Goal: Task Accomplishment & Management: Use online tool/utility

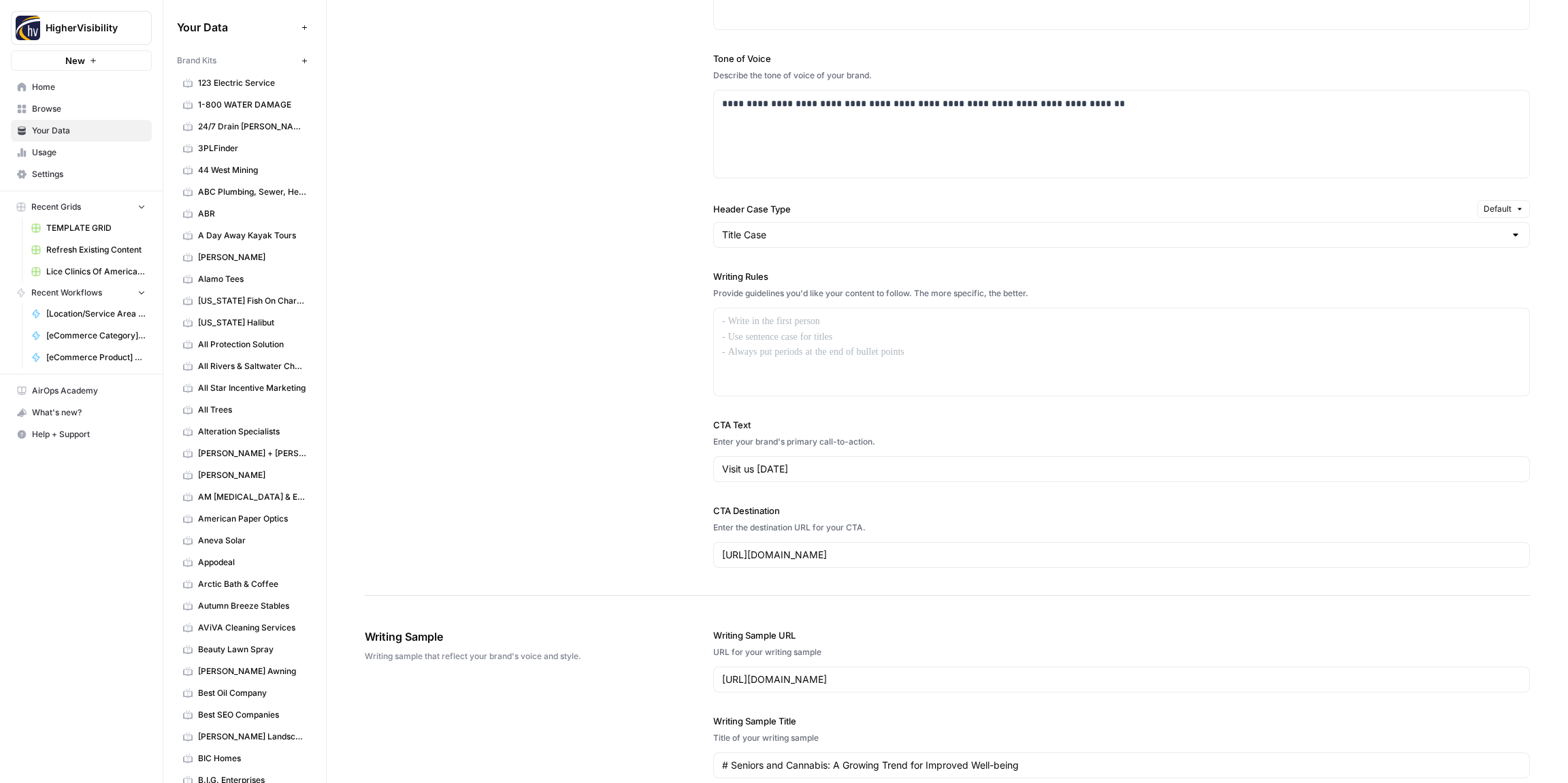
scroll to position [893, 0]
click at [831, 347] on div at bounding box center [1121, 358] width 815 height 88
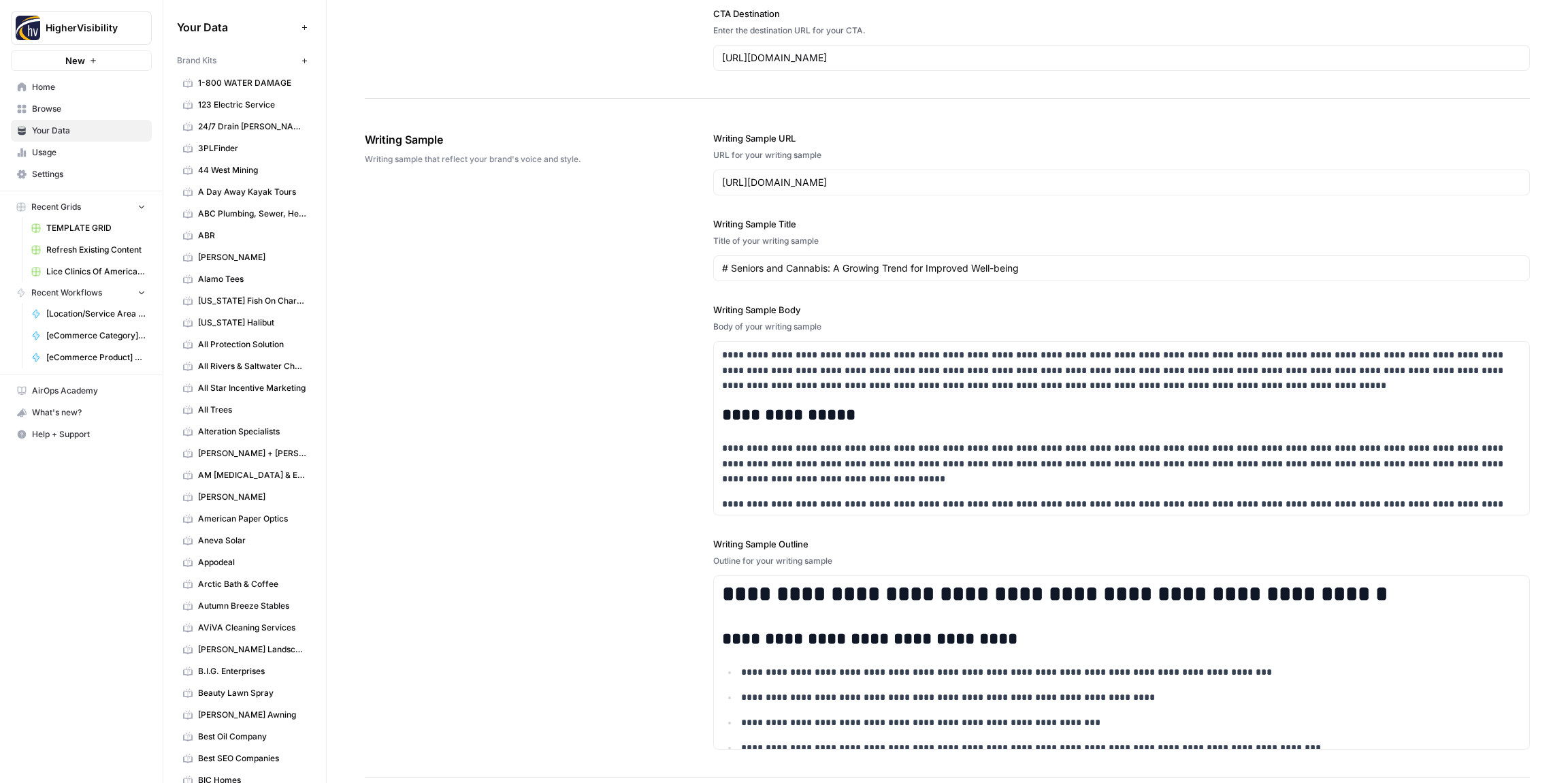
scroll to position [1582, 0]
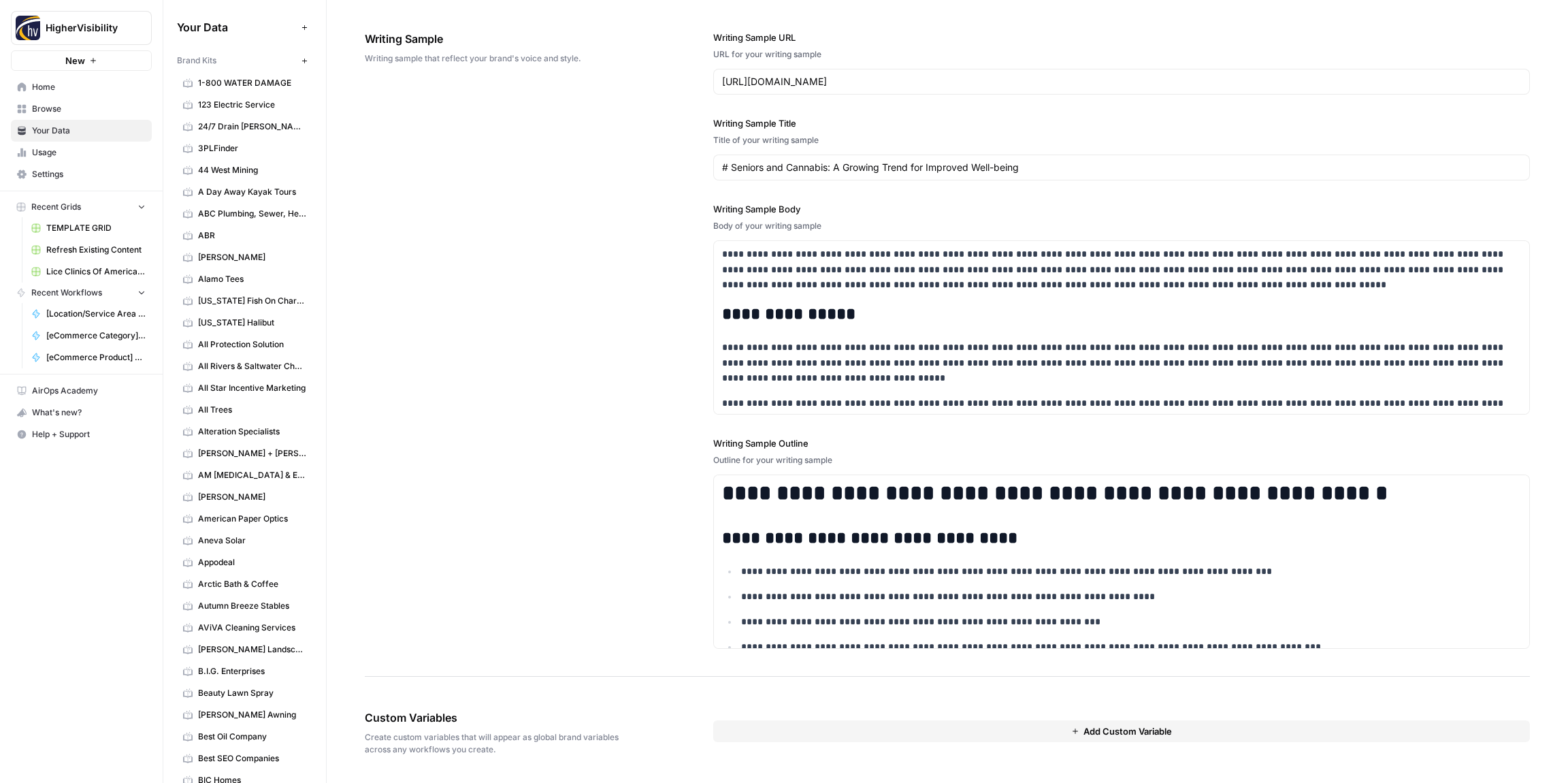
click at [872, 723] on button "Add Custom Variable" at bounding box center [1121, 731] width 816 height 22
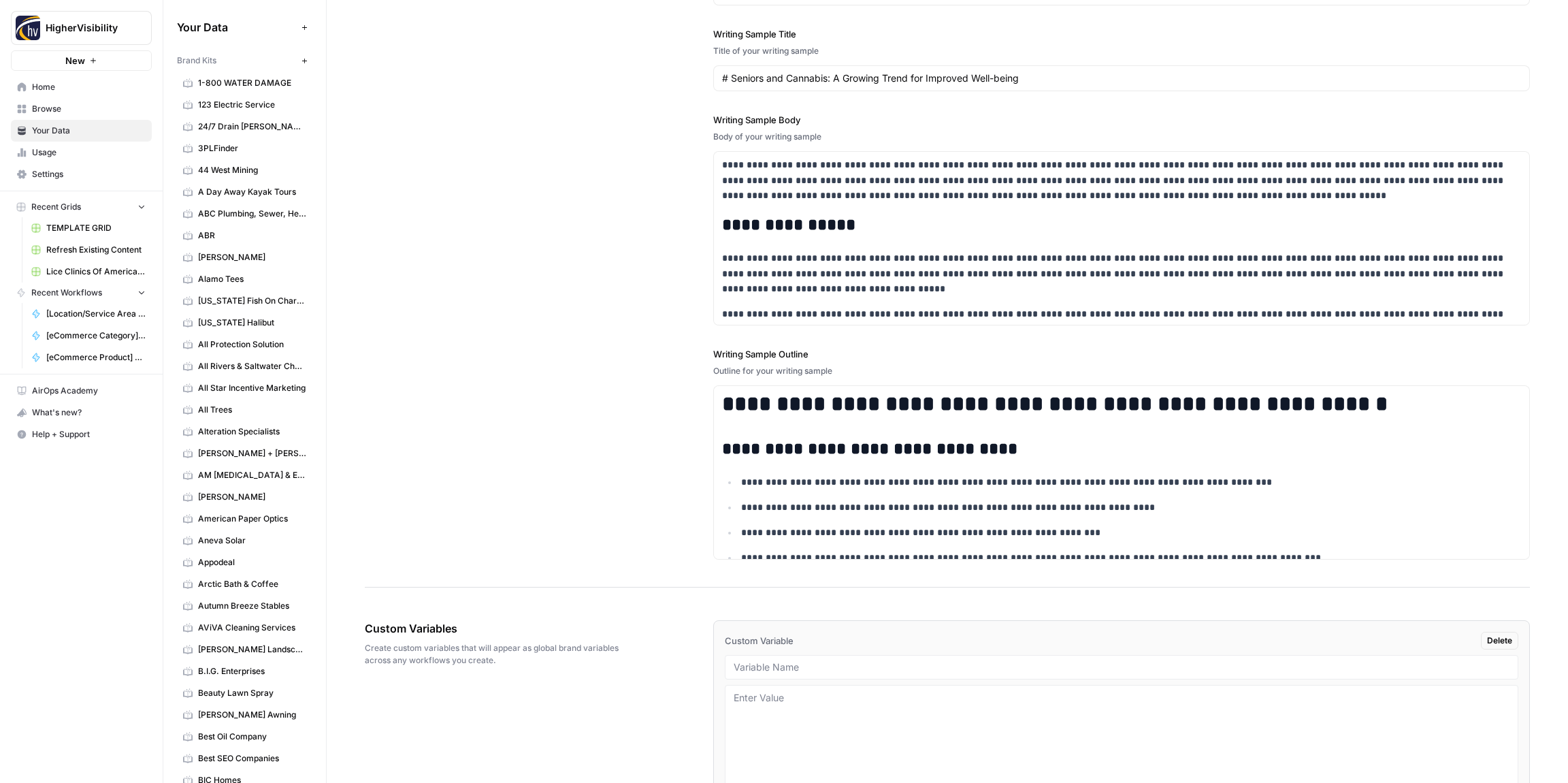
scroll to position [1754, 0]
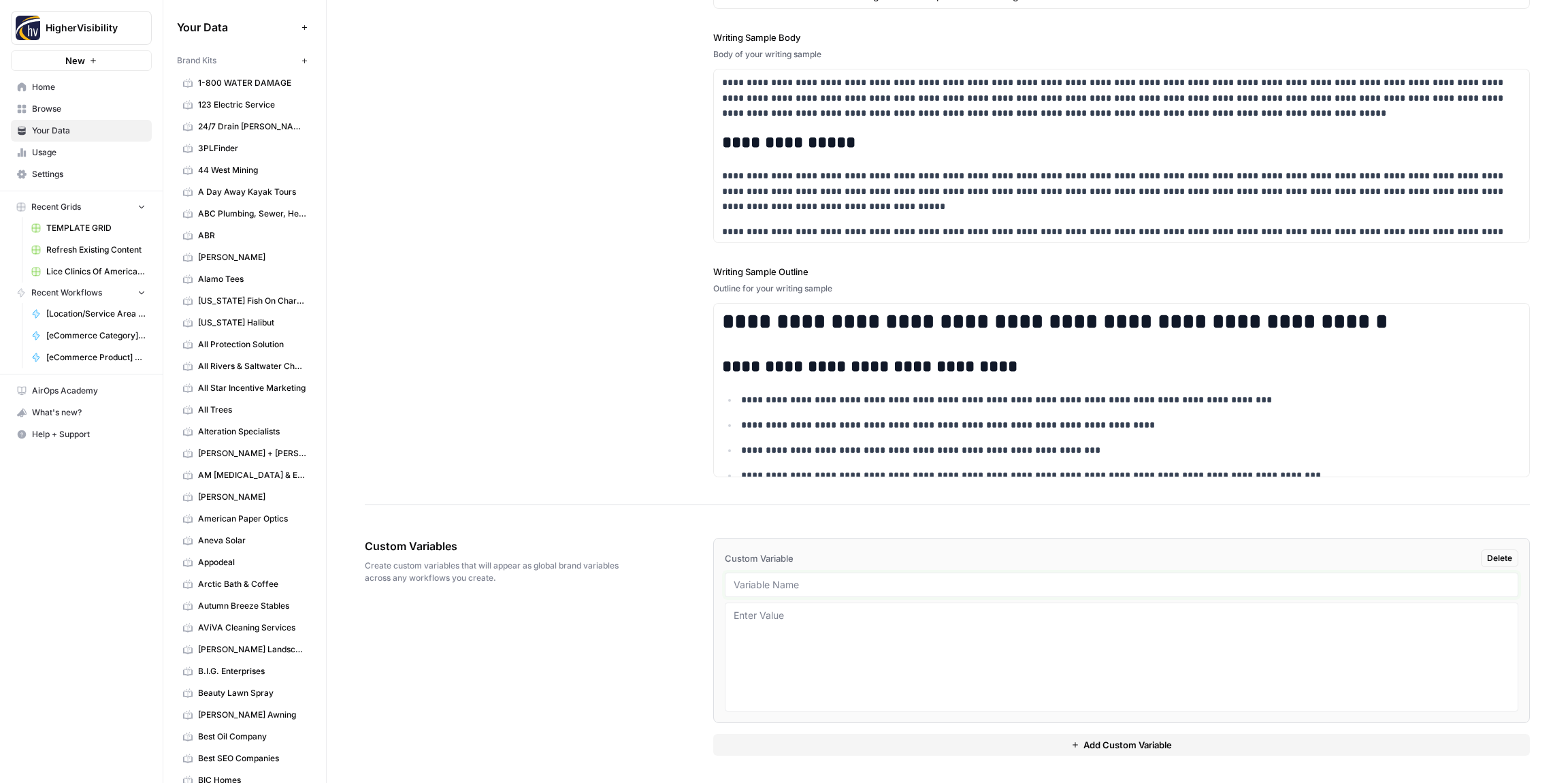
click at [795, 588] on input "text" at bounding box center [1121, 585] width 776 height 13
paste input "Case Studies"
type input "Case Studies"
click at [812, 754] on button "Add Custom Variable" at bounding box center [1121, 745] width 816 height 22
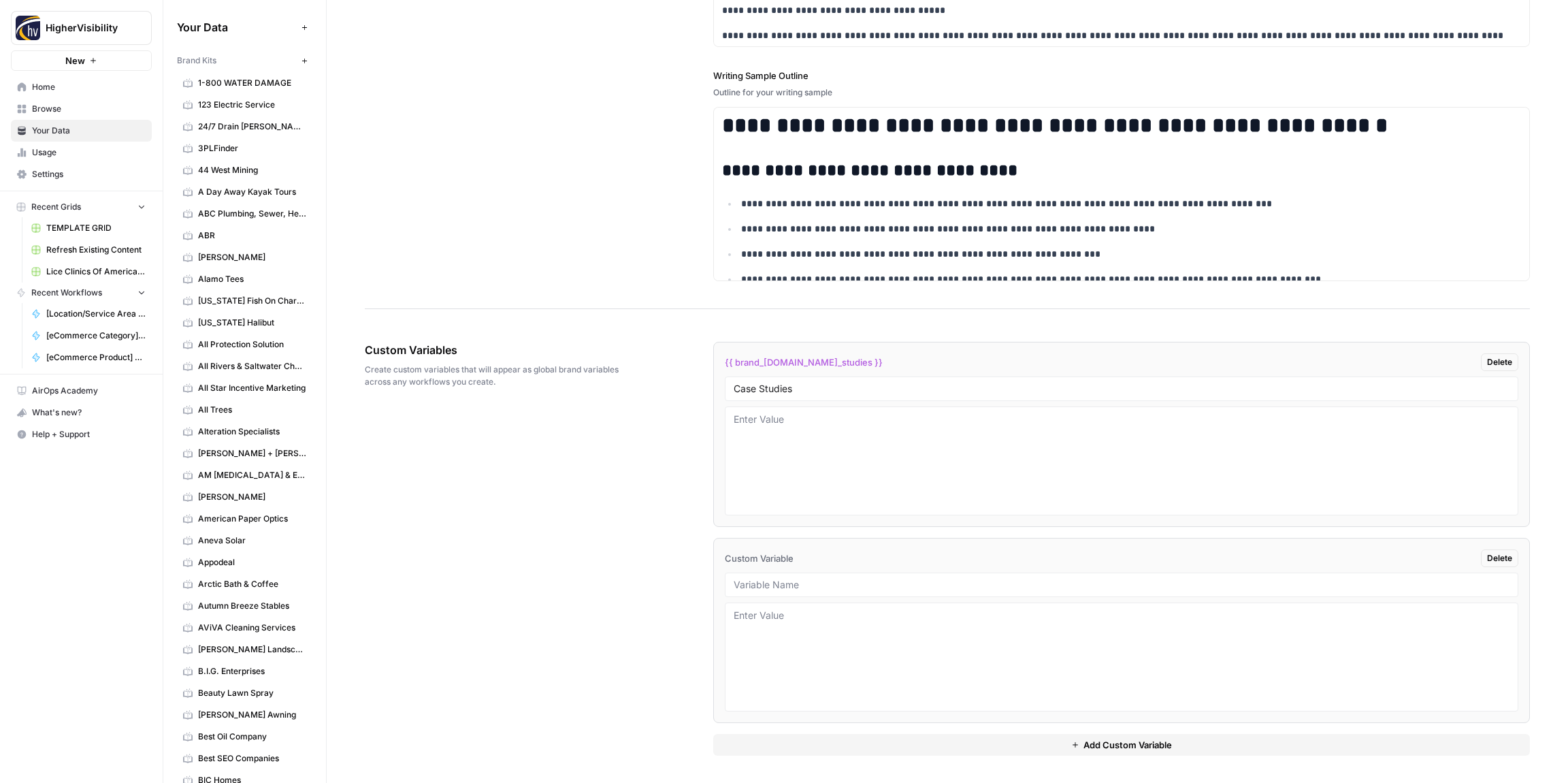
click at [767, 577] on div at bounding box center [1121, 584] width 793 height 24
click at [796, 591] on input "text" at bounding box center [1121, 585] width 776 height 13
paste input "Testimonials"
type input "Testimonials"
click at [825, 743] on button "Add Custom Variable" at bounding box center [1121, 745] width 816 height 22
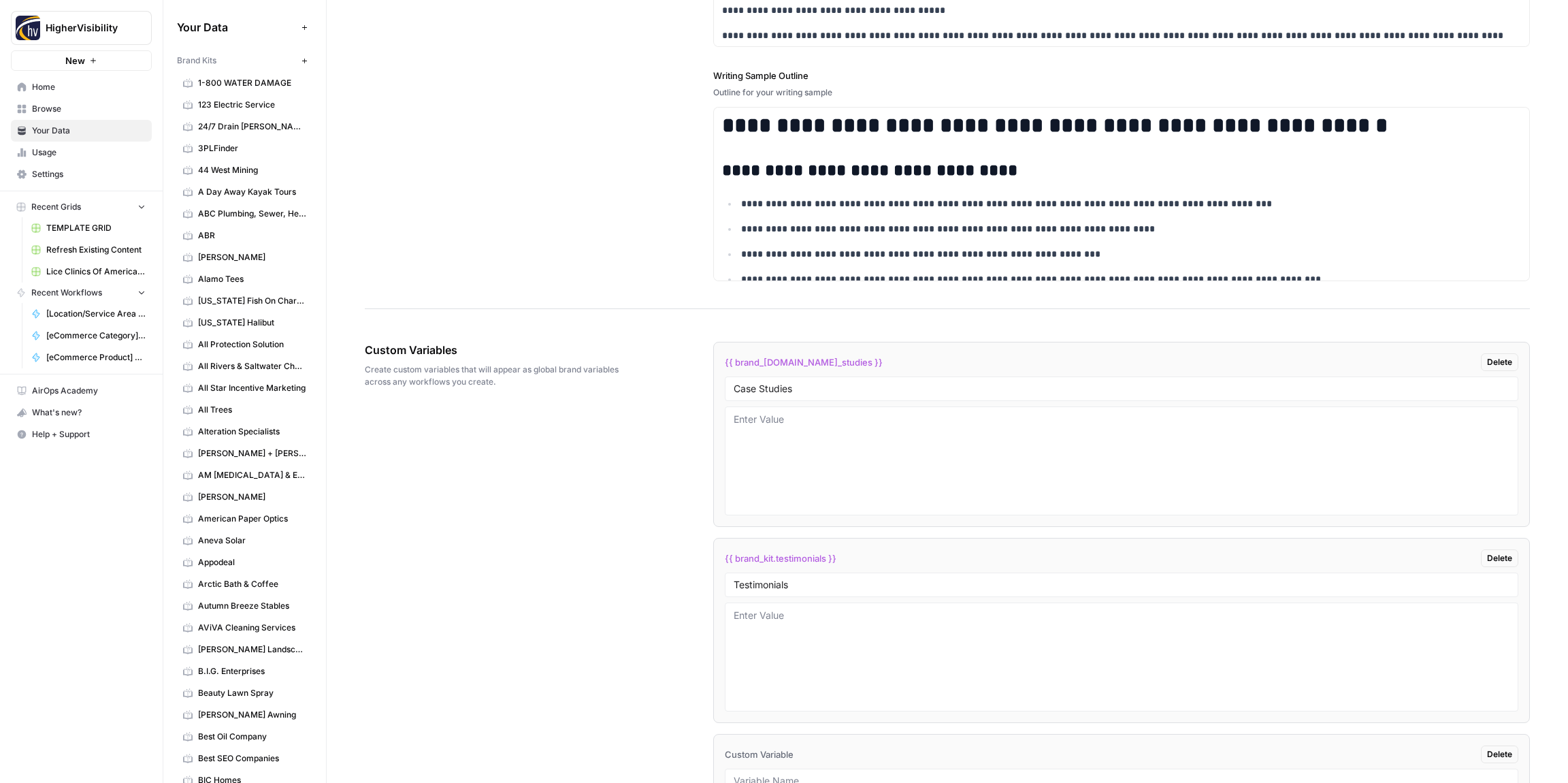
scroll to position [2146, 0]
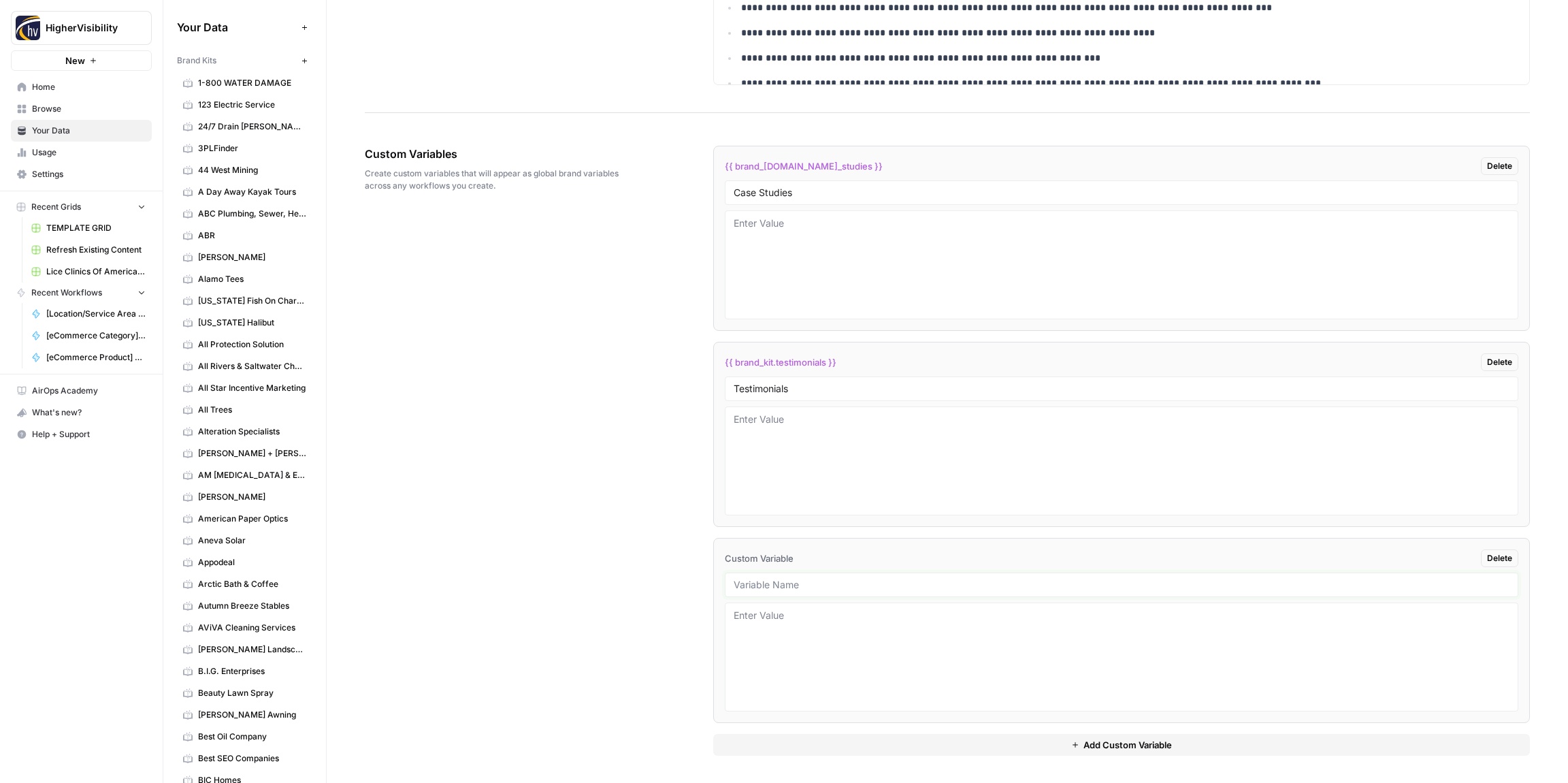
click at [782, 590] on input "text" at bounding box center [1121, 585] width 776 height 13
paste input "Word Count"
type input "Word Count"
click at [816, 756] on div "{{ brand_[DOMAIN_NAME]_studies }} Delete Case Studies {{ brand_kit.testimonials…" at bounding box center [1121, 450] width 816 height 665
click at [818, 746] on button "Add Custom Variable" at bounding box center [1121, 745] width 816 height 22
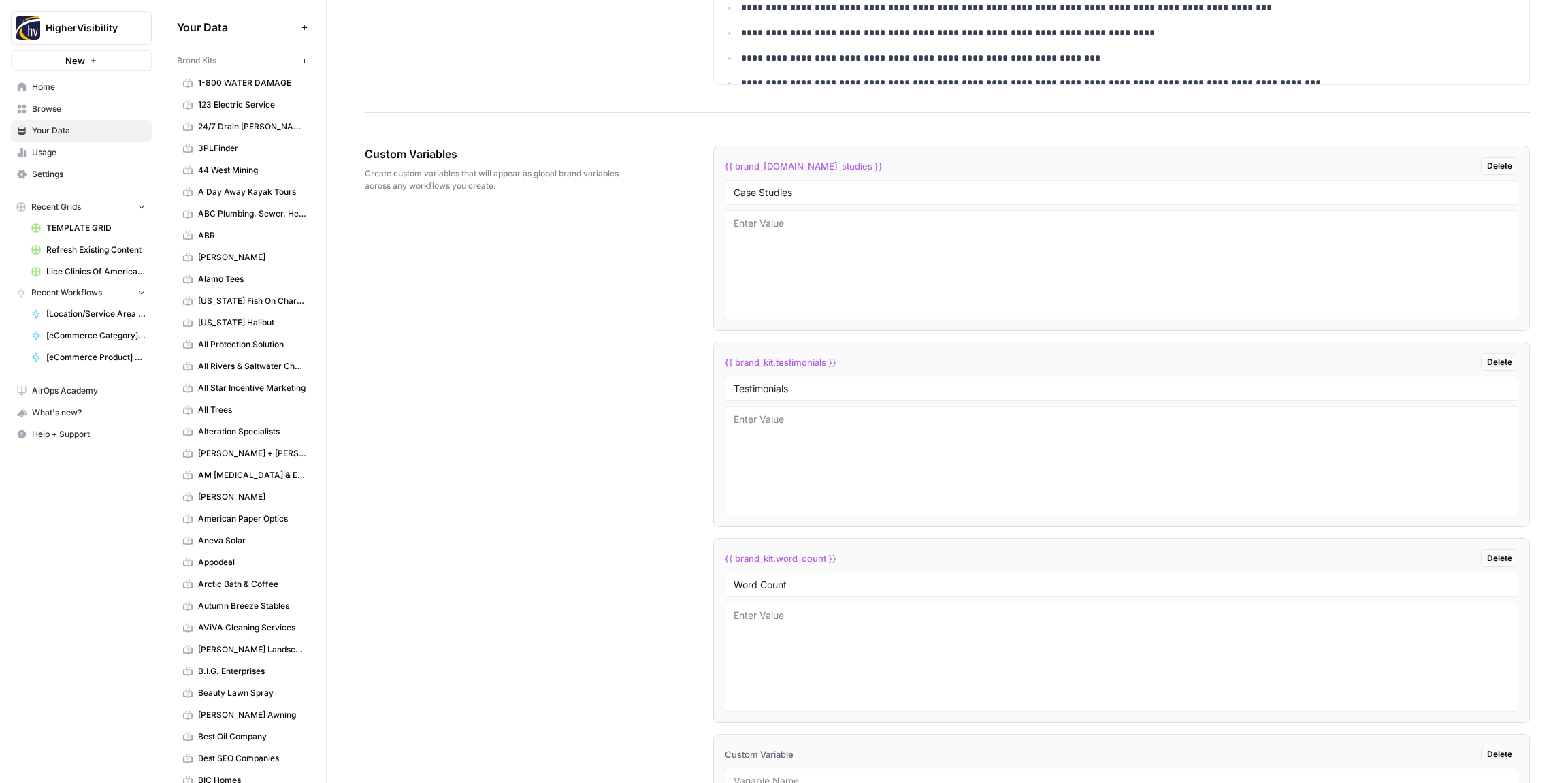
scroll to position [2342, 0]
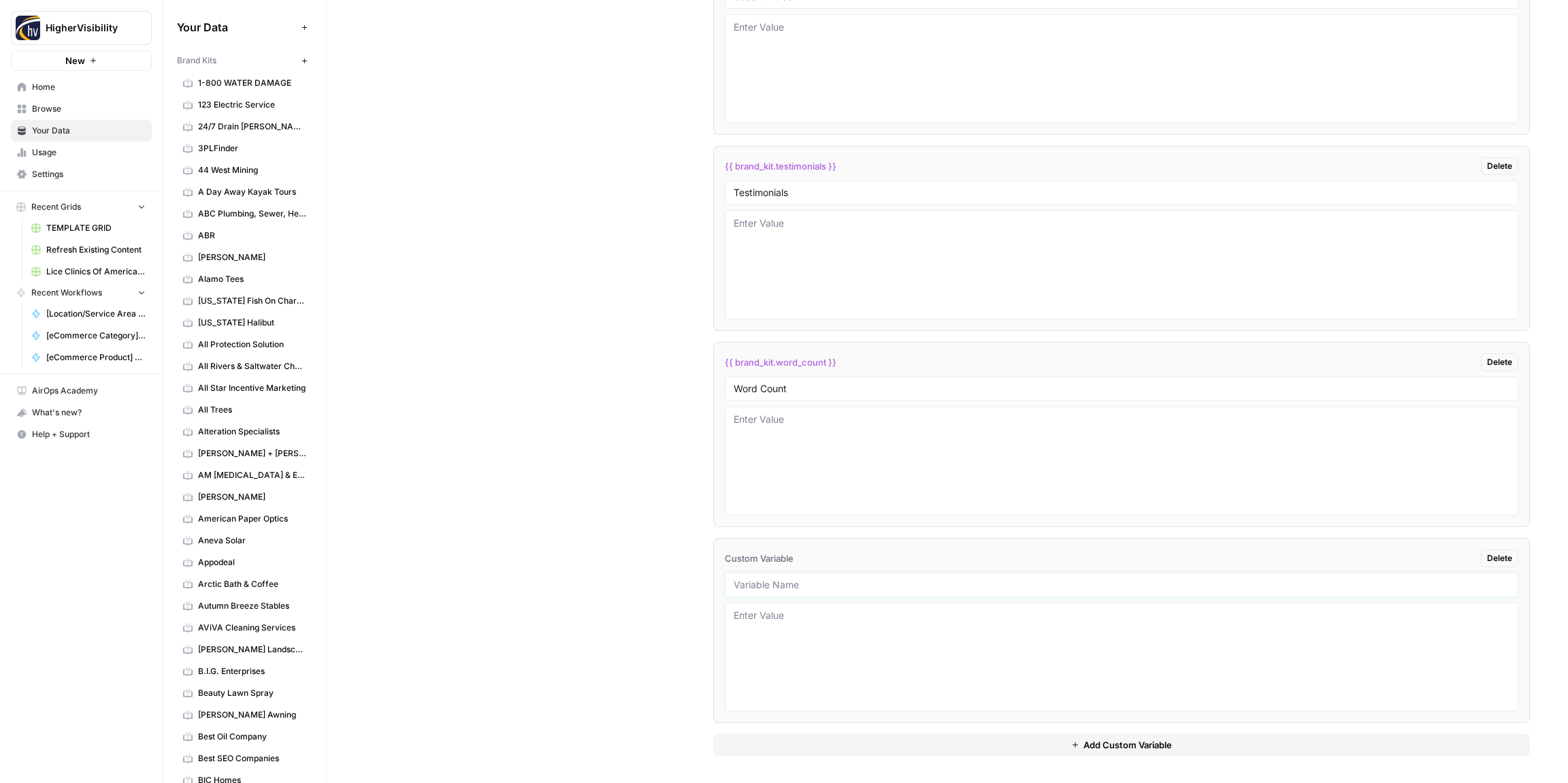
click at [801, 588] on input "text" at bounding box center [1121, 585] width 776 height 13
paste input "Custom Location Page Outline"
type input "Custom Location Page Outline"
click at [861, 743] on button "Add Custom Variable" at bounding box center [1121, 745] width 816 height 22
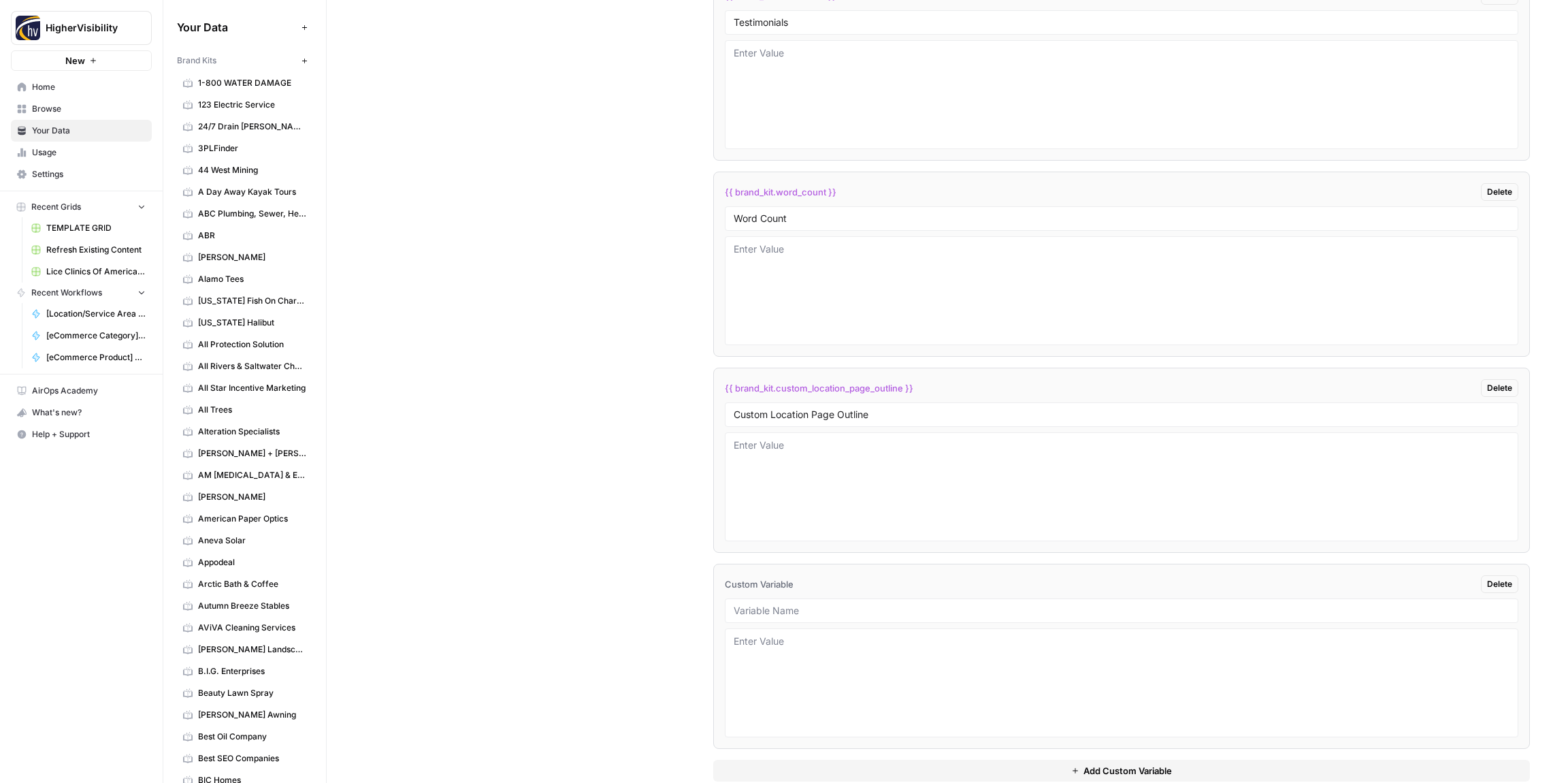
scroll to position [2538, 0]
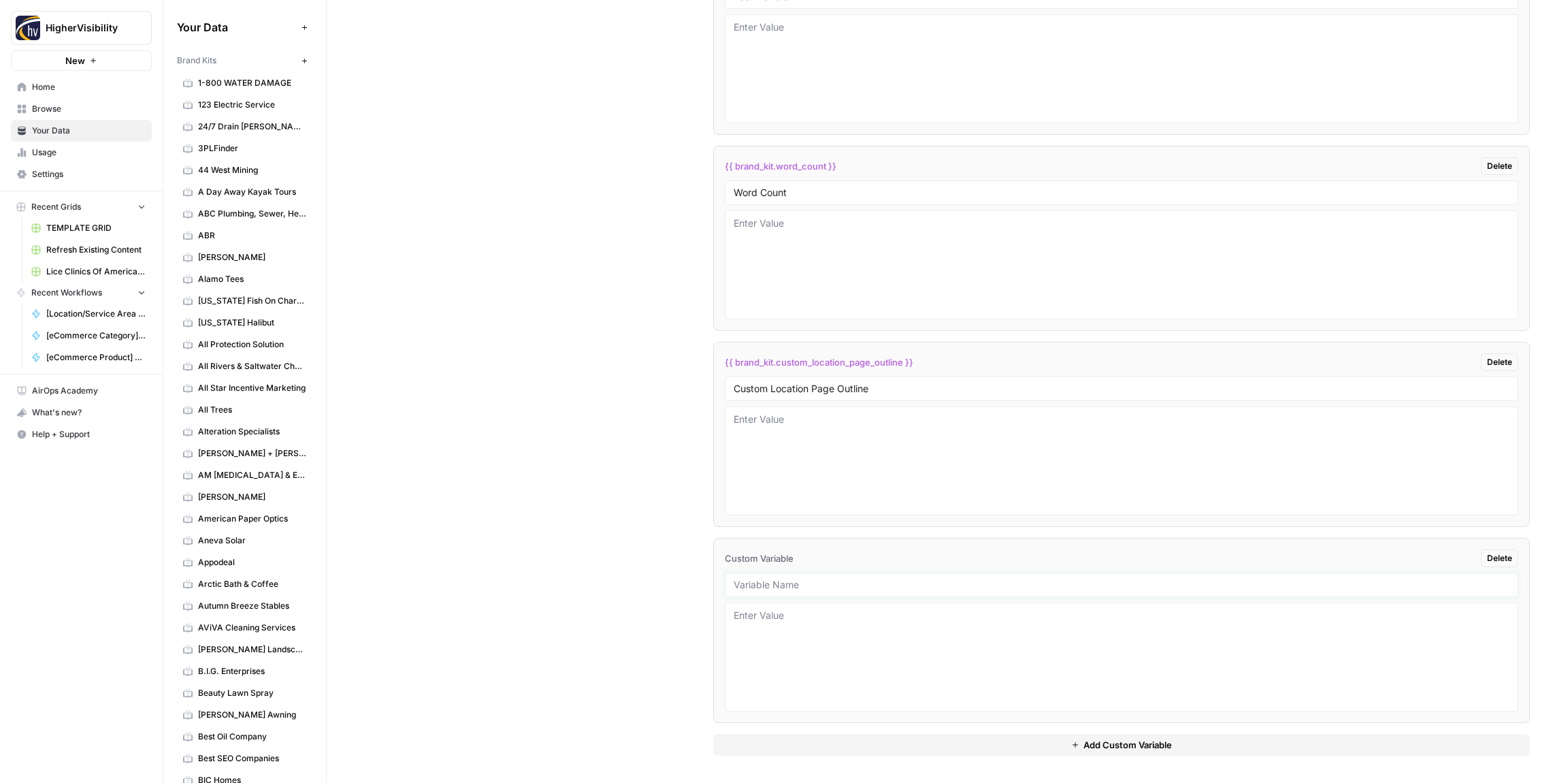
click at [775, 589] on input "text" at bounding box center [1121, 585] width 776 height 13
paste input "Industry"
type input "Industry"
click at [834, 749] on button "Add Custom Variable" at bounding box center [1121, 745] width 816 height 22
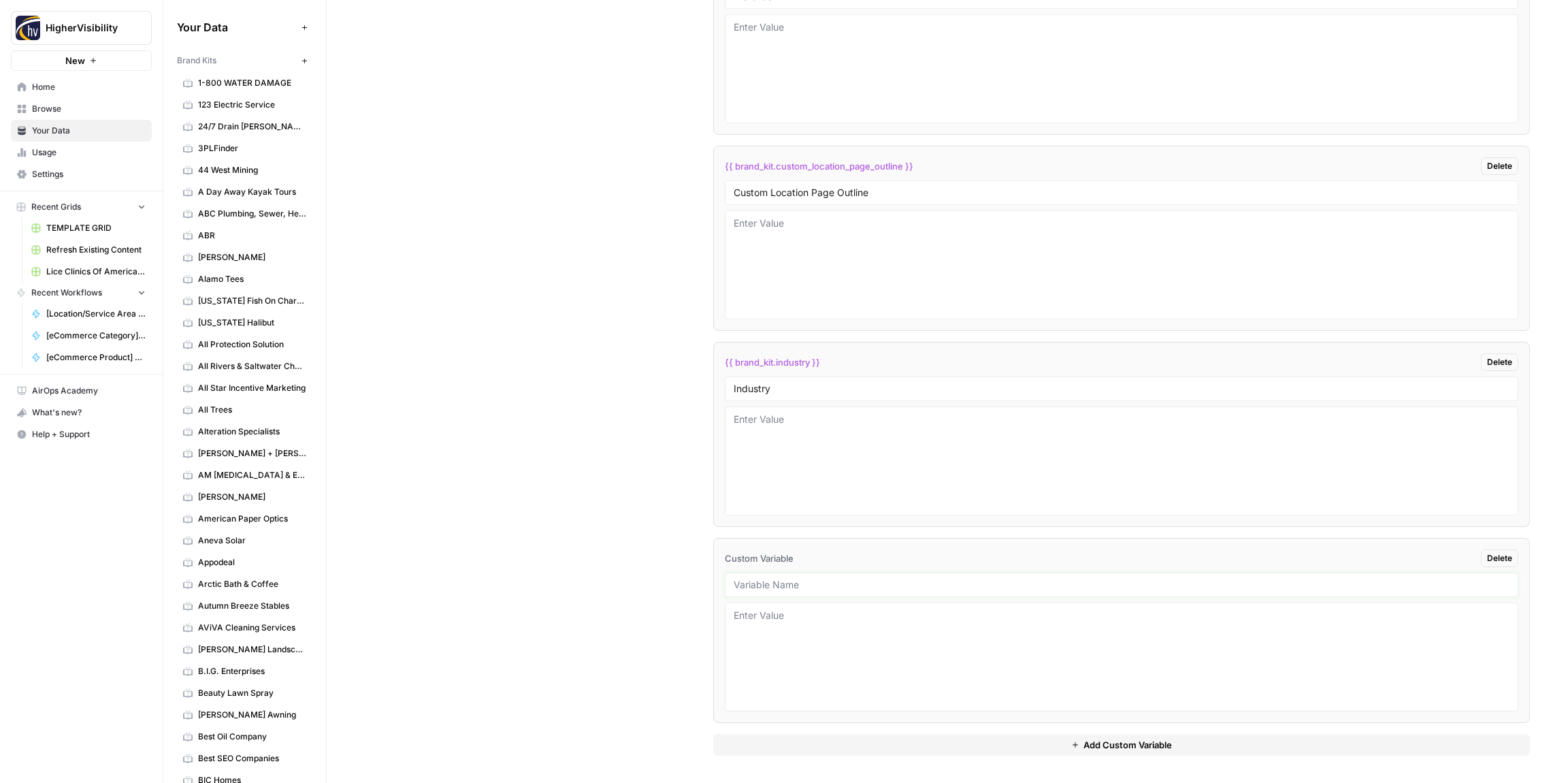
click at [769, 582] on input "text" at bounding box center [1121, 585] width 776 height 13
paste input "Location Page Services"
type input "Location Page Services"
click at [646, 567] on div "Custom Variables Create custom variables that will appear as global brand varia…" at bounding box center [947, 157] width 1165 height 1252
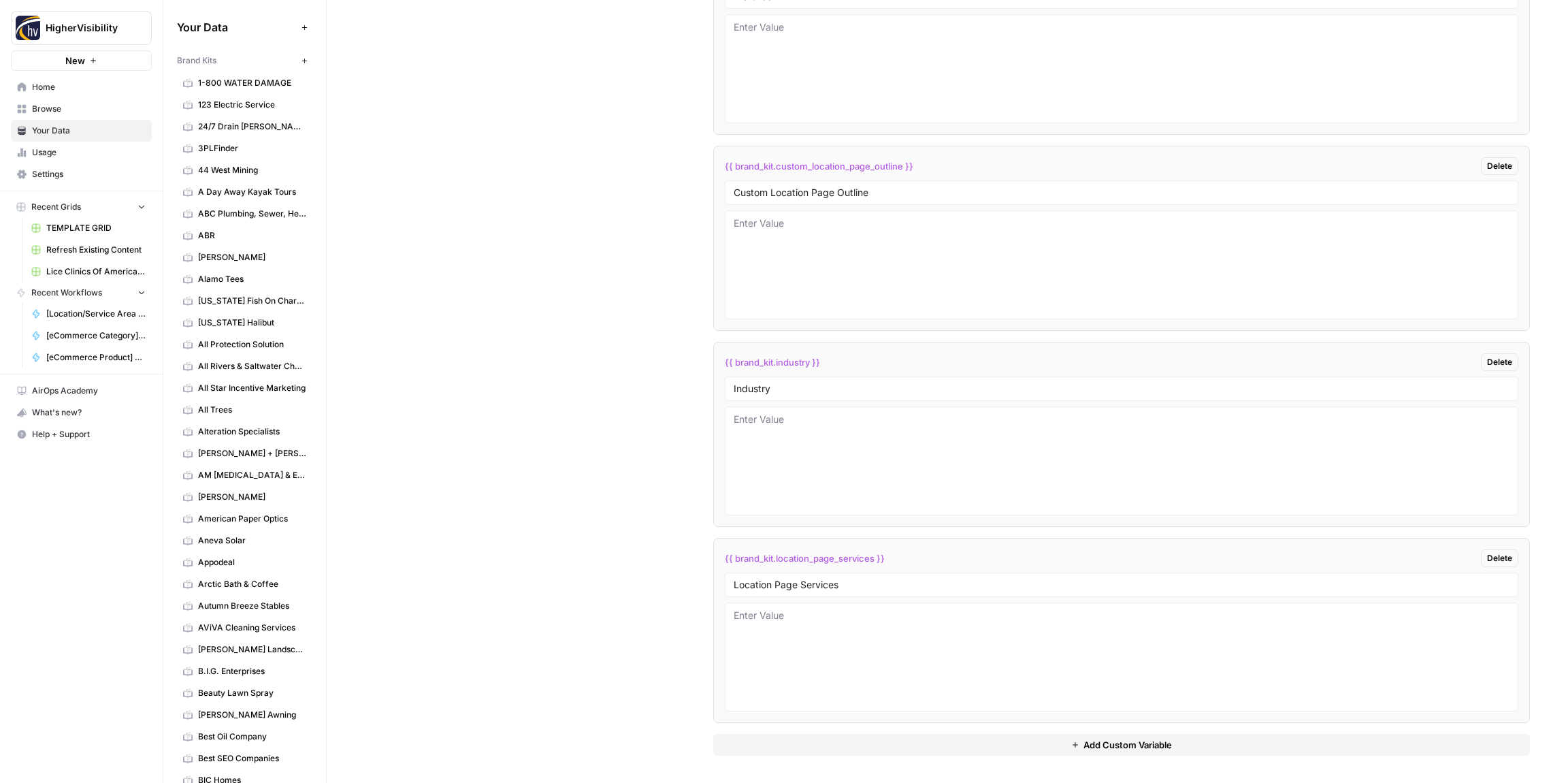
click at [557, 335] on div "Custom Variables Create custom variables that will appear as global brand varia…" at bounding box center [947, 157] width 1165 height 1252
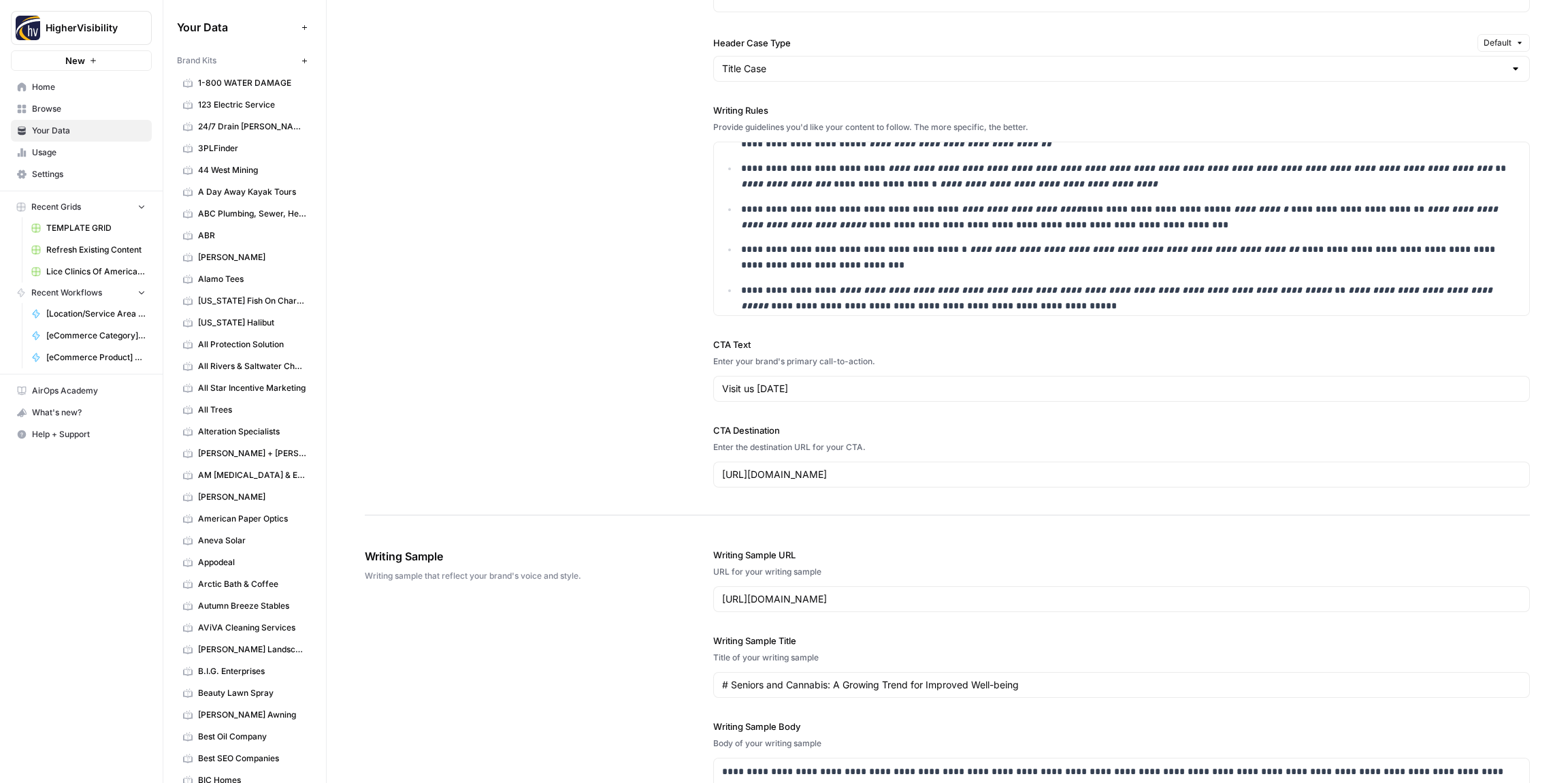
scroll to position [0, 0]
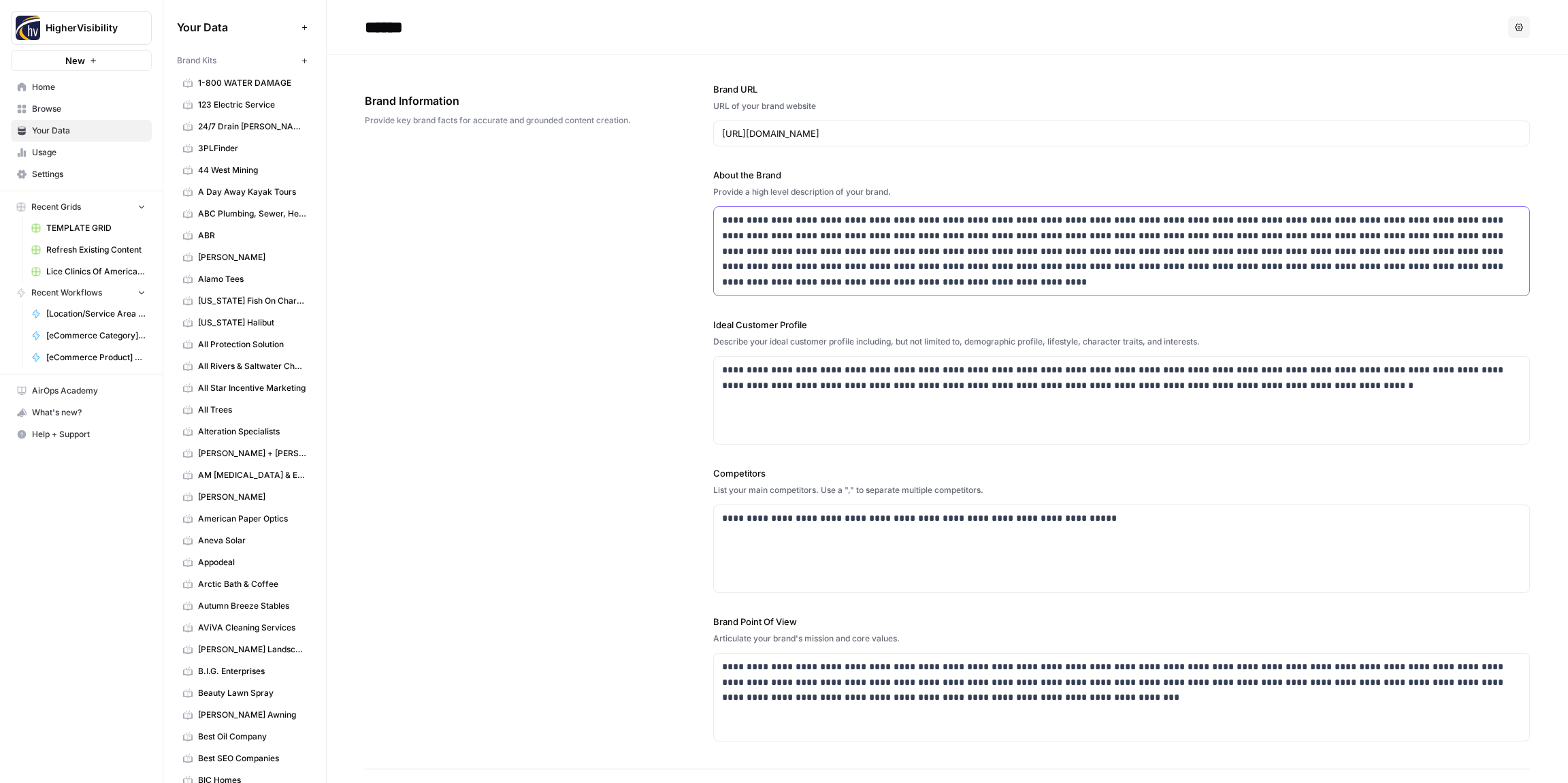
drag, startPoint x: 853, startPoint y: 237, endPoint x: 856, endPoint y: 228, distance: 9.5
click at [853, 237] on p "**********" at bounding box center [1121, 251] width 799 height 78
drag, startPoint x: 862, startPoint y: 220, endPoint x: 832, endPoint y: 220, distance: 30.0
click at [830, 220] on p "**********" at bounding box center [1121, 251] width 799 height 78
copy p "********"
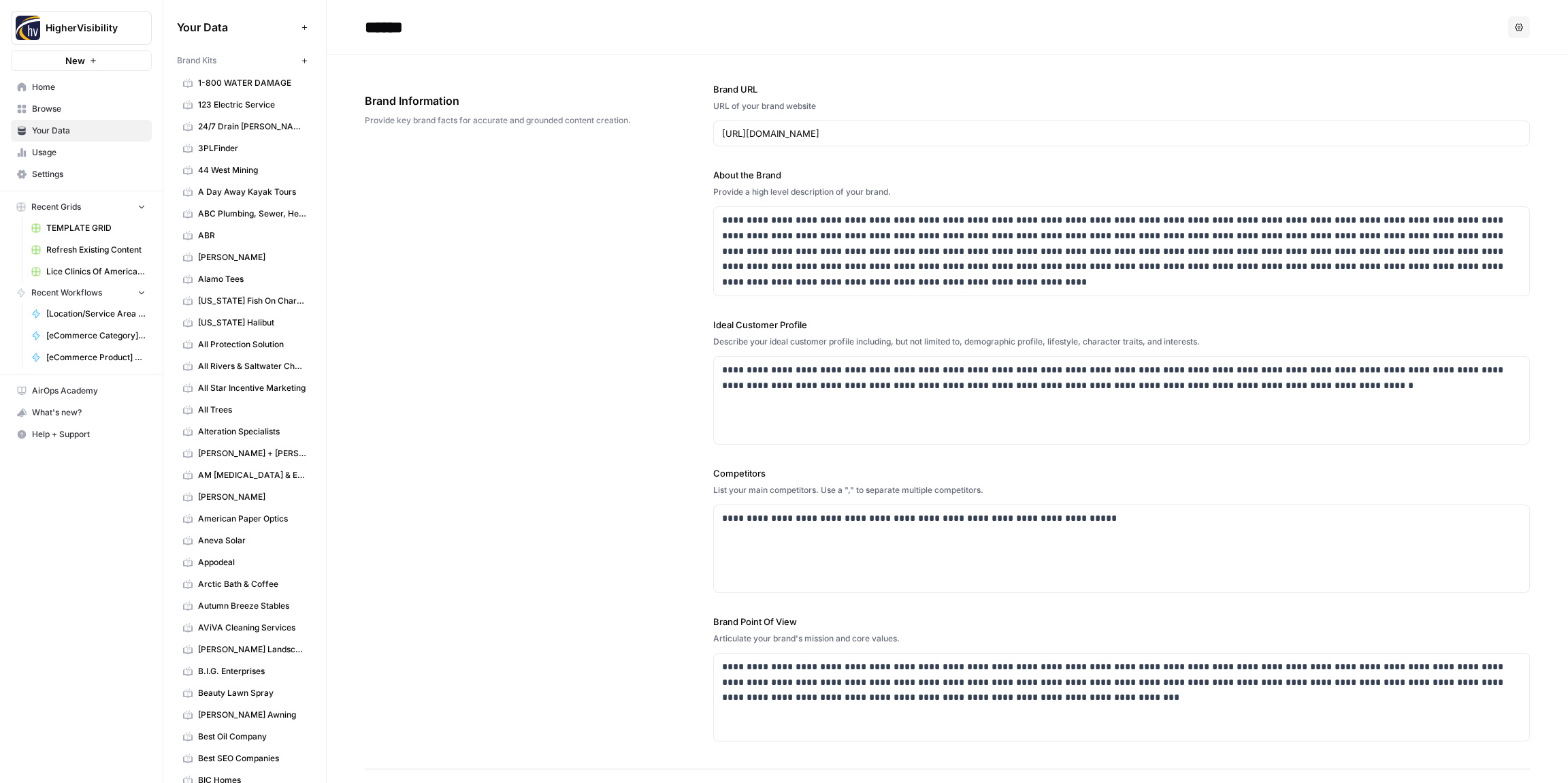
click at [606, 290] on div "**********" at bounding box center [947, 412] width 1165 height 714
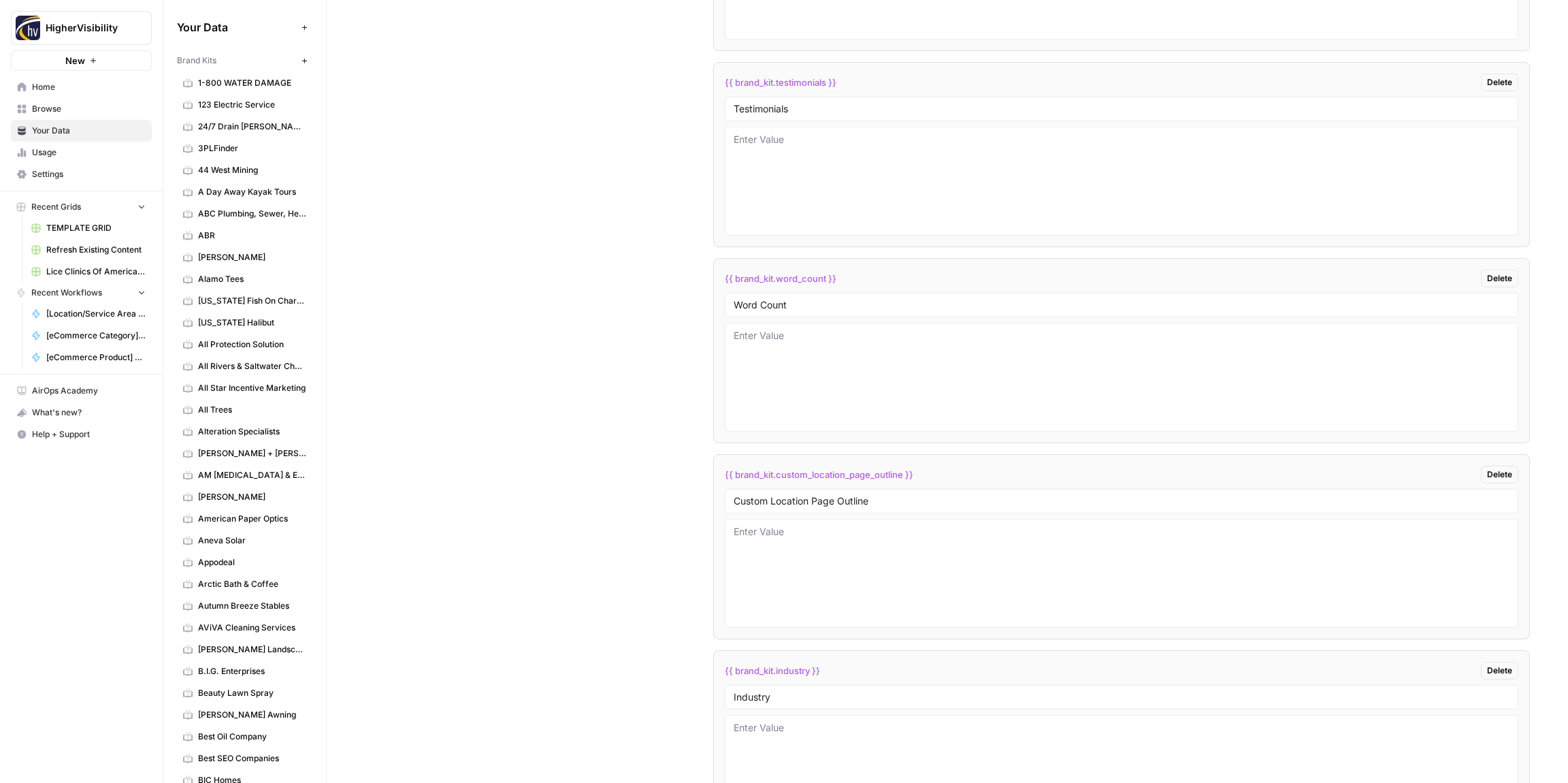
scroll to position [2735, 0]
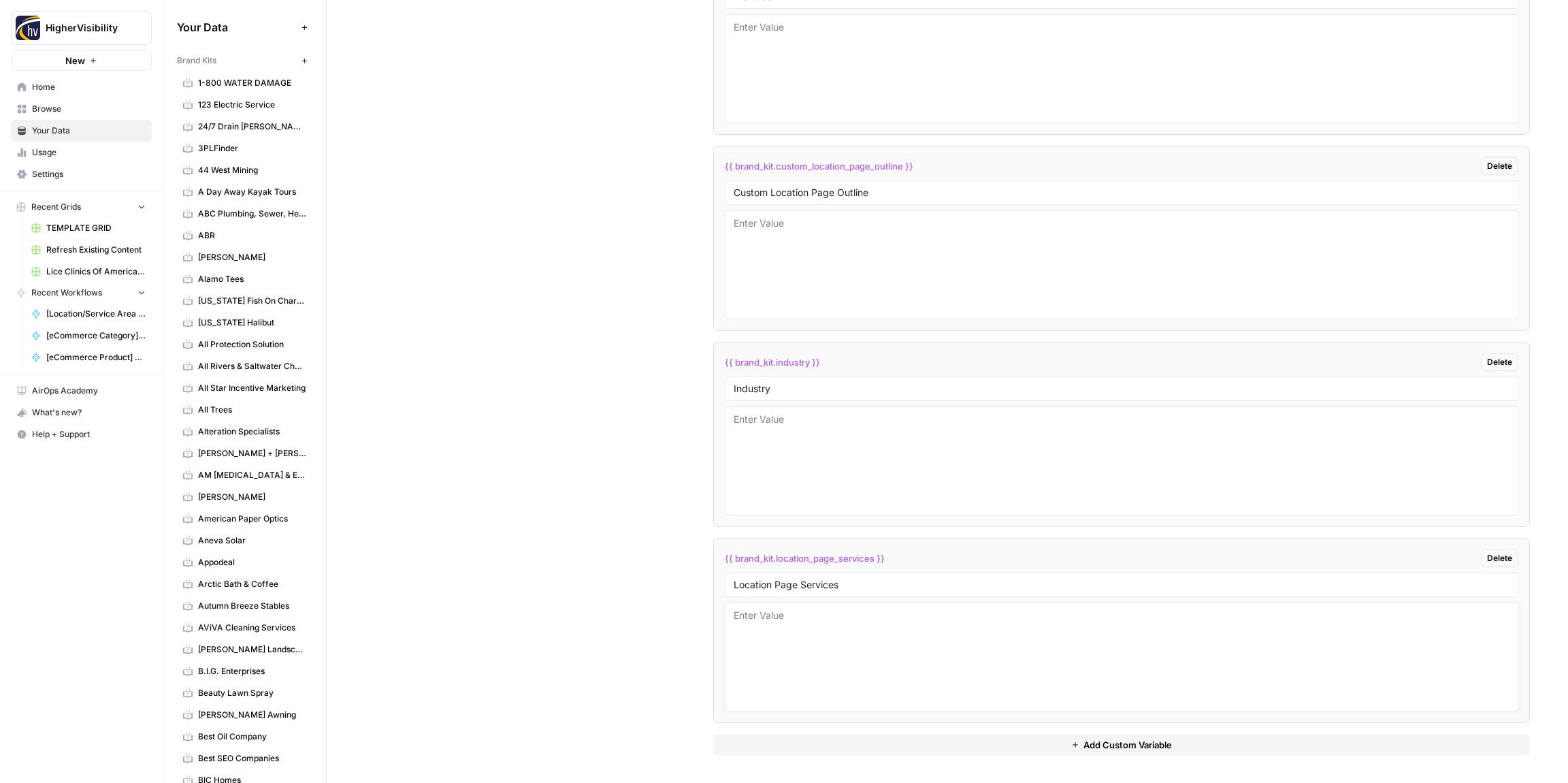
click at [805, 671] on textarea at bounding box center [1121, 657] width 776 height 97
click at [770, 452] on textarea at bounding box center [1121, 461] width 776 height 97
paste textarea "cannabis"
type textarea "cannabis"
click at [630, 446] on div "Custom Variables Create custom variables that will appear as global brand varia…" at bounding box center [947, 157] width 1165 height 1252
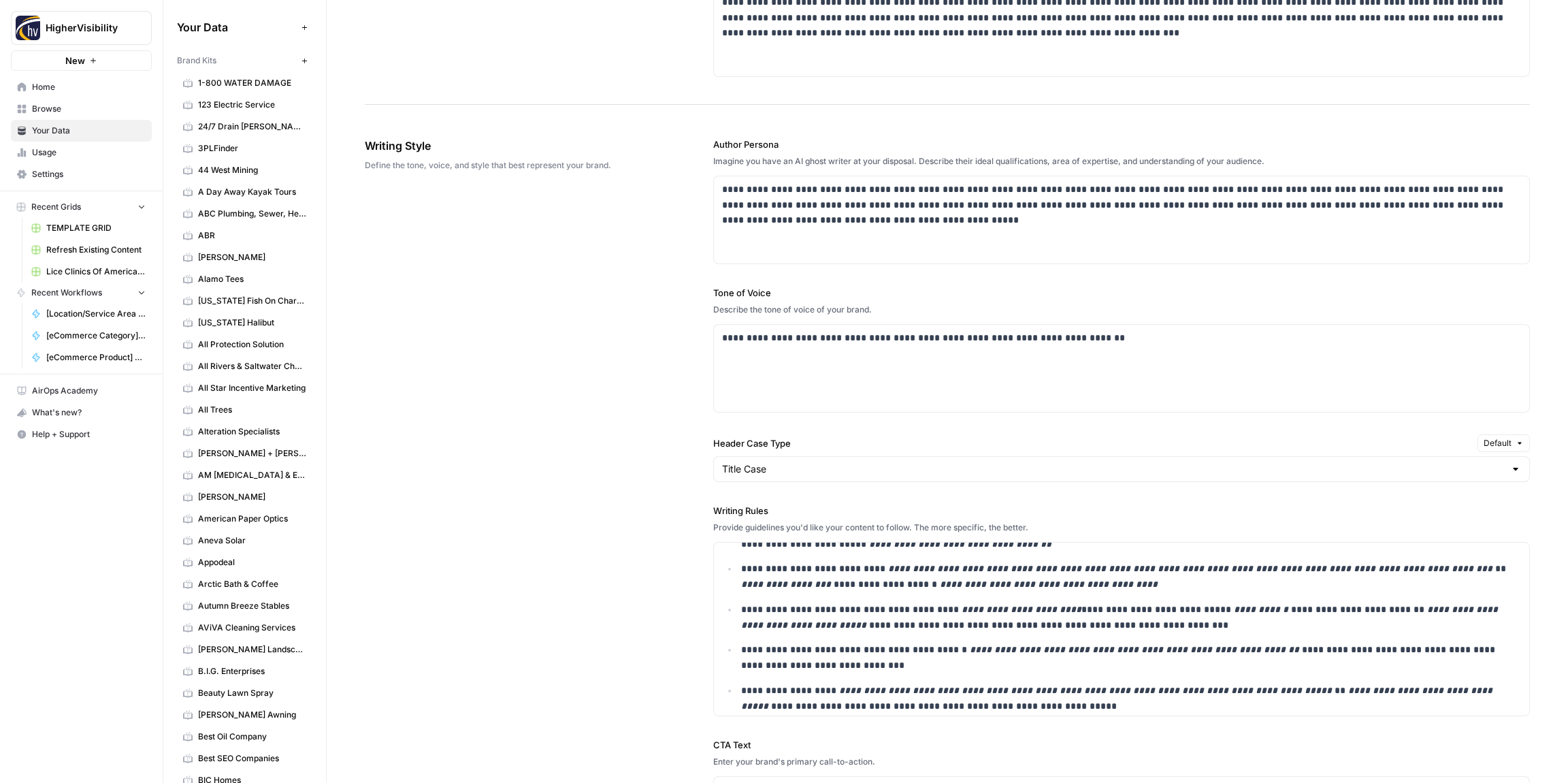
scroll to position [0, 0]
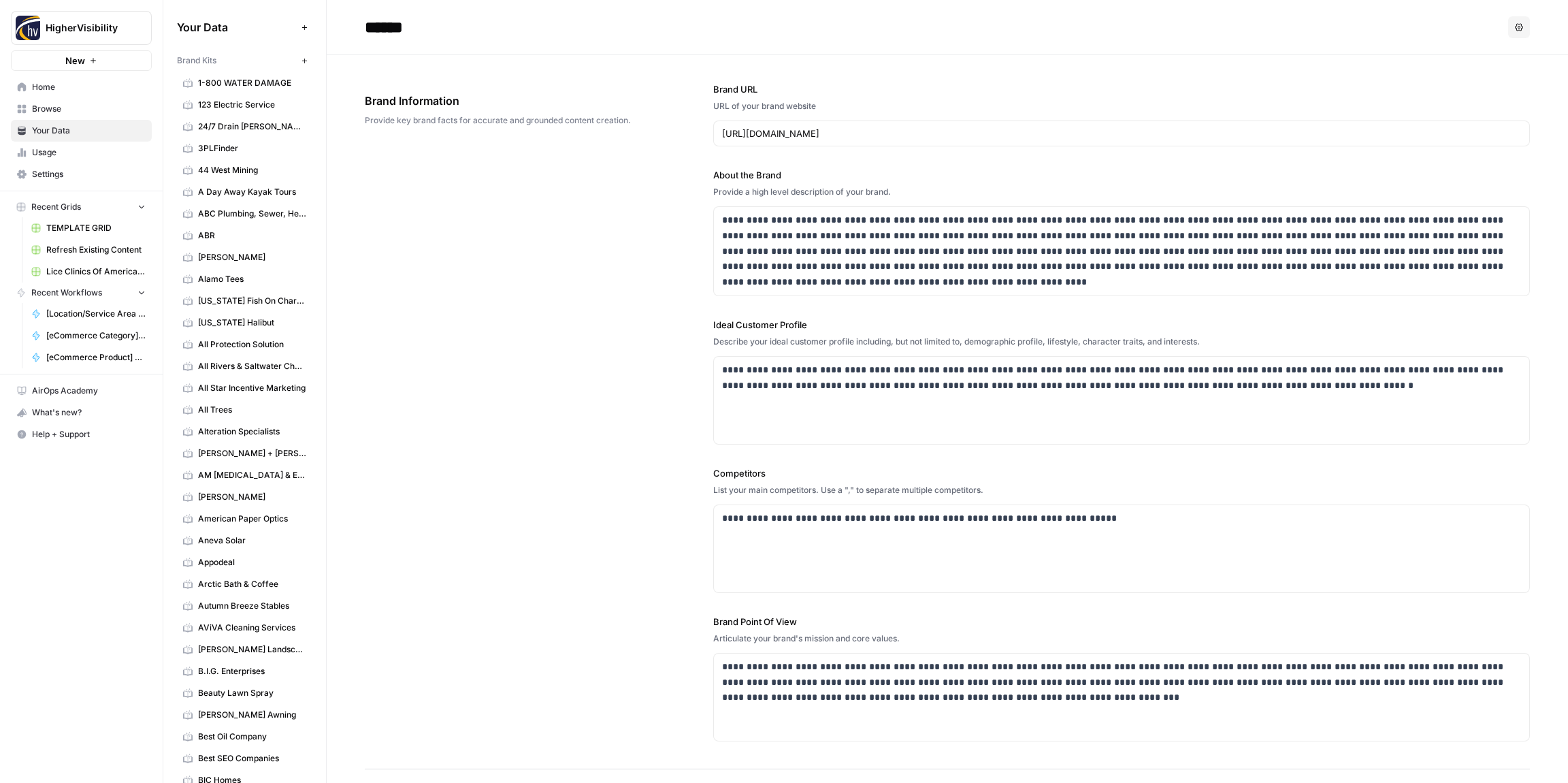
drag, startPoint x: 481, startPoint y: 221, endPoint x: 448, endPoint y: 207, distance: 35.8
click at [465, 216] on div "**********" at bounding box center [947, 412] width 1165 height 714
click at [69, 130] on span "Your Data" at bounding box center [88, 131] width 113 height 13
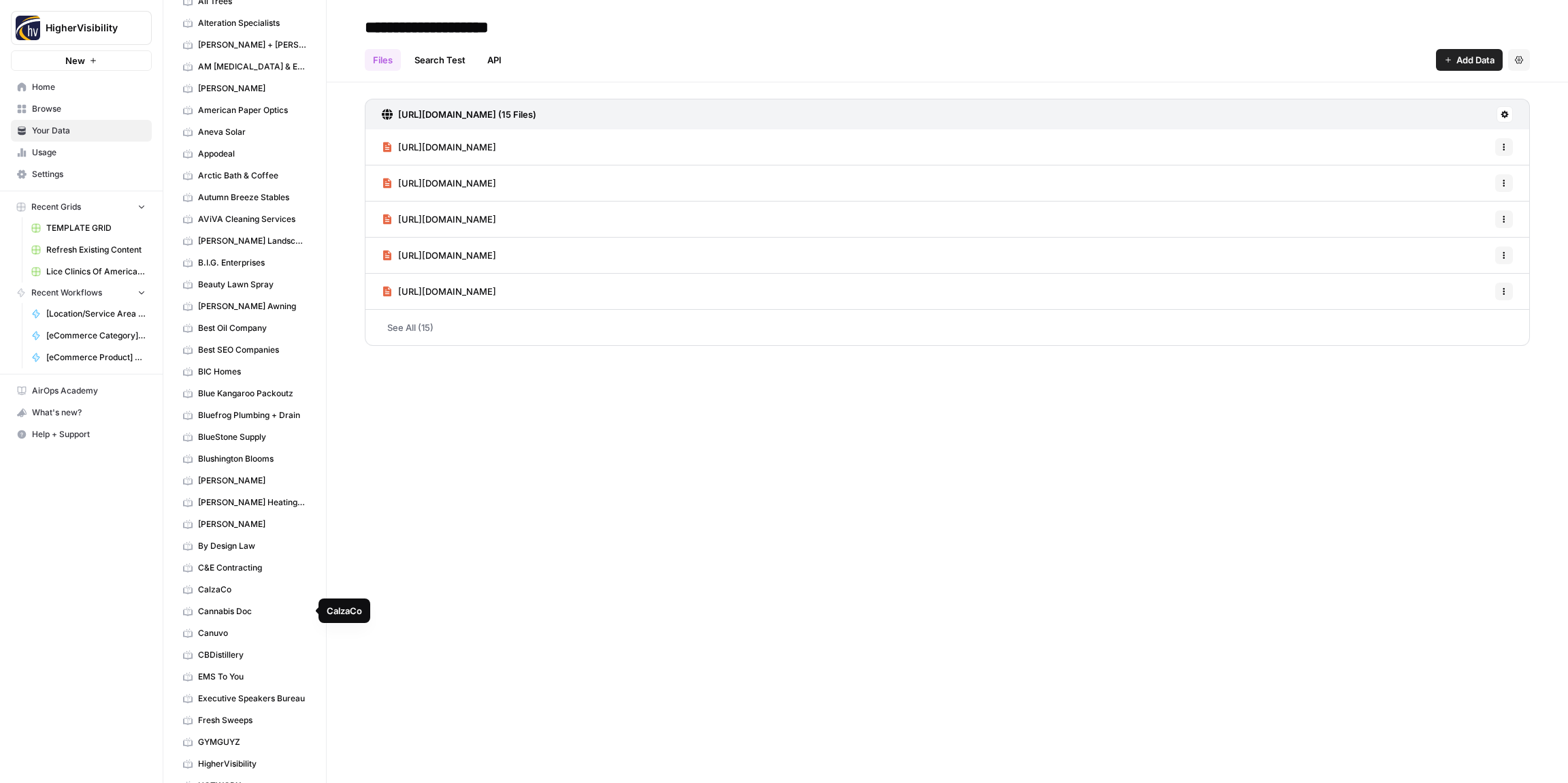
scroll to position [411, 0]
click at [223, 628] on span "Canuvo" at bounding box center [252, 631] width 109 height 13
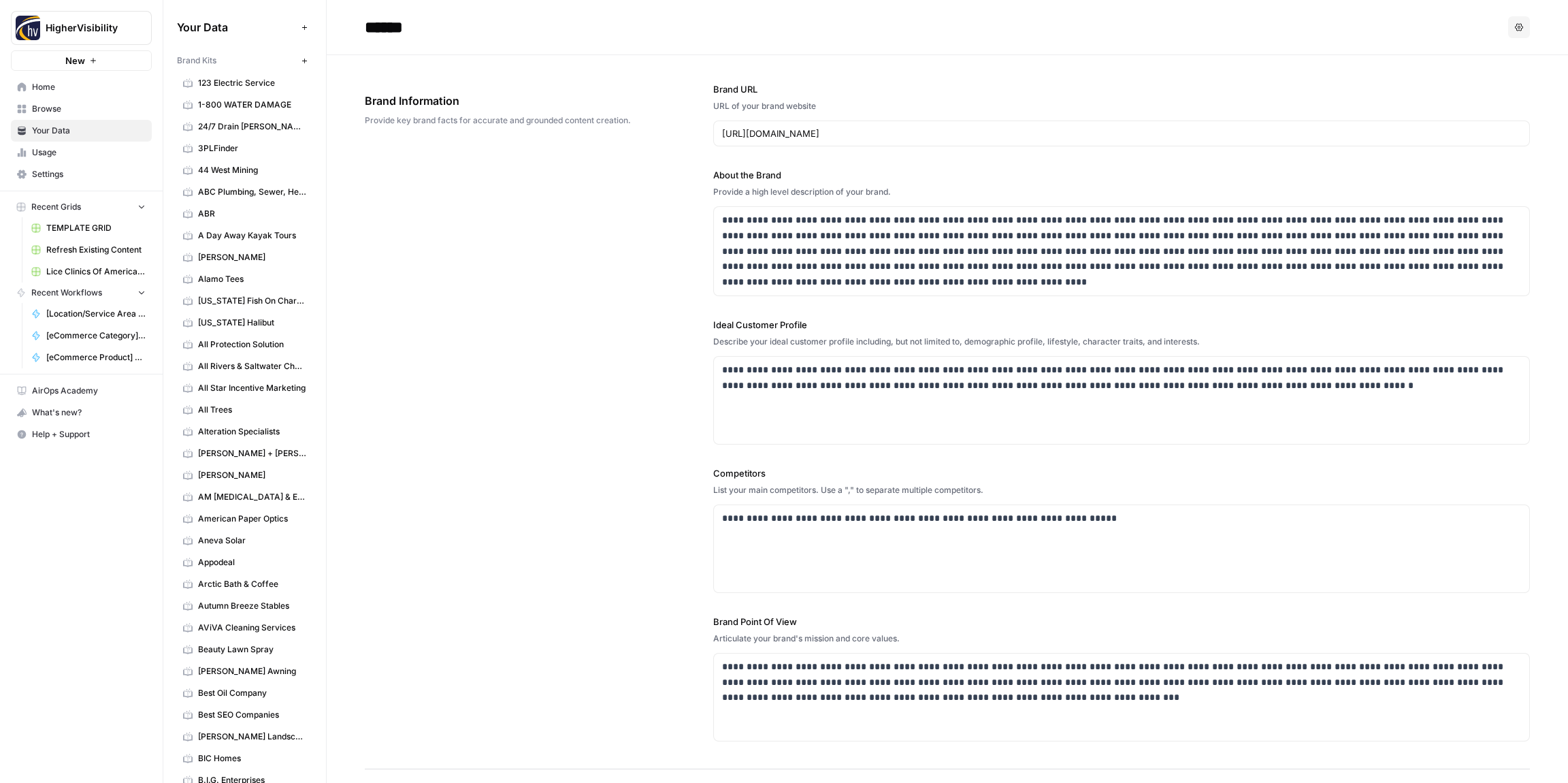
click at [304, 62] on icon "button" at bounding box center [305, 61] width 8 height 8
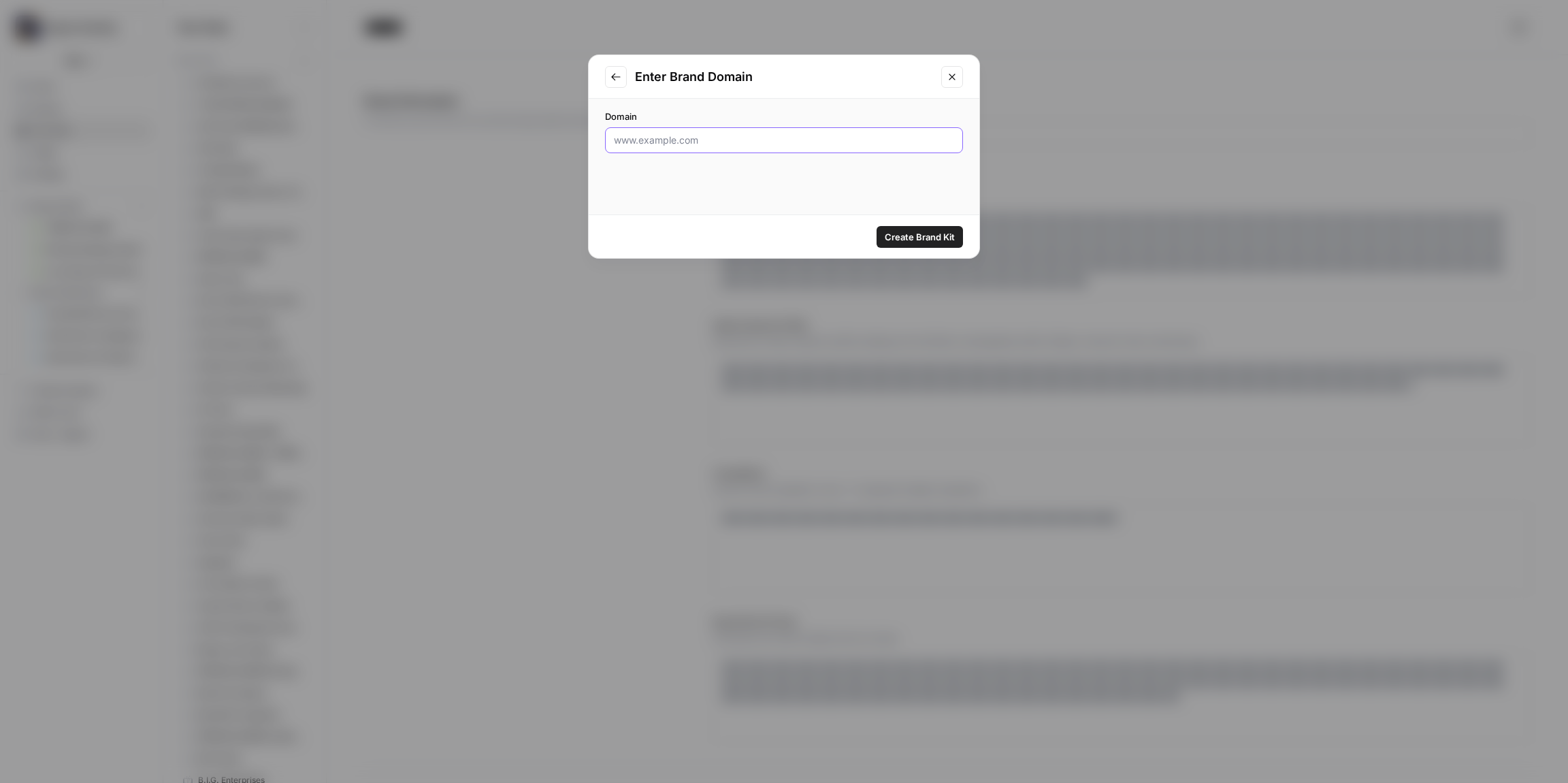
drag, startPoint x: 654, startPoint y: 138, endPoint x: 671, endPoint y: 141, distance: 17.3
click at [655, 139] on input "Domain" at bounding box center [784, 140] width 340 height 13
paste input "[URL][DOMAIN_NAME]"
type input "[URL][DOMAIN_NAME]"
click at [907, 232] on span "Create Brand Kit" at bounding box center [919, 237] width 70 height 13
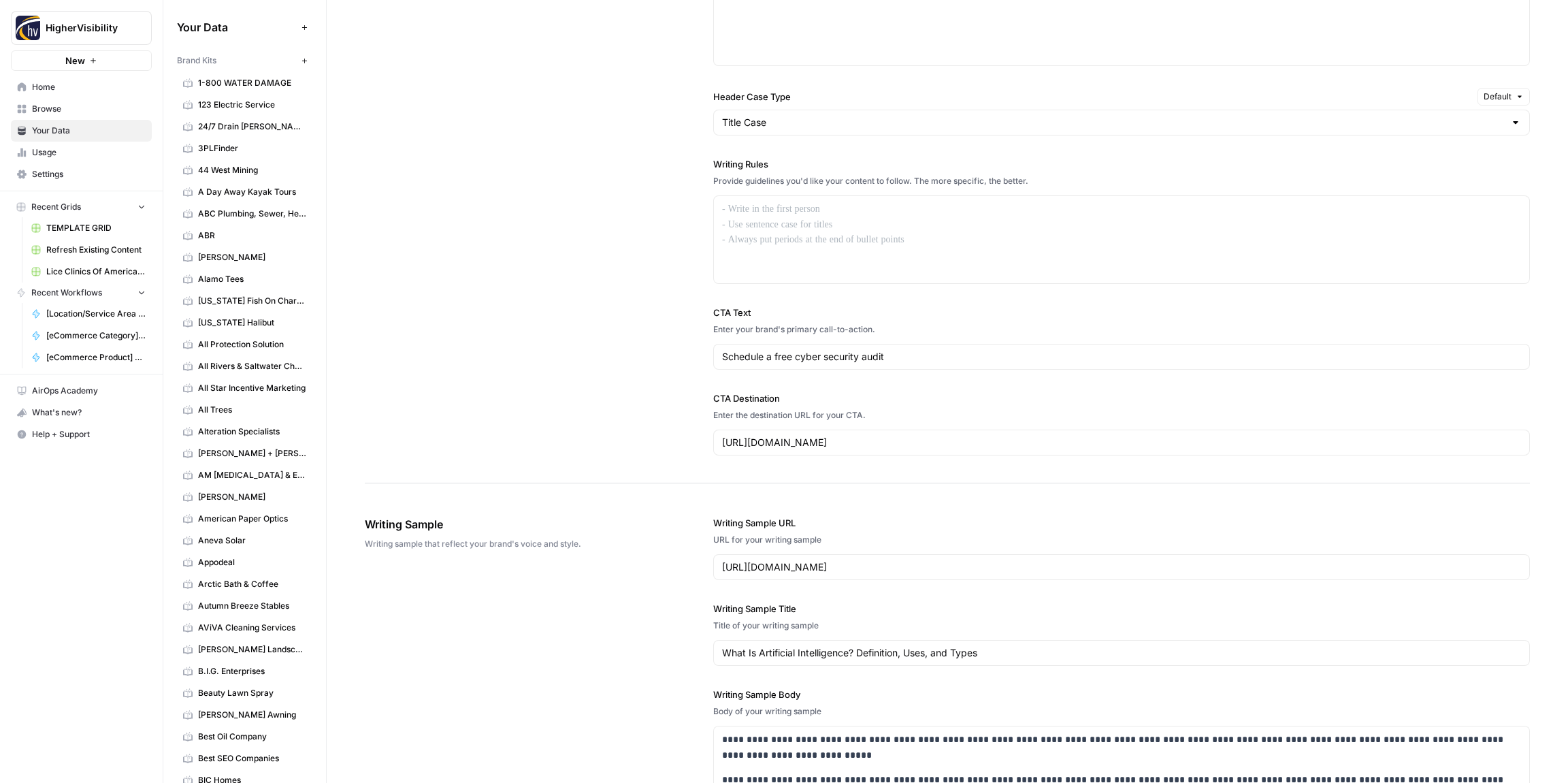
scroll to position [1081, 0]
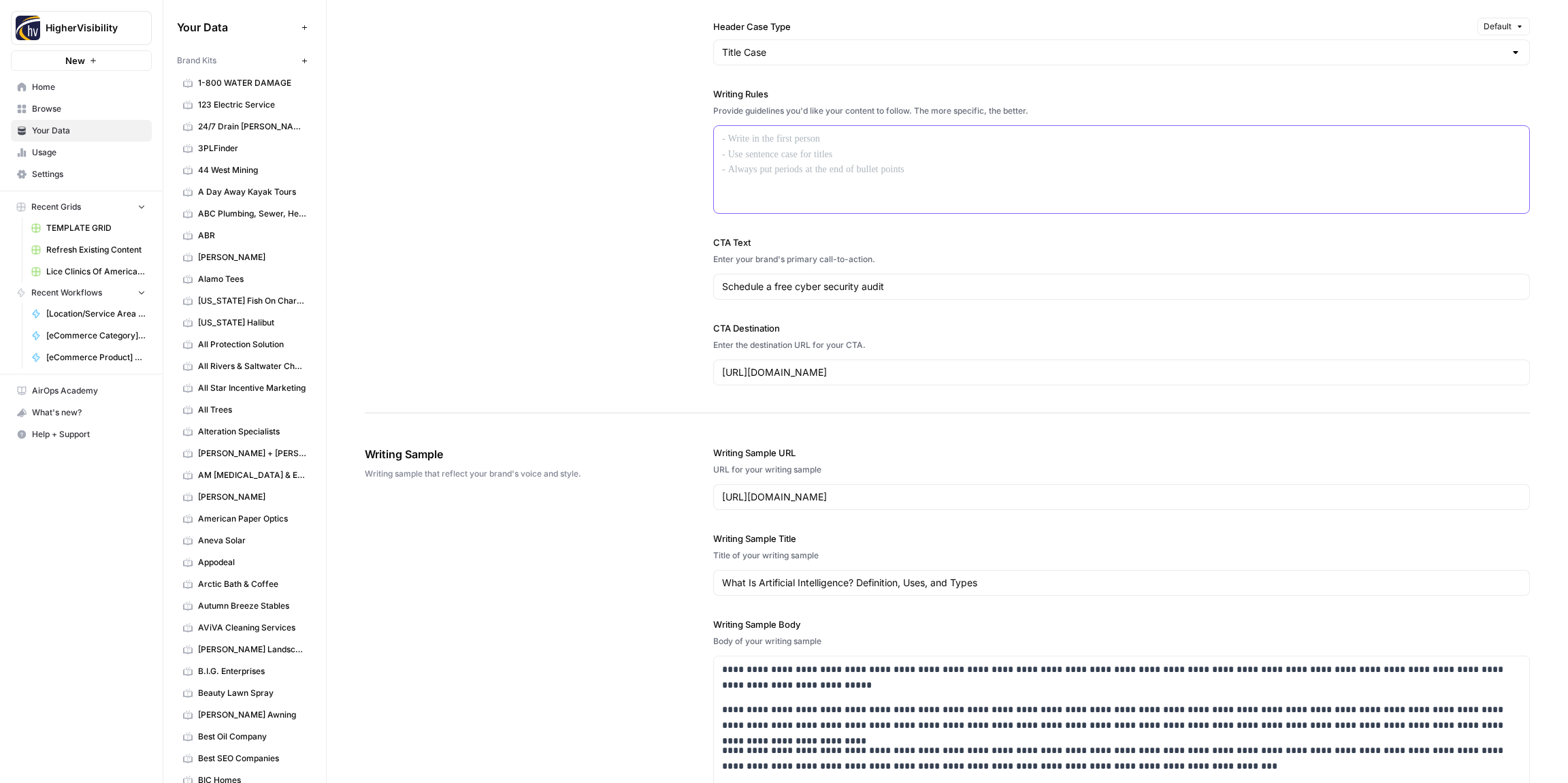
click at [755, 165] on div at bounding box center [1121, 169] width 815 height 88
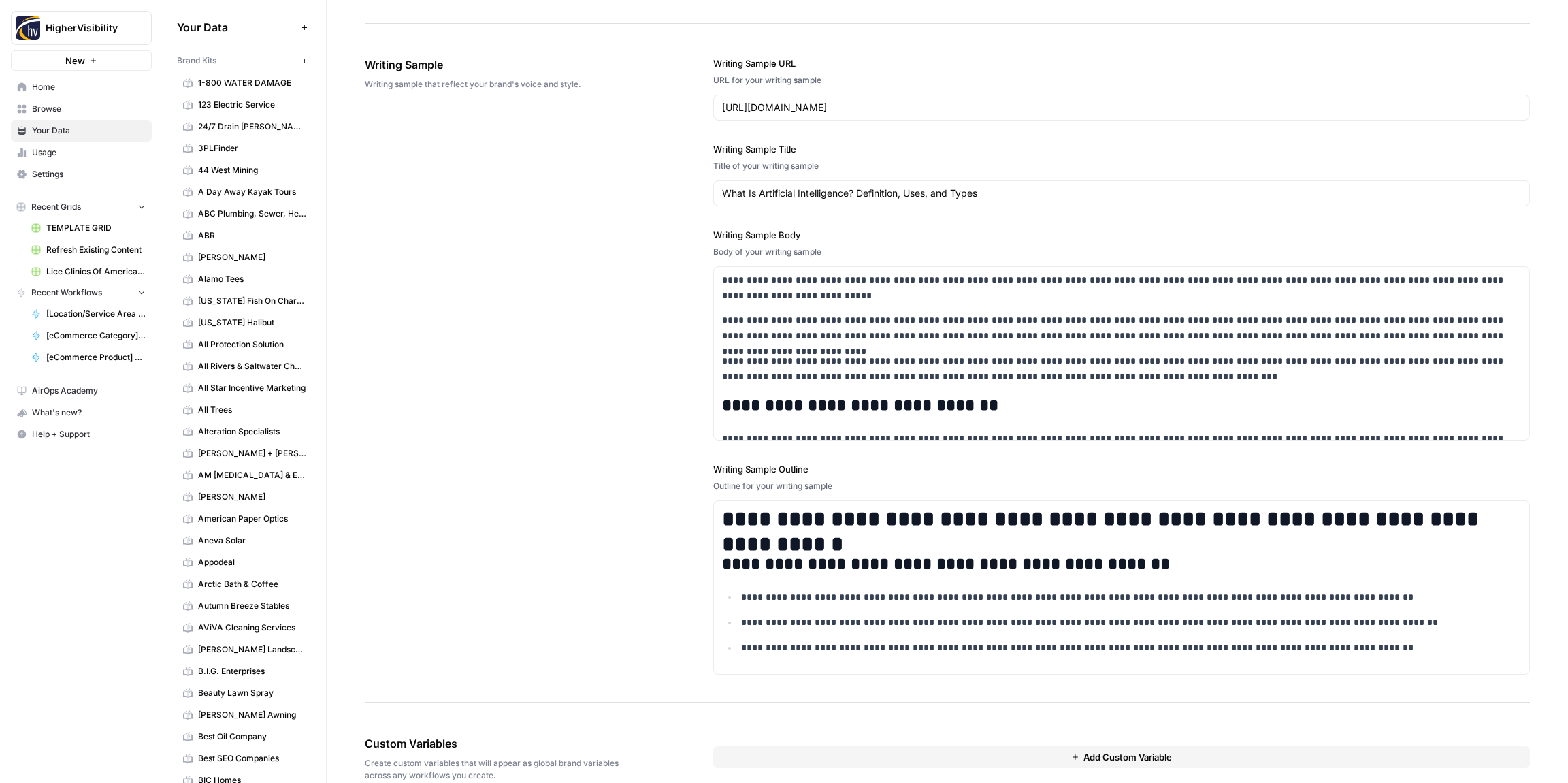
scroll to position [1582, 0]
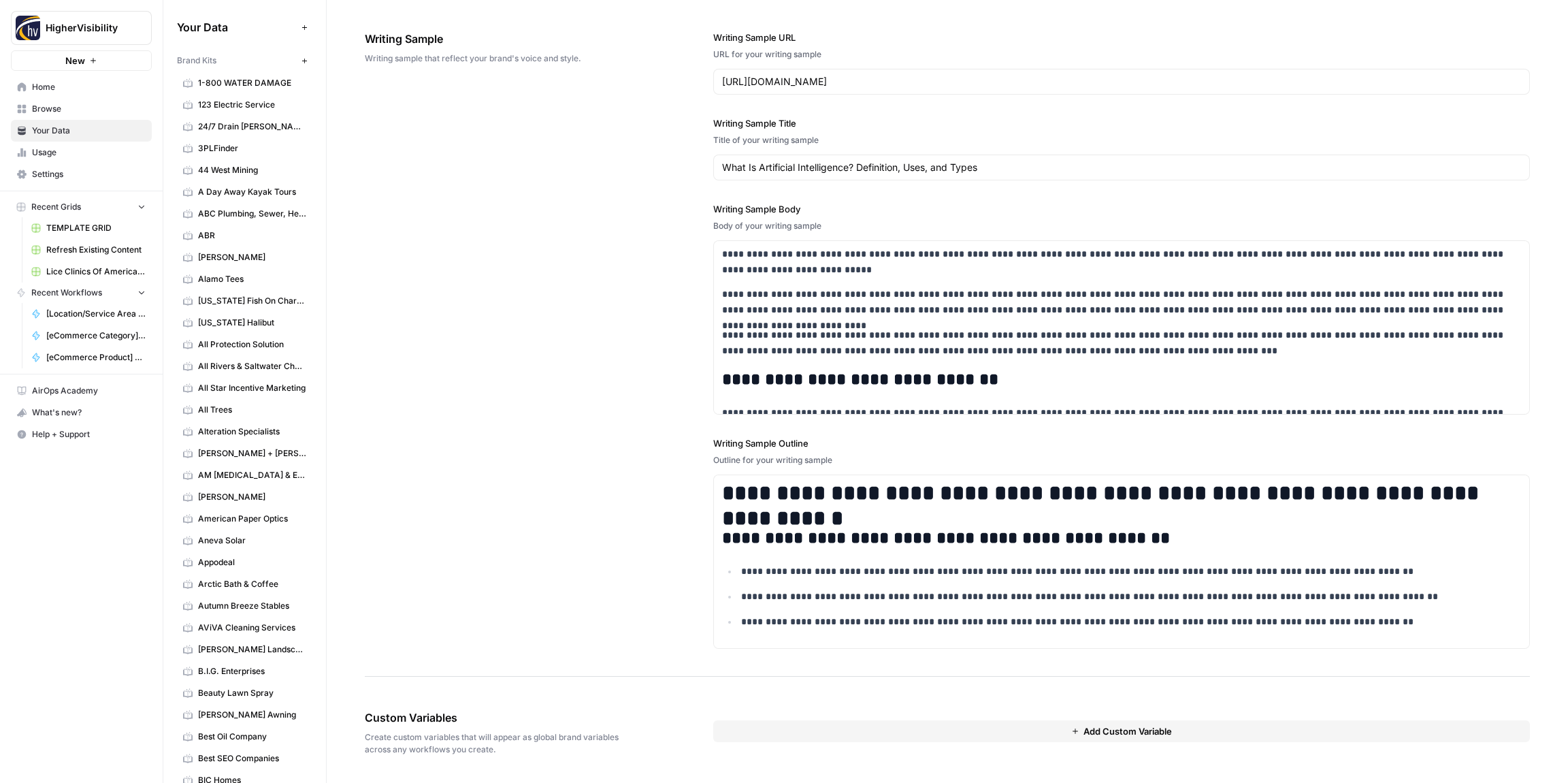
click at [1041, 733] on button "Add Custom Variable" at bounding box center [1121, 731] width 816 height 22
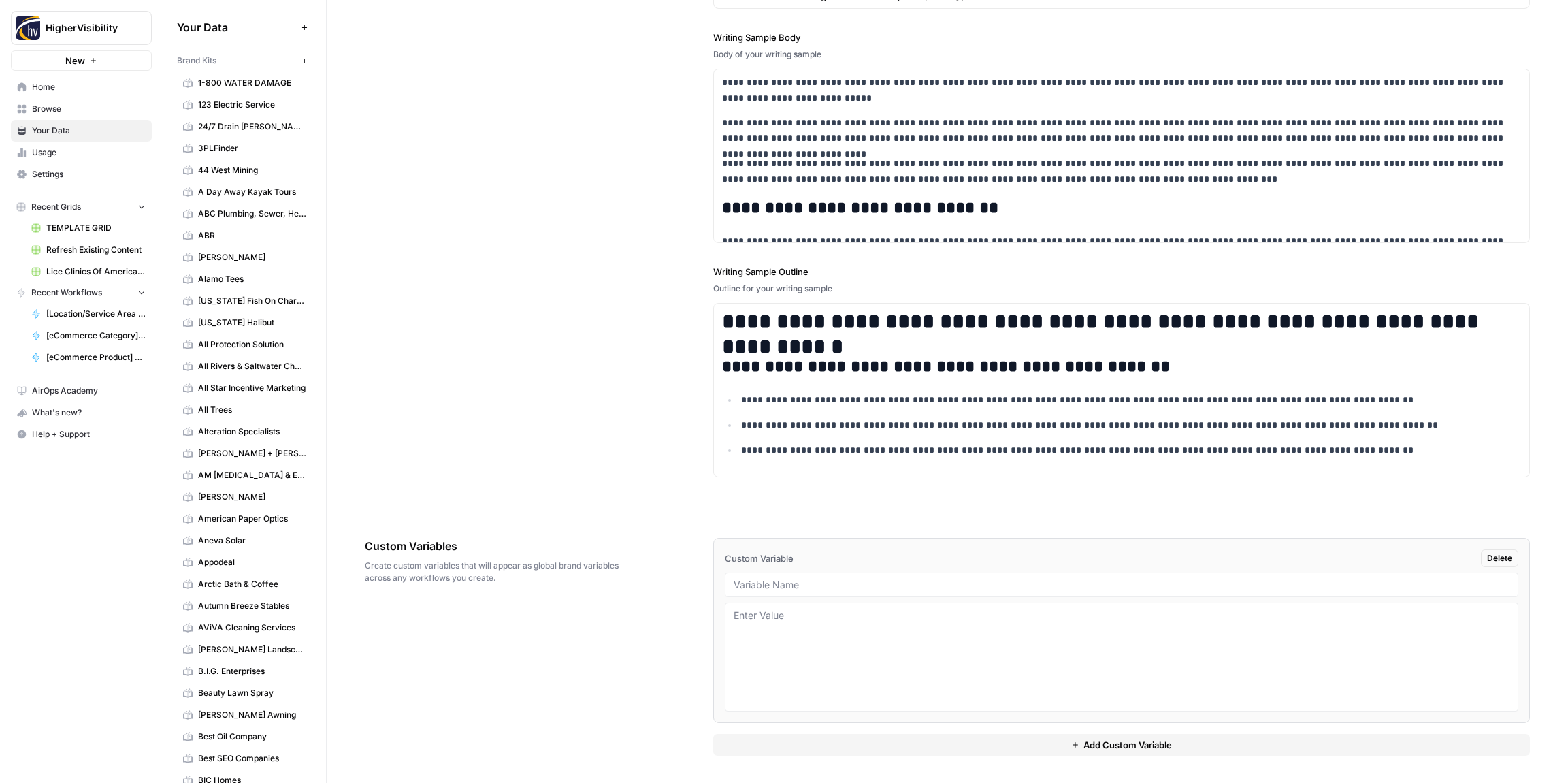
click at [771, 582] on div at bounding box center [1121, 584] width 793 height 24
click at [786, 589] on input "text" at bounding box center [1121, 585] width 776 height 13
paste input "Case Studies"
type input "Case Studies"
click at [914, 750] on button "Add Custom Variable" at bounding box center [1121, 745] width 816 height 22
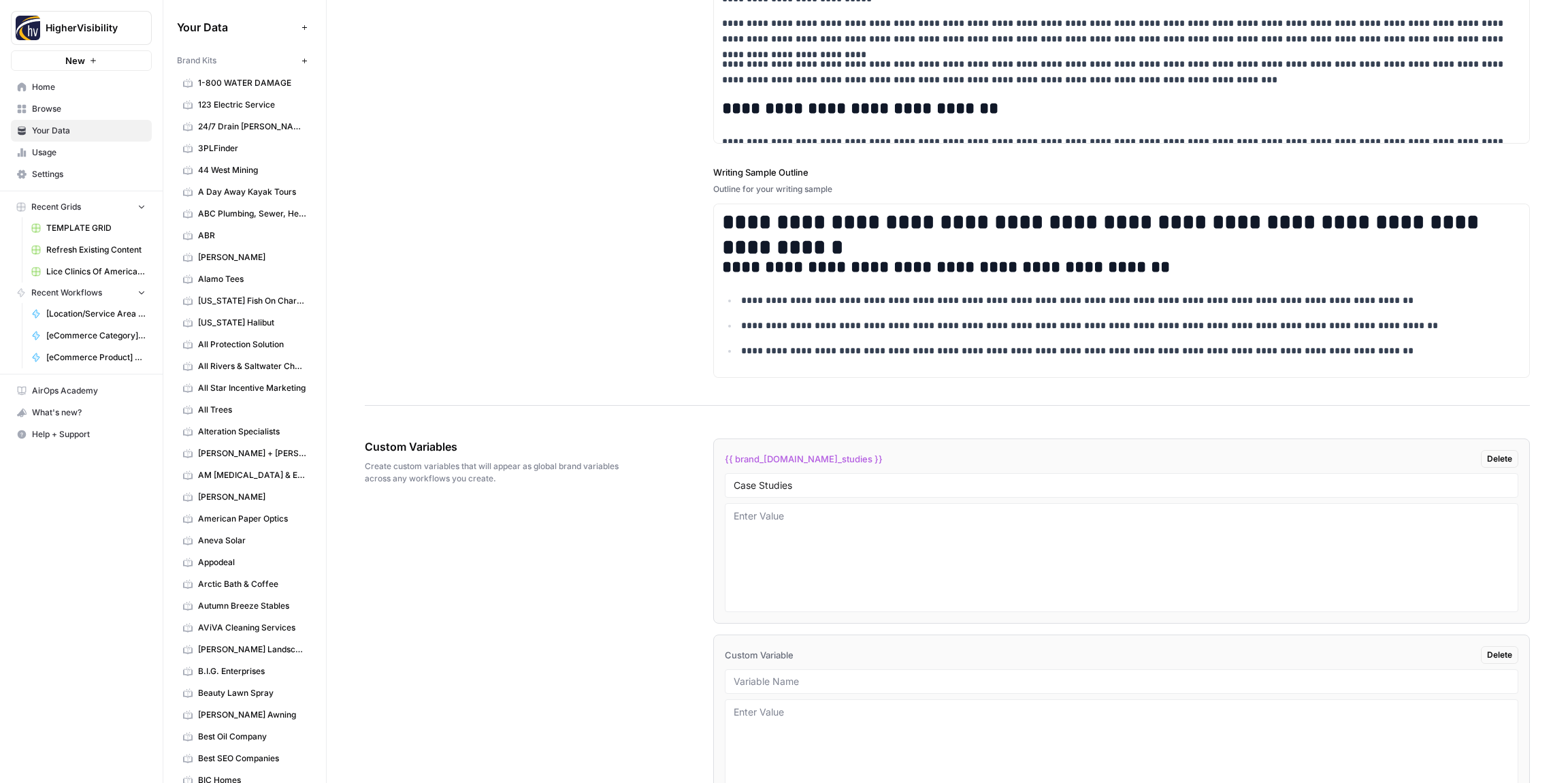
scroll to position [1950, 0]
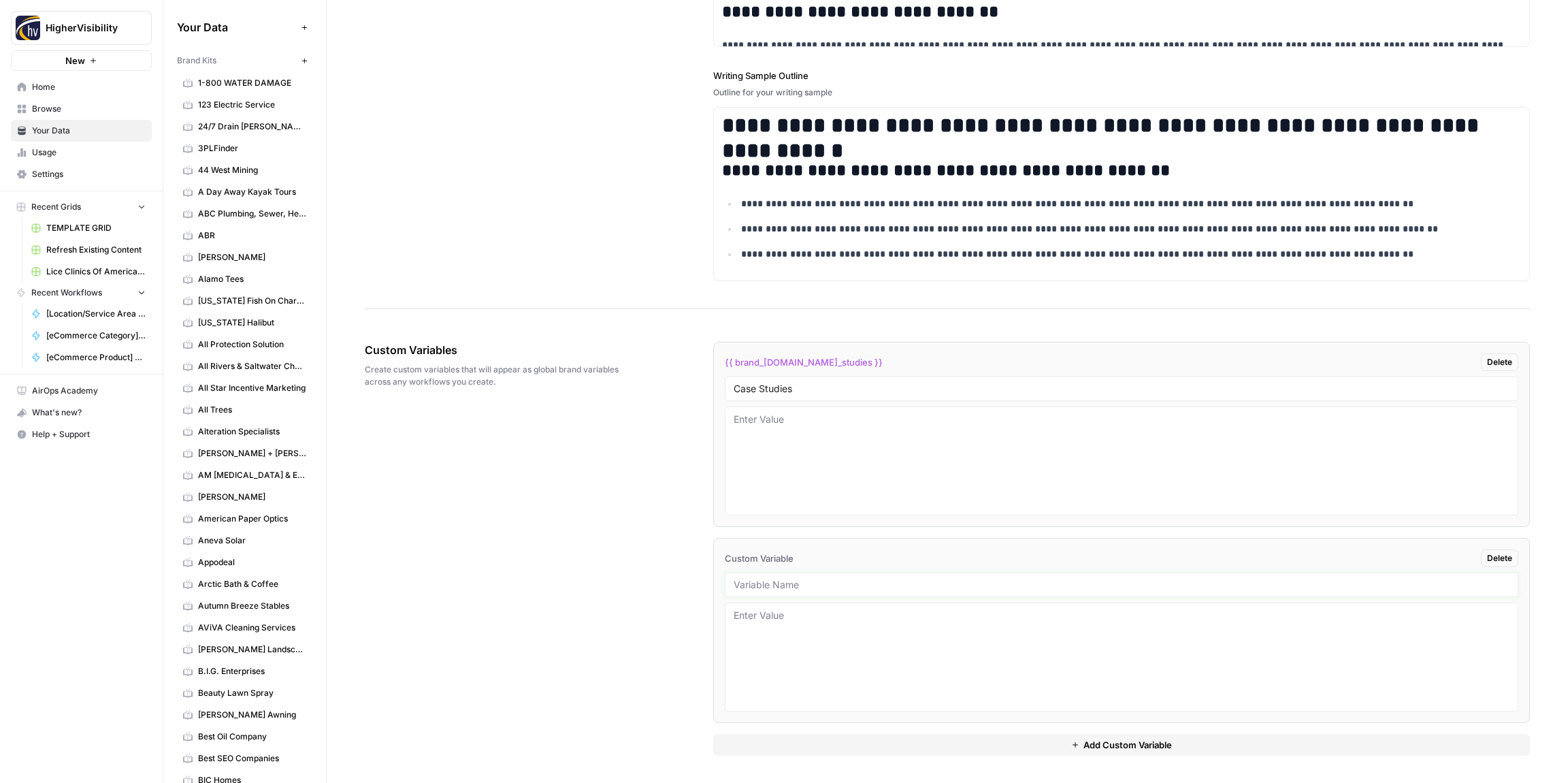
click at [774, 586] on input "text" at bounding box center [1121, 585] width 776 height 13
paste input "Testimonials"
type input "Testimonials"
drag, startPoint x: 902, startPoint y: 749, endPoint x: 845, endPoint y: 700, distance: 75.2
click at [902, 749] on button "Add Custom Variable" at bounding box center [1121, 745] width 816 height 22
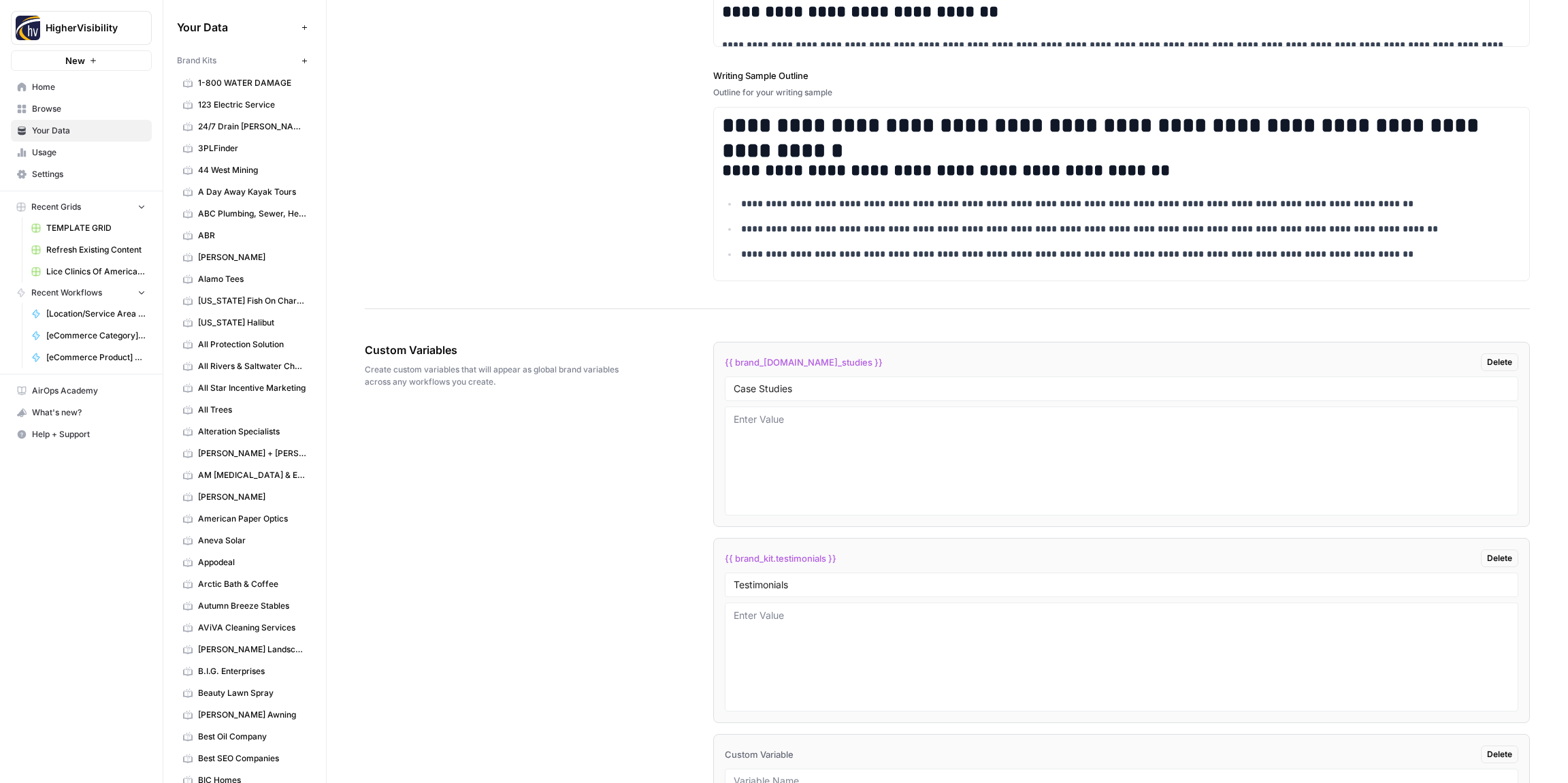
scroll to position [2146, 0]
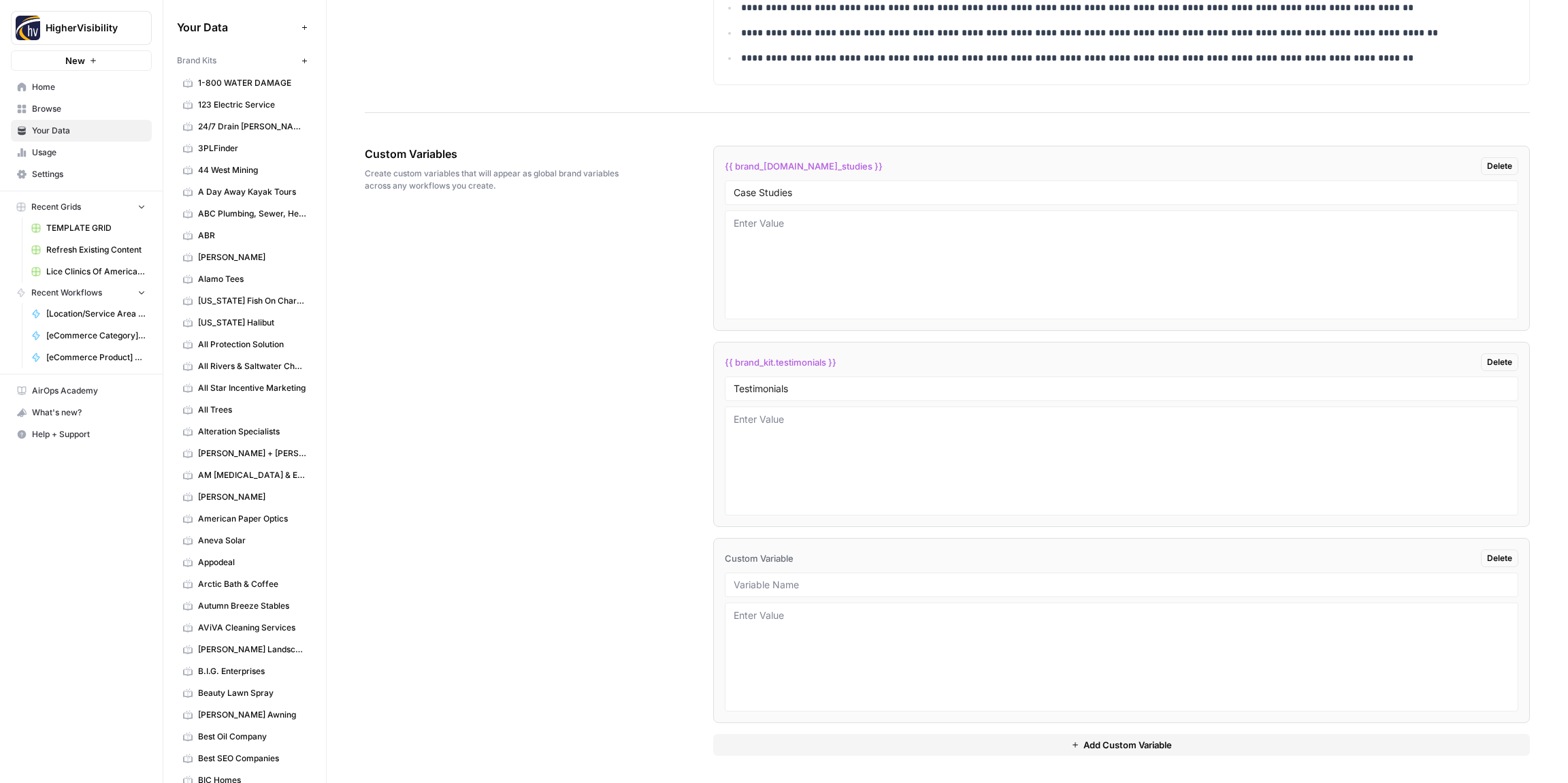
click at [760, 594] on div at bounding box center [1121, 584] width 793 height 24
drag, startPoint x: 783, startPoint y: 596, endPoint x: 782, endPoint y: 590, distance: 6.1
click at [783, 595] on div at bounding box center [1121, 584] width 793 height 24
click at [776, 584] on input "text" at bounding box center [1121, 585] width 776 height 13
paste input "Word Count"
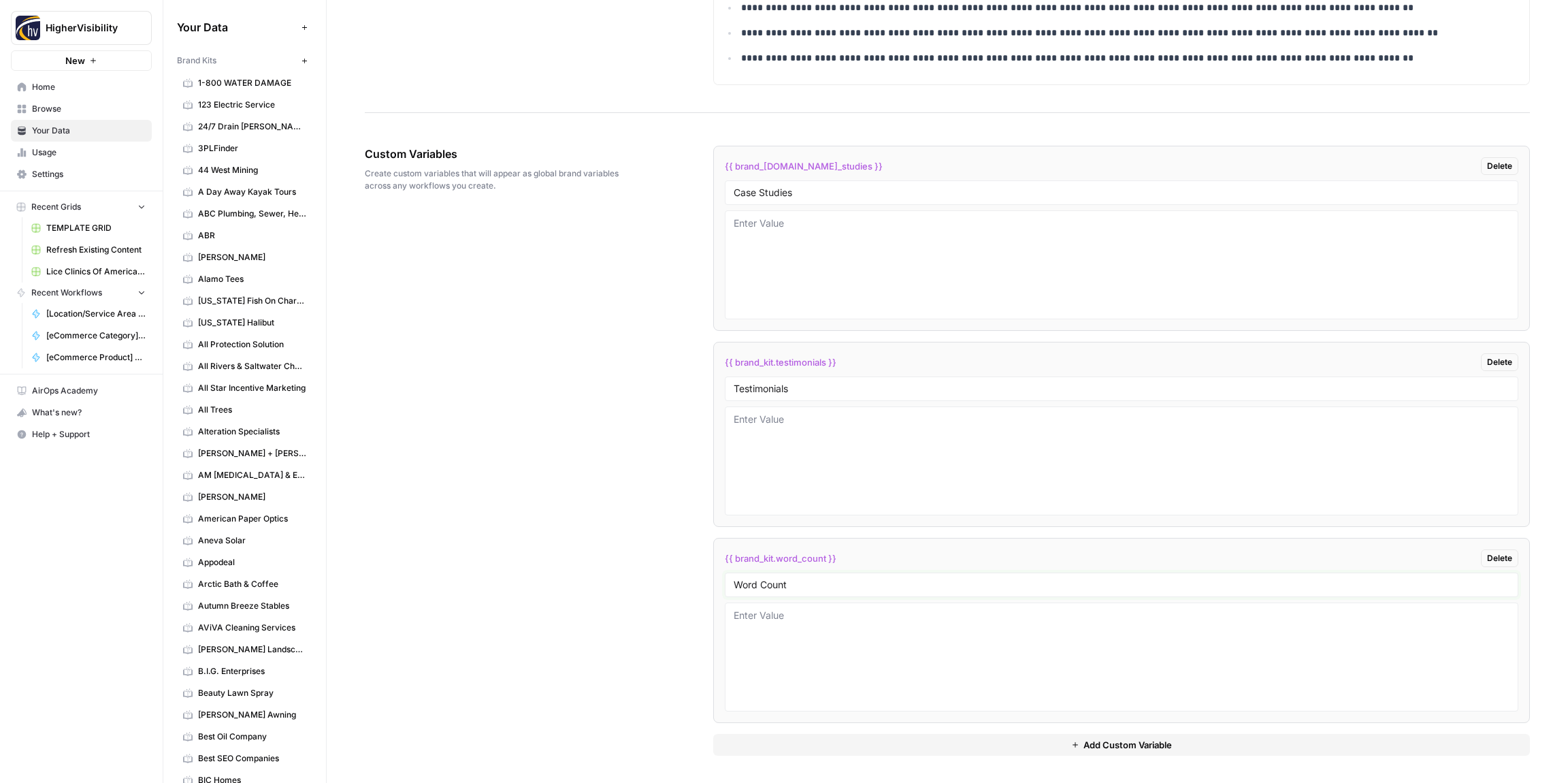
type input "Word Count"
click at [814, 739] on button "Add Custom Variable" at bounding box center [1121, 745] width 816 height 22
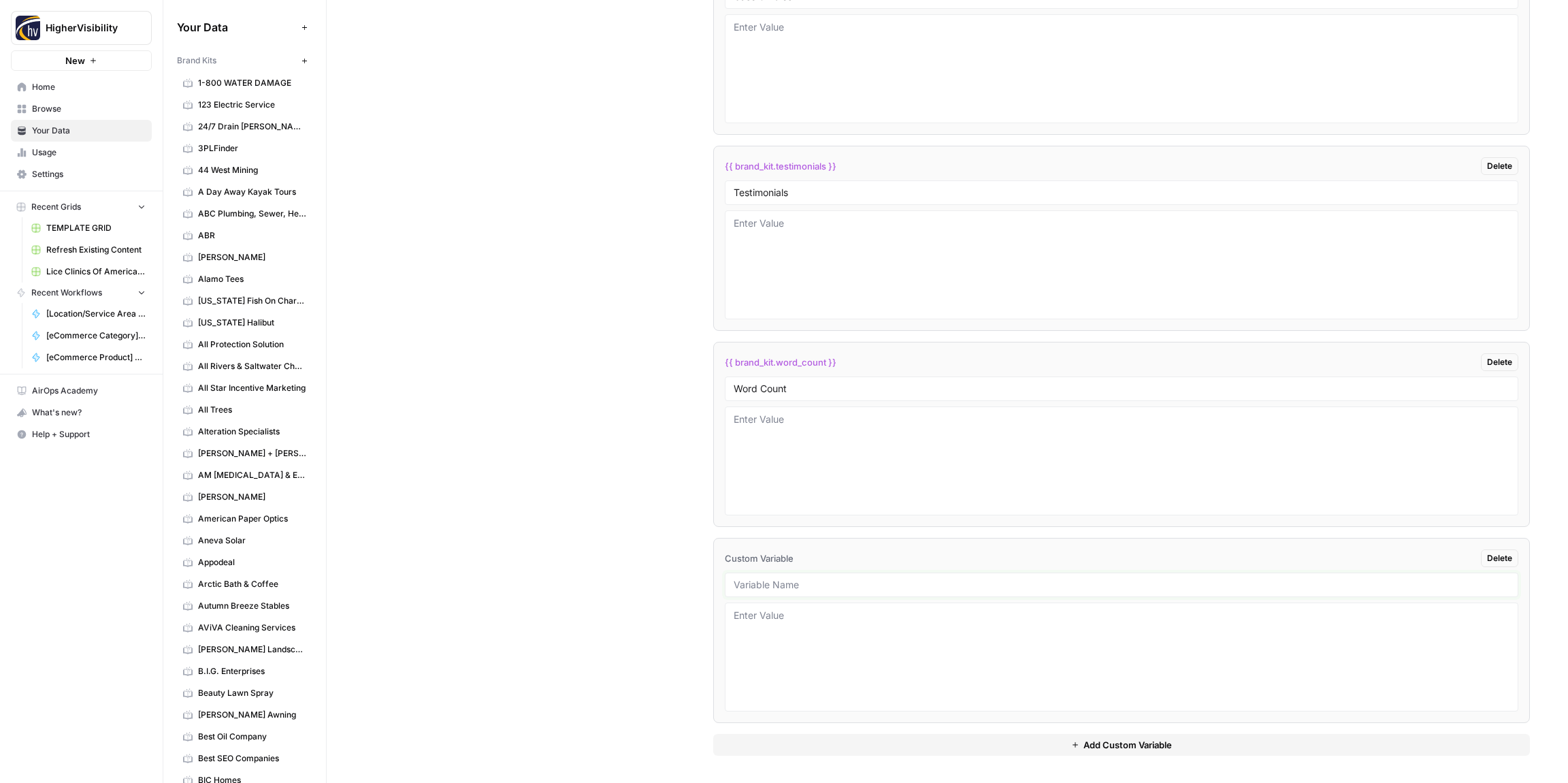
click at [760, 583] on input "text" at bounding box center [1121, 585] width 776 height 13
paste input "Custom Location Page Outline"
type input "Custom Location Page Outline"
click at [866, 740] on button "Add Custom Variable" at bounding box center [1121, 745] width 816 height 22
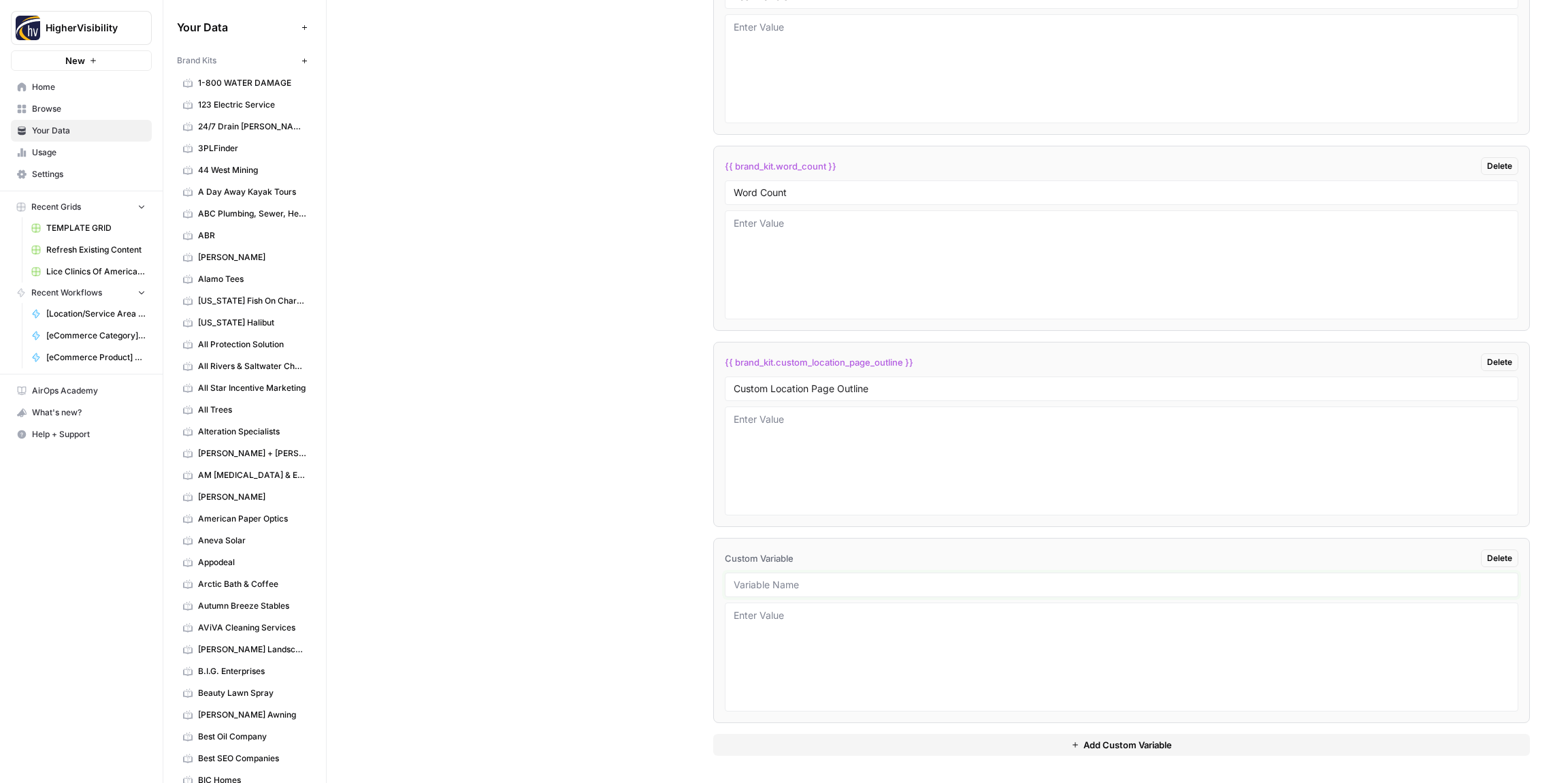
click at [779, 583] on input "text" at bounding box center [1121, 585] width 776 height 13
paste input "Industry"
type input "Industry"
click at [905, 737] on button "Add Custom Variable" at bounding box center [1121, 745] width 816 height 22
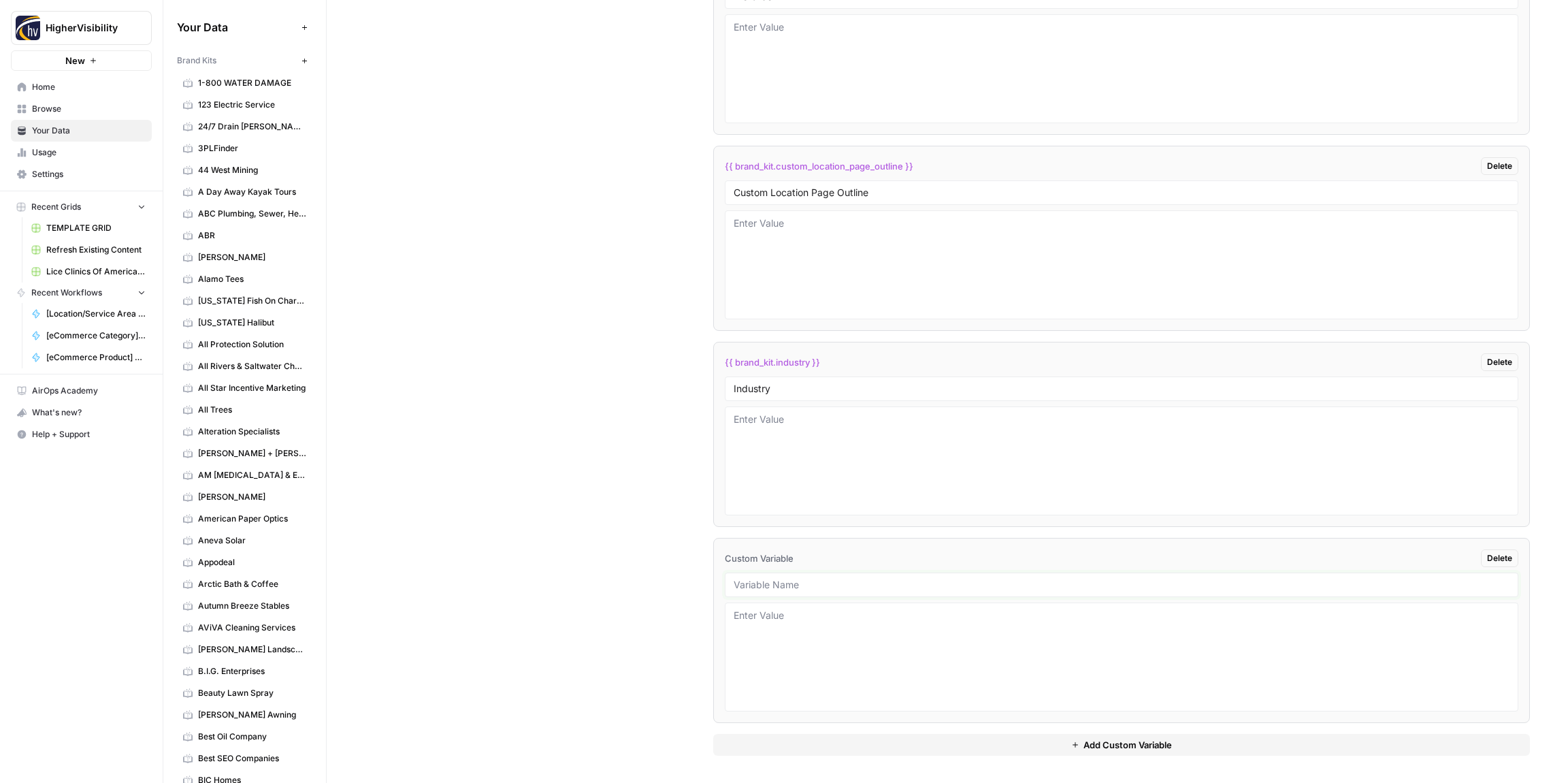
click at [758, 582] on input "text" at bounding box center [1121, 585] width 776 height 13
paste input "Location Page Services"
type input "Location Page Services"
click at [609, 595] on div "Custom Variables Create custom variables that will appear as global brand varia…" at bounding box center [947, 157] width 1165 height 1252
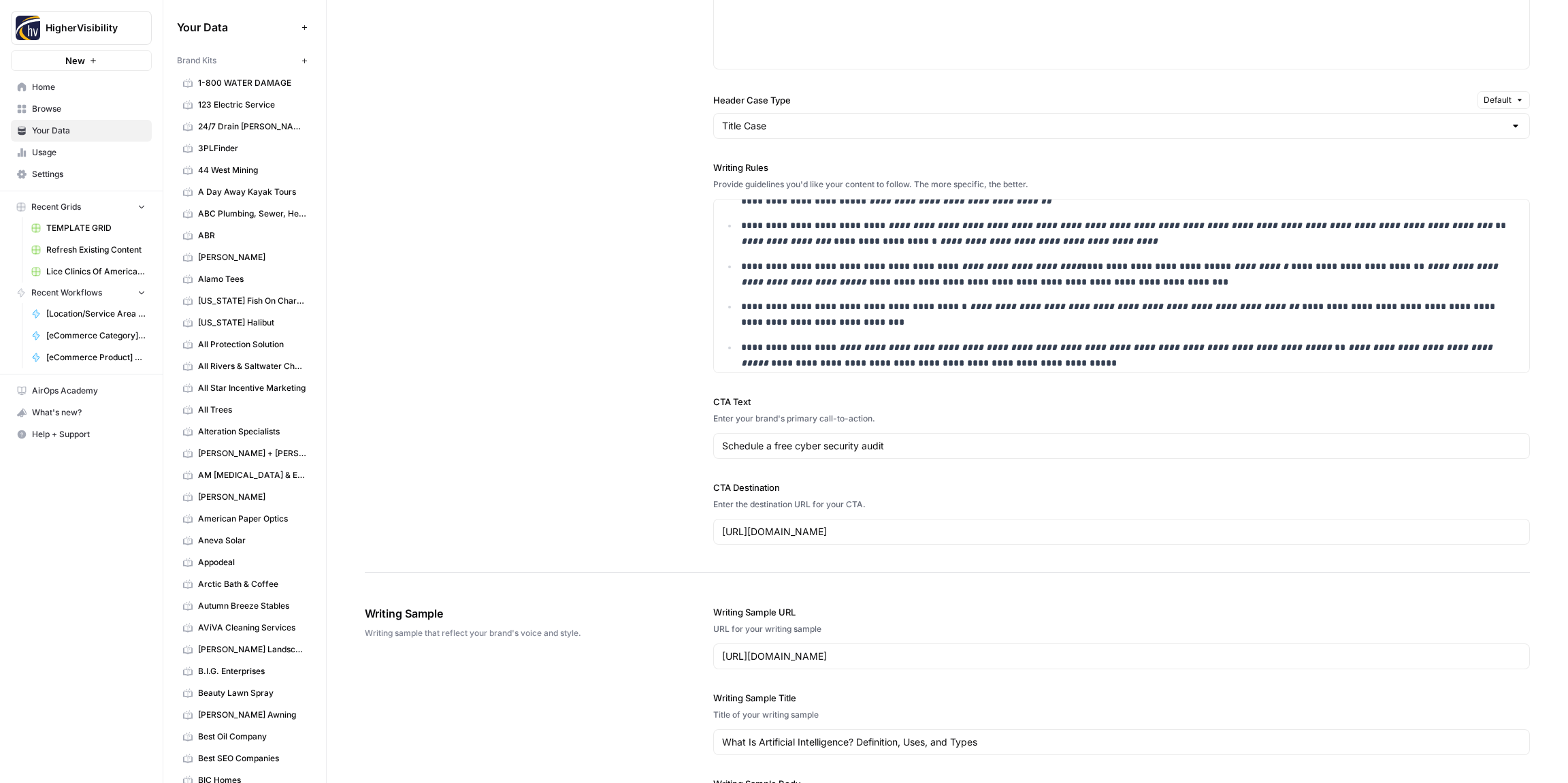
scroll to position [0, 0]
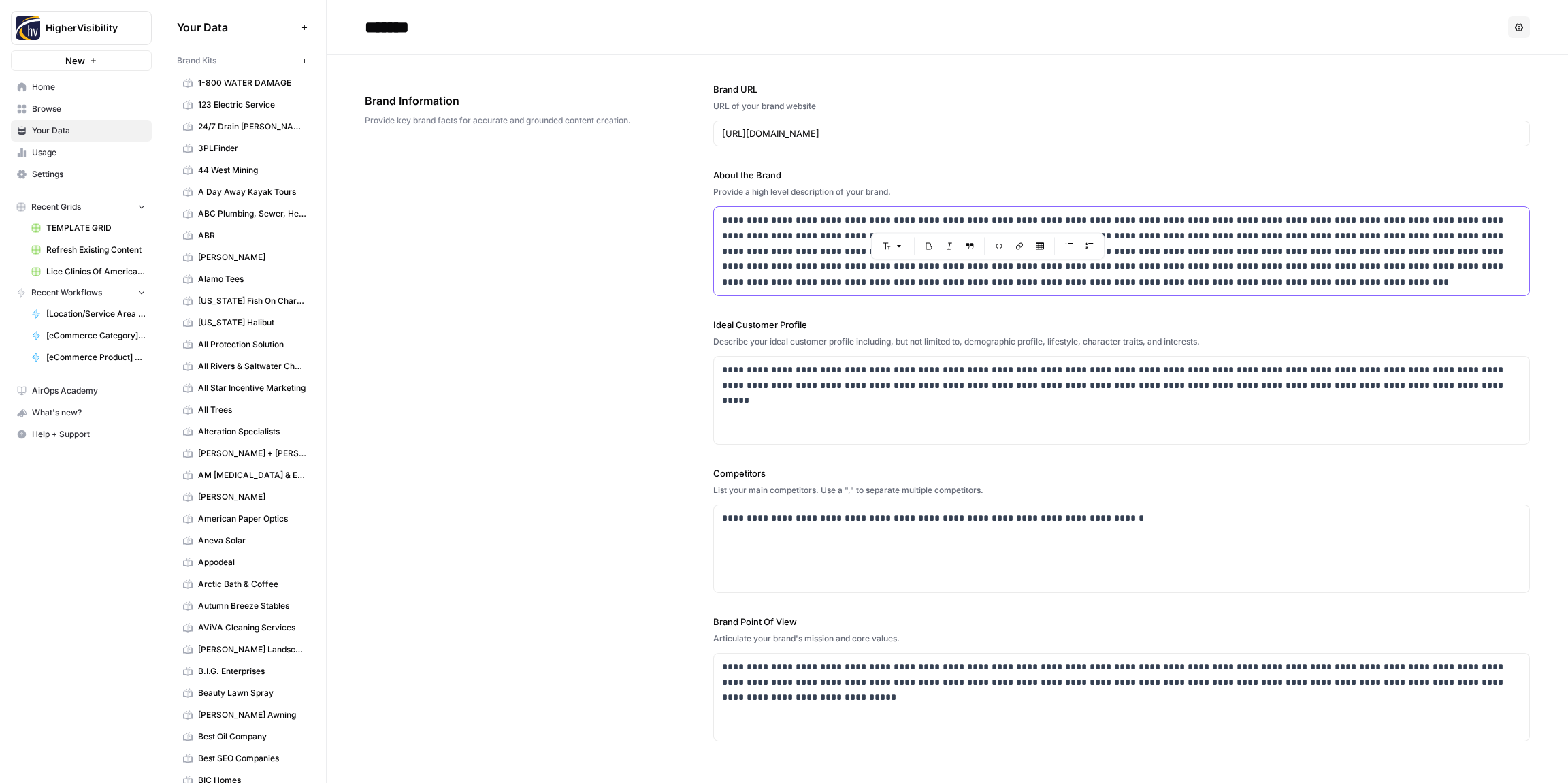
drag, startPoint x: 1018, startPoint y: 219, endPoint x: 962, endPoint y: 222, distance: 56.1
click at [959, 220] on p "**********" at bounding box center [1121, 251] width 799 height 78
copy p "**********"
click at [544, 325] on div "**********" at bounding box center [947, 412] width 1165 height 714
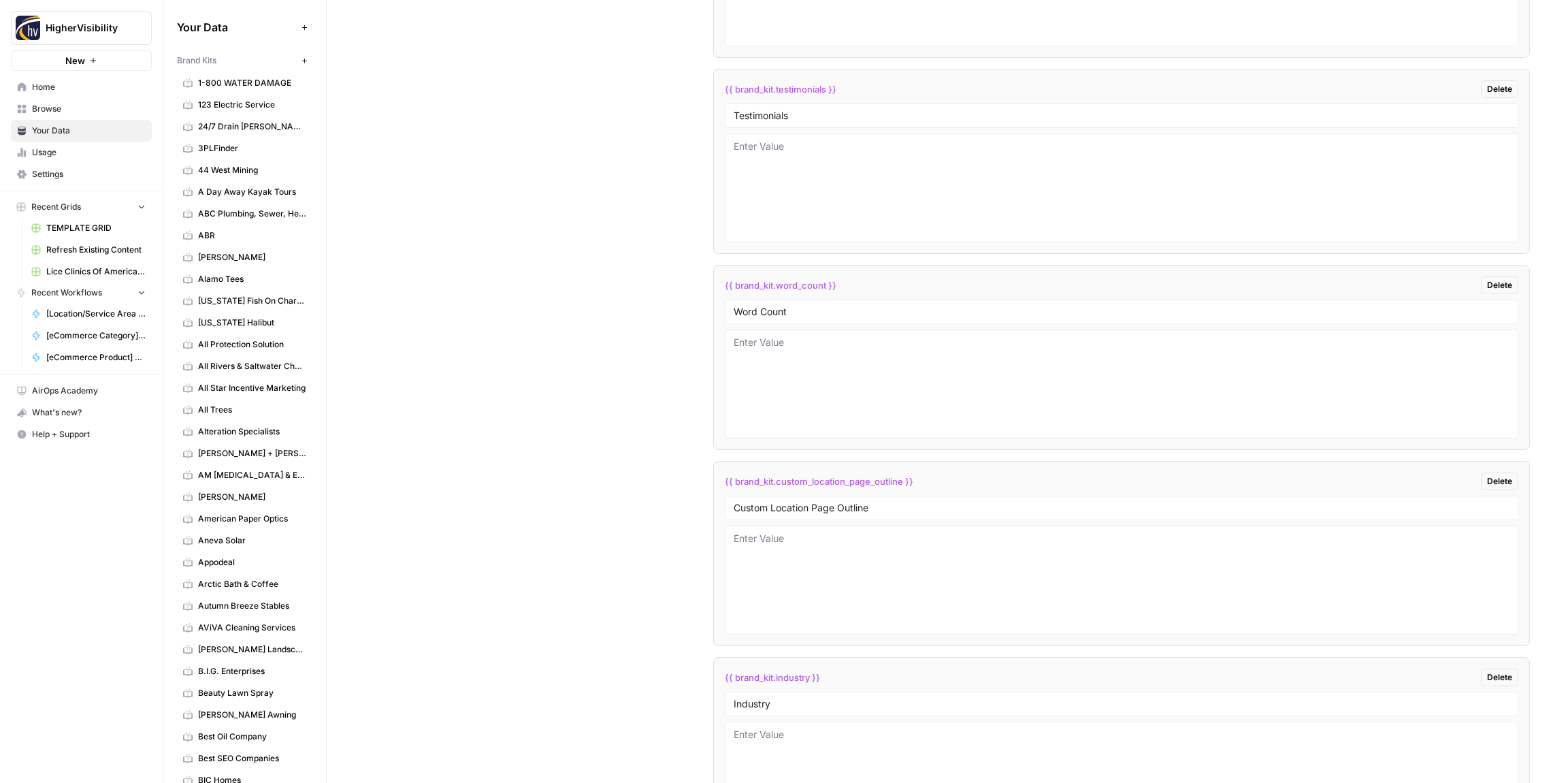
scroll to position [2735, 0]
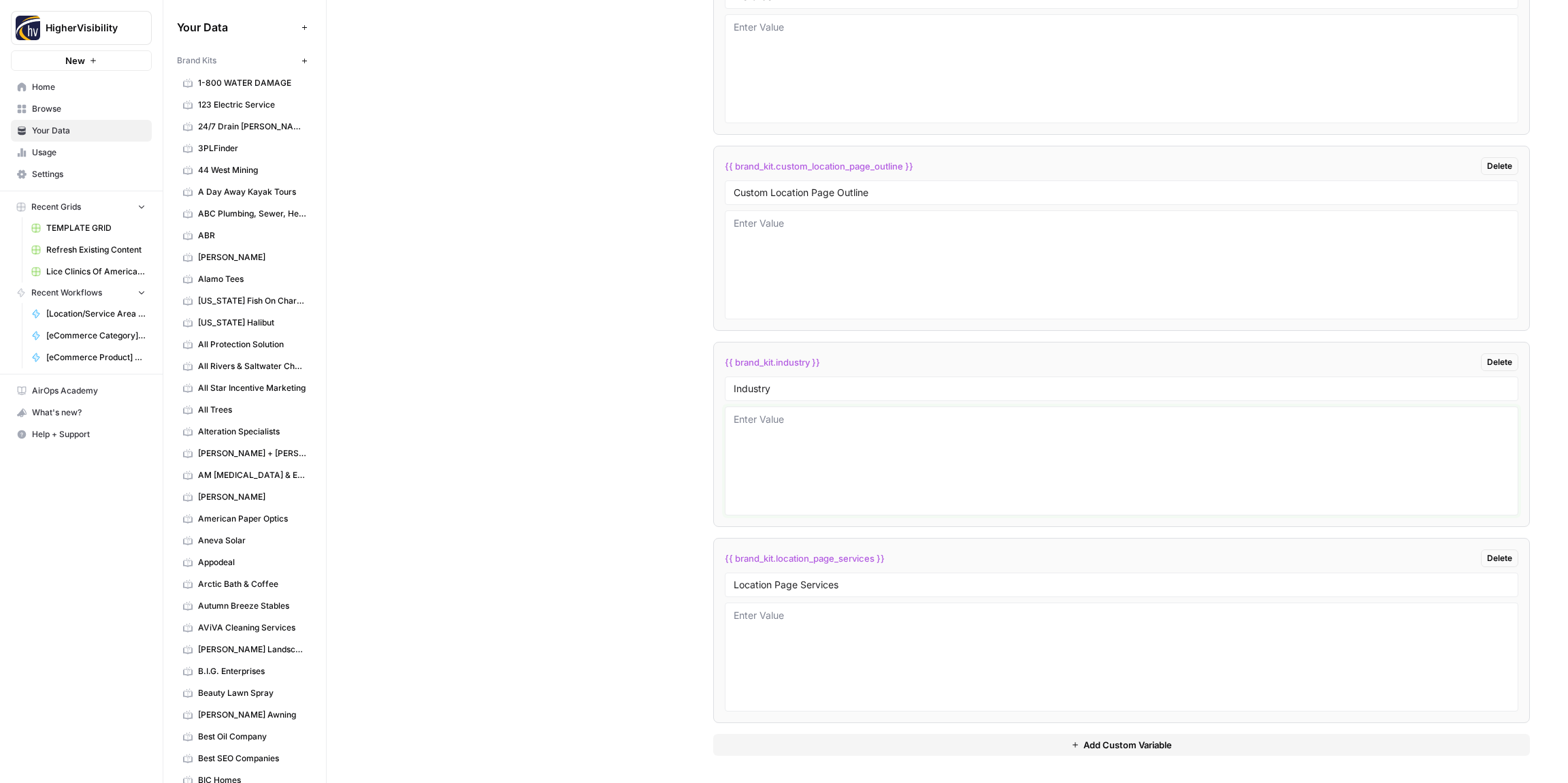
click at [808, 433] on textarea at bounding box center [1121, 461] width 776 height 97
paste textarea "cybersecurity"
click at [759, 420] on textarea "cybersecurity" at bounding box center [1121, 461] width 776 height 97
type textarea "cyber security"
click at [666, 418] on div "Custom Variables Create custom variables that will appear as global brand varia…" at bounding box center [947, 157] width 1165 height 1252
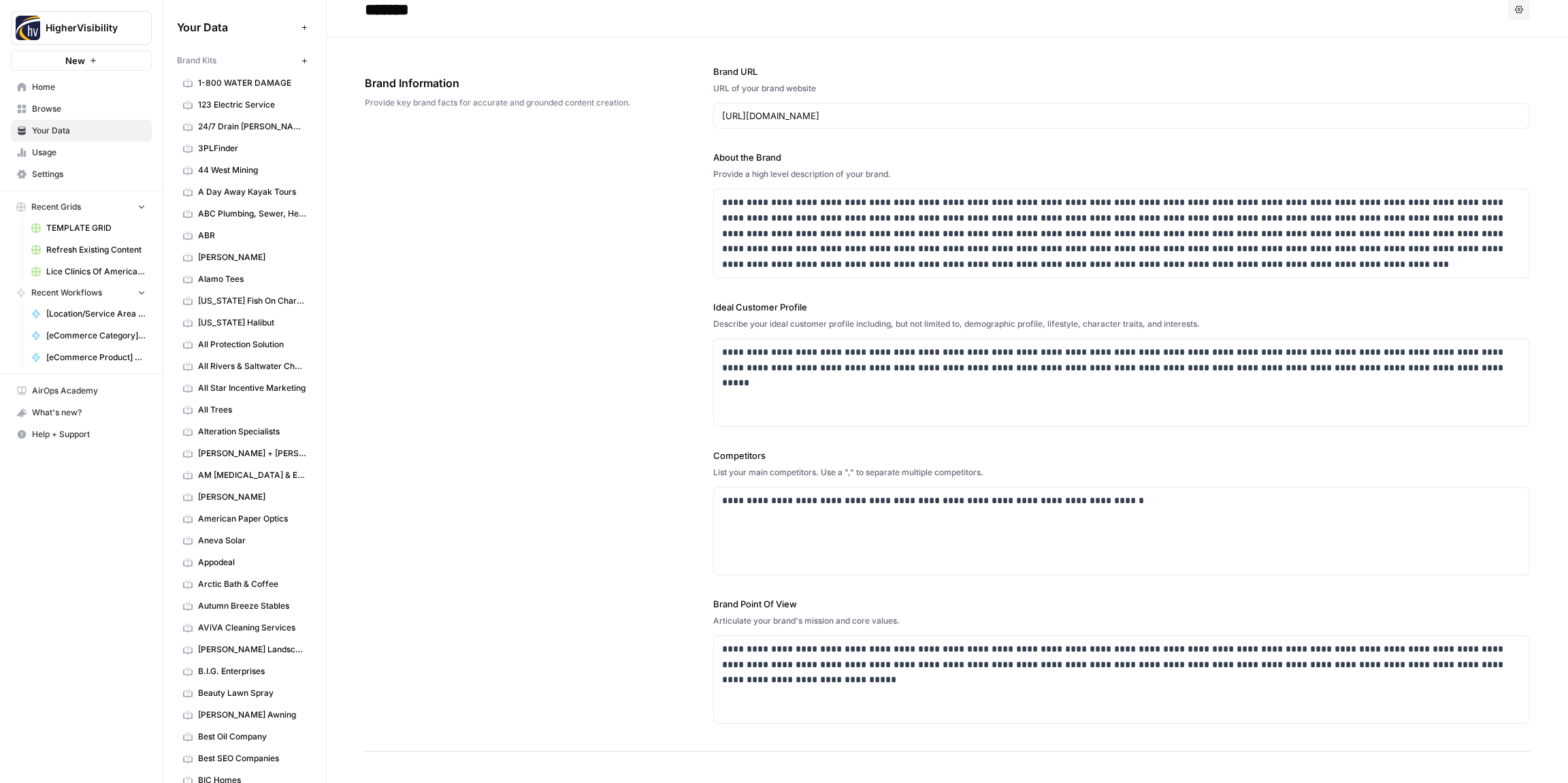
scroll to position [0, 0]
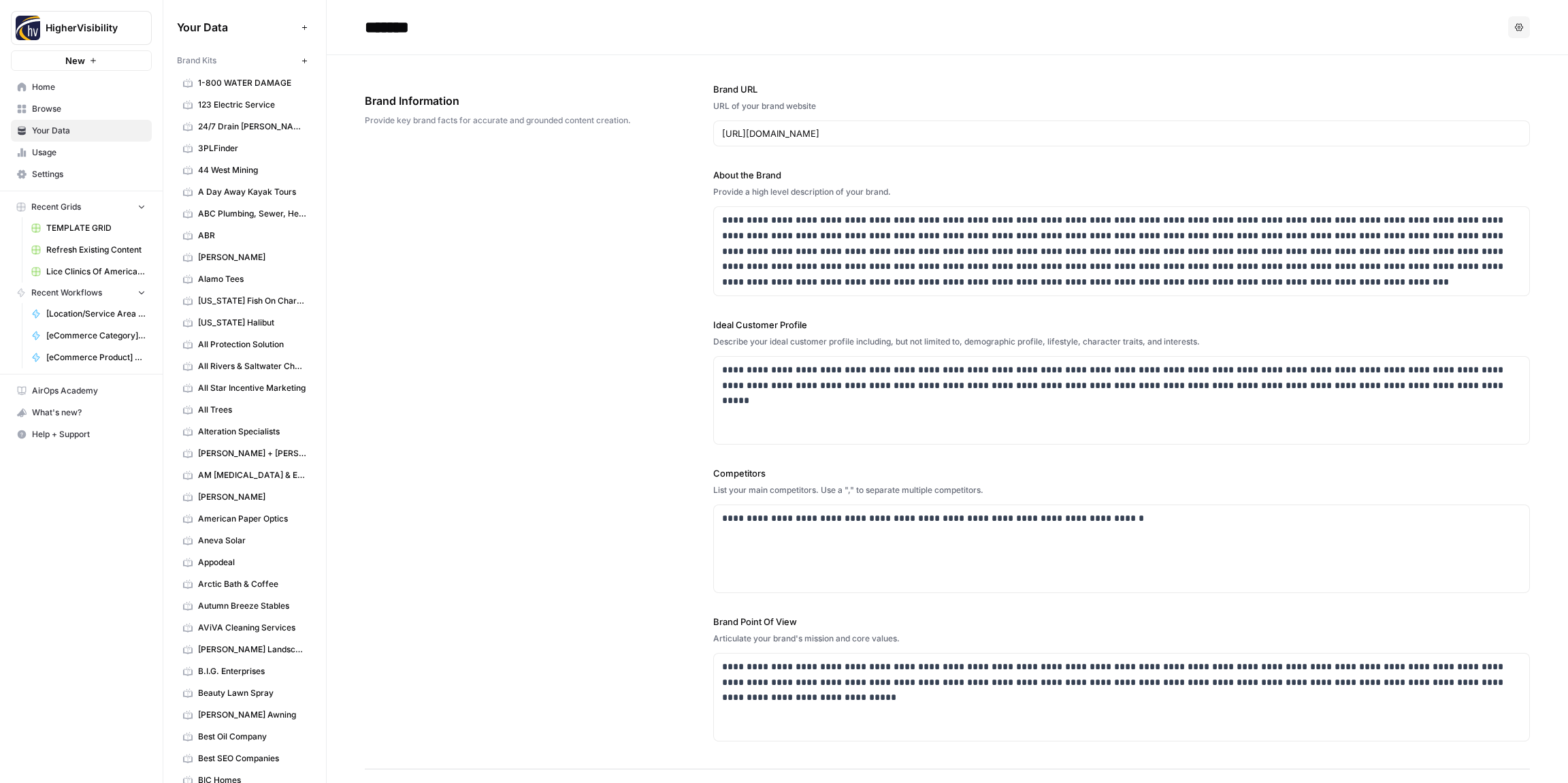
click at [303, 62] on icon "button" at bounding box center [305, 61] width 8 height 8
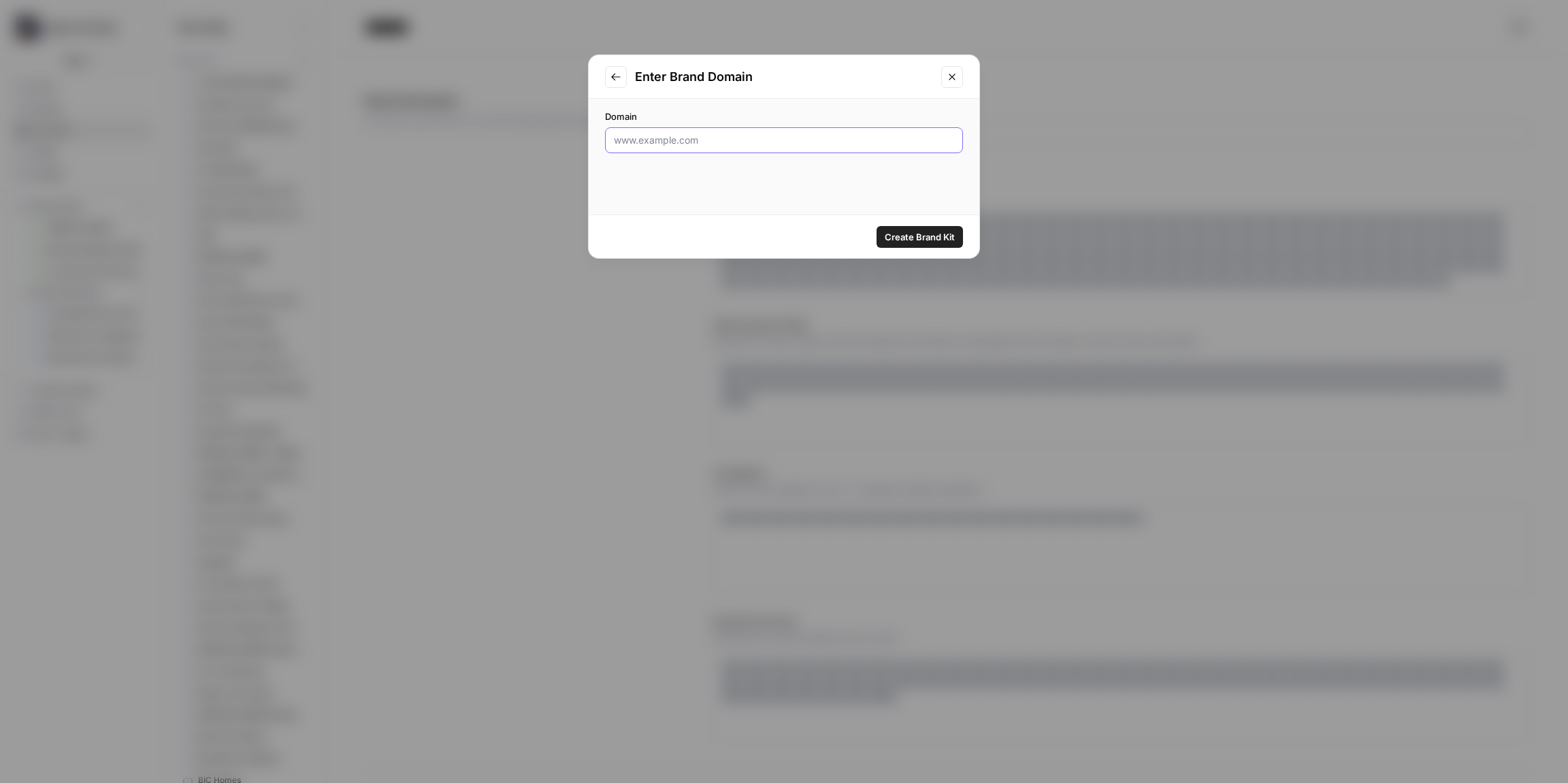
click at [709, 139] on input "Domain" at bounding box center [784, 140] width 340 height 13
paste input "[URL][DOMAIN_NAME]"
type input "[URL][DOMAIN_NAME]"
click at [925, 238] on span "Create Brand Kit" at bounding box center [919, 237] width 70 height 13
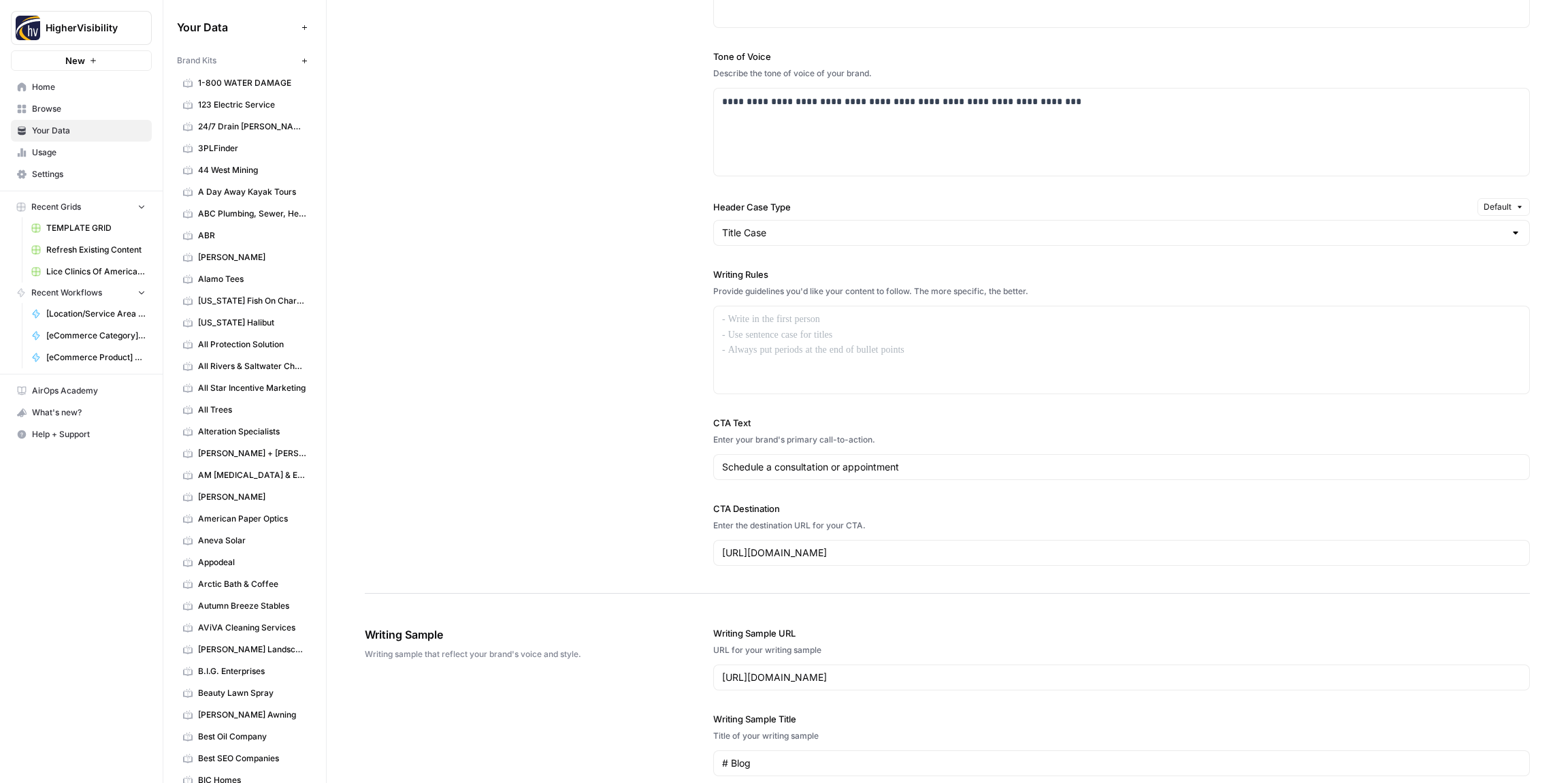
scroll to position [943, 0]
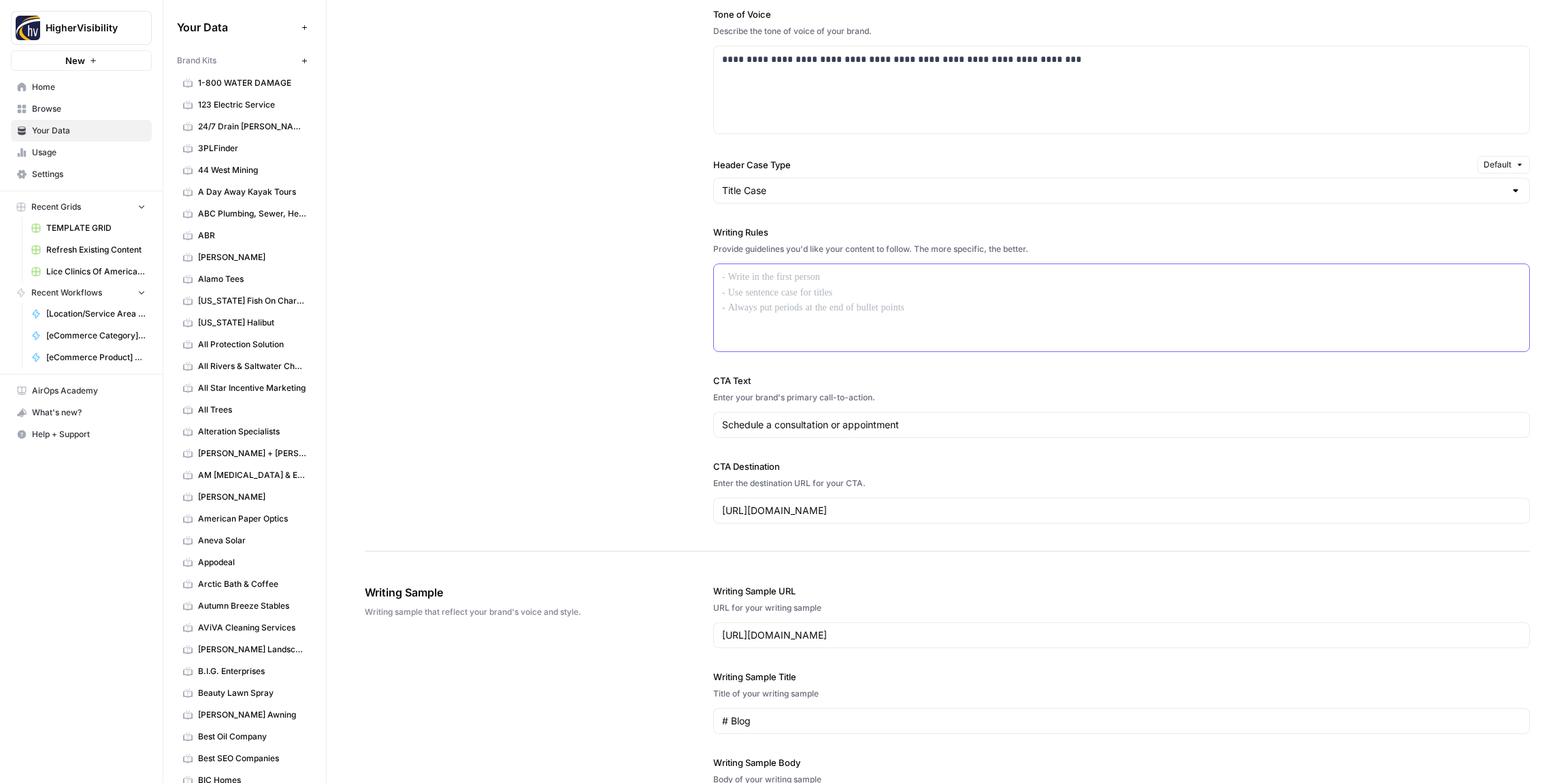
click at [762, 299] on div at bounding box center [1121, 308] width 815 height 88
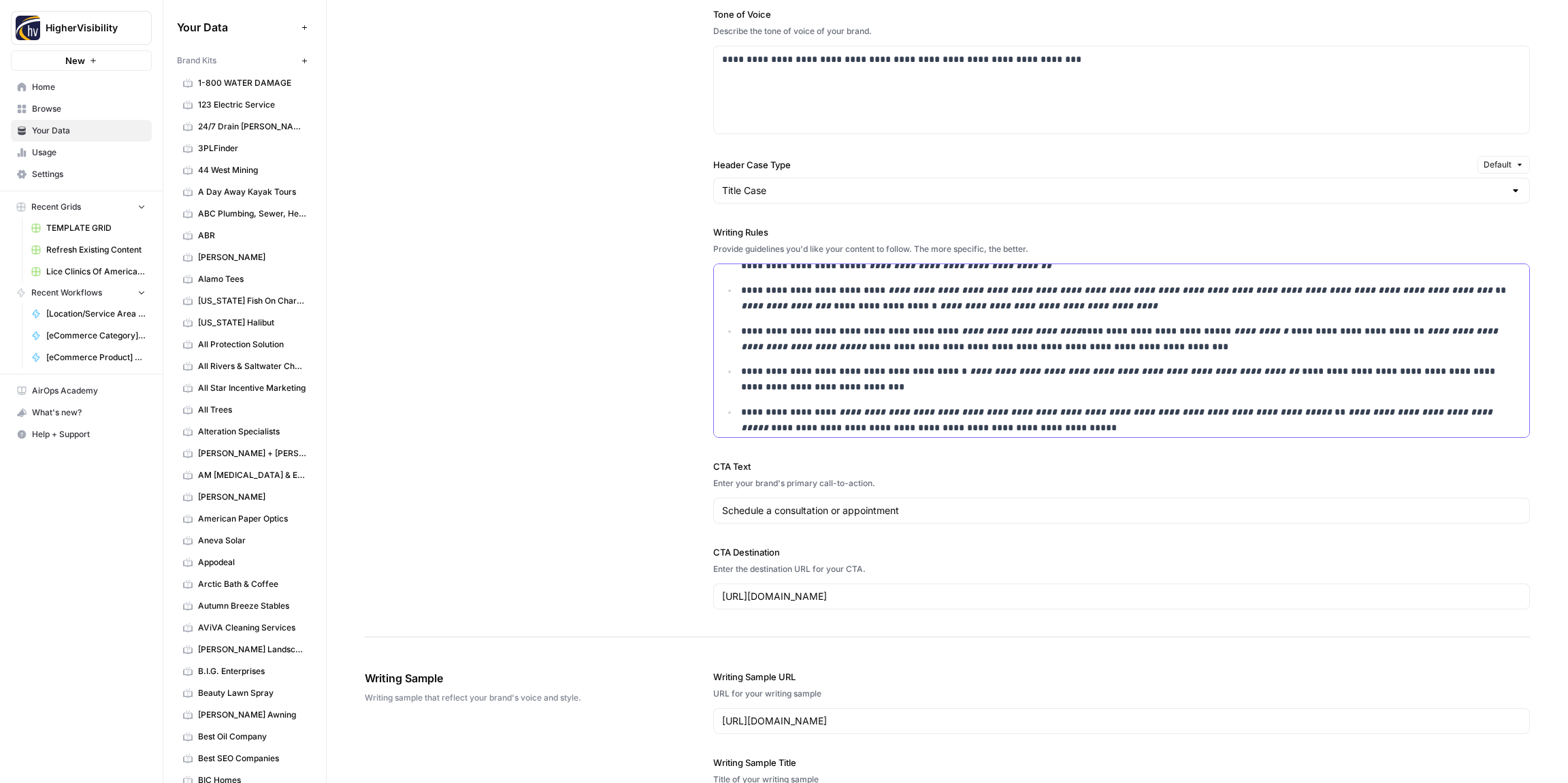
scroll to position [1582, 0]
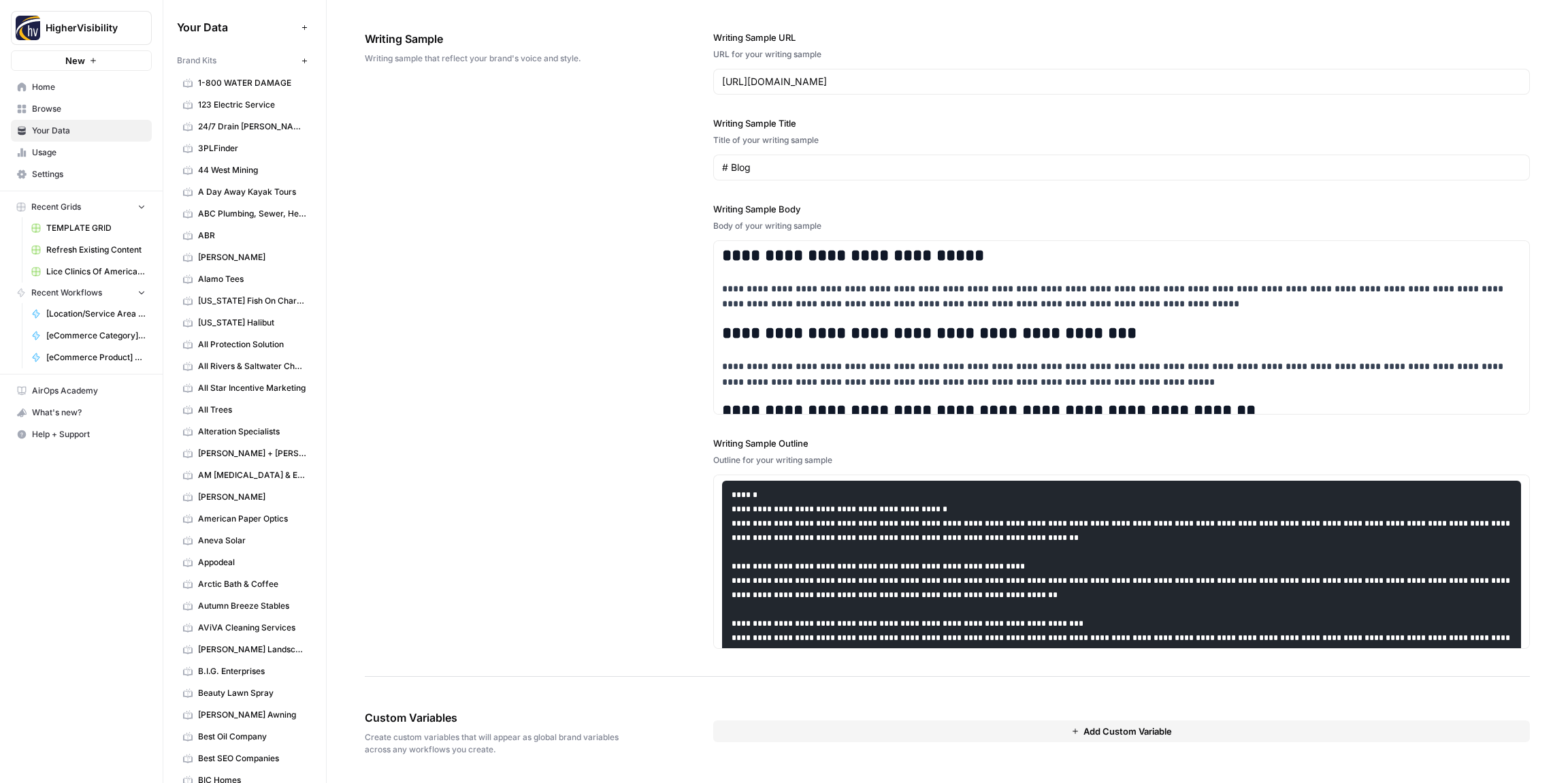
click at [657, 347] on div "**********" at bounding box center [947, 341] width 1165 height 673
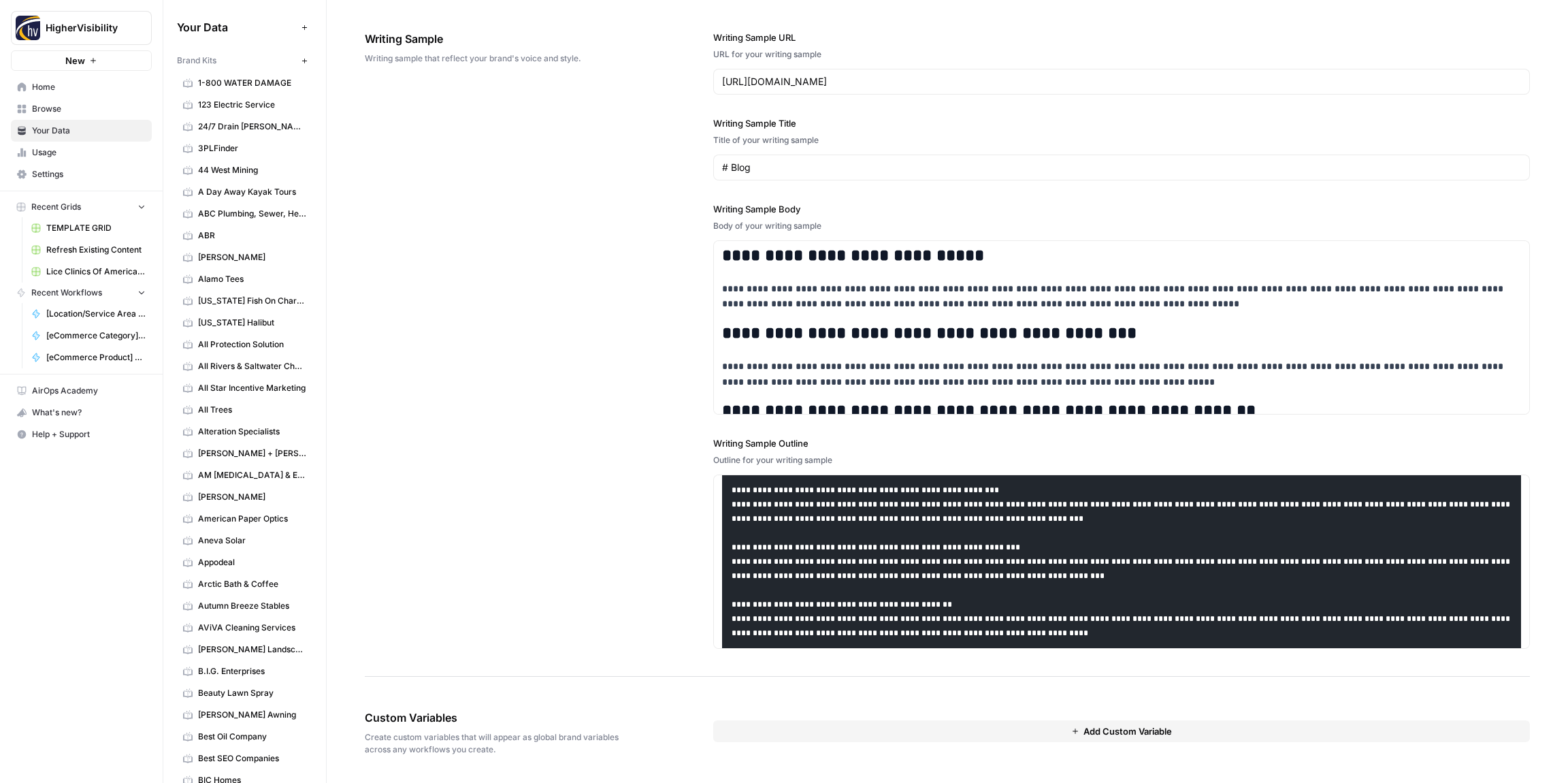
scroll to position [423, 0]
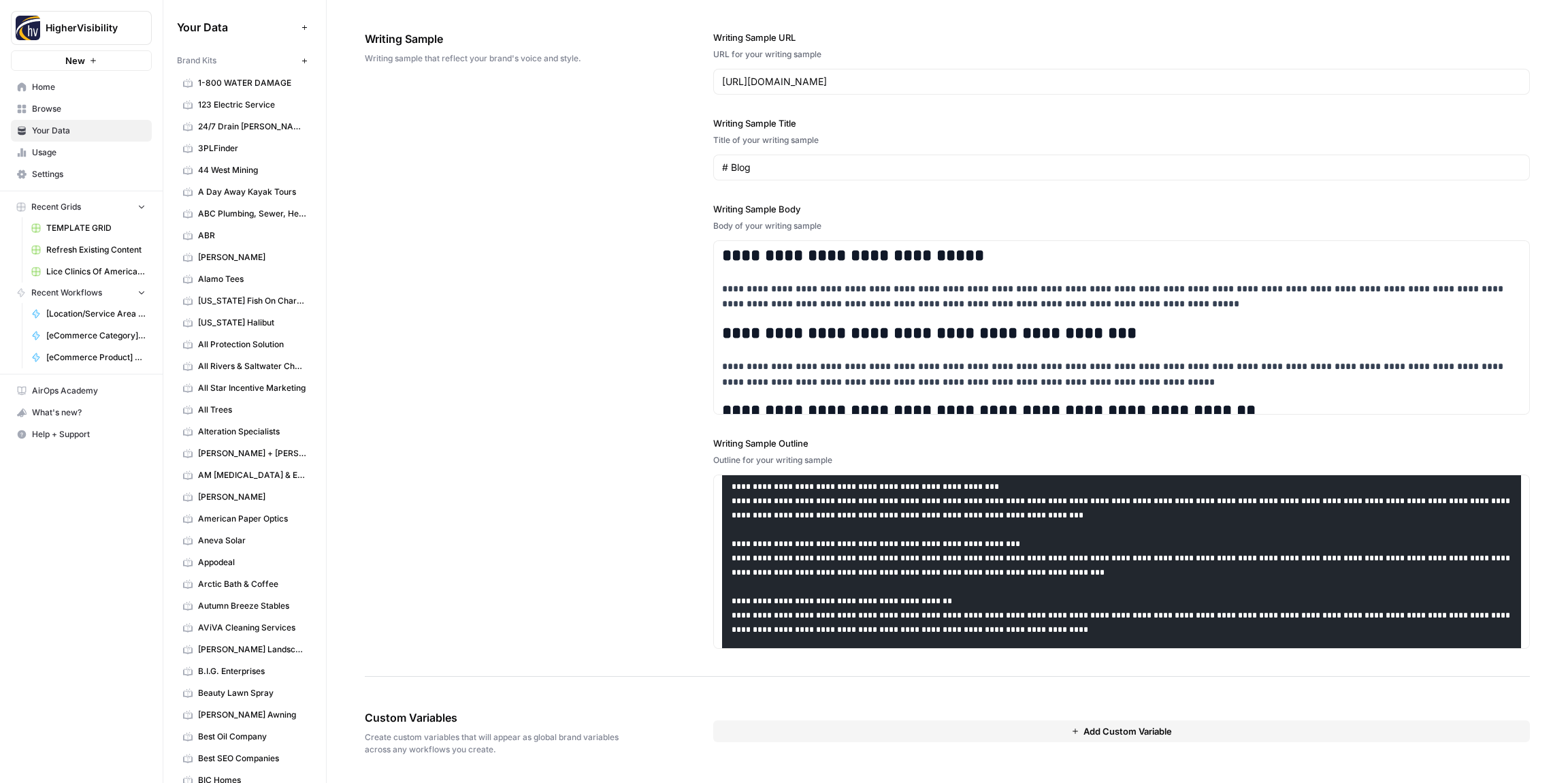
click at [684, 663] on div "**********" at bounding box center [947, 341] width 1165 height 673
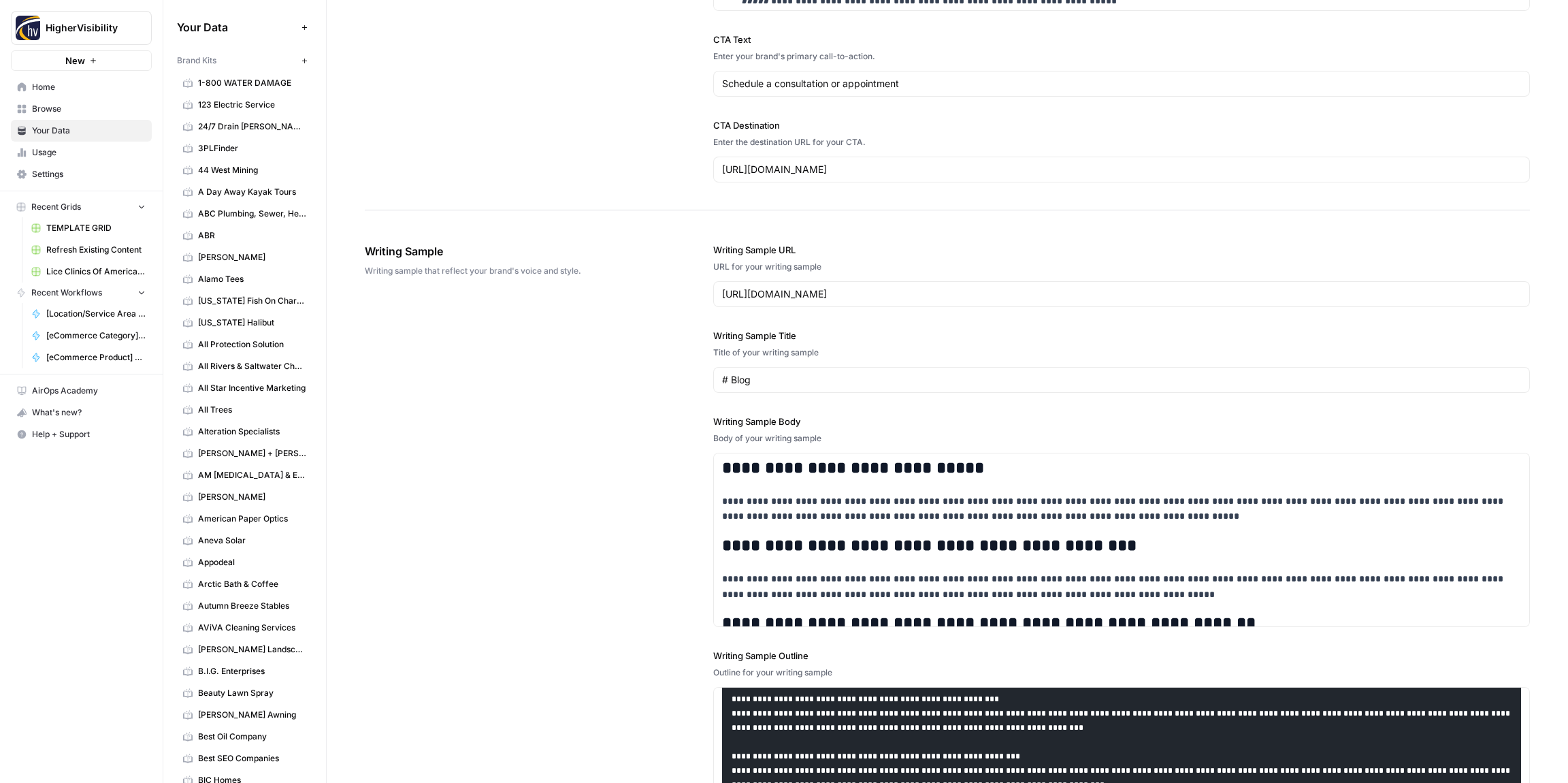
scroll to position [1582, 0]
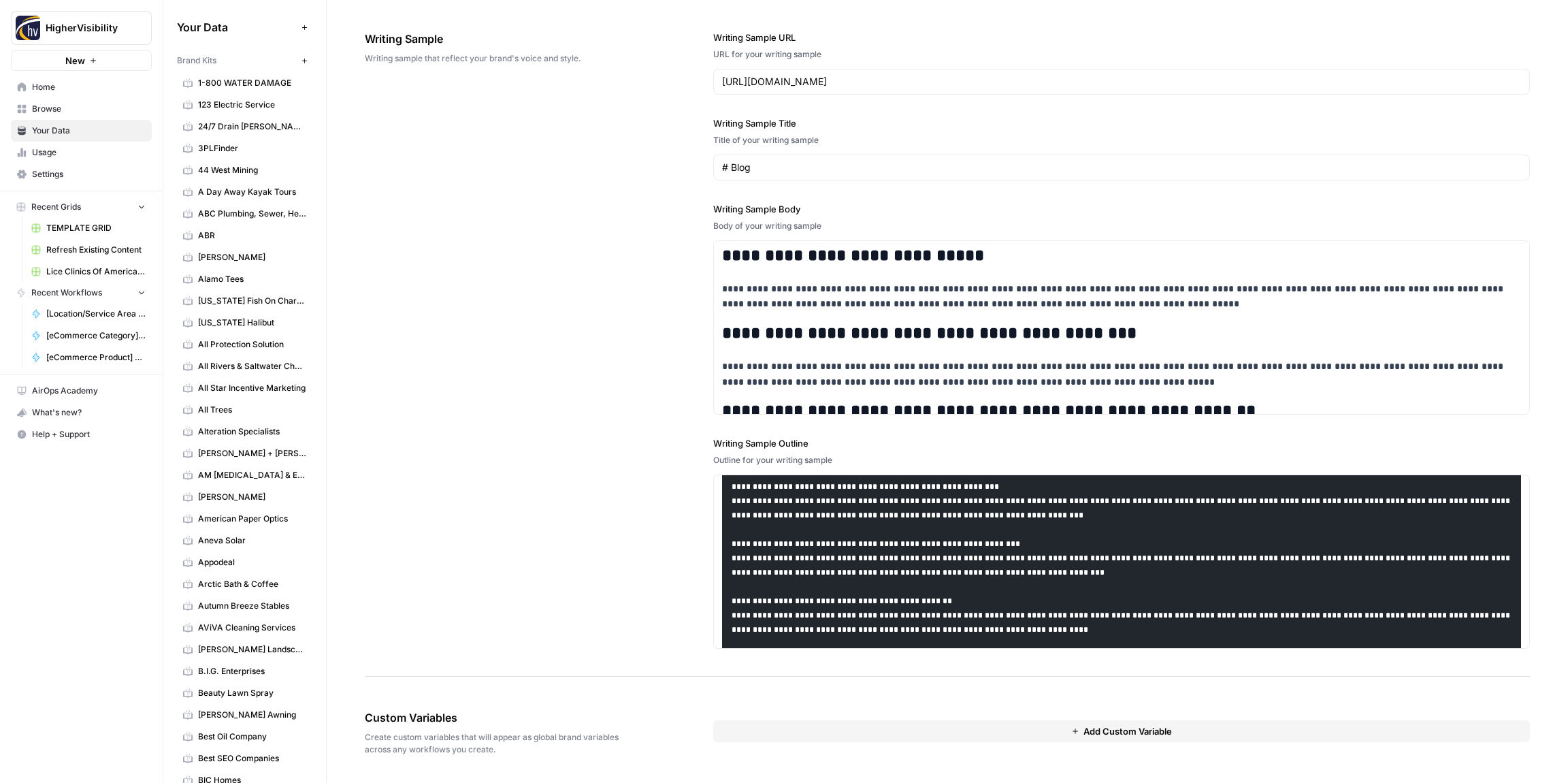
click at [898, 728] on button "Add Custom Variable" at bounding box center [1121, 731] width 816 height 22
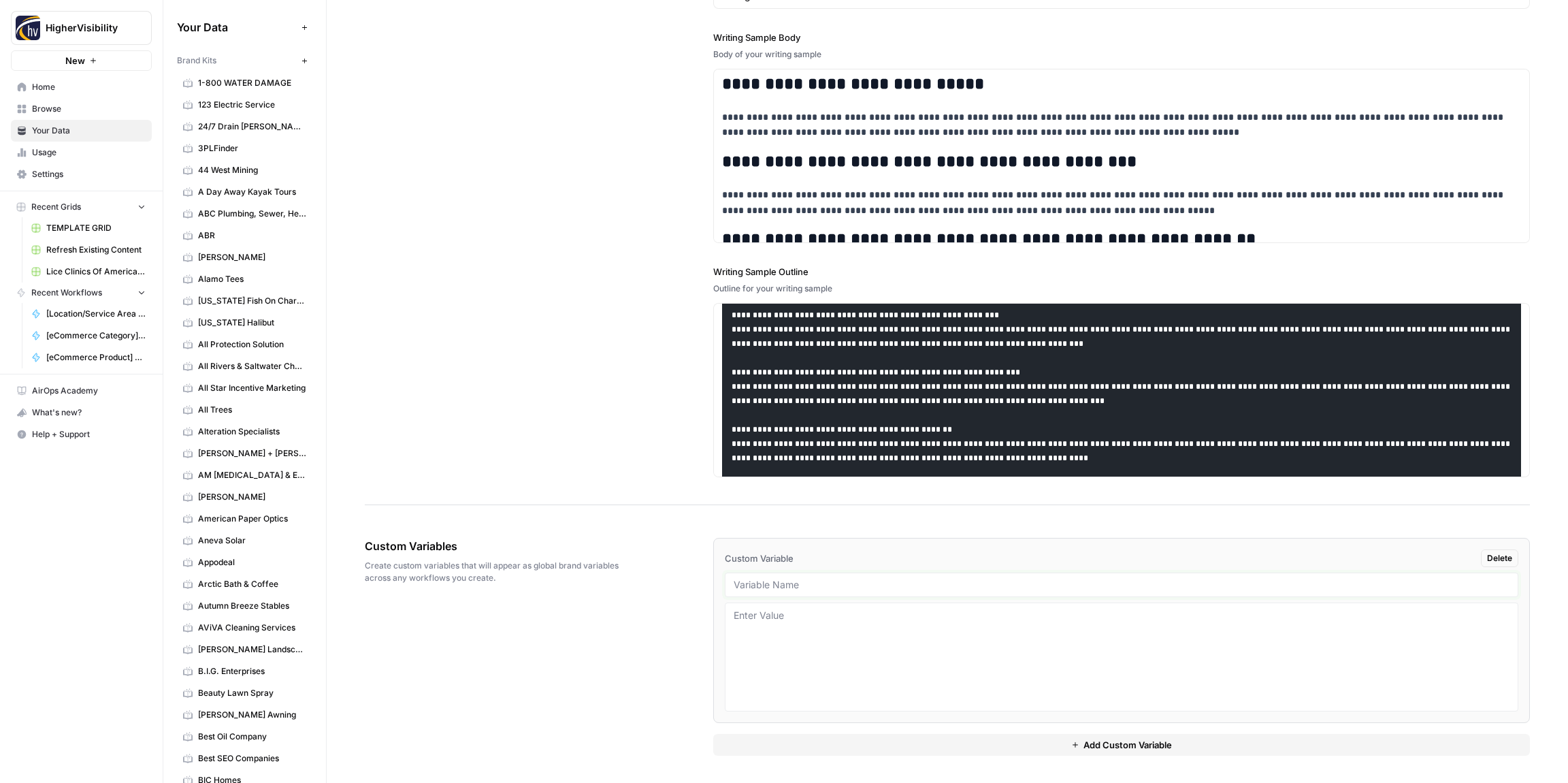
click at [798, 584] on input "text" at bounding box center [1121, 585] width 776 height 13
paste input "Case Studies"
type input "Case Studies"
click at [860, 738] on button "Add Custom Variable" at bounding box center [1121, 745] width 816 height 22
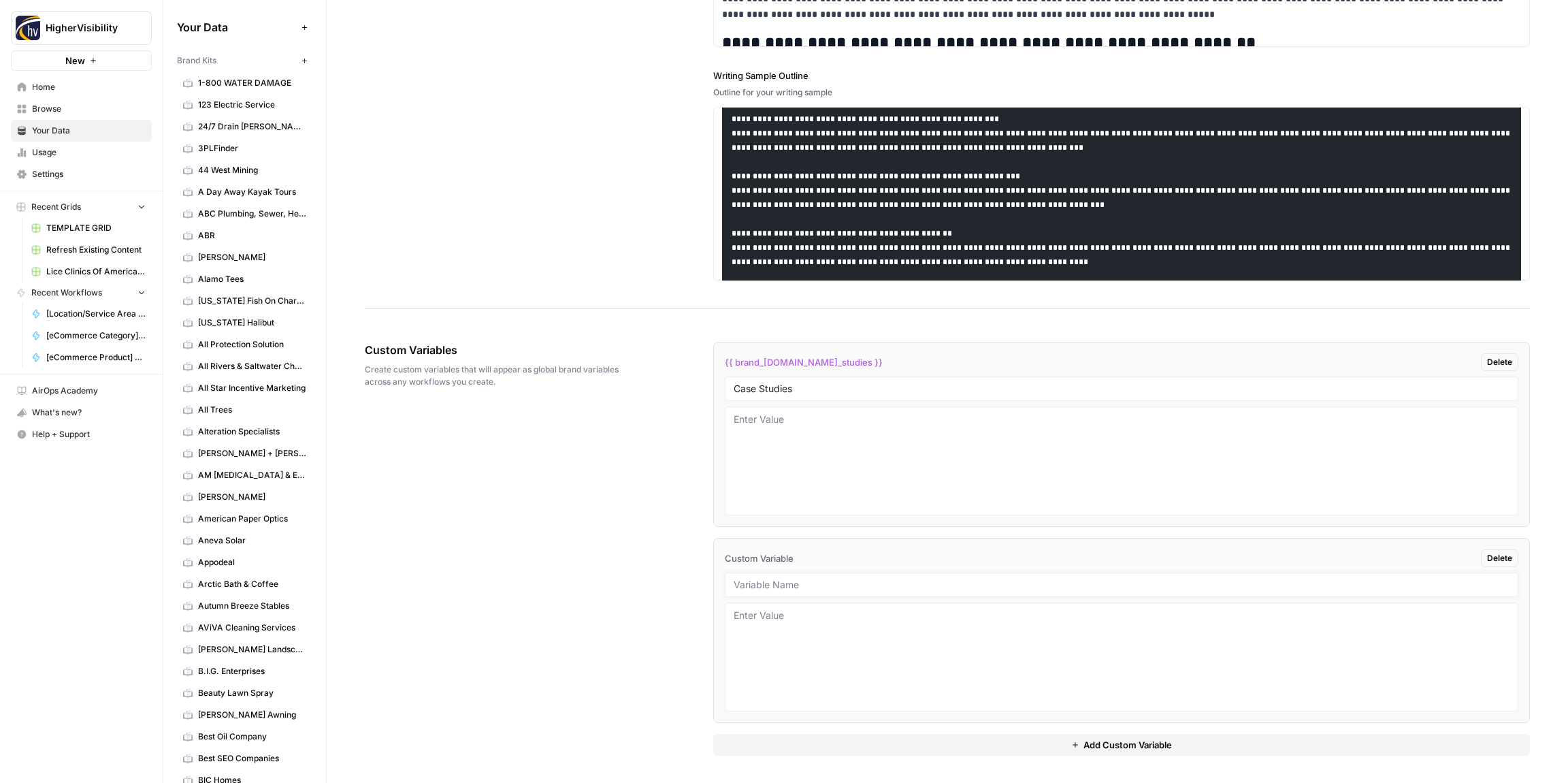
click at [777, 587] on input "text" at bounding box center [1121, 585] width 776 height 13
paste input "Testimonials"
type input "Testimonials"
click at [829, 740] on button "Add Custom Variable" at bounding box center [1121, 745] width 816 height 22
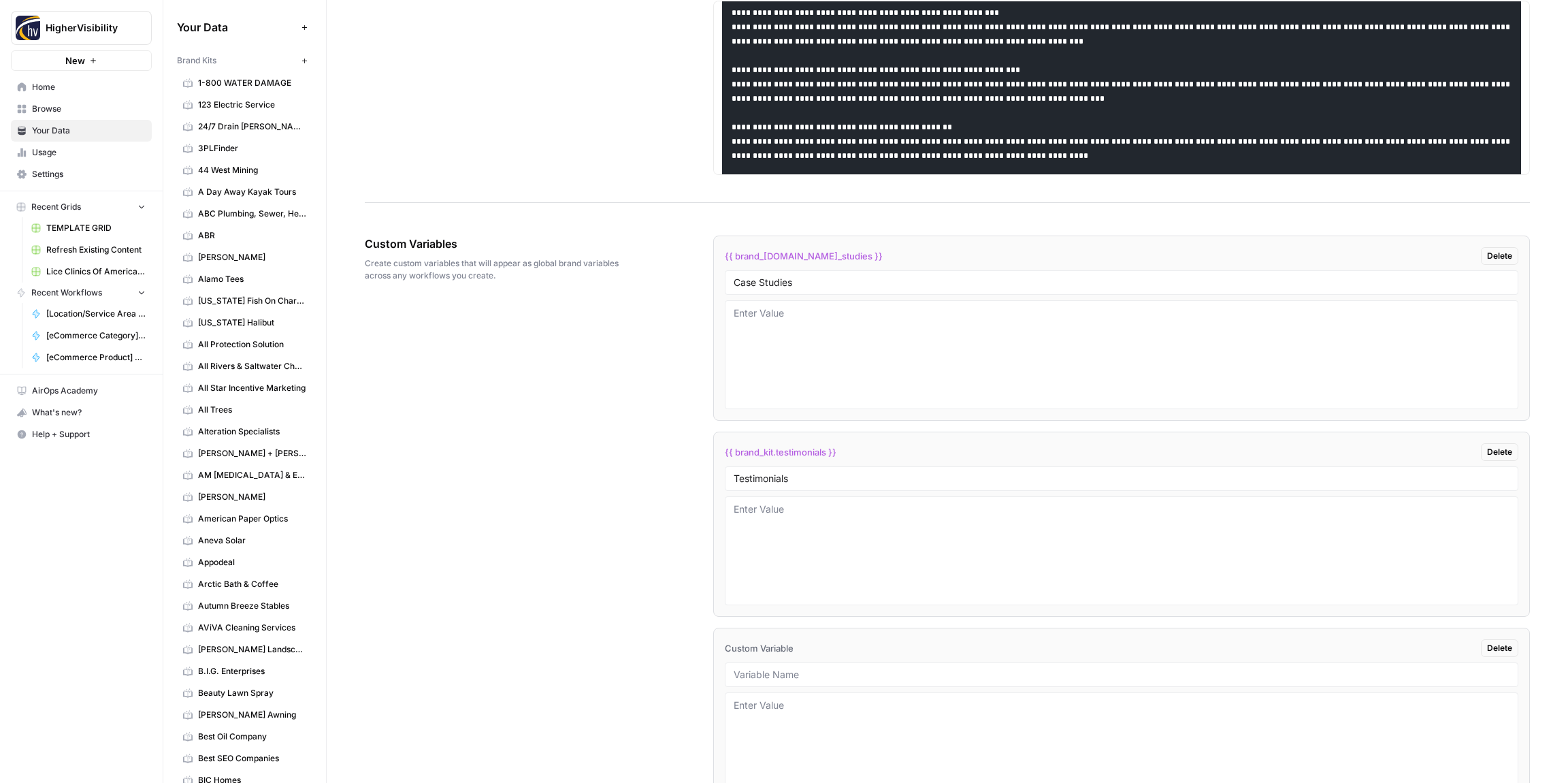
scroll to position [2146, 0]
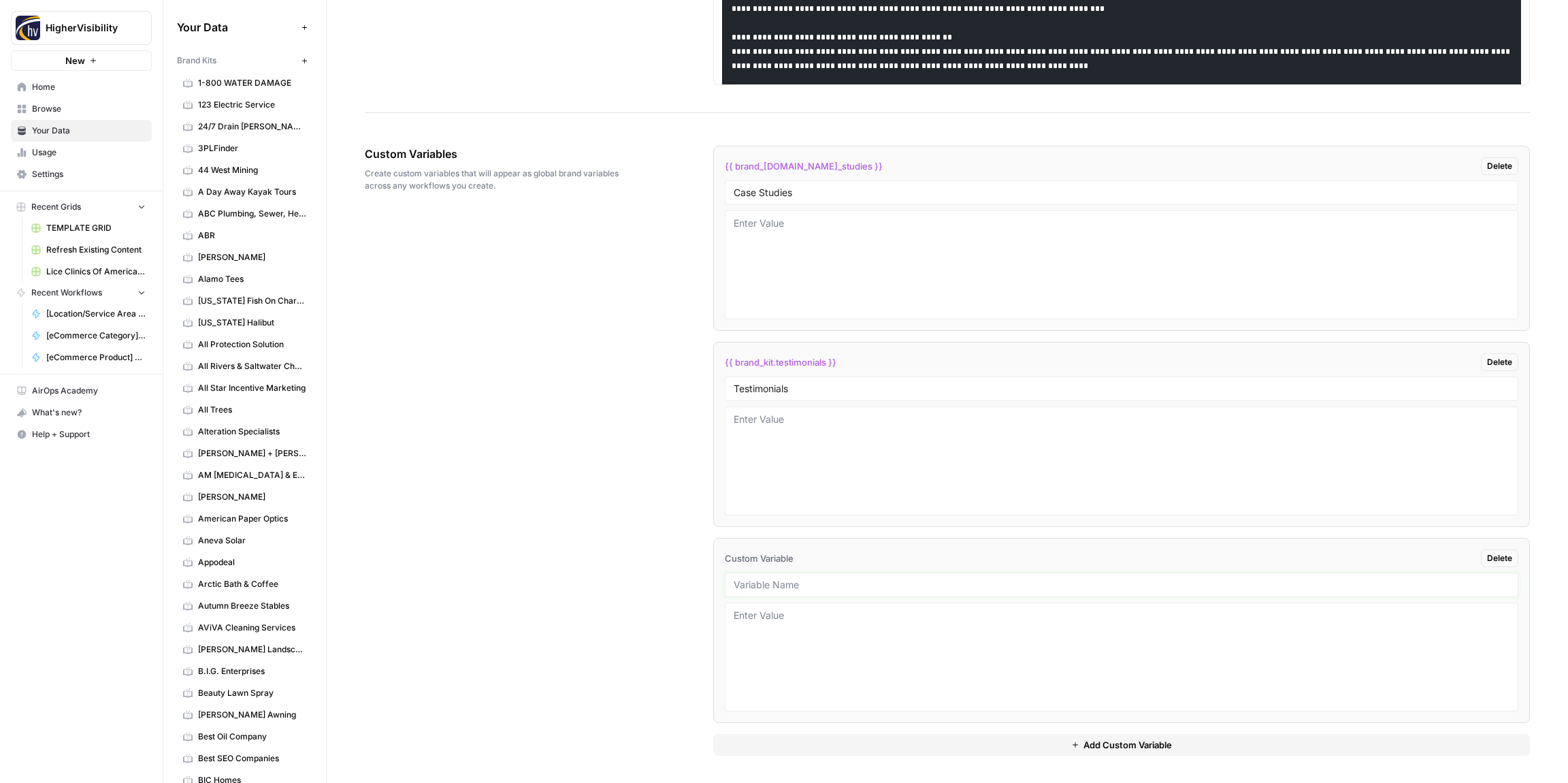
click at [790, 586] on input "text" at bounding box center [1121, 585] width 776 height 13
paste input "Testimonials"
click at [915, 752] on button "Add Custom Variable" at bounding box center [1121, 745] width 816 height 22
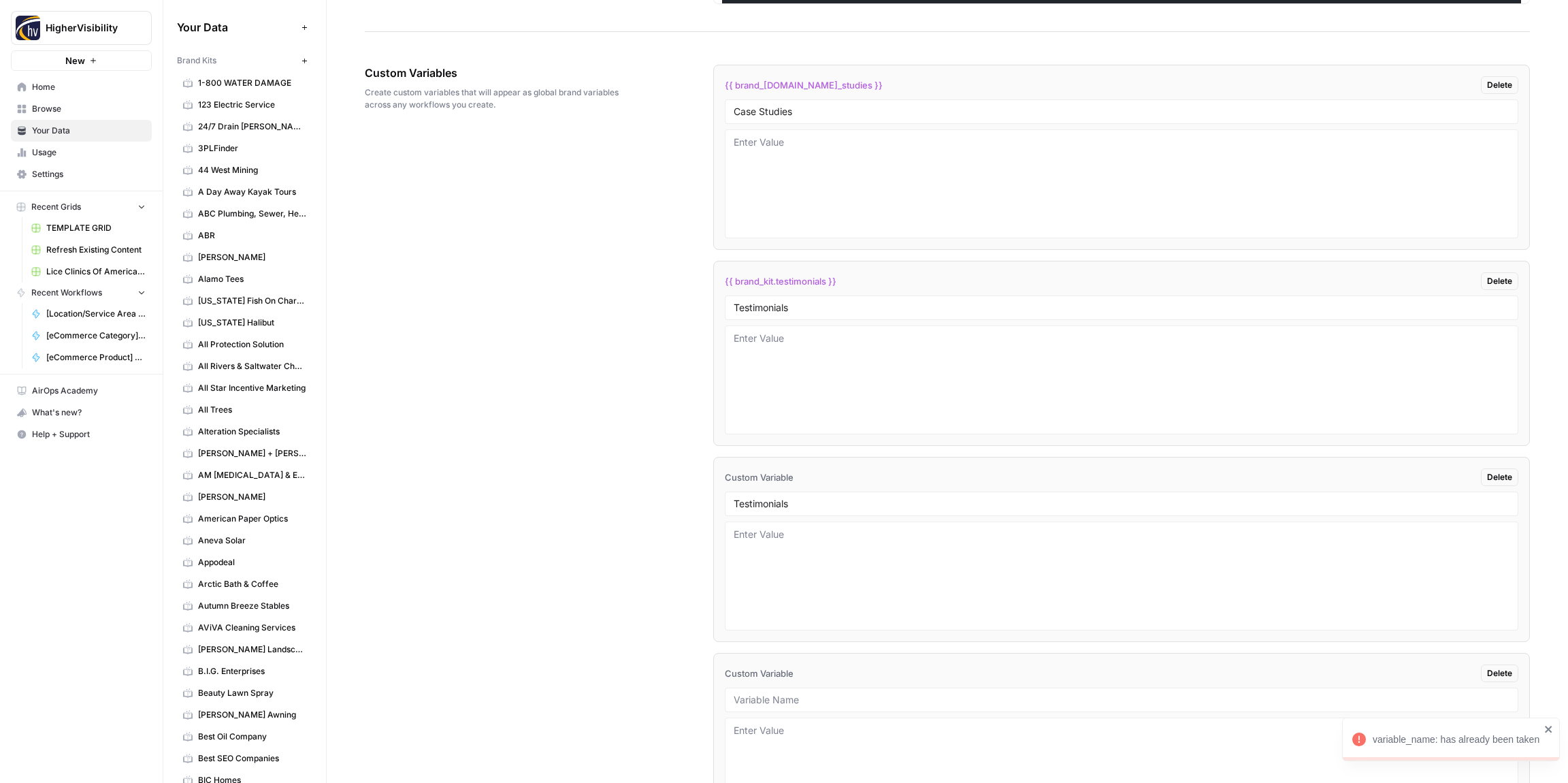
scroll to position [2223, 0]
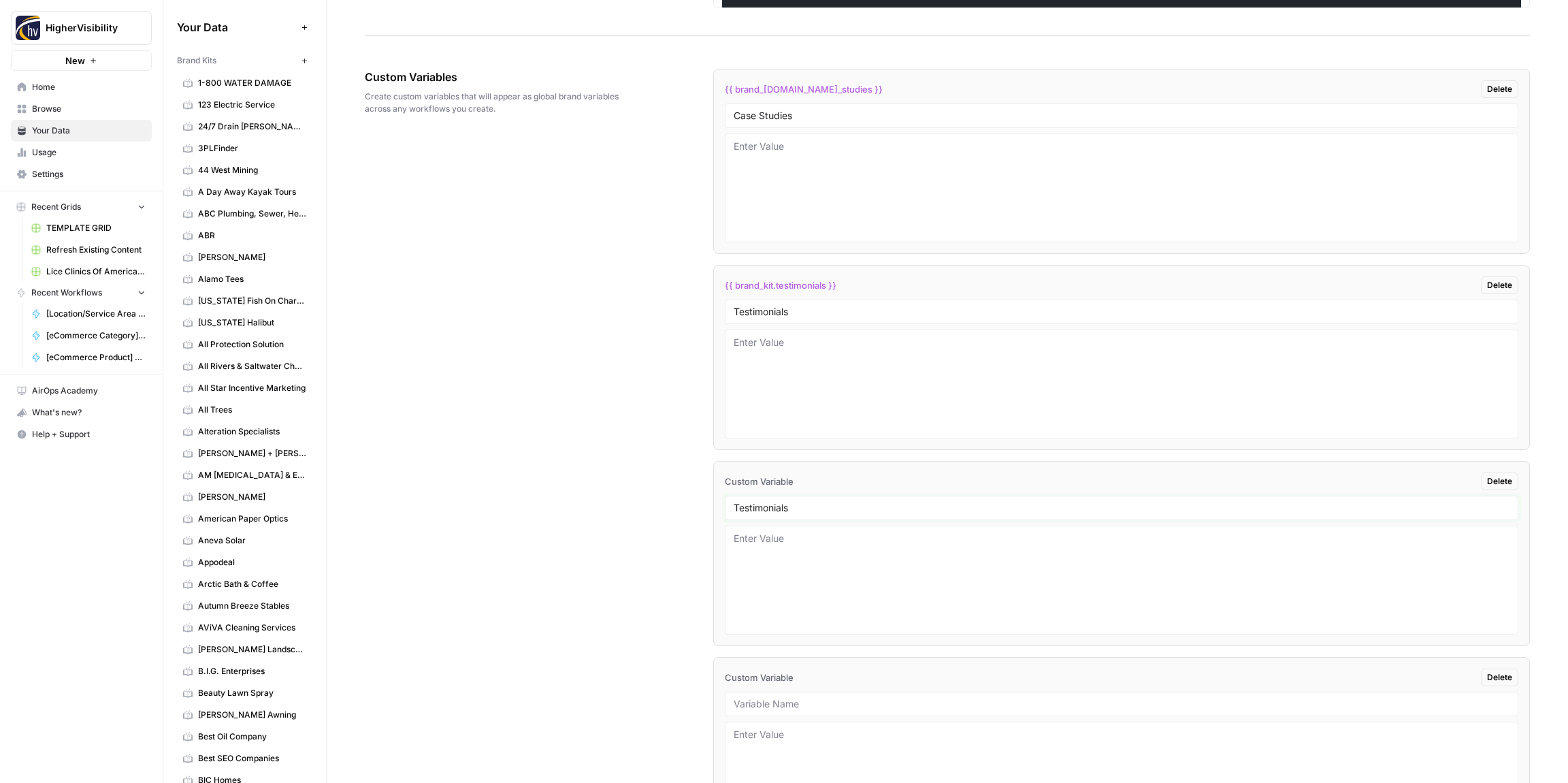
click at [764, 505] on input "Testimonials" at bounding box center [1121, 508] width 776 height 13
paste input "Word Count"
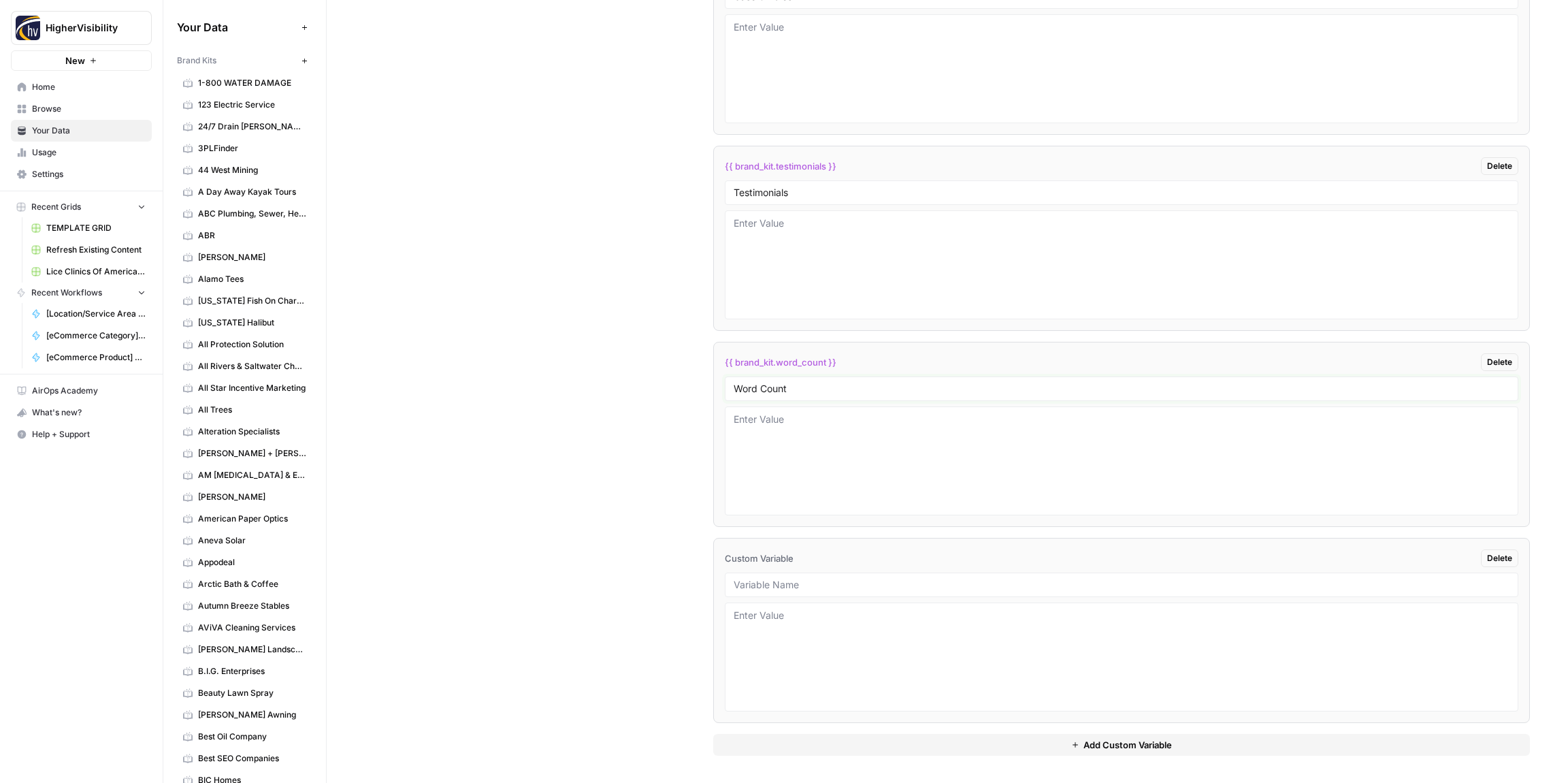
type input "Word Count"
click at [609, 530] on div "Custom Variables Create custom variables that will appear as global brand varia…" at bounding box center [947, 359] width 1165 height 861
drag, startPoint x: 772, startPoint y: 593, endPoint x: 786, endPoint y: 595, distance: 14.1
click at [772, 593] on input "text" at bounding box center [1121, 596] width 776 height 13
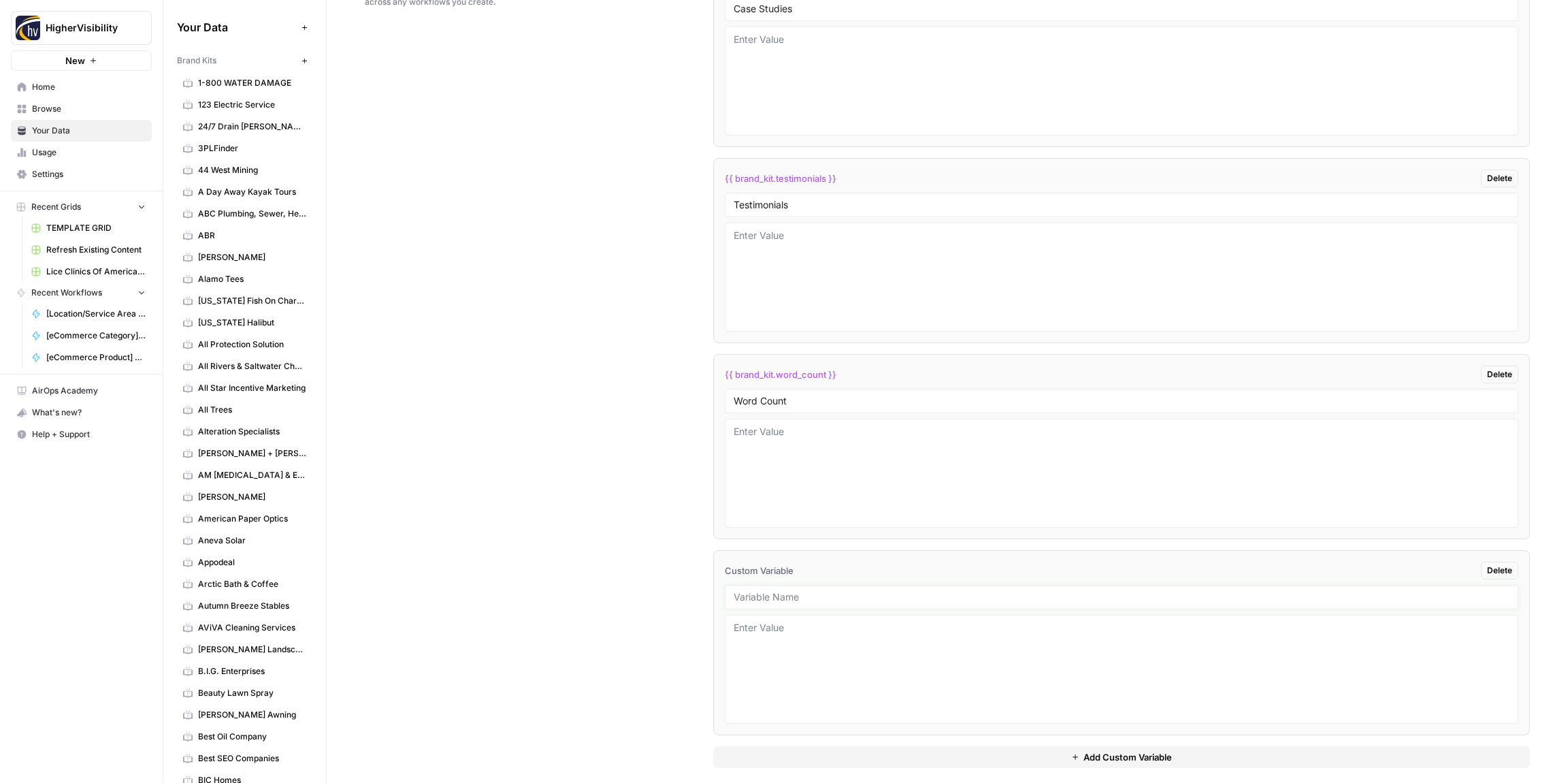
paste input "Custom Location Page Outline"
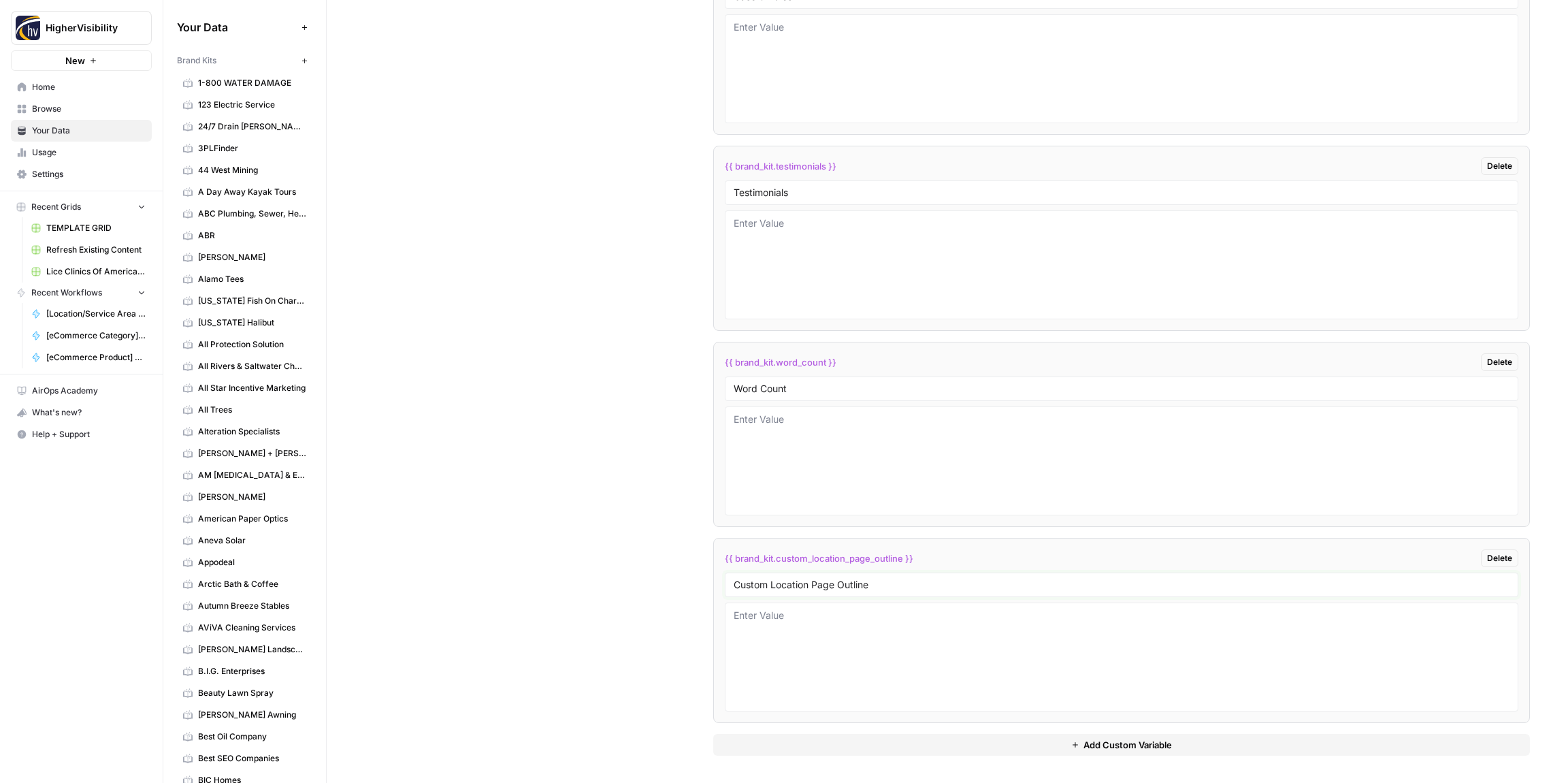
type input "Custom Location Page Outline"
click at [828, 758] on div "{{ brand_[DOMAIN_NAME]_studies }} Delete Case Studies {{ brand_kit.testimonials…" at bounding box center [1121, 352] width 816 height 861
click at [826, 750] on button "Add Custom Variable" at bounding box center [1121, 745] width 816 height 22
click at [831, 589] on input "text" at bounding box center [1121, 585] width 776 height 13
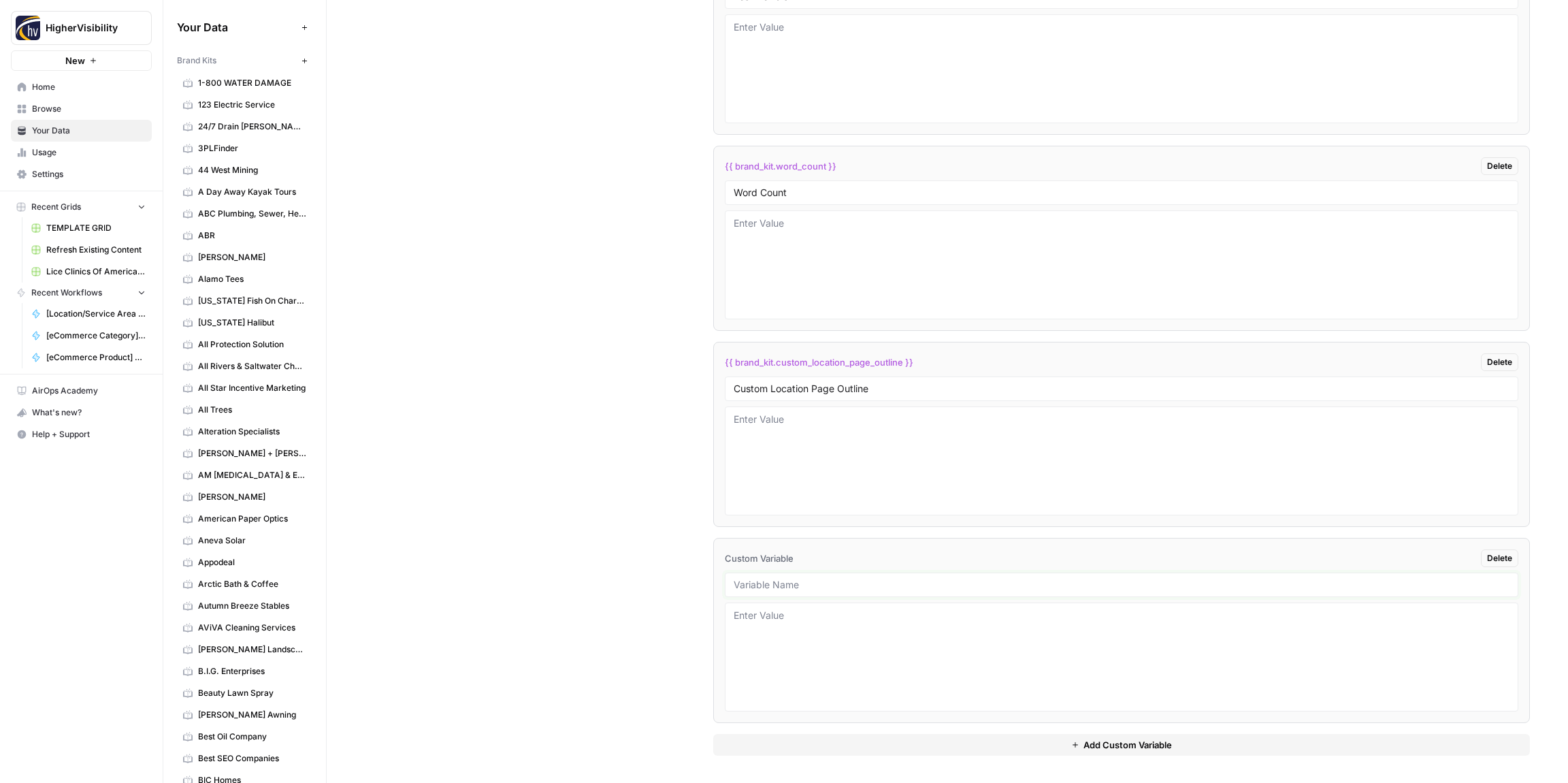
paste input "Industry"
type input "Industry"
click at [854, 737] on button "Add Custom Variable" at bounding box center [1121, 745] width 816 height 22
click at [767, 583] on input "text" at bounding box center [1121, 585] width 776 height 13
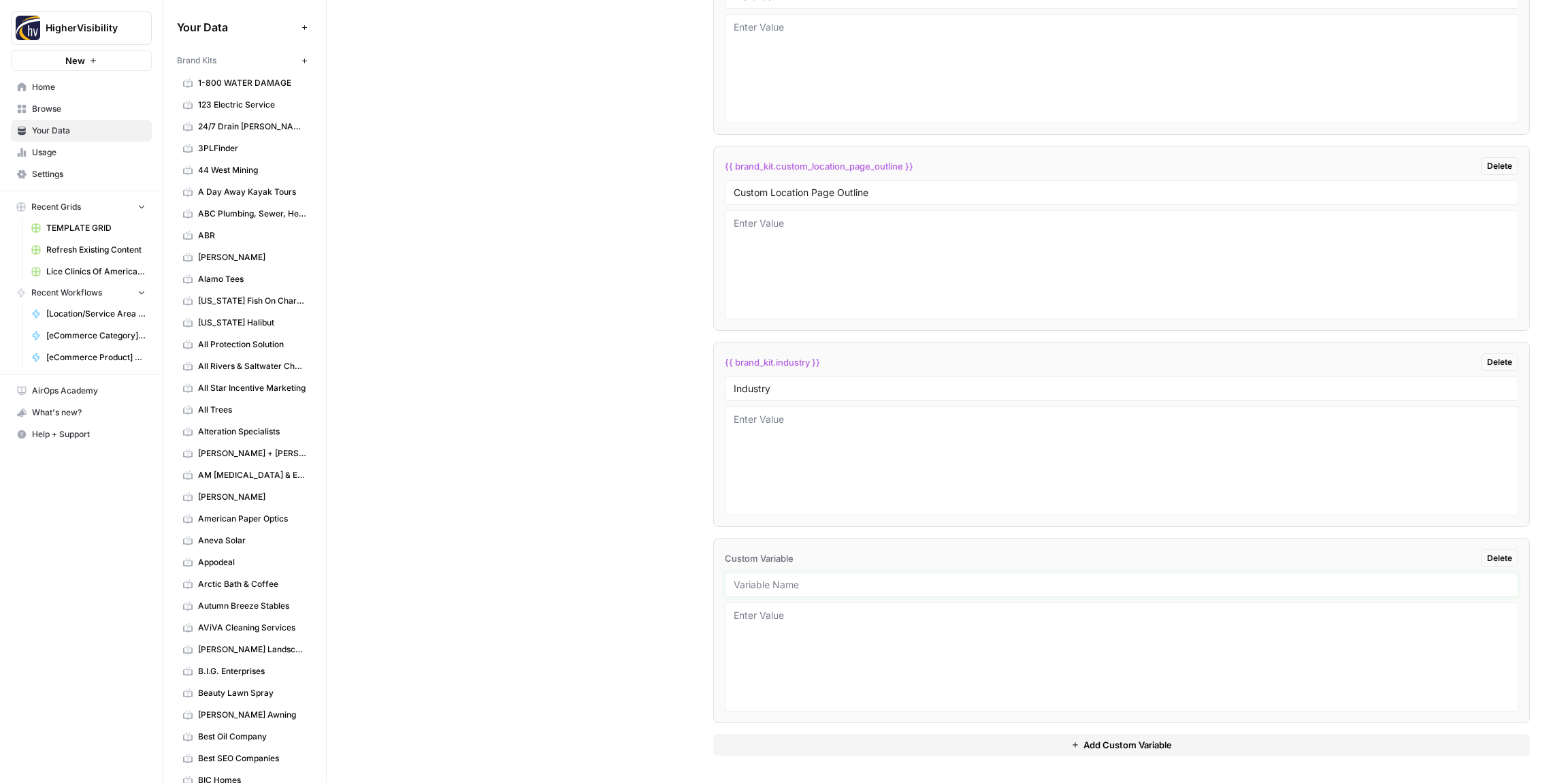
paste input "Location Page Services"
type input "Location Page Services"
click at [656, 612] on div "Custom Variables Create custom variables that will appear as global brand varia…" at bounding box center [947, 157] width 1165 height 1252
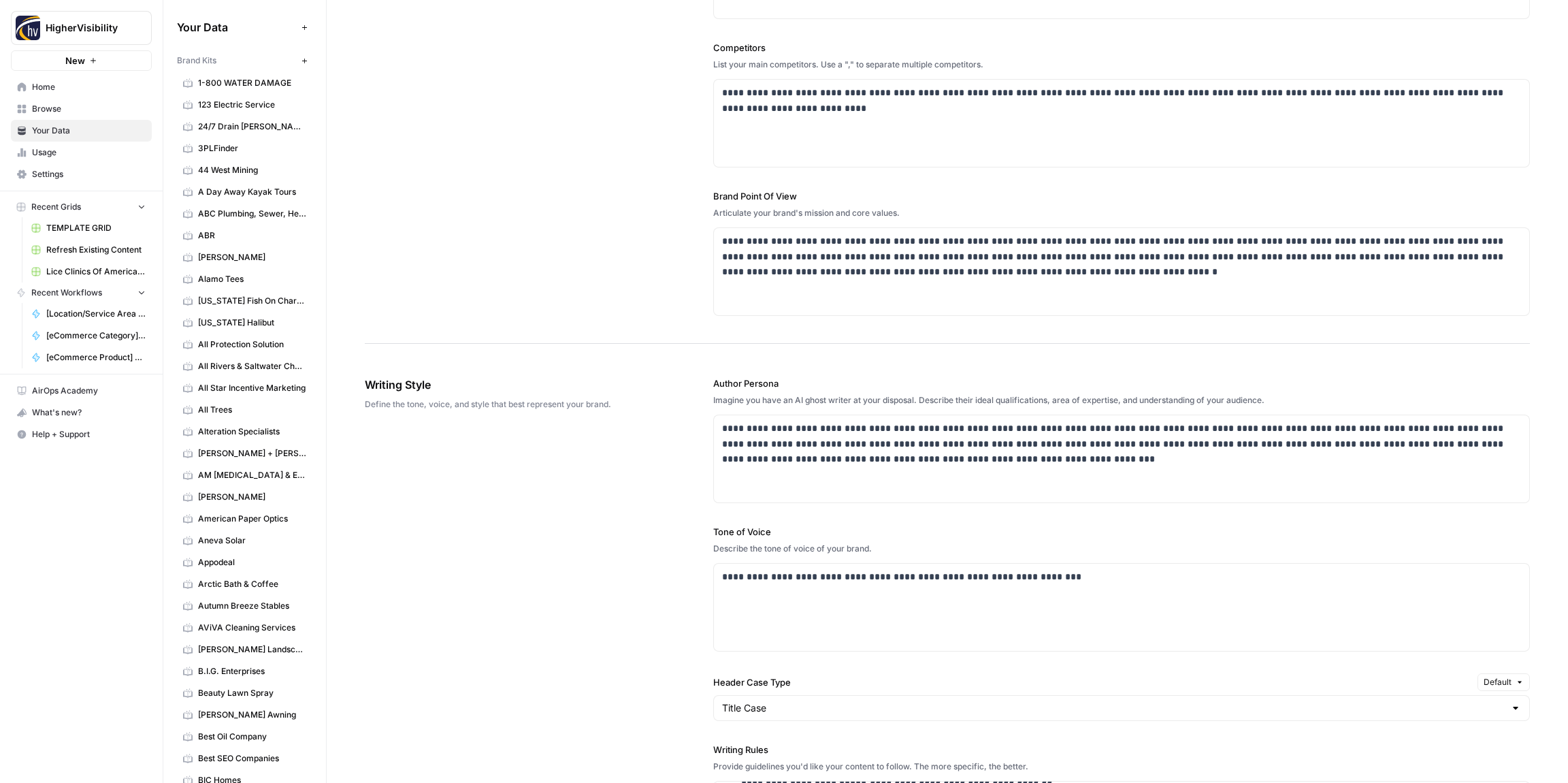
scroll to position [0, 0]
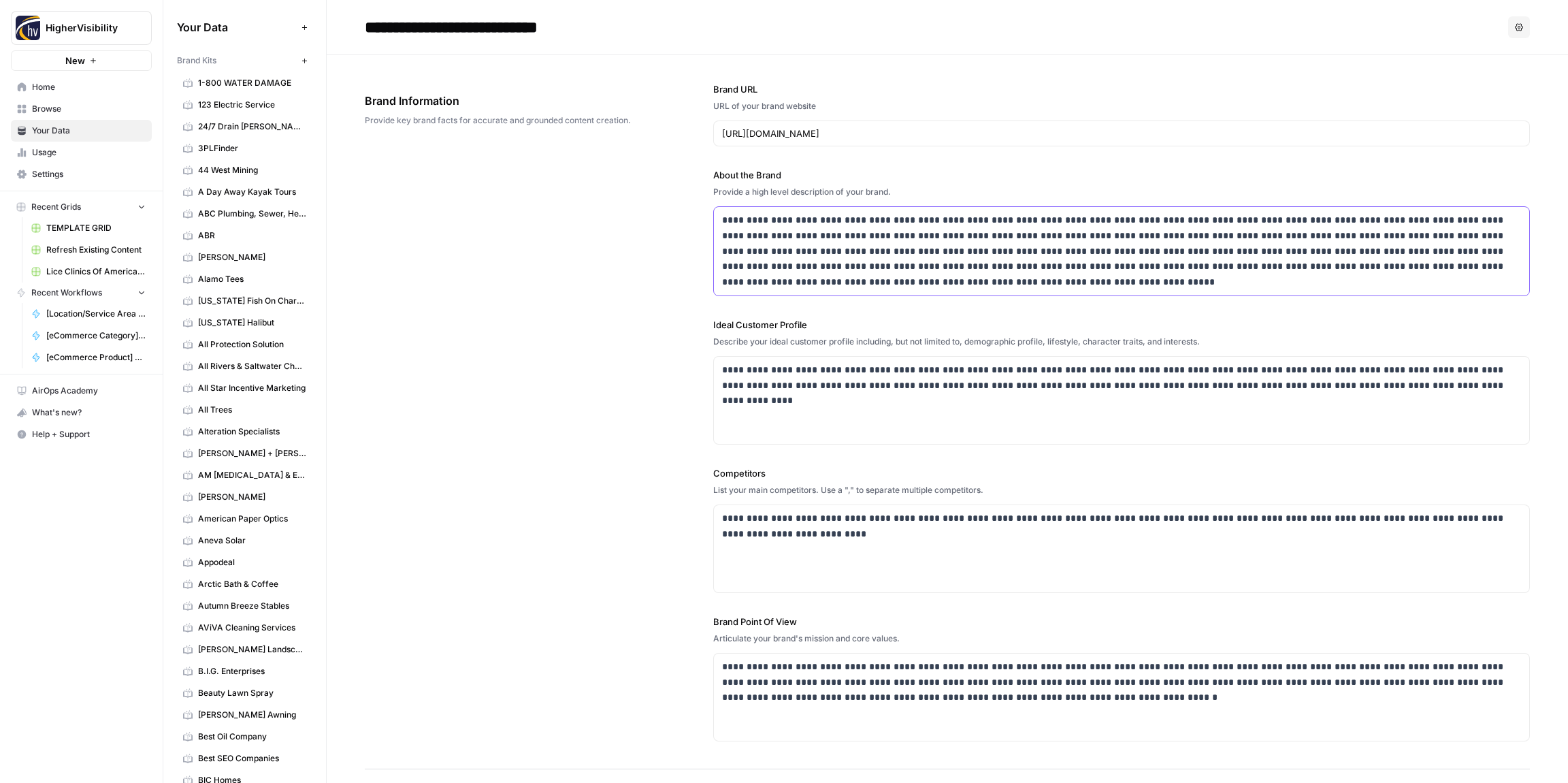
drag, startPoint x: 973, startPoint y: 221, endPoint x: 909, endPoint y: 221, distance: 64.0
click at [909, 221] on p "**********" at bounding box center [1121, 251] width 799 height 78
copy p "**********"
click at [418, 410] on div "**********" at bounding box center [947, 412] width 1165 height 714
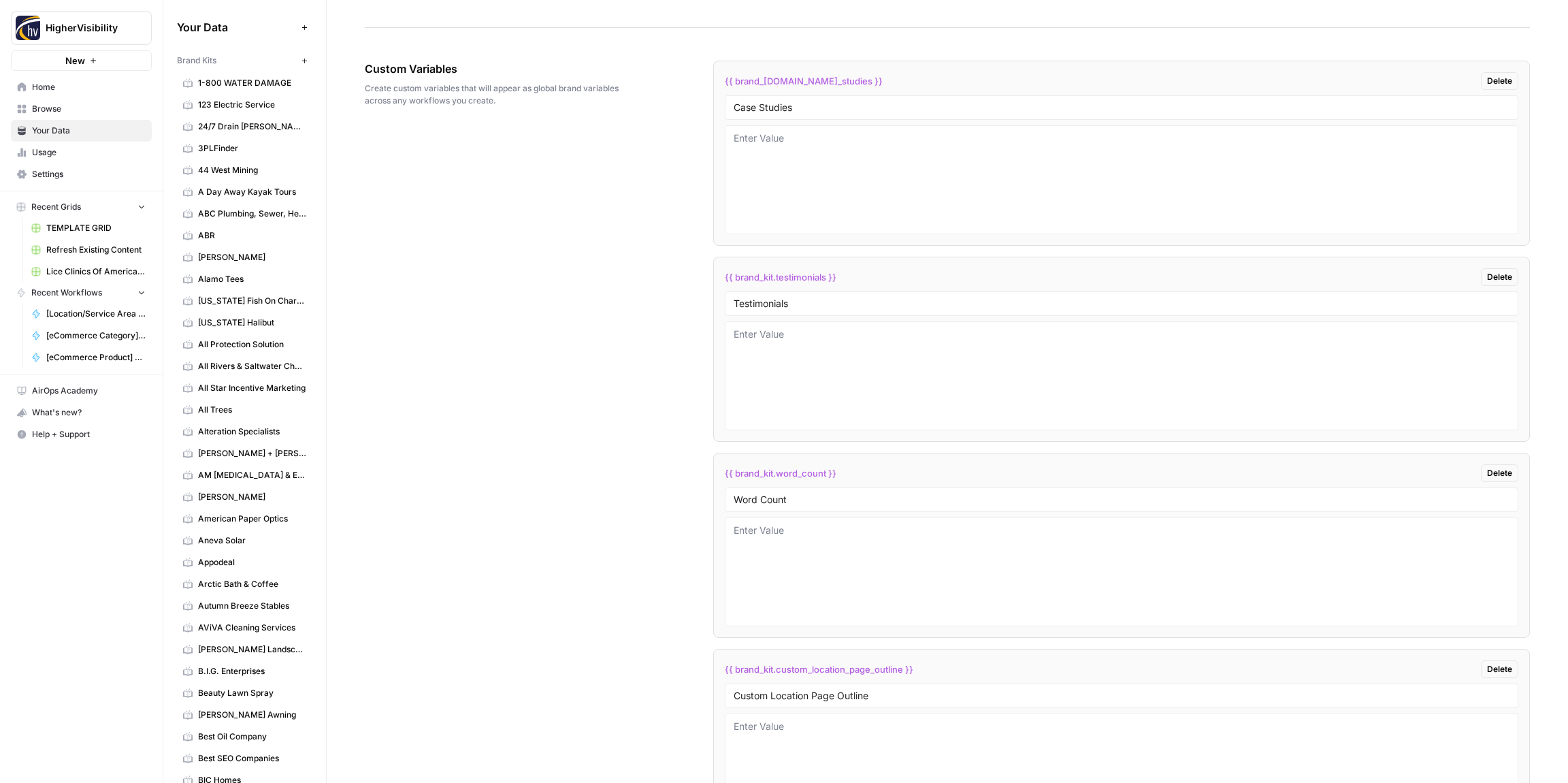
scroll to position [2735, 0]
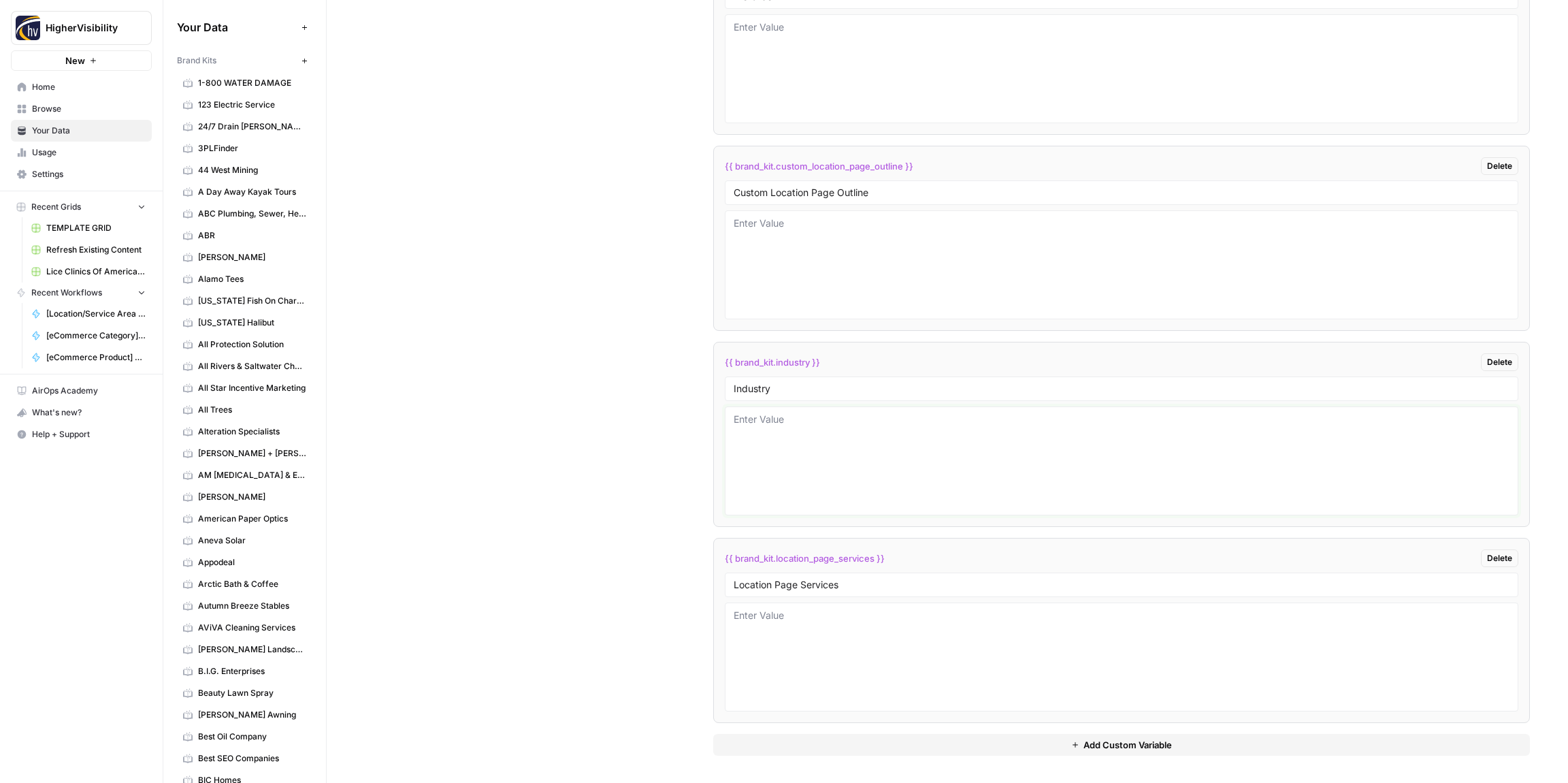
drag, startPoint x: 766, startPoint y: 447, endPoint x: 767, endPoint y: 427, distance: 20.0
click at [766, 447] on textarea at bounding box center [1121, 461] width 776 height 97
paste textarea "plastic surgery"
type textarea "plastic surgery"
click at [636, 427] on div "Custom Variables Create custom variables that will appear as global brand varia…" at bounding box center [947, 157] width 1165 height 1252
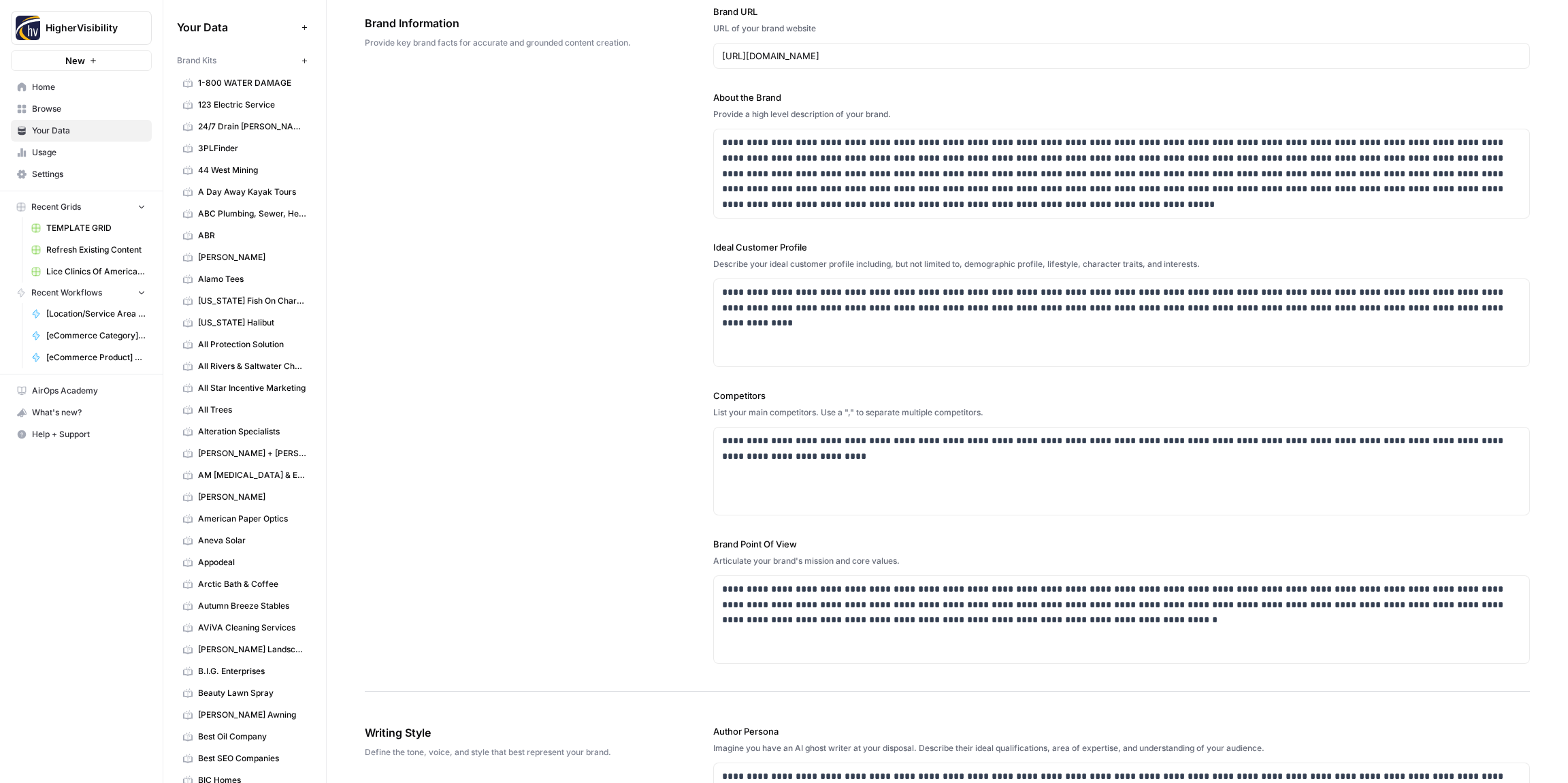
scroll to position [0, 0]
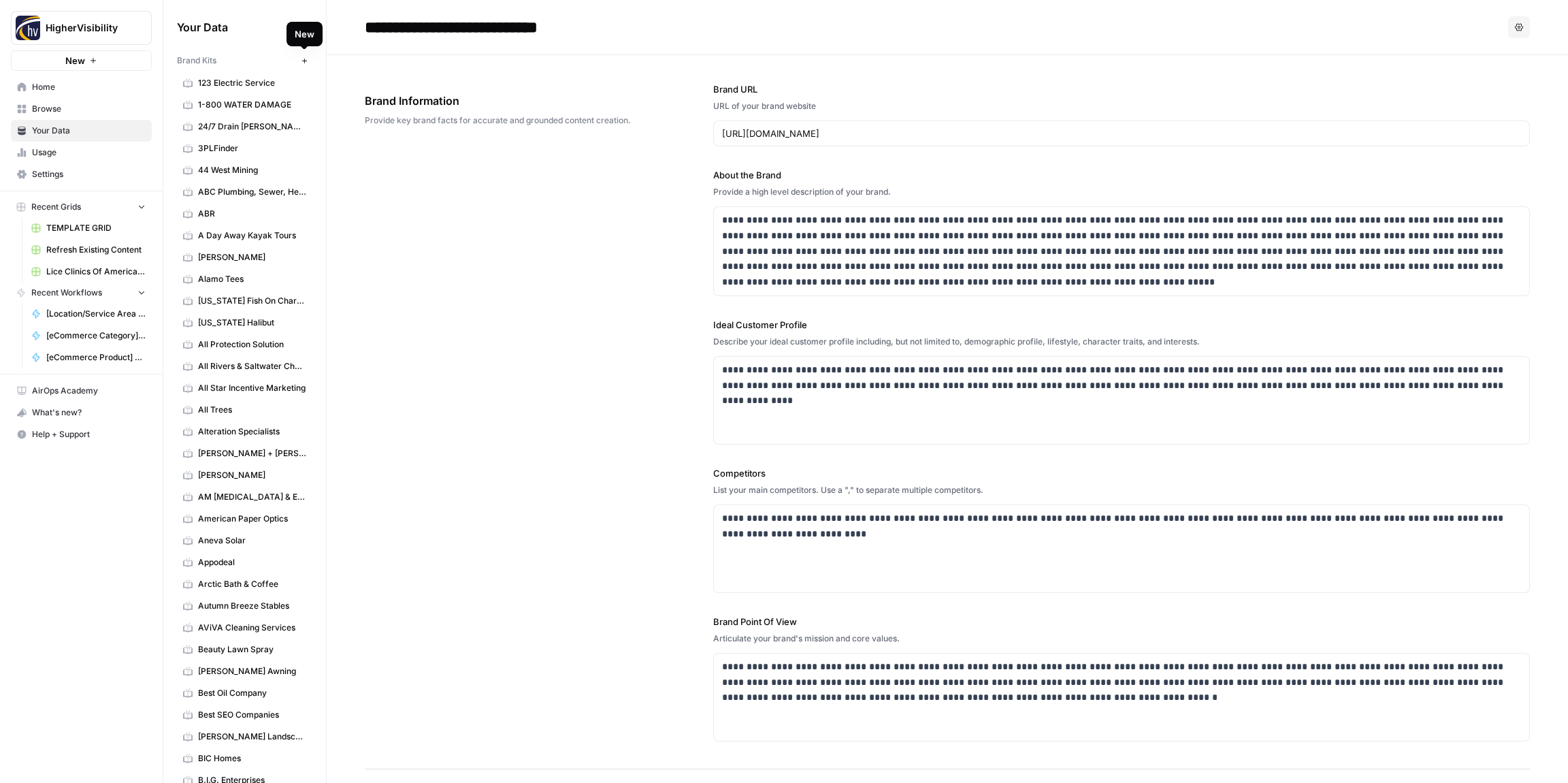
click at [304, 60] on icon "button" at bounding box center [305, 61] width 8 height 8
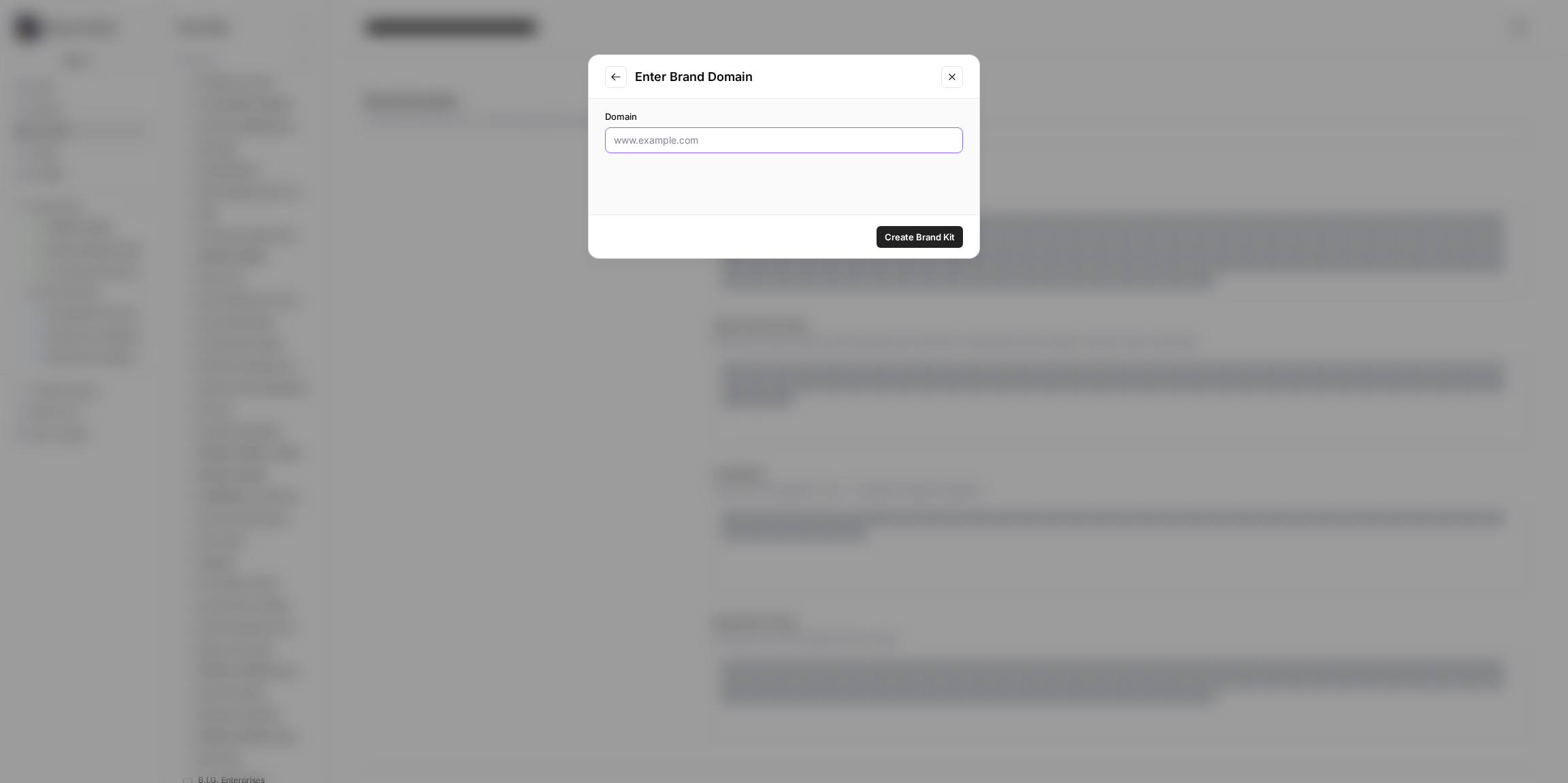
click at [645, 146] on input "Domain" at bounding box center [784, 140] width 340 height 13
paste input "[URL][DOMAIN_NAME]"
type input "[URL][DOMAIN_NAME]"
click at [923, 240] on span "Create Brand Kit" at bounding box center [919, 237] width 70 height 13
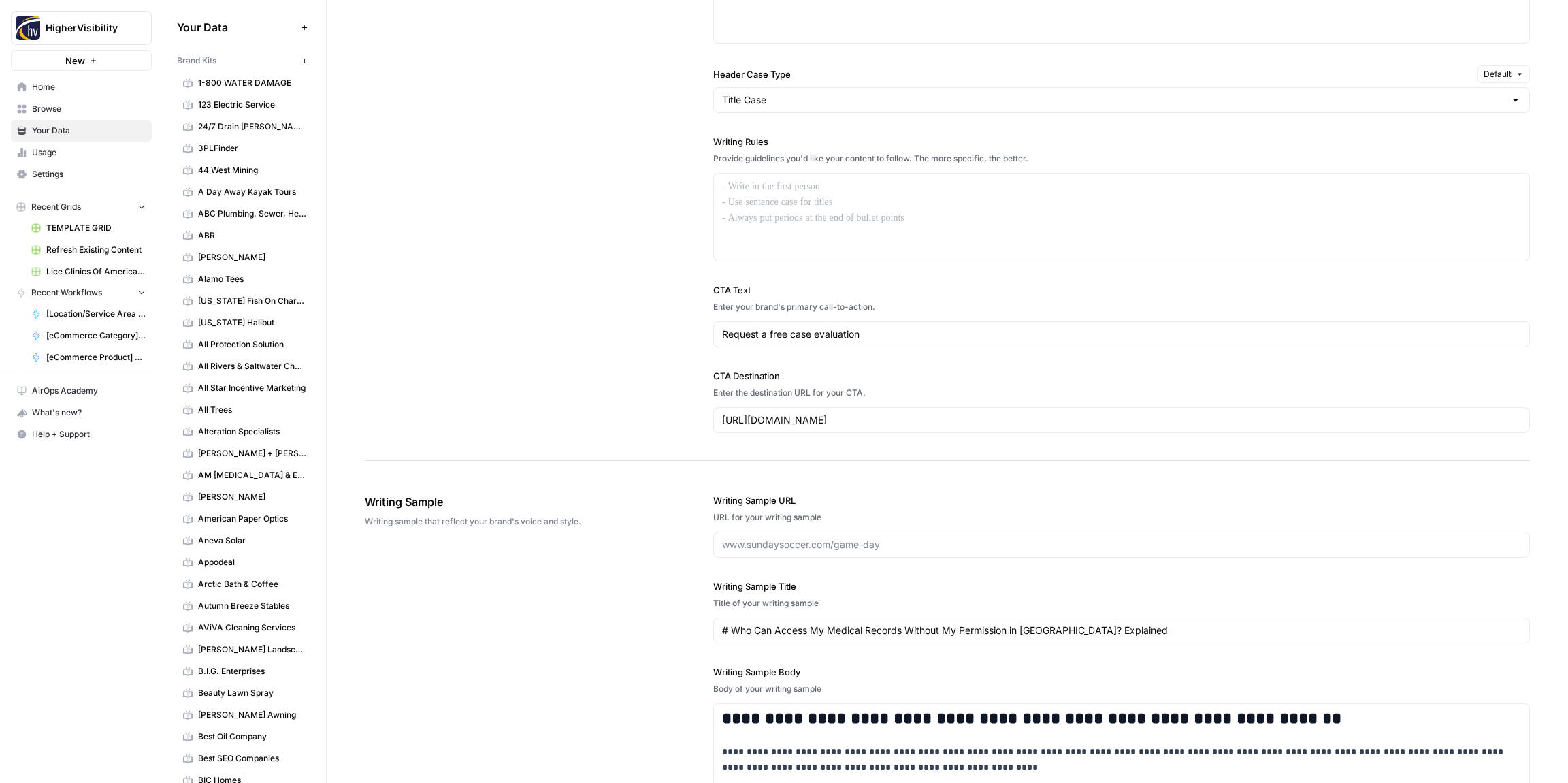
scroll to position [770, 0]
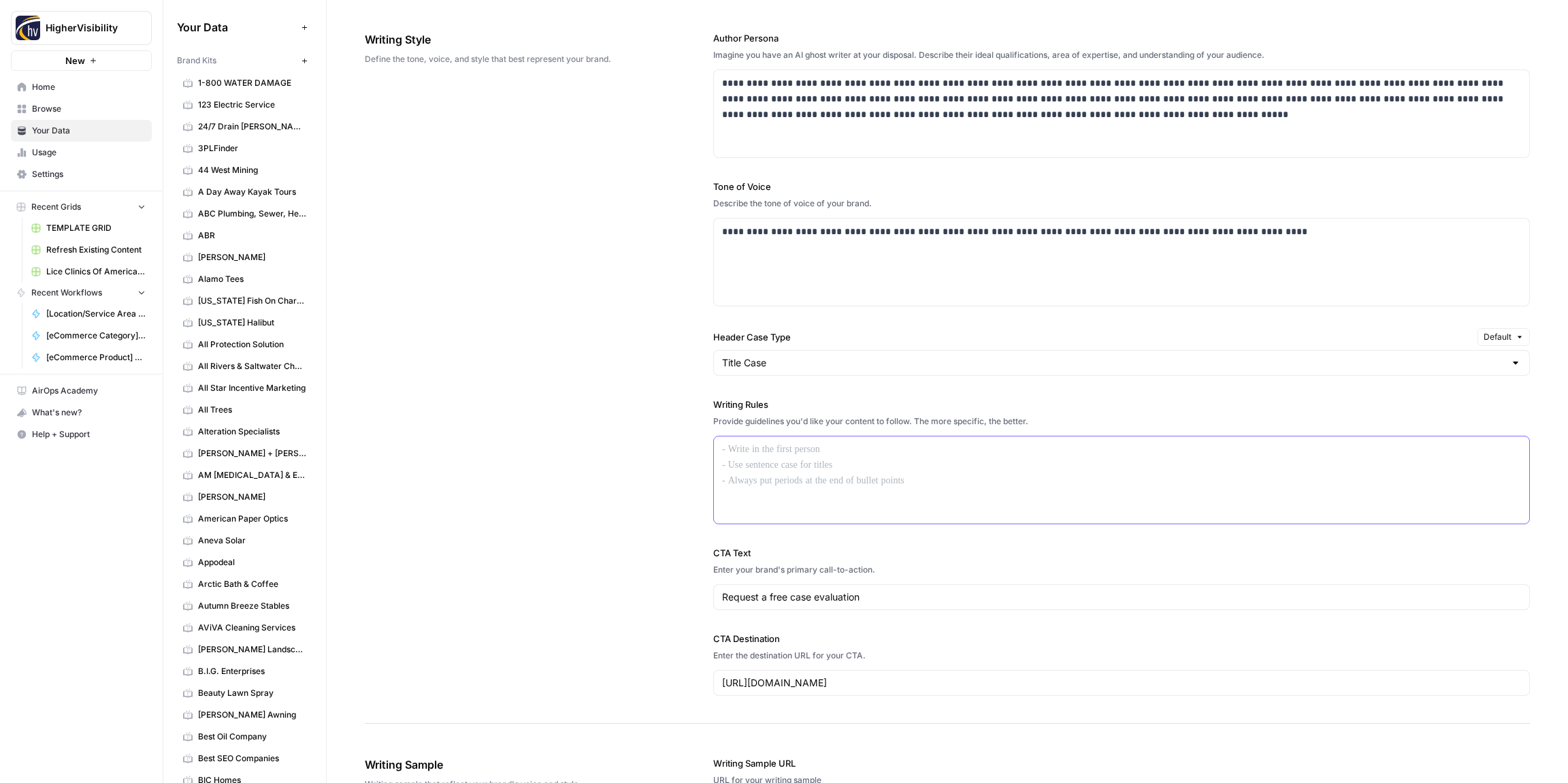
click at [764, 458] on div at bounding box center [1121, 480] width 815 height 88
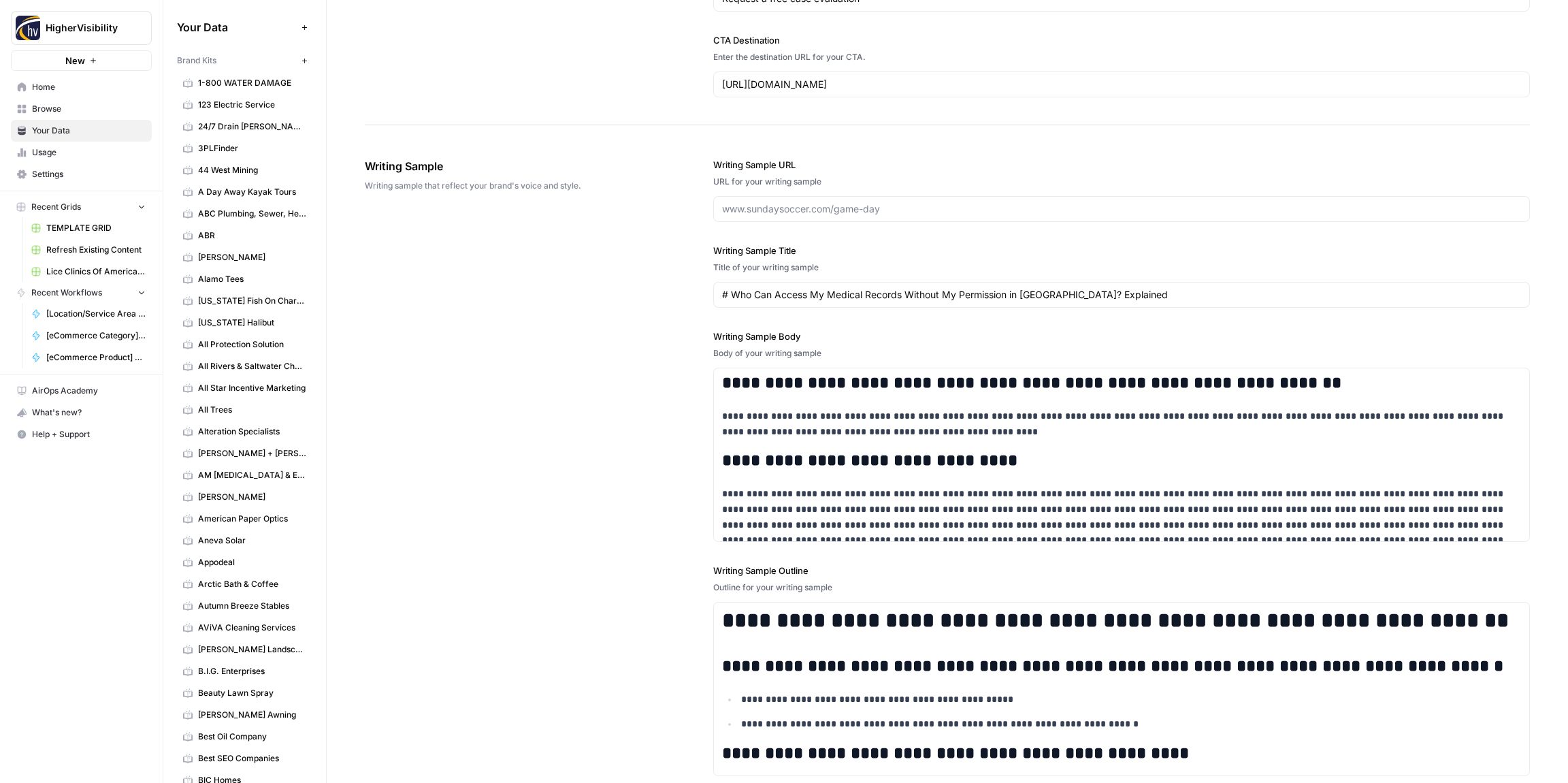
scroll to position [1581, 0]
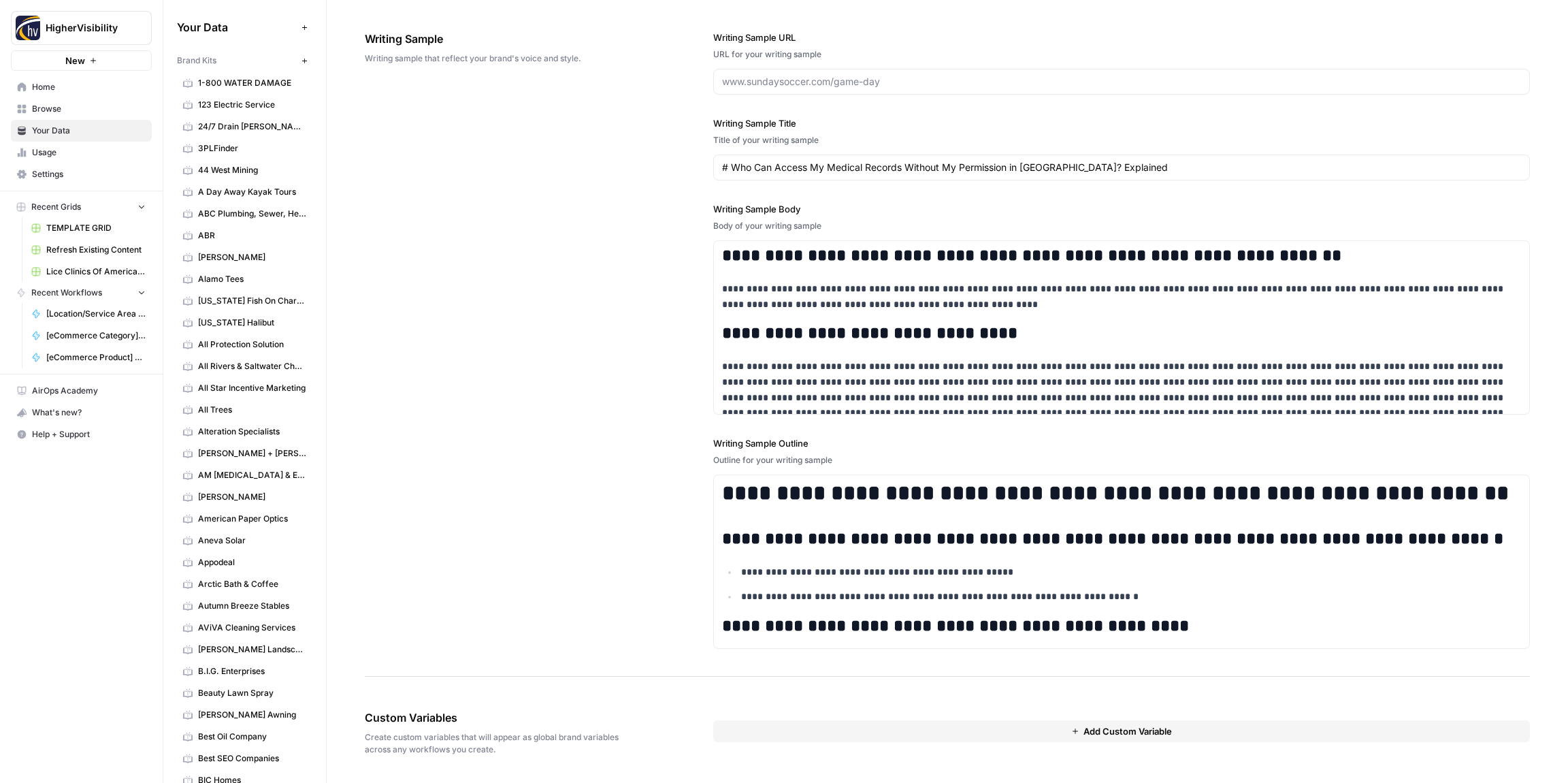
click at [1080, 732] on button "Add Custom Variable" at bounding box center [1121, 731] width 816 height 22
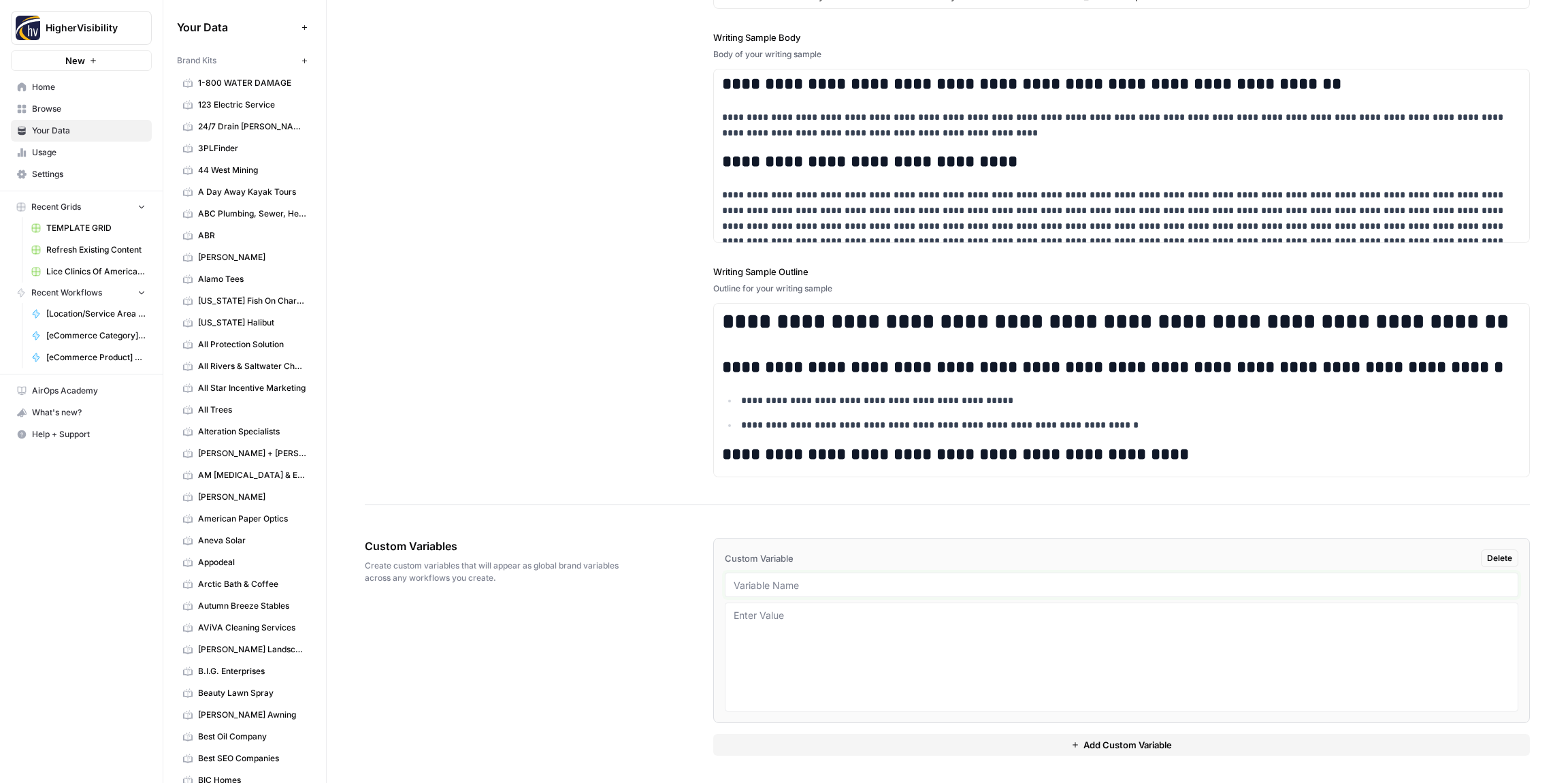
click at [757, 589] on input "text" at bounding box center [1121, 585] width 776 height 13
paste input "Case Studies"
type input "Case Studies"
drag, startPoint x: 885, startPoint y: 746, endPoint x: 790, endPoint y: 684, distance: 113.4
click at [885, 746] on button "Add Custom Variable" at bounding box center [1121, 745] width 816 height 22
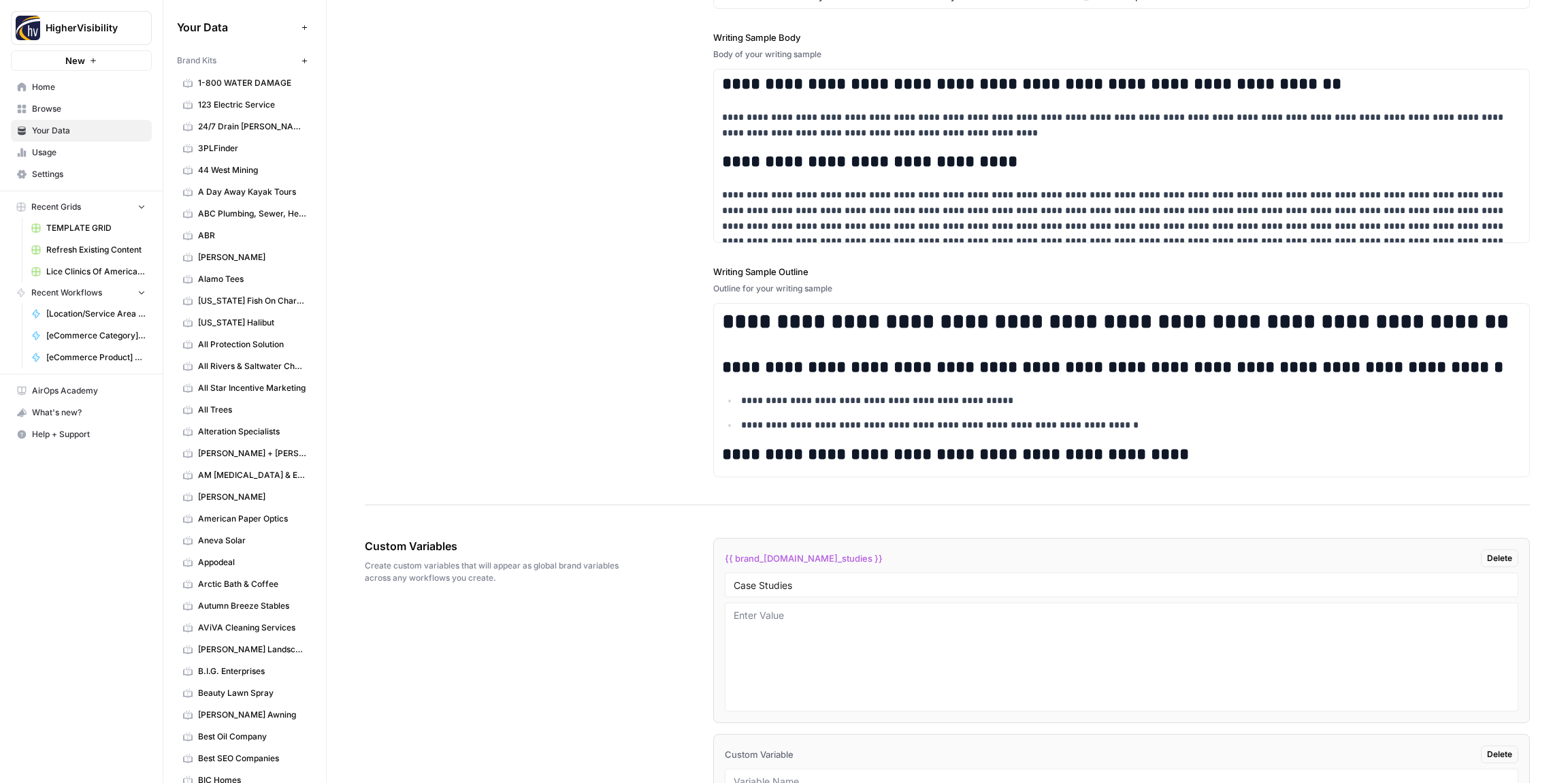
scroll to position [1949, 0]
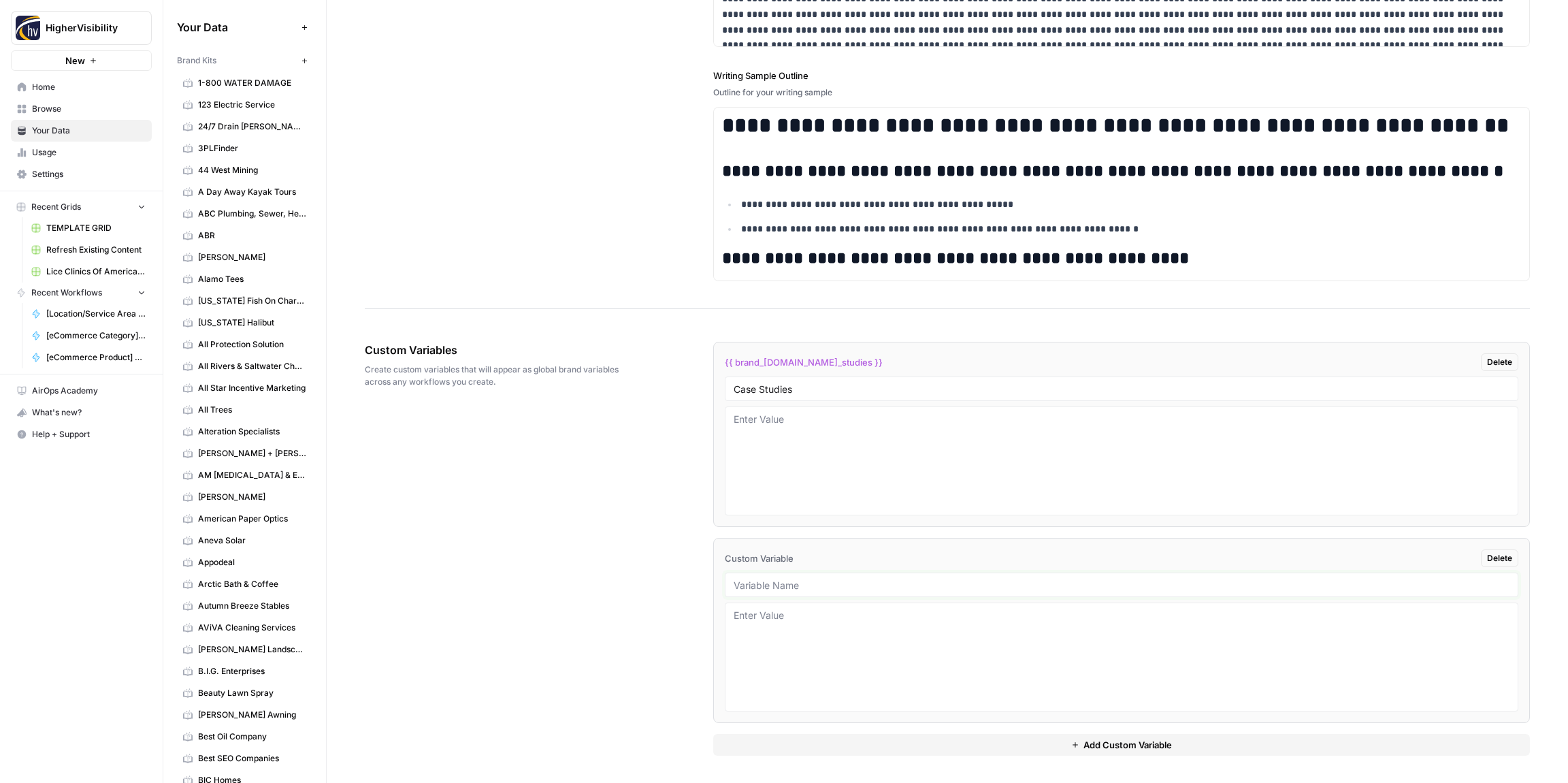
click at [760, 583] on input "text" at bounding box center [1121, 585] width 776 height 13
paste input "Testimonials"
type input "Testimonials"
click at [837, 746] on button "Add Custom Variable" at bounding box center [1121, 745] width 816 height 22
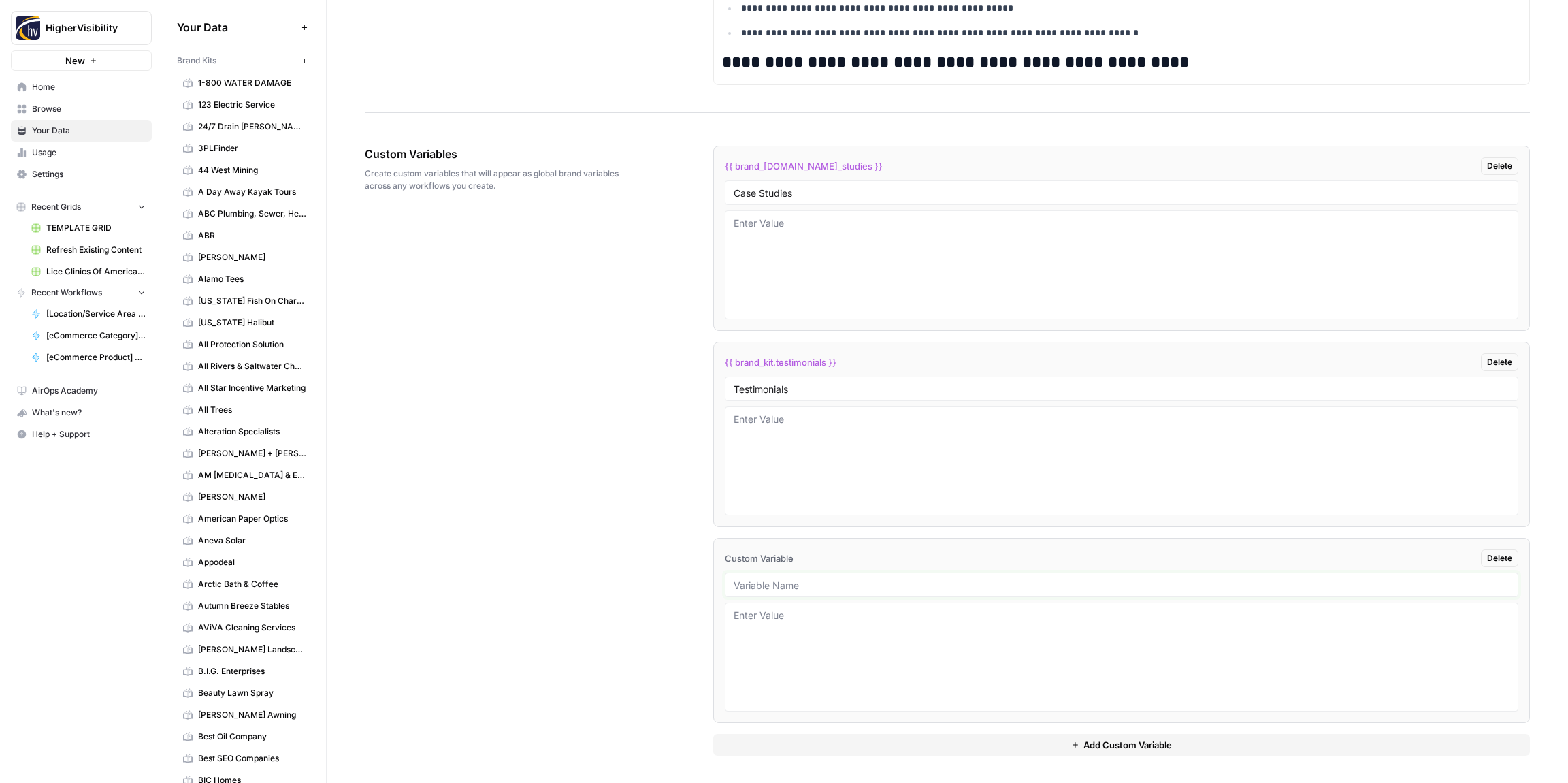
drag, startPoint x: 746, startPoint y: 584, endPoint x: 767, endPoint y: 587, distance: 21.2
click at [747, 584] on input "text" at bounding box center [1121, 585] width 776 height 13
paste input "Word Count"
type input "Word Count"
click at [793, 738] on button "Add Custom Variable" at bounding box center [1121, 745] width 816 height 22
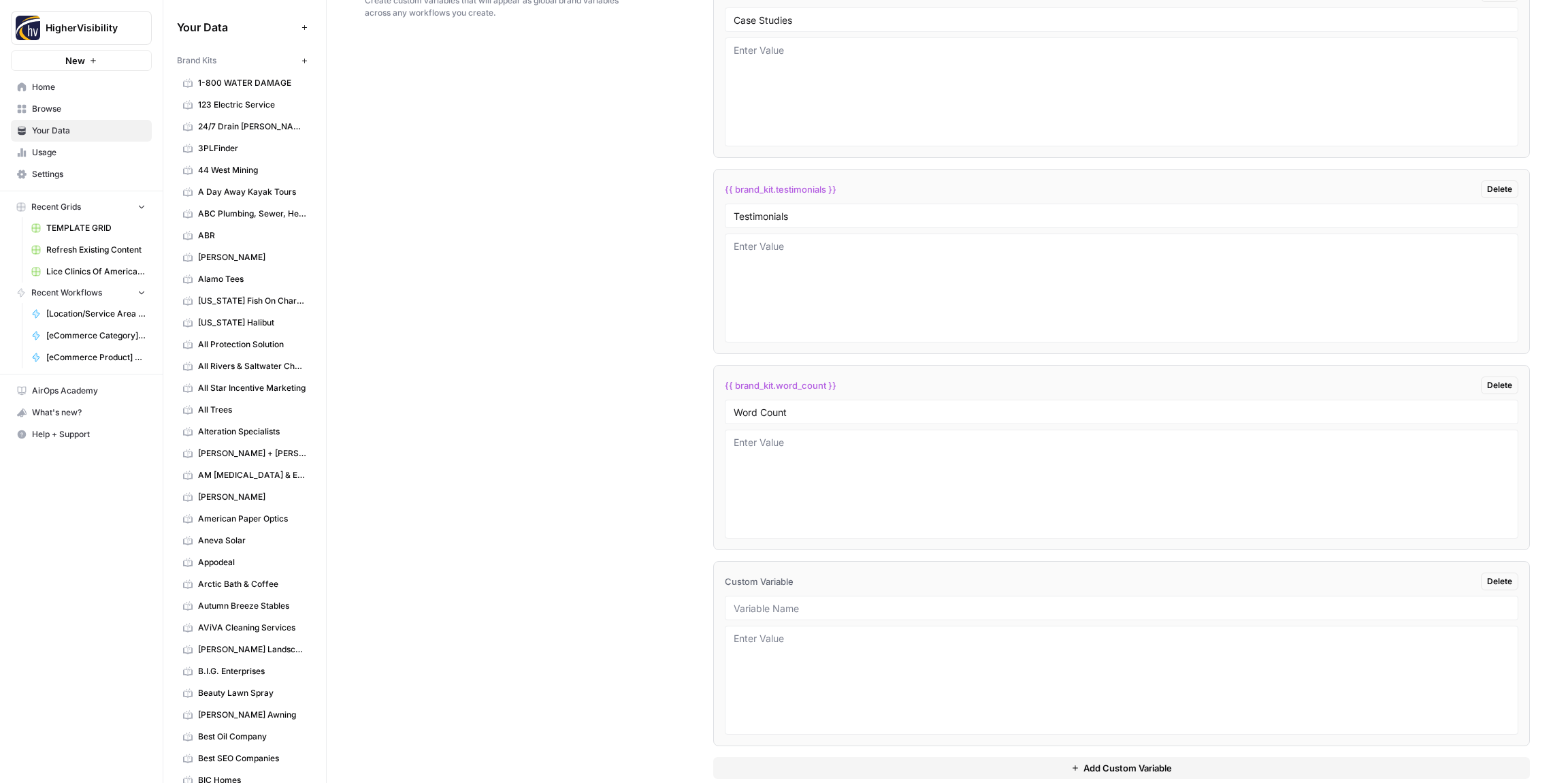
scroll to position [2340, 0]
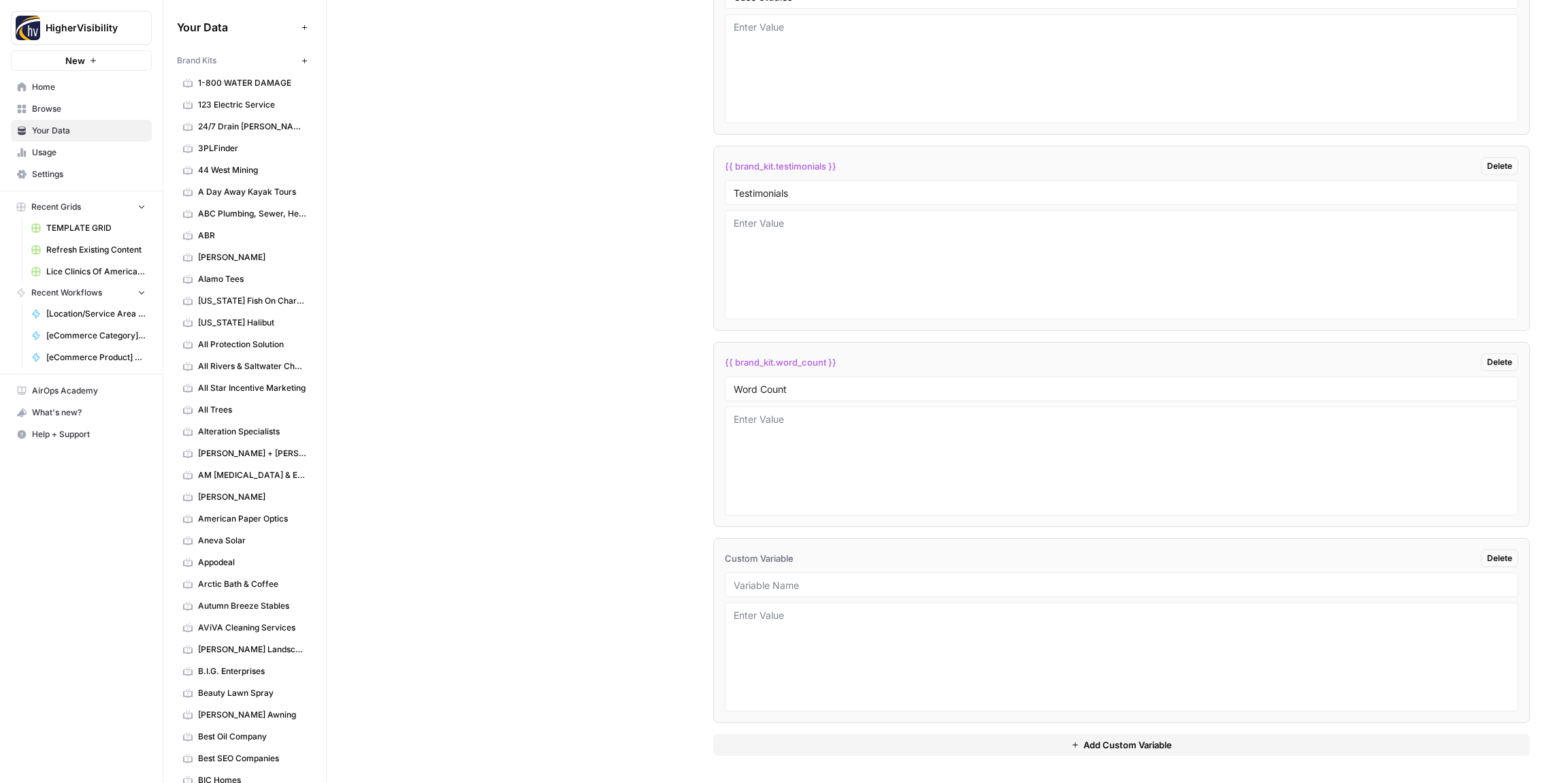
click at [765, 593] on div at bounding box center [1121, 584] width 793 height 24
click at [773, 589] on input "text" at bounding box center [1121, 585] width 776 height 13
paste input "Custom Location Page Outline"
type input "Custom Location Page Outline"
drag, startPoint x: 797, startPoint y: 745, endPoint x: 747, endPoint y: 712, distance: 59.9
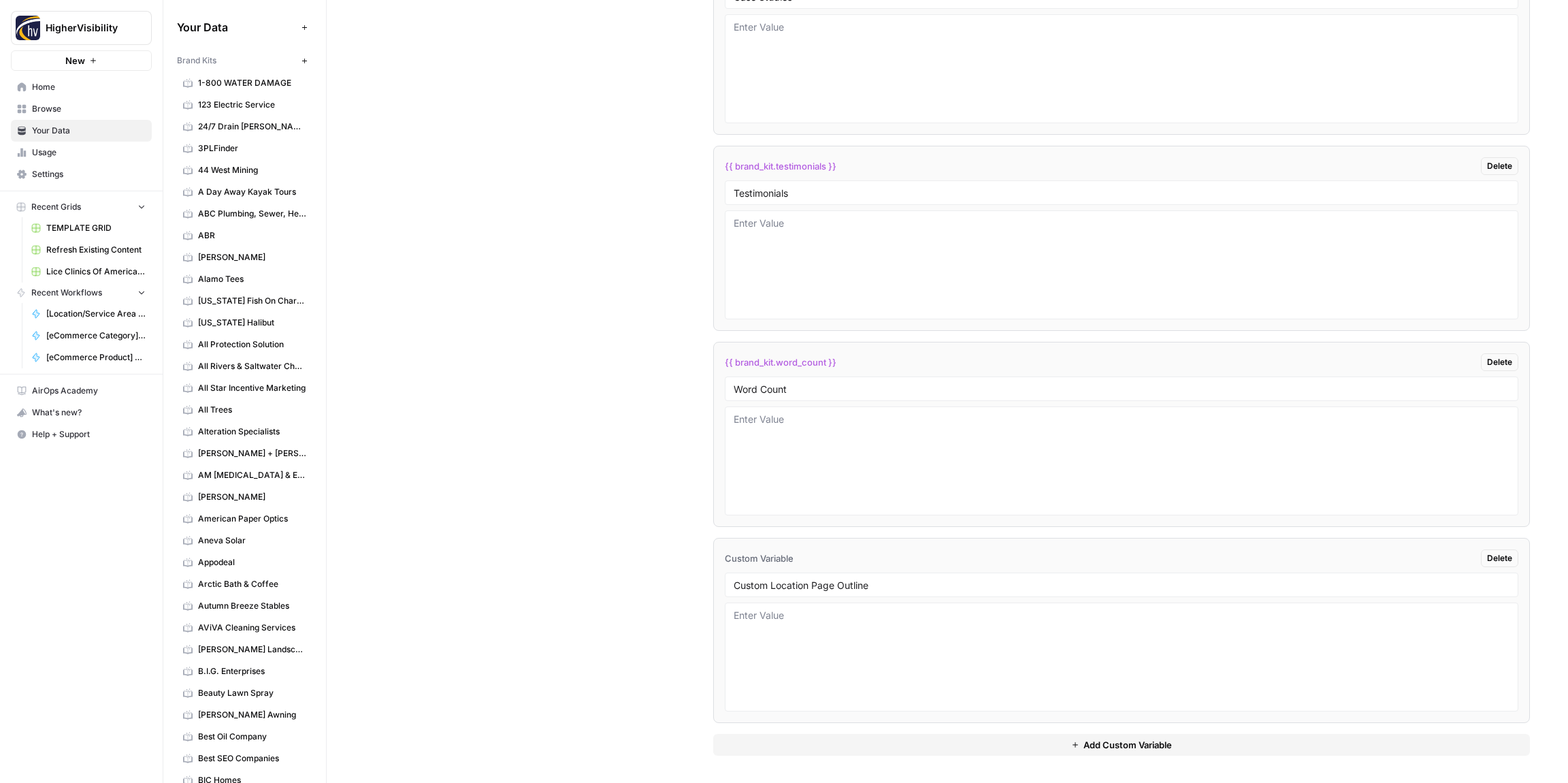
click at [790, 743] on button "Add Custom Variable" at bounding box center [1121, 745] width 816 height 22
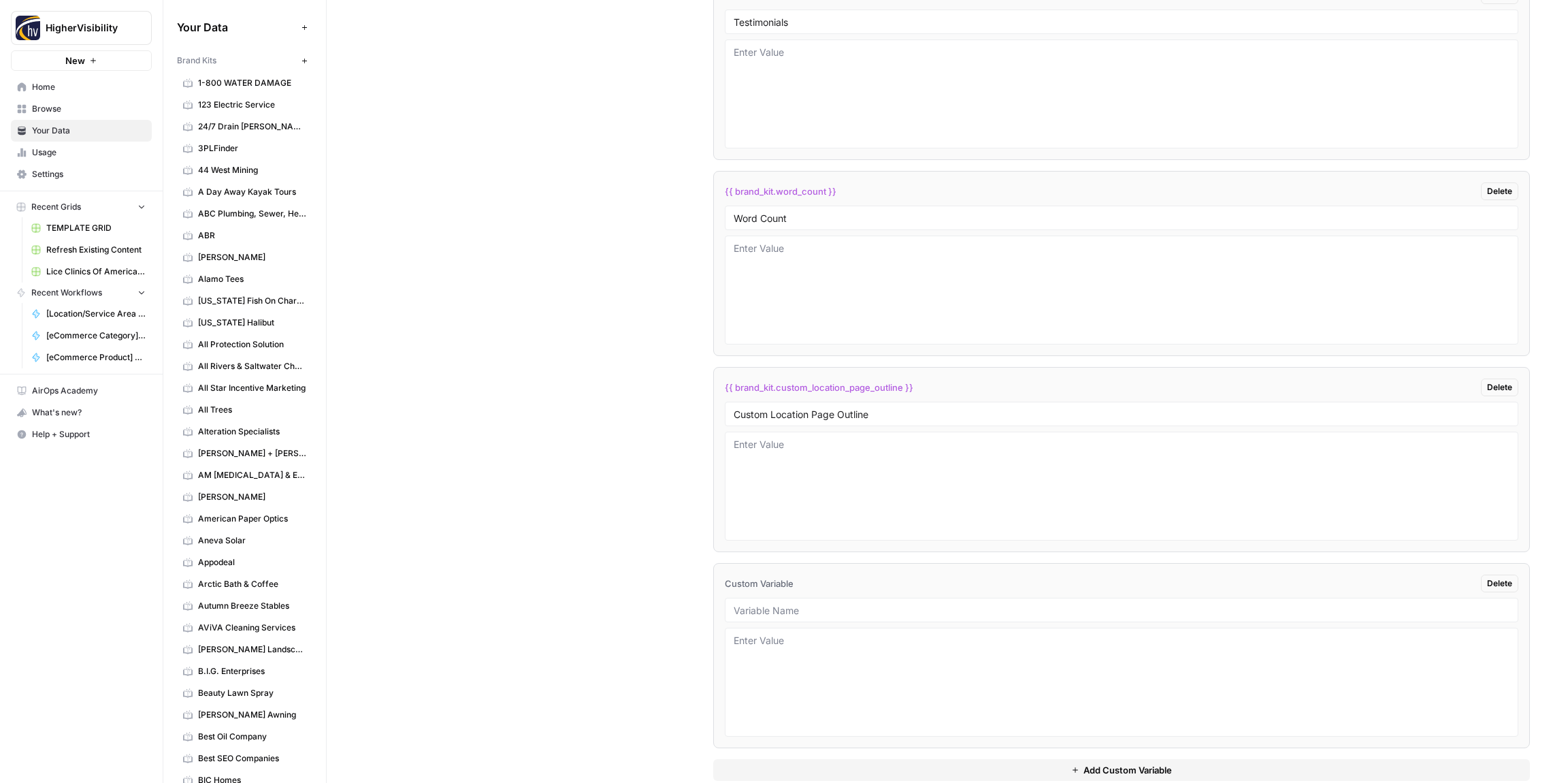
scroll to position [2537, 0]
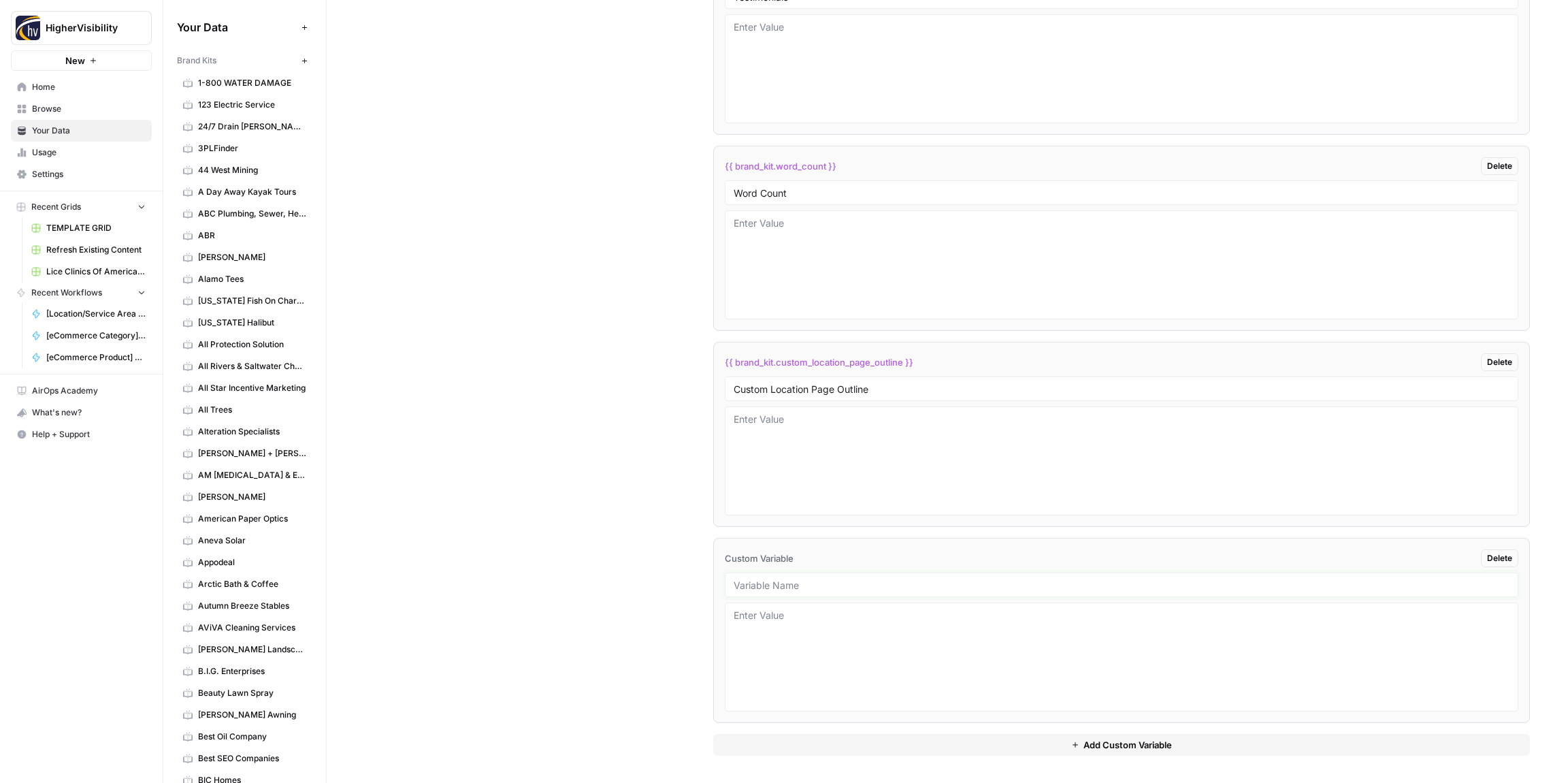
click at [902, 584] on input "text" at bounding box center [1121, 585] width 776 height 13
paste input "Industry"
type input "Industry"
click at [834, 630] on textarea at bounding box center [1121, 657] width 776 height 97
type textarea "law firm"
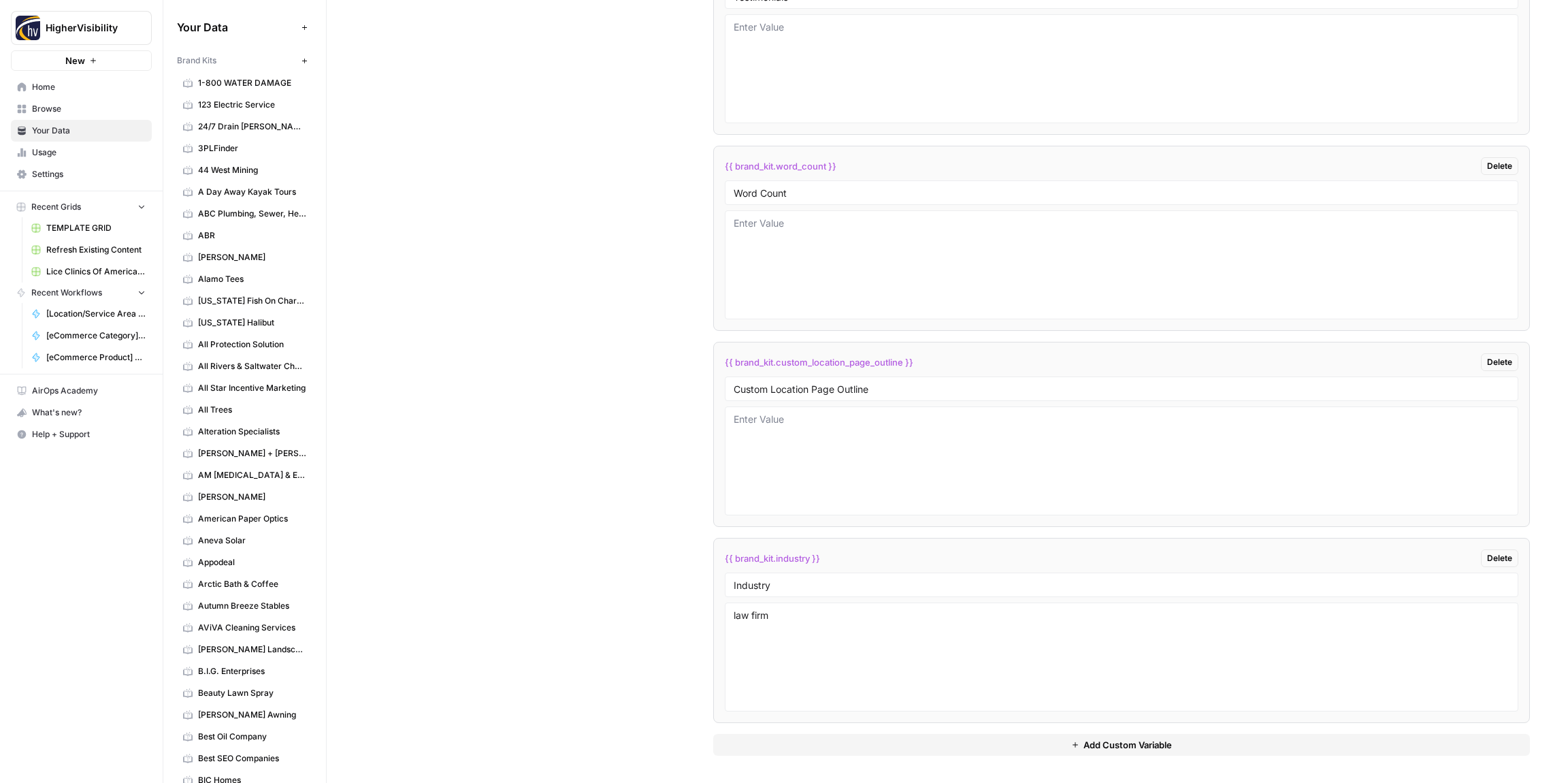
click at [959, 735] on button "Add Custom Variable" at bounding box center [1121, 745] width 816 height 22
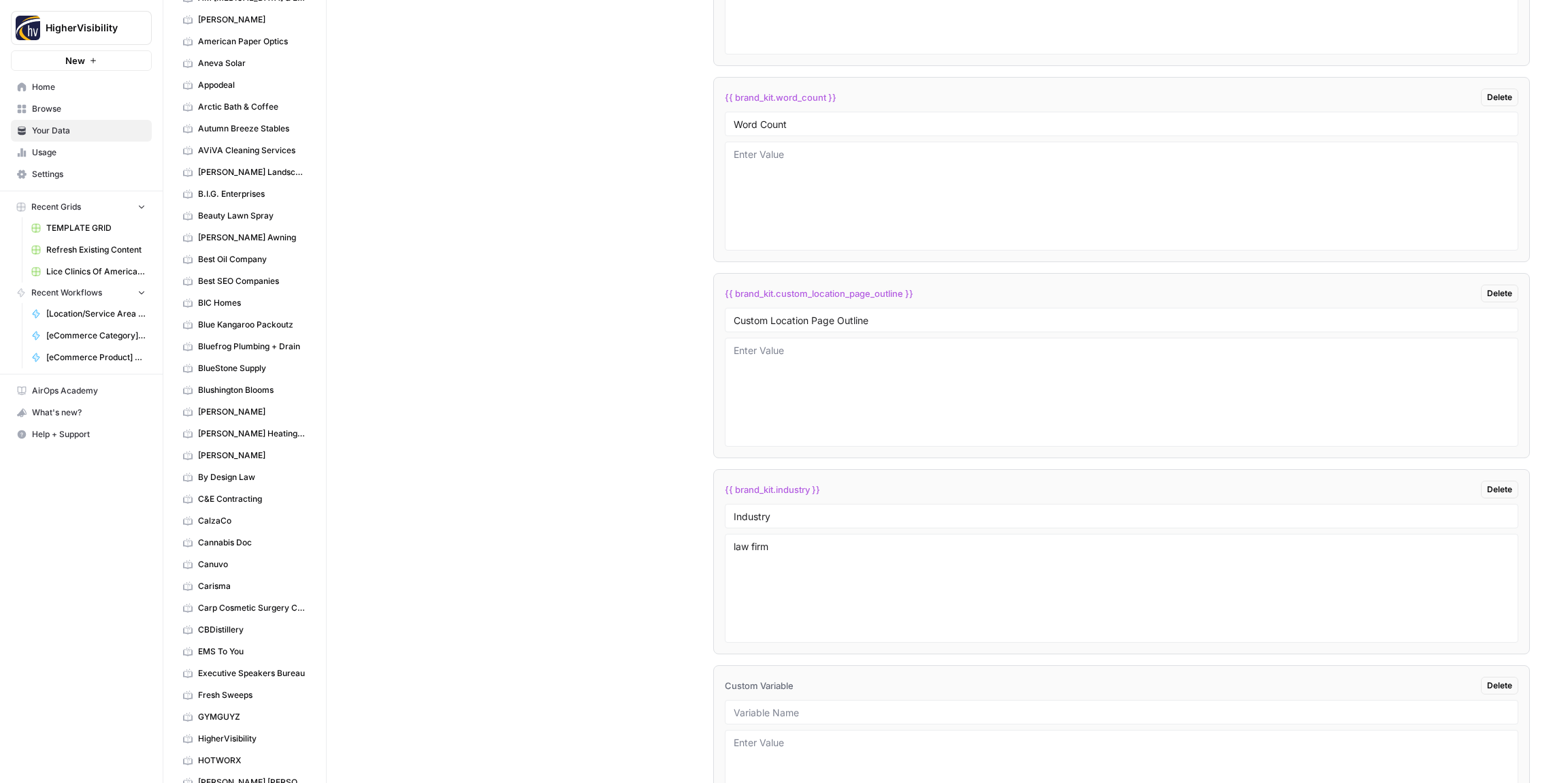
scroll to position [2605, 0]
click at [793, 715] on input "text" at bounding box center [1121, 713] width 776 height 13
paste input "Location Page Services"
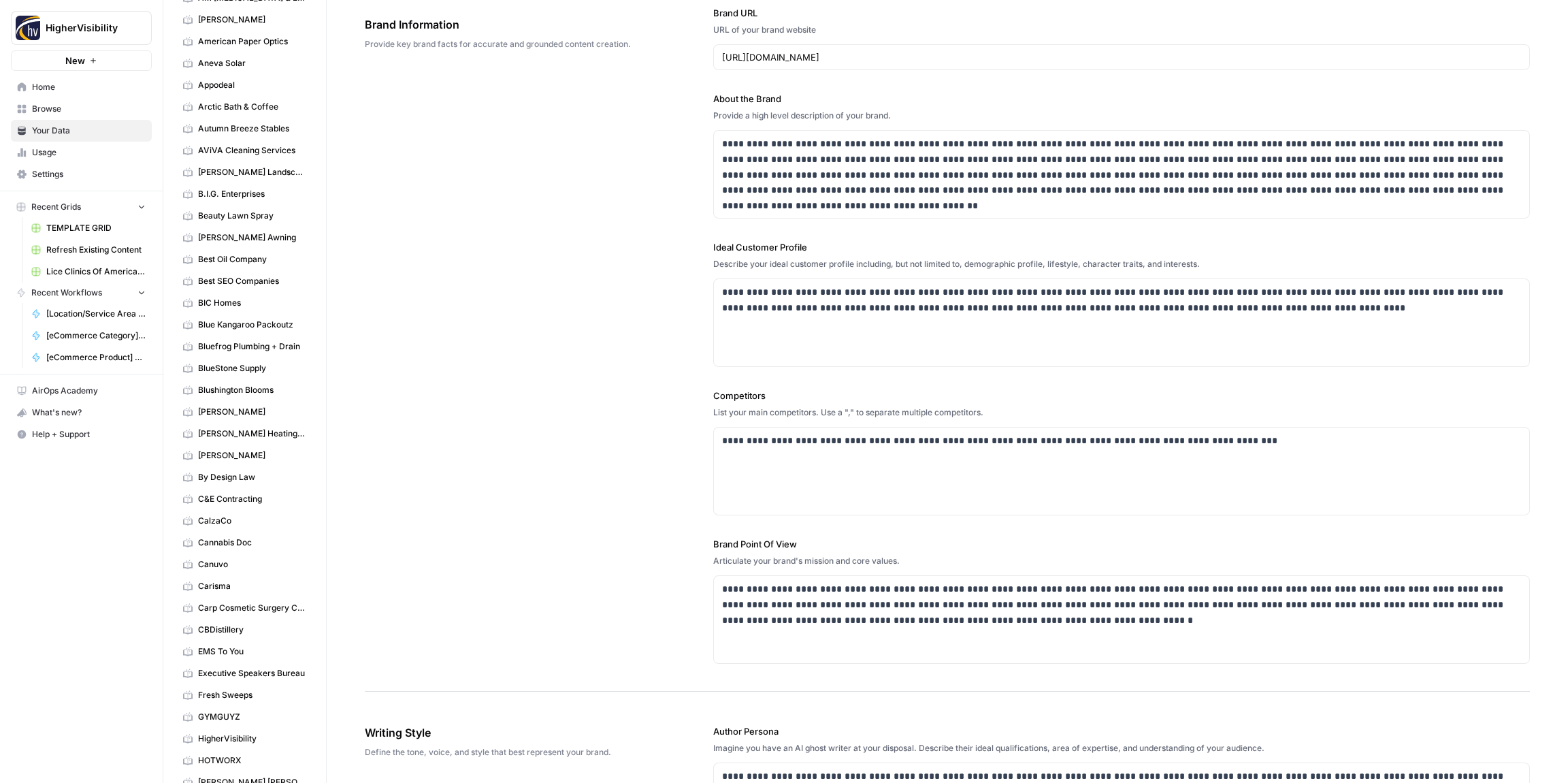
scroll to position [0, 0]
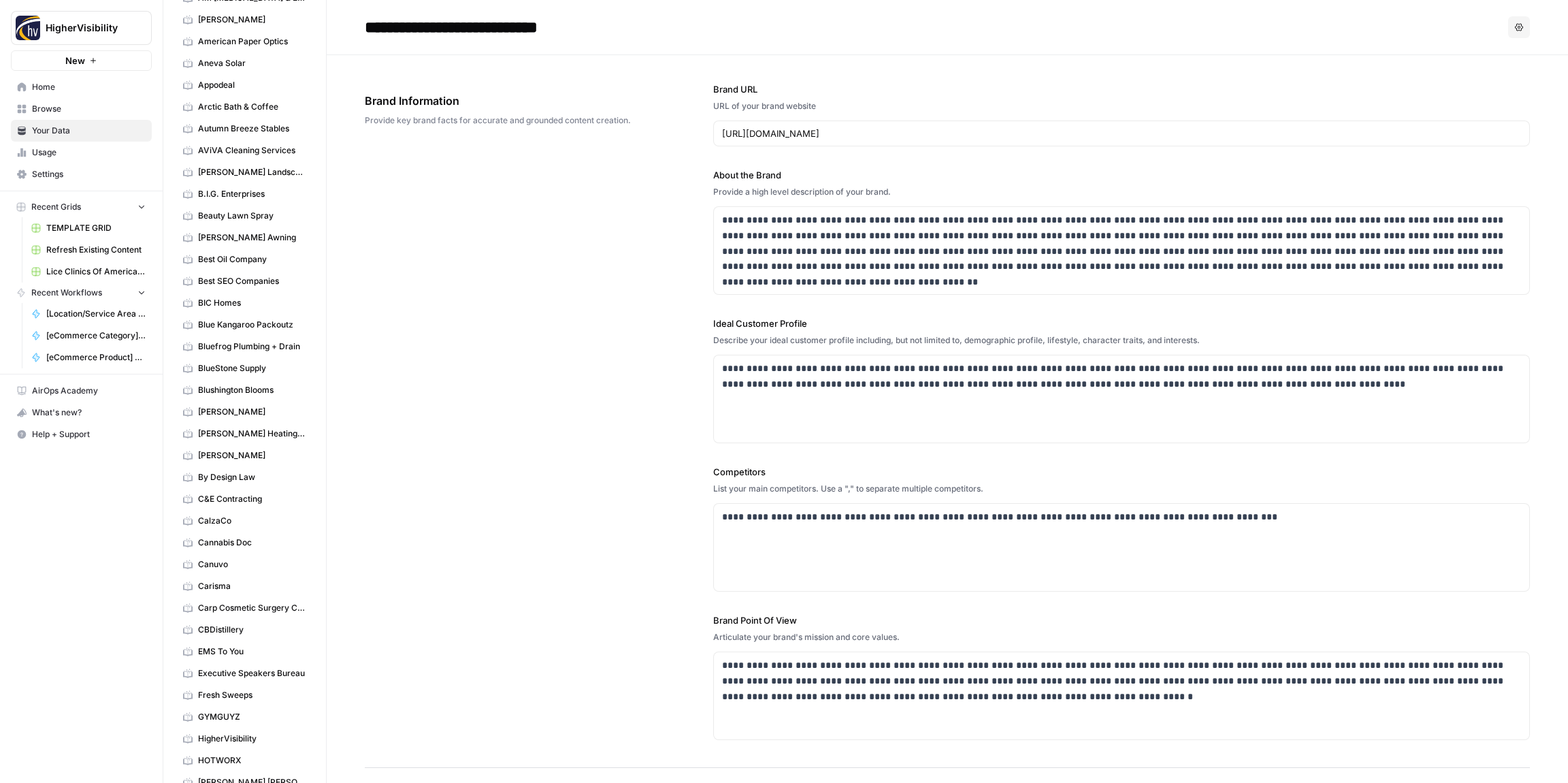
type input "Location Page Services"
click at [448, 442] on div "**********" at bounding box center [947, 411] width 1165 height 713
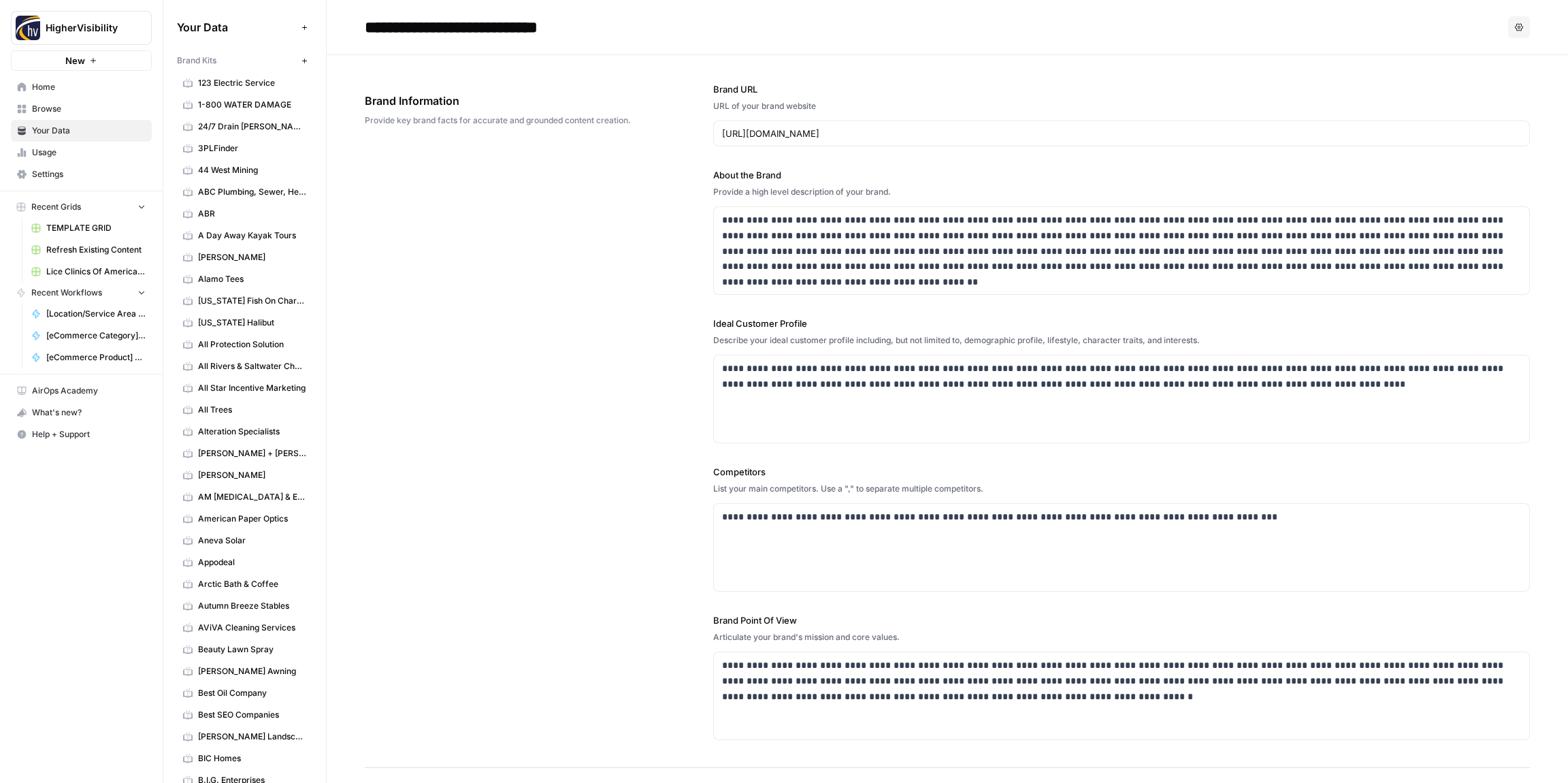
click at [304, 58] on icon "button" at bounding box center [305, 61] width 8 height 8
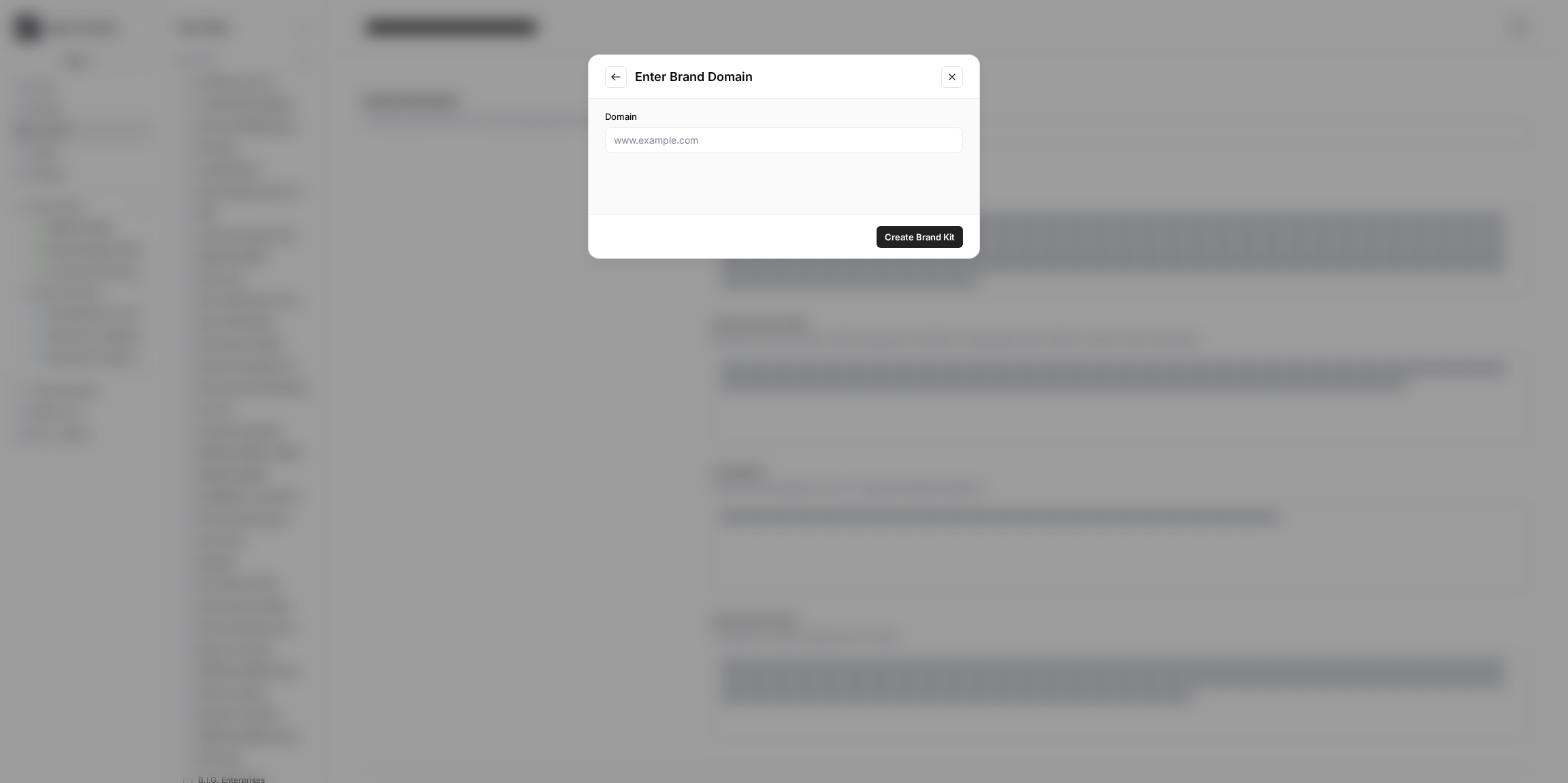
click at [692, 148] on div at bounding box center [784, 139] width 358 height 26
paste input "[URL][DOMAIN_NAME]"
type input "[URL][DOMAIN_NAME]"
click button "Create Brand Kit" at bounding box center [920, 237] width 87 height 22
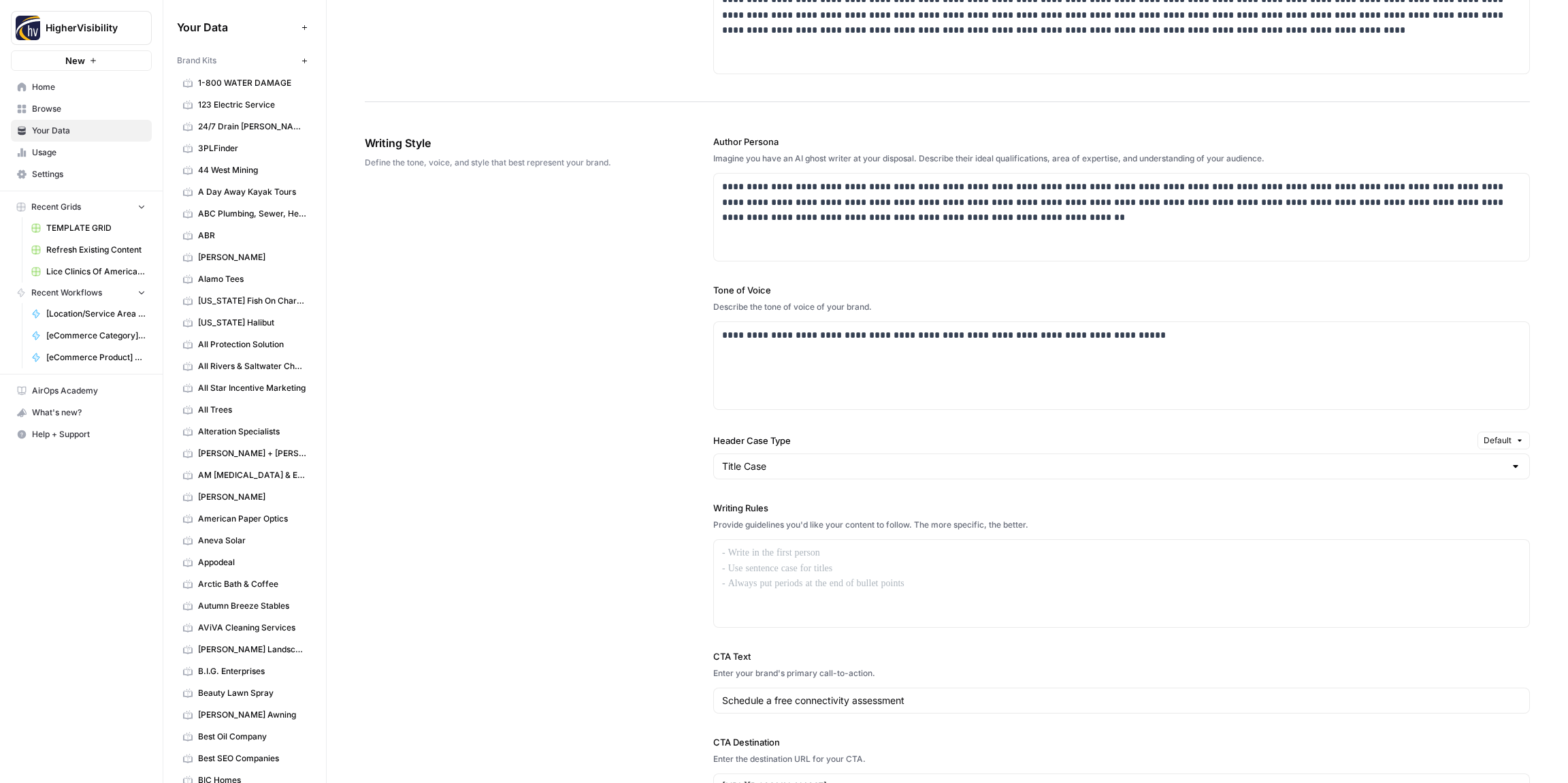
scroll to position [670, 0]
click at [759, 547] on p at bounding box center [1121, 549] width 799 height 15
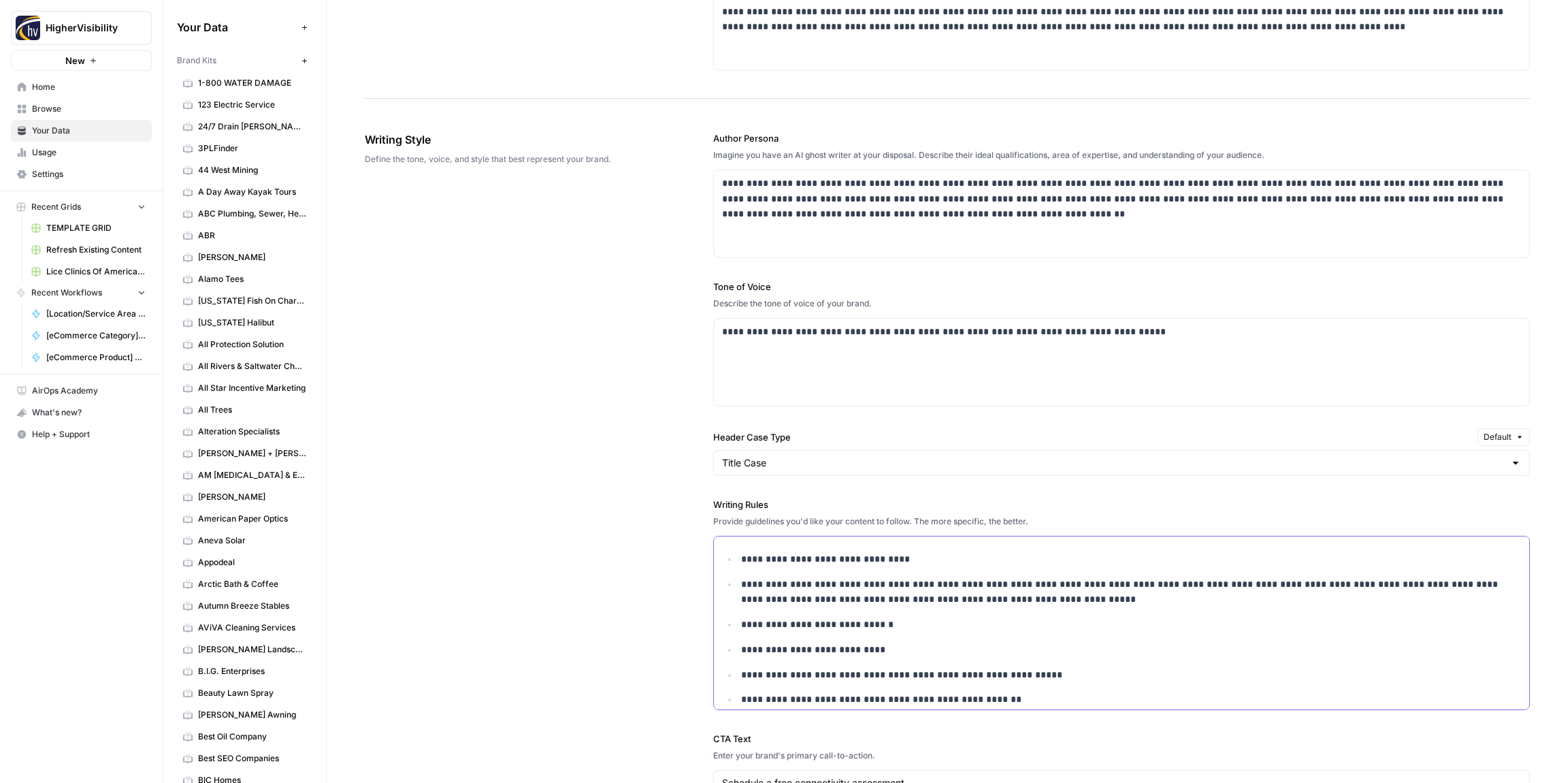
scroll to position [909, 0]
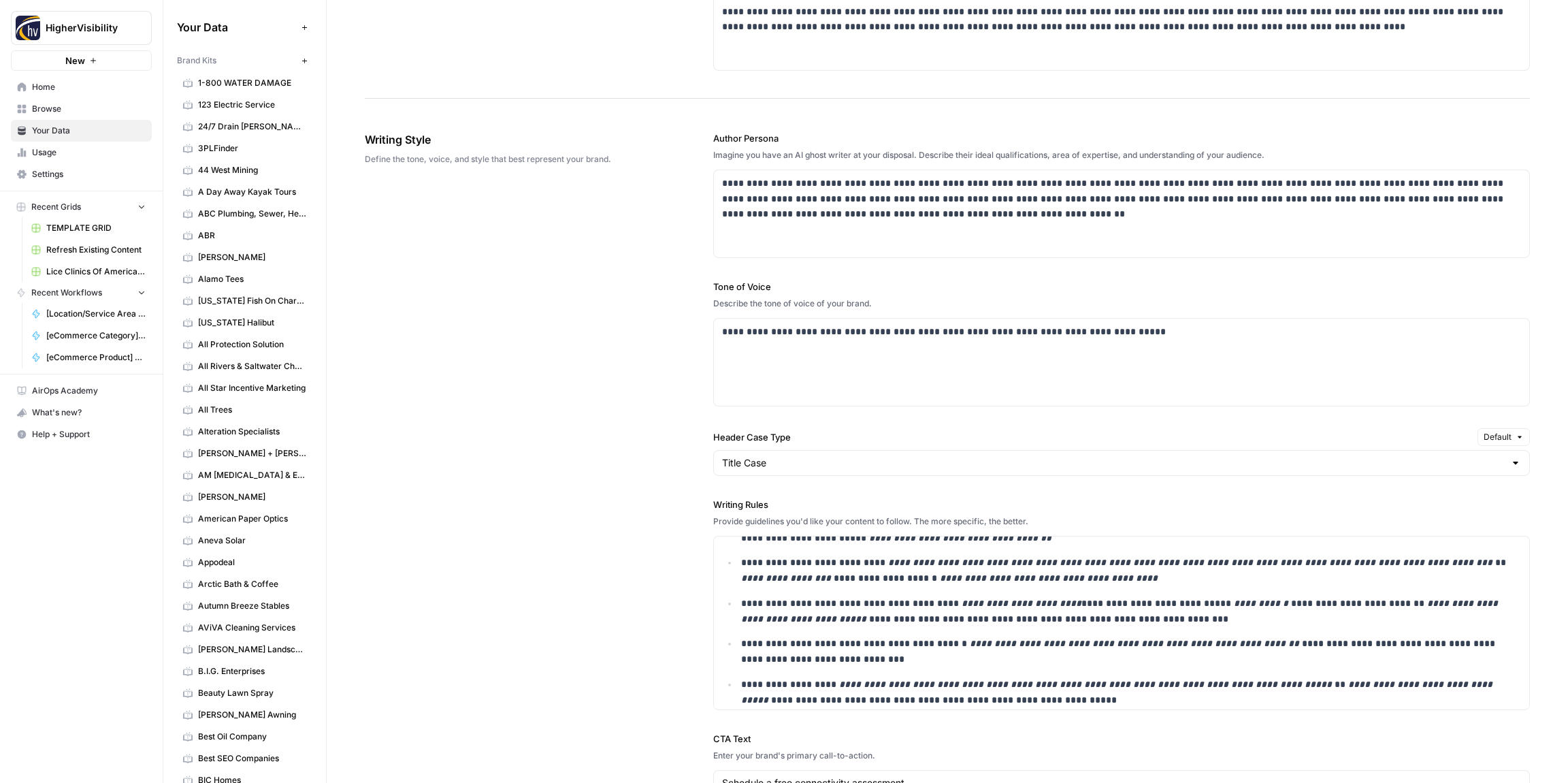
click at [665, 518] on div "**********" at bounding box center [947, 506] width 1165 height 805
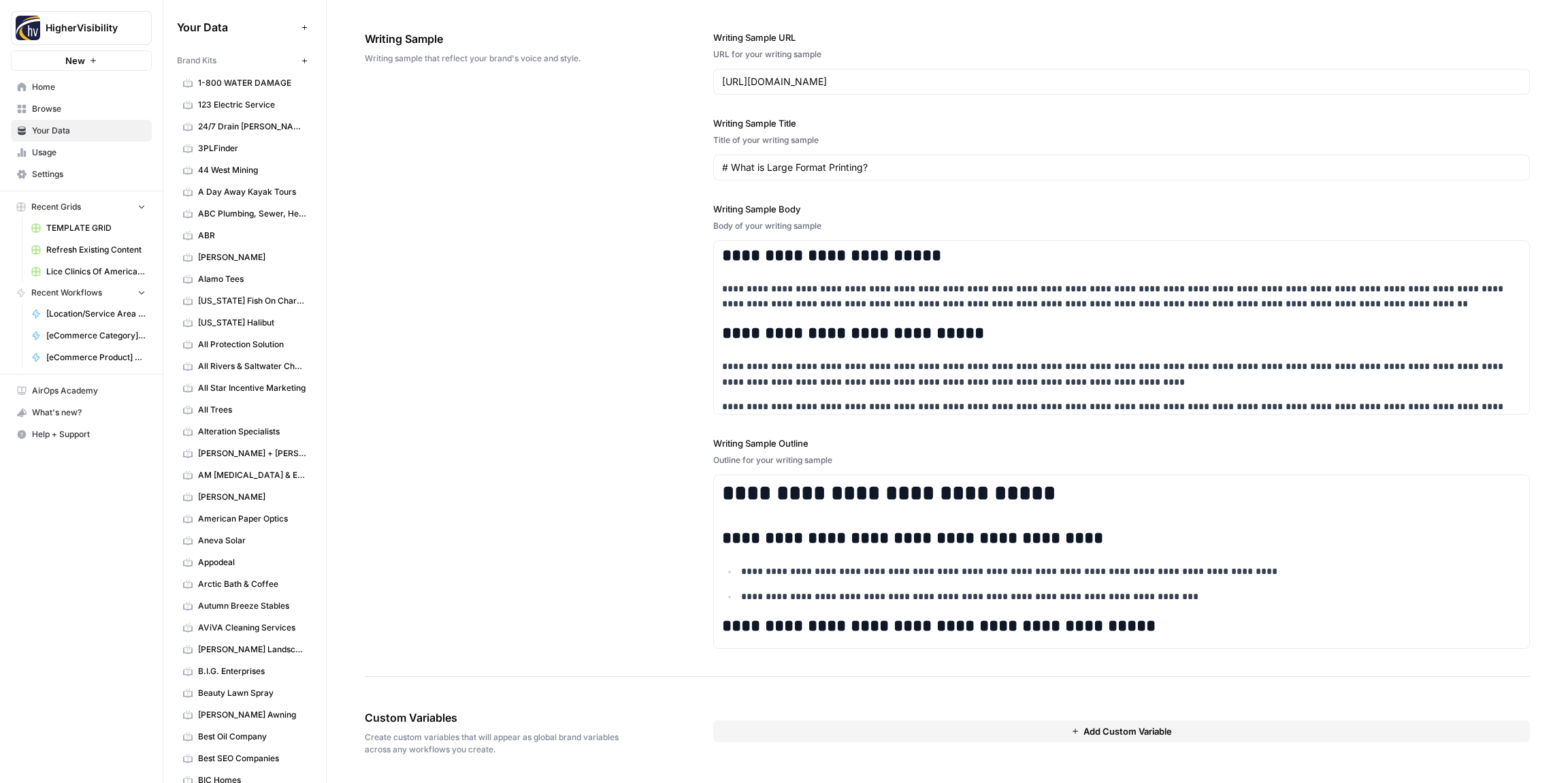
click at [790, 726] on button "Add Custom Variable" at bounding box center [1121, 731] width 816 height 22
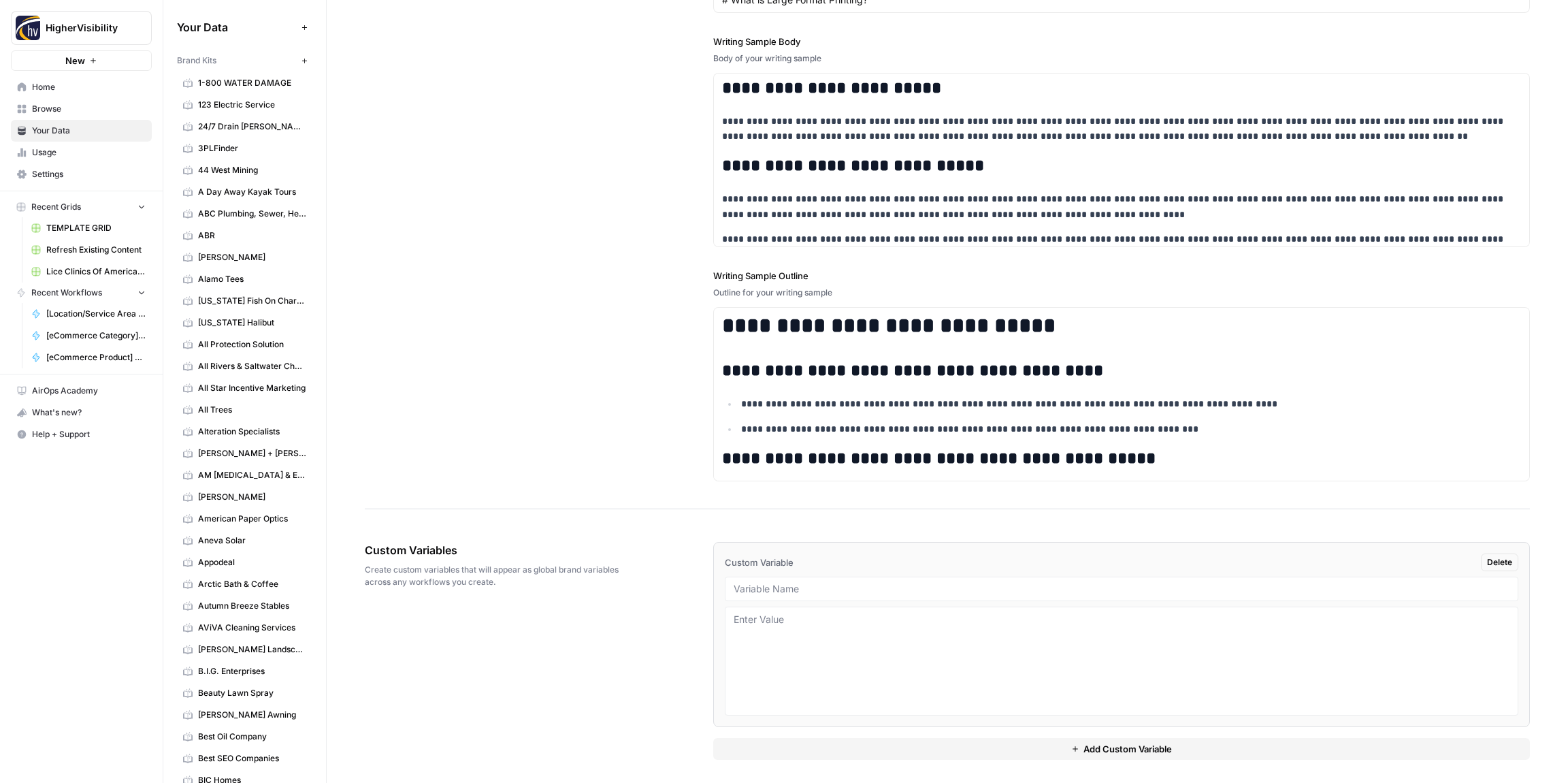
scroll to position [1754, 0]
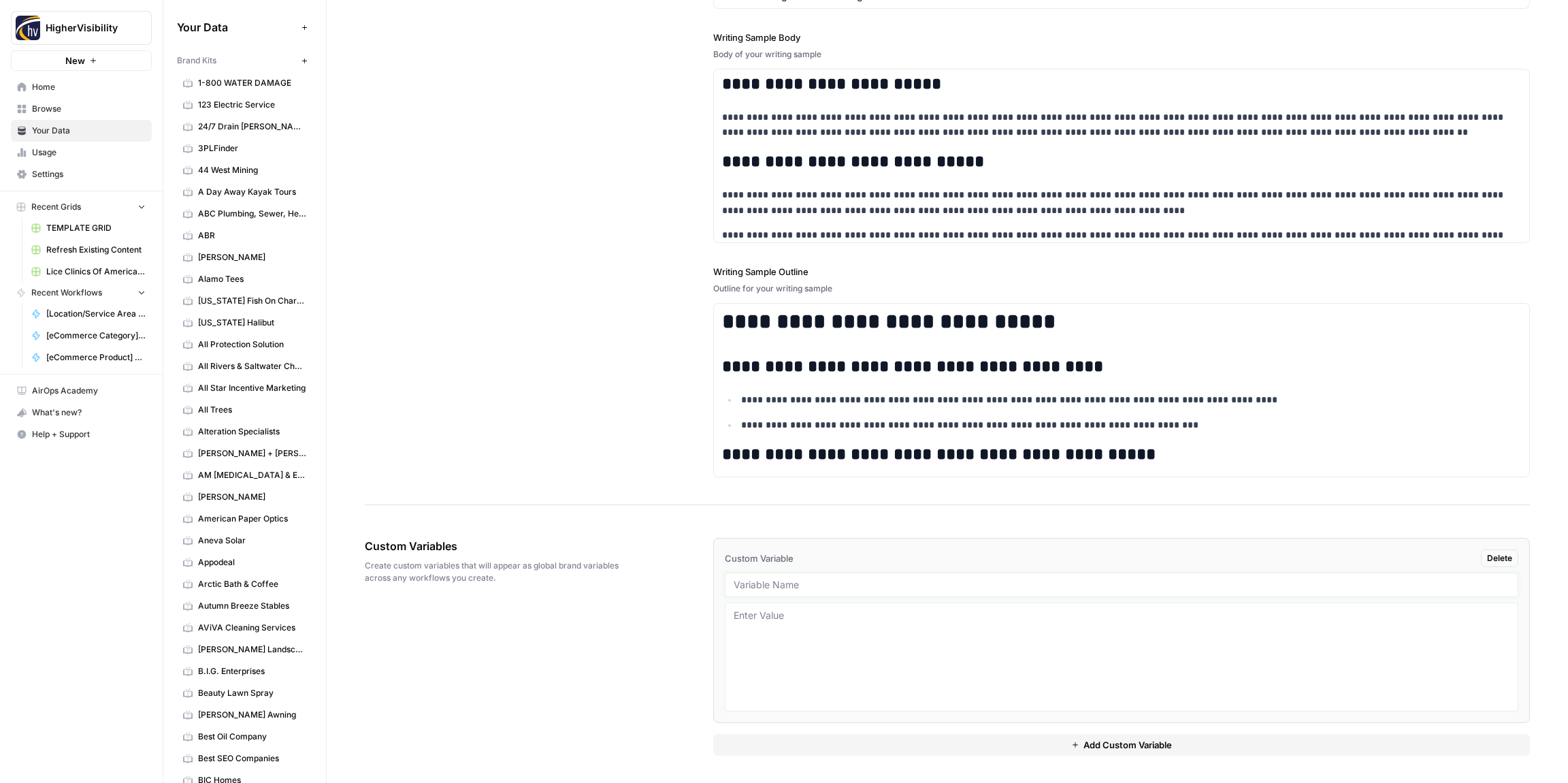
click at [764, 586] on input "text" at bounding box center [1121, 585] width 776 height 13
paste input "Case Studies"
type input "Case Studies"
click at [826, 740] on button "Add Custom Variable" at bounding box center [1121, 745] width 816 height 22
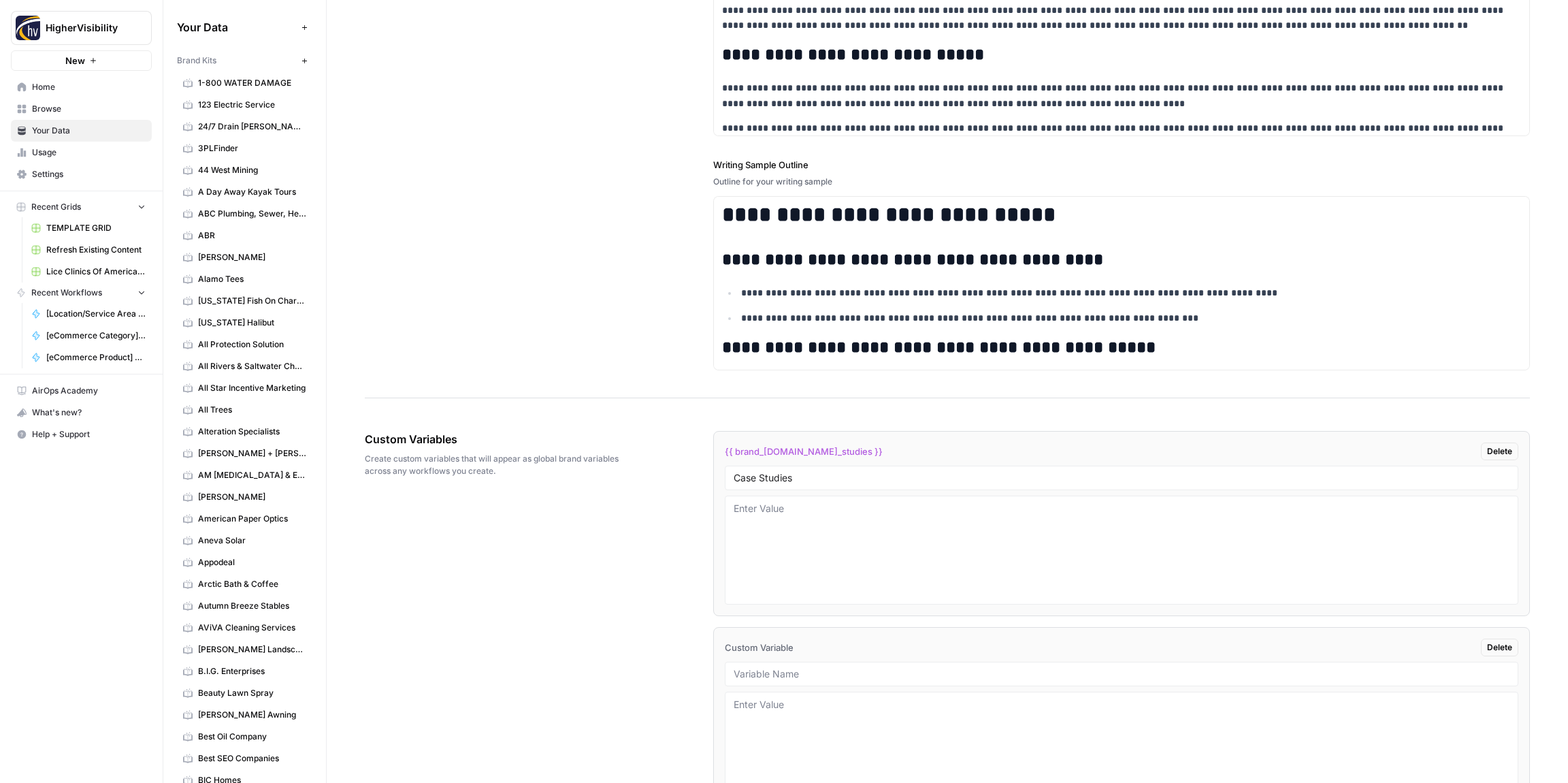
scroll to position [1950, 0]
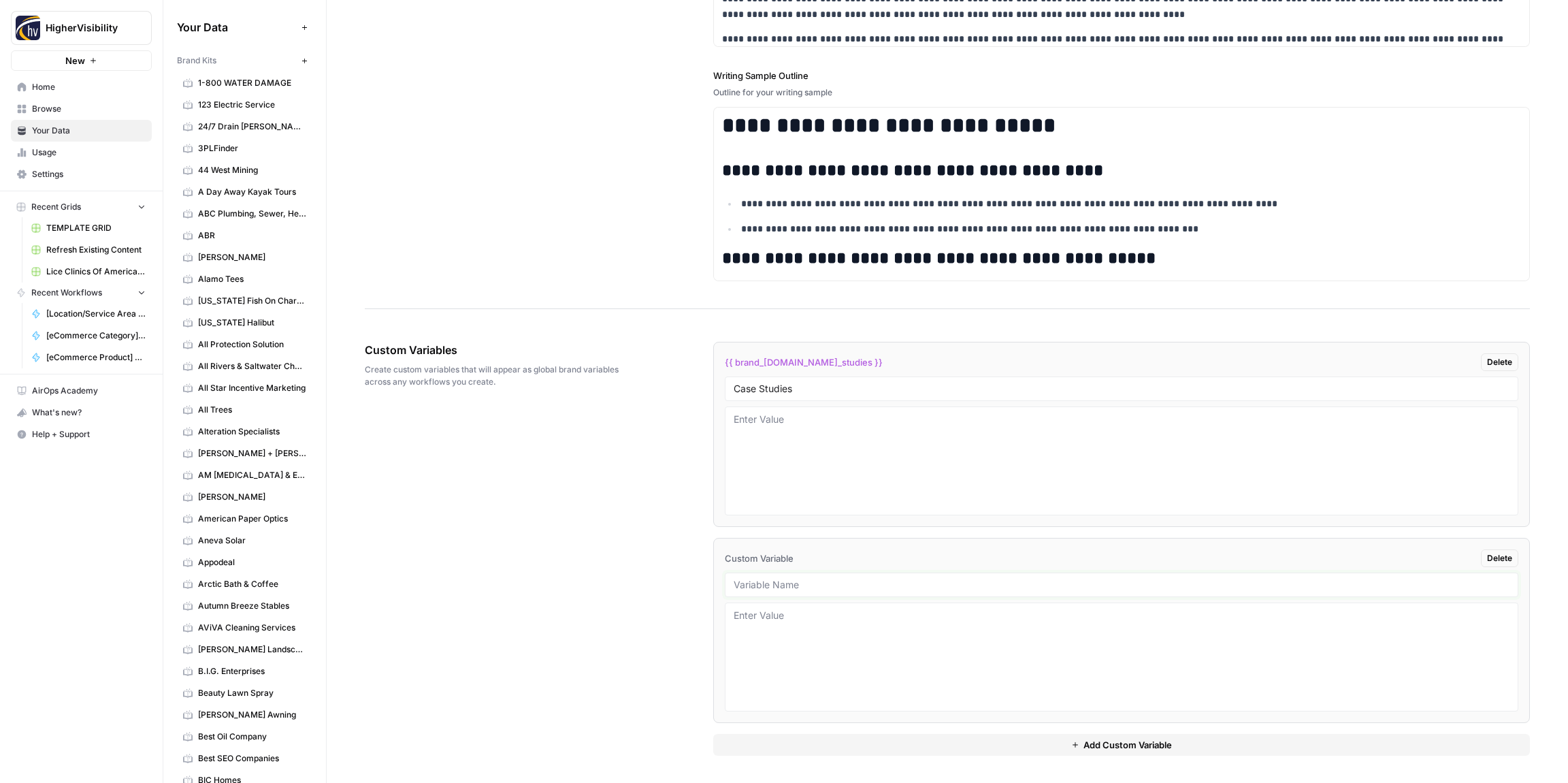
click at [779, 583] on input "text" at bounding box center [1121, 585] width 776 height 13
paste input "Testimonials"
type input "Testimonials"
drag, startPoint x: 848, startPoint y: 750, endPoint x: 806, endPoint y: 730, distance: 46.5
click at [847, 750] on button "Add Custom Variable" at bounding box center [1121, 745] width 816 height 22
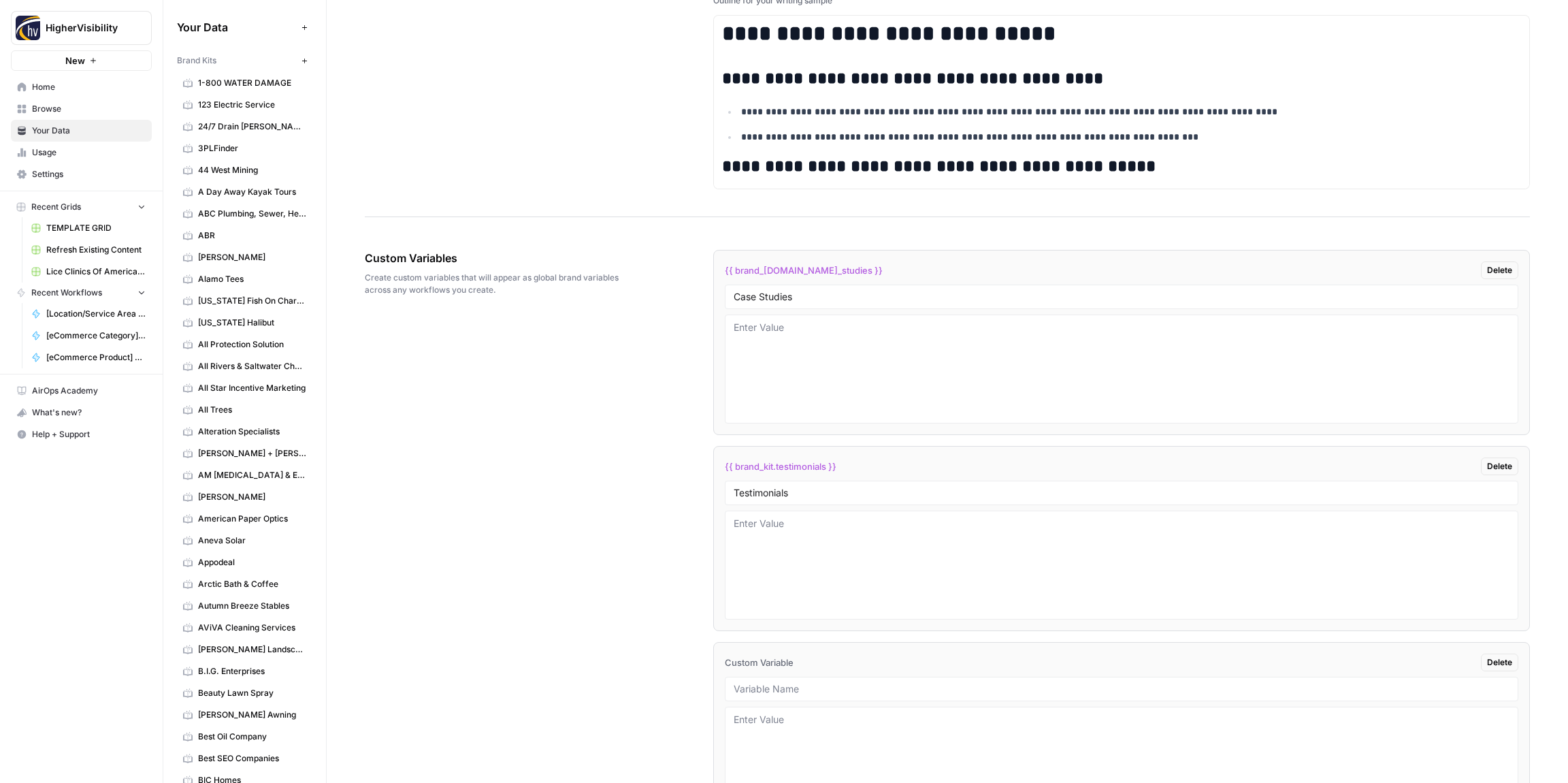
scroll to position [2146, 0]
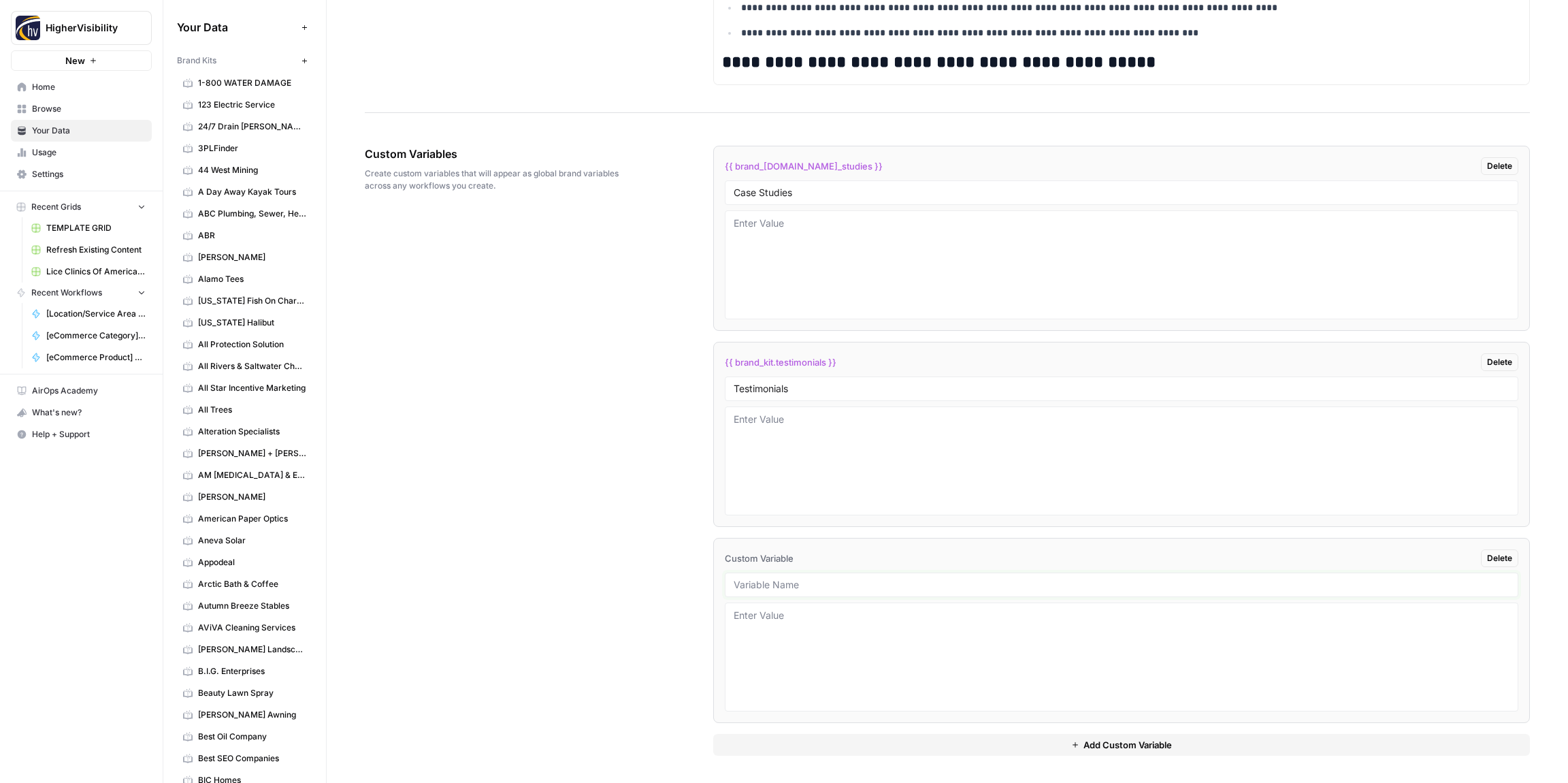
click at [784, 588] on input "text" at bounding box center [1121, 585] width 776 height 13
paste input "Word Count"
type input "Word Count"
click at [870, 735] on button "Add Custom Variable" at bounding box center [1121, 745] width 816 height 22
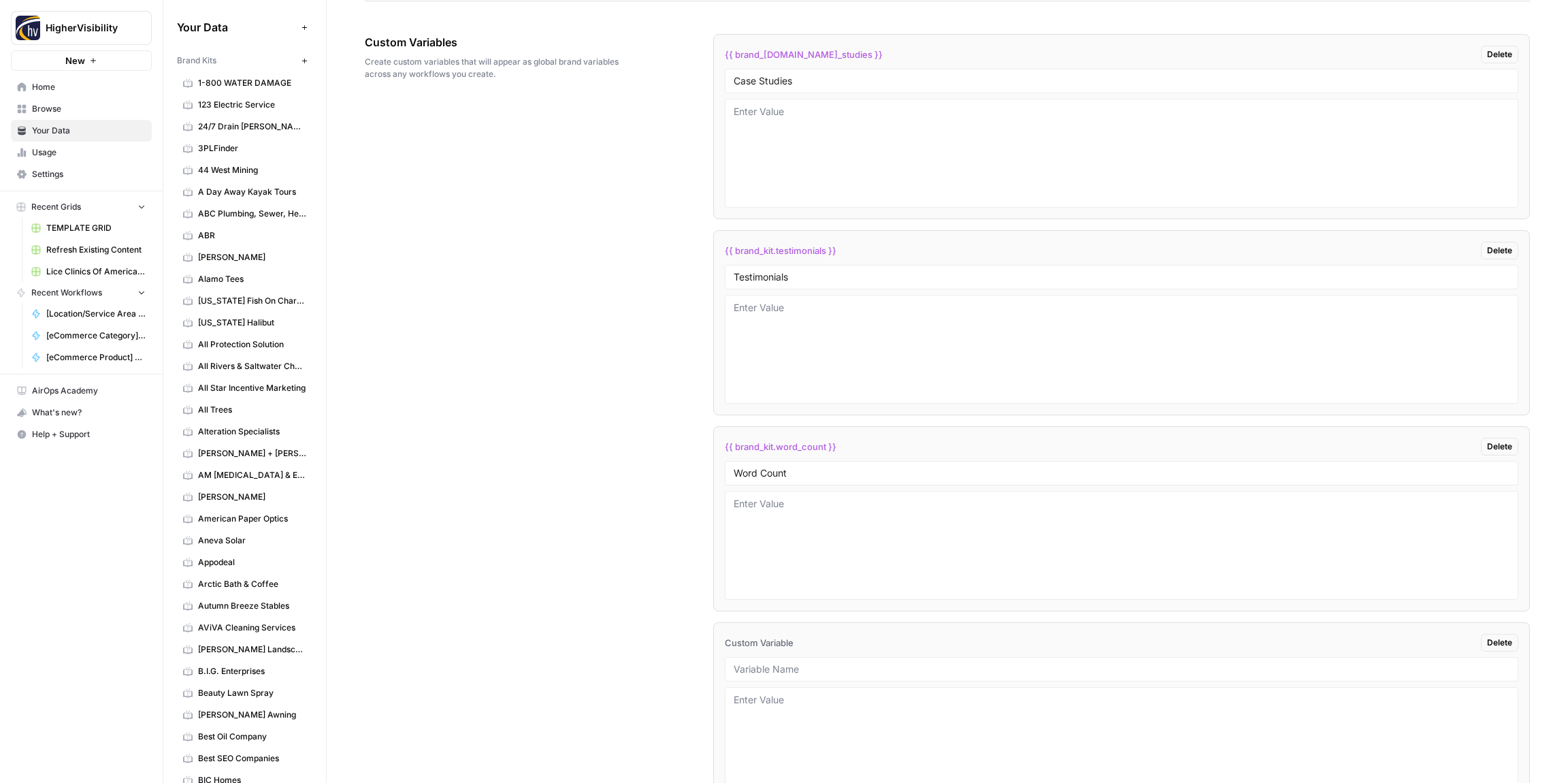
scroll to position [2342, 0]
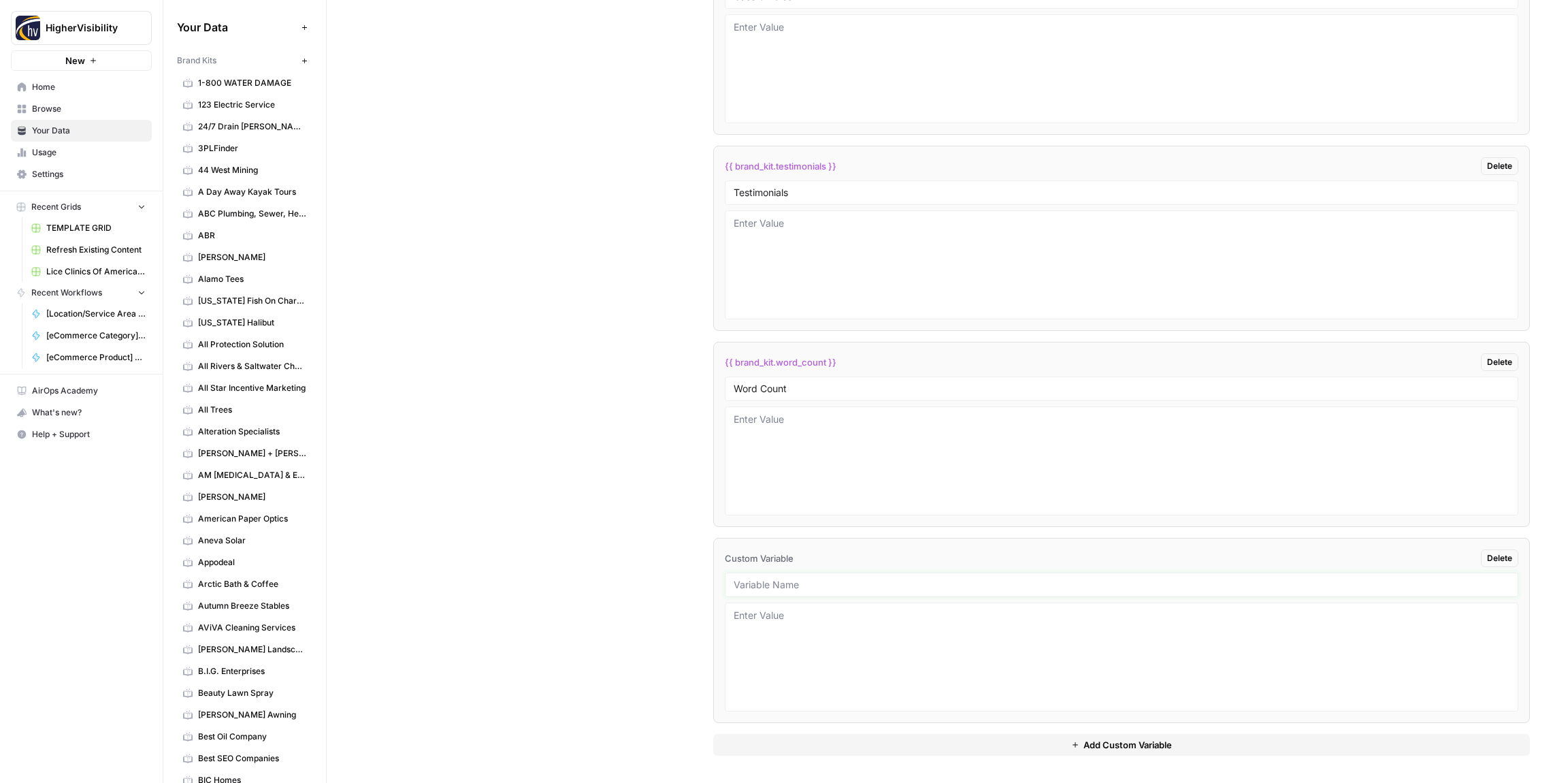
click at [759, 585] on input "text" at bounding box center [1121, 585] width 776 height 13
paste input "Custom Location Page Outline"
type input "Custom Location Page Outline"
click at [908, 752] on button "Add Custom Variable" at bounding box center [1121, 745] width 816 height 22
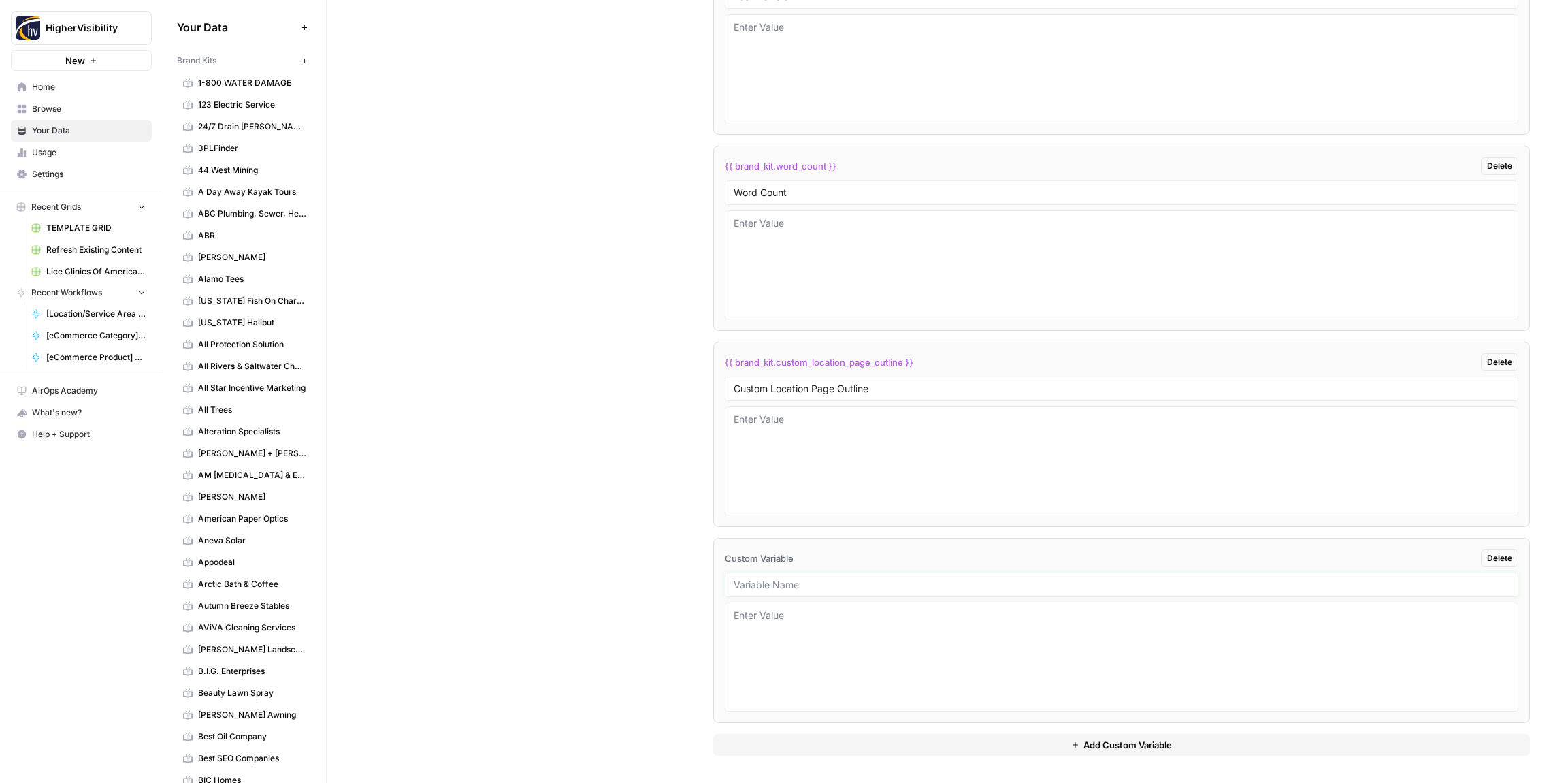
click at [795, 584] on input "text" at bounding box center [1121, 585] width 776 height 13
paste input "Industry"
type input "Industry"
click at [882, 749] on button "Add Custom Variable" at bounding box center [1121, 745] width 816 height 22
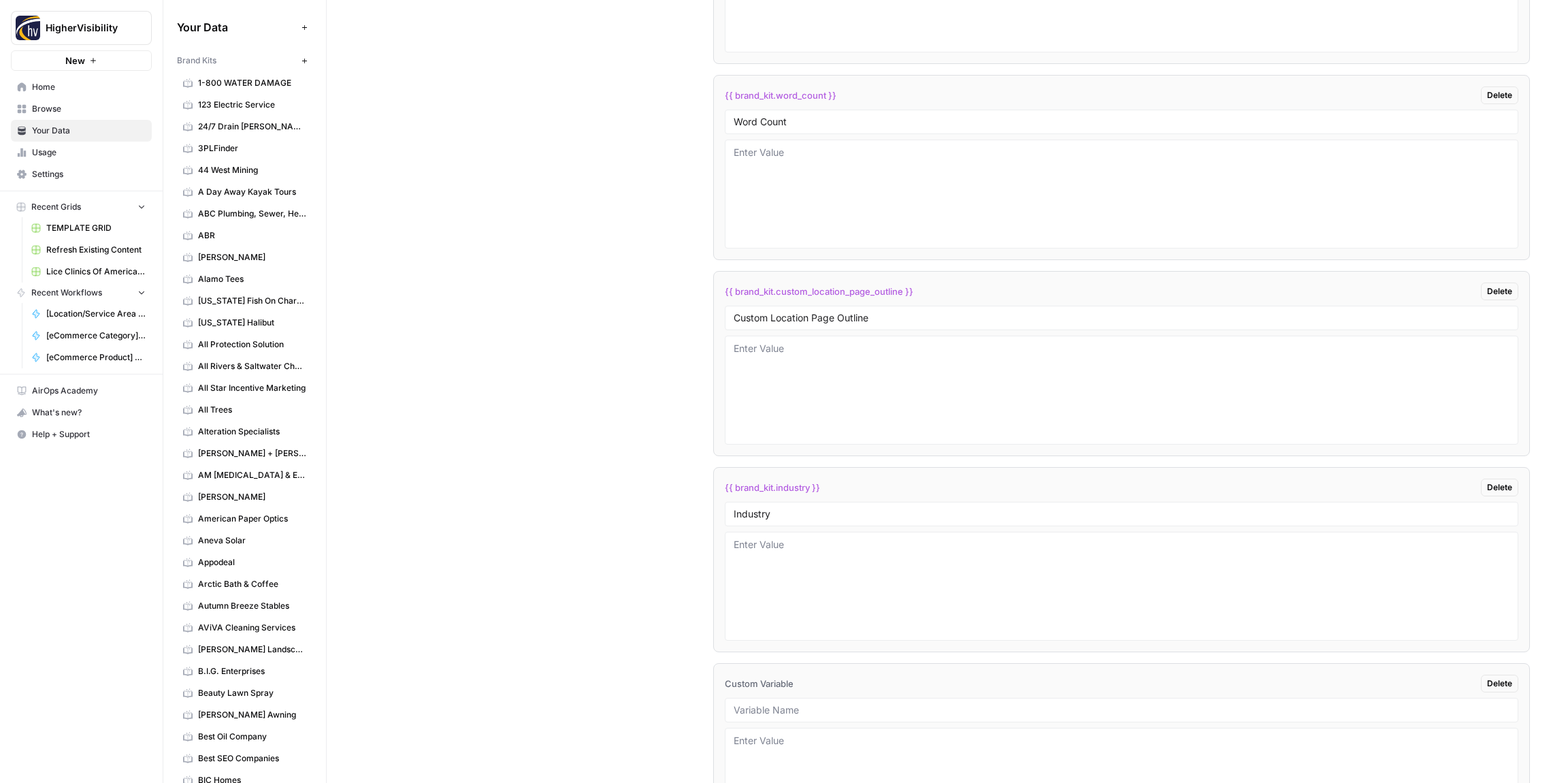
scroll to position [2735, 0]
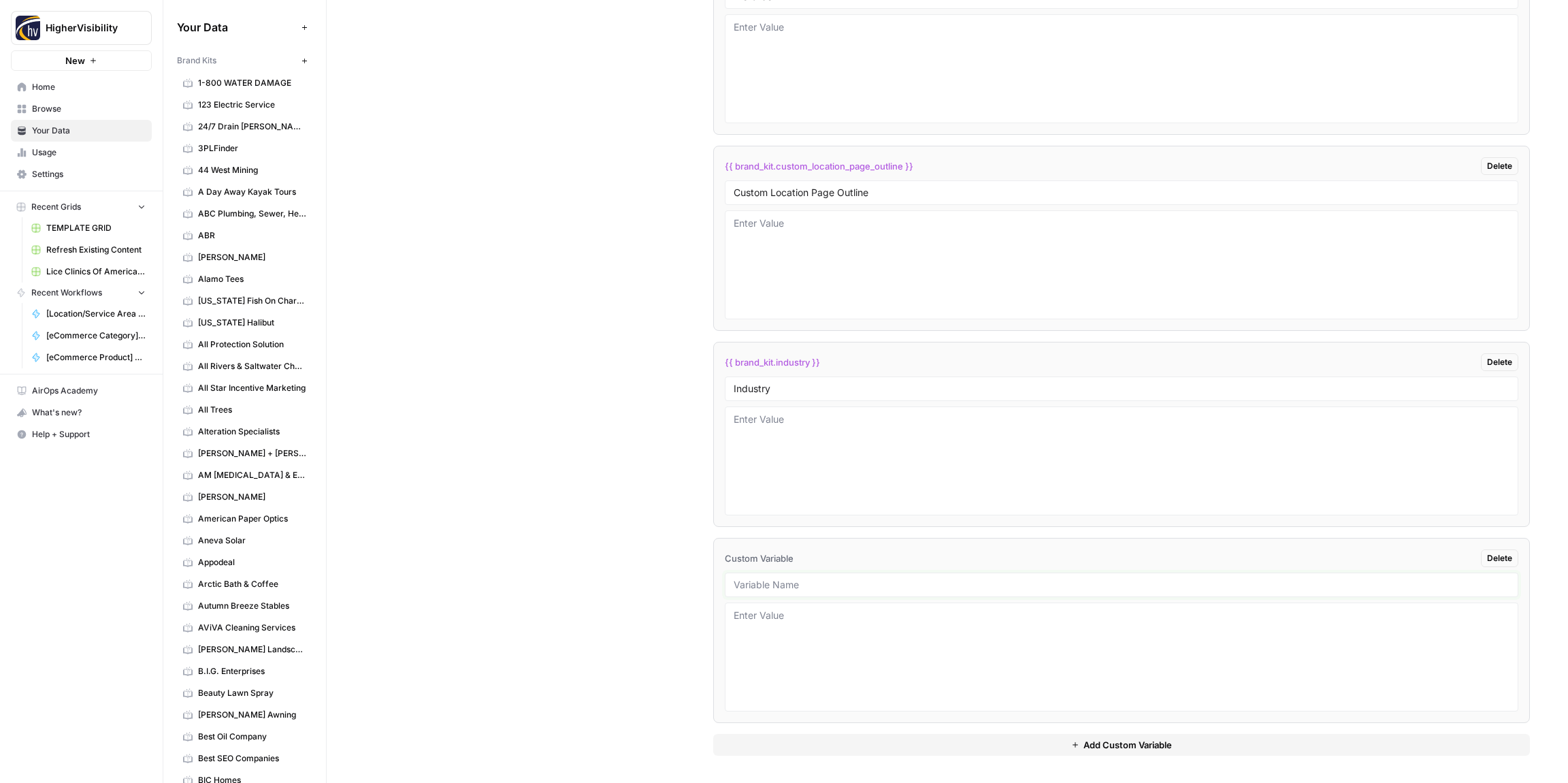
click at [782, 590] on input "text" at bounding box center [1121, 585] width 776 height 13
paste input "Location Page Services"
type input "Location Page Services"
click at [674, 582] on div "Custom Variables Create custom variables that will appear as global brand varia…" at bounding box center [947, 157] width 1165 height 1252
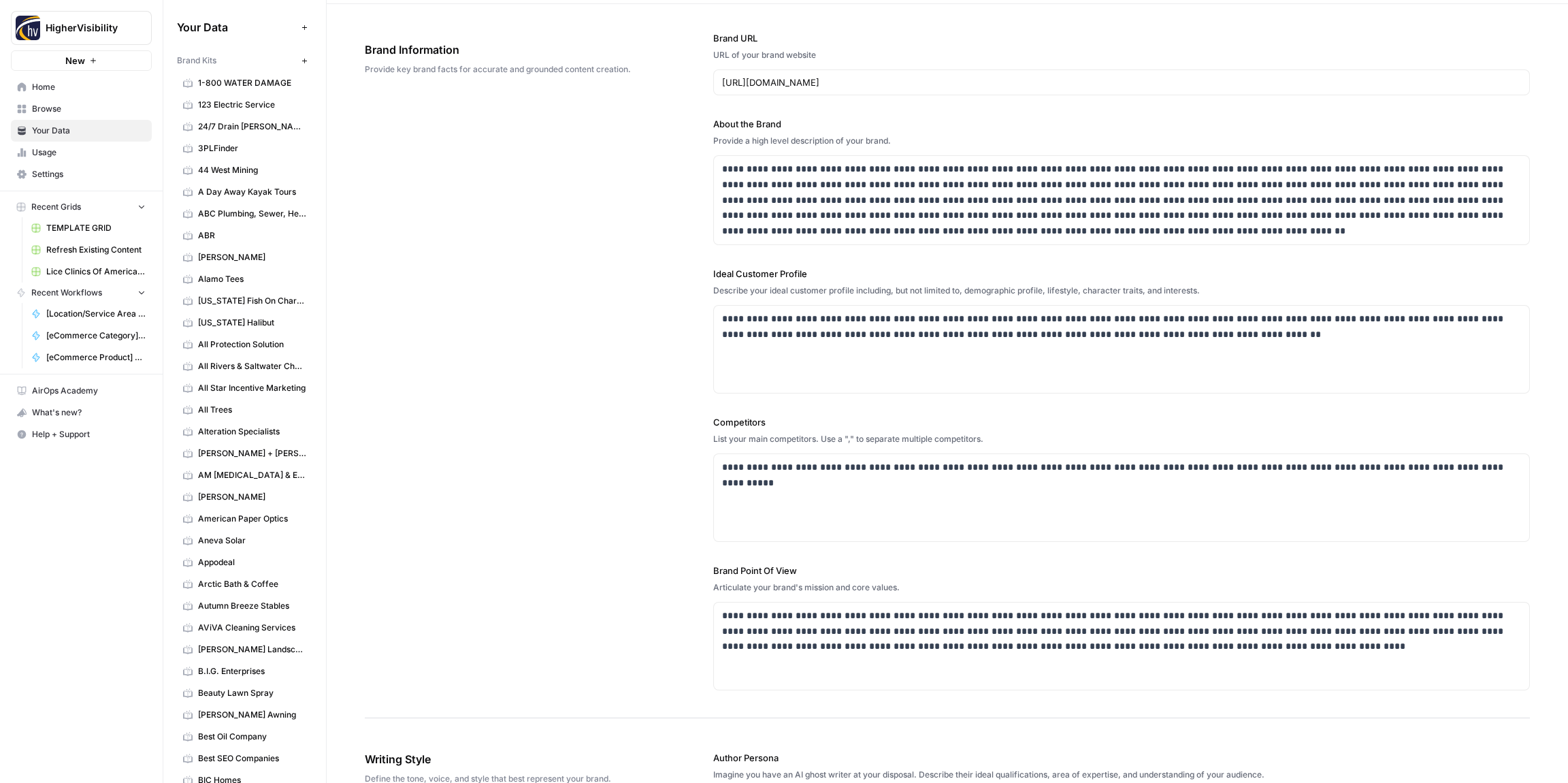
scroll to position [0, 0]
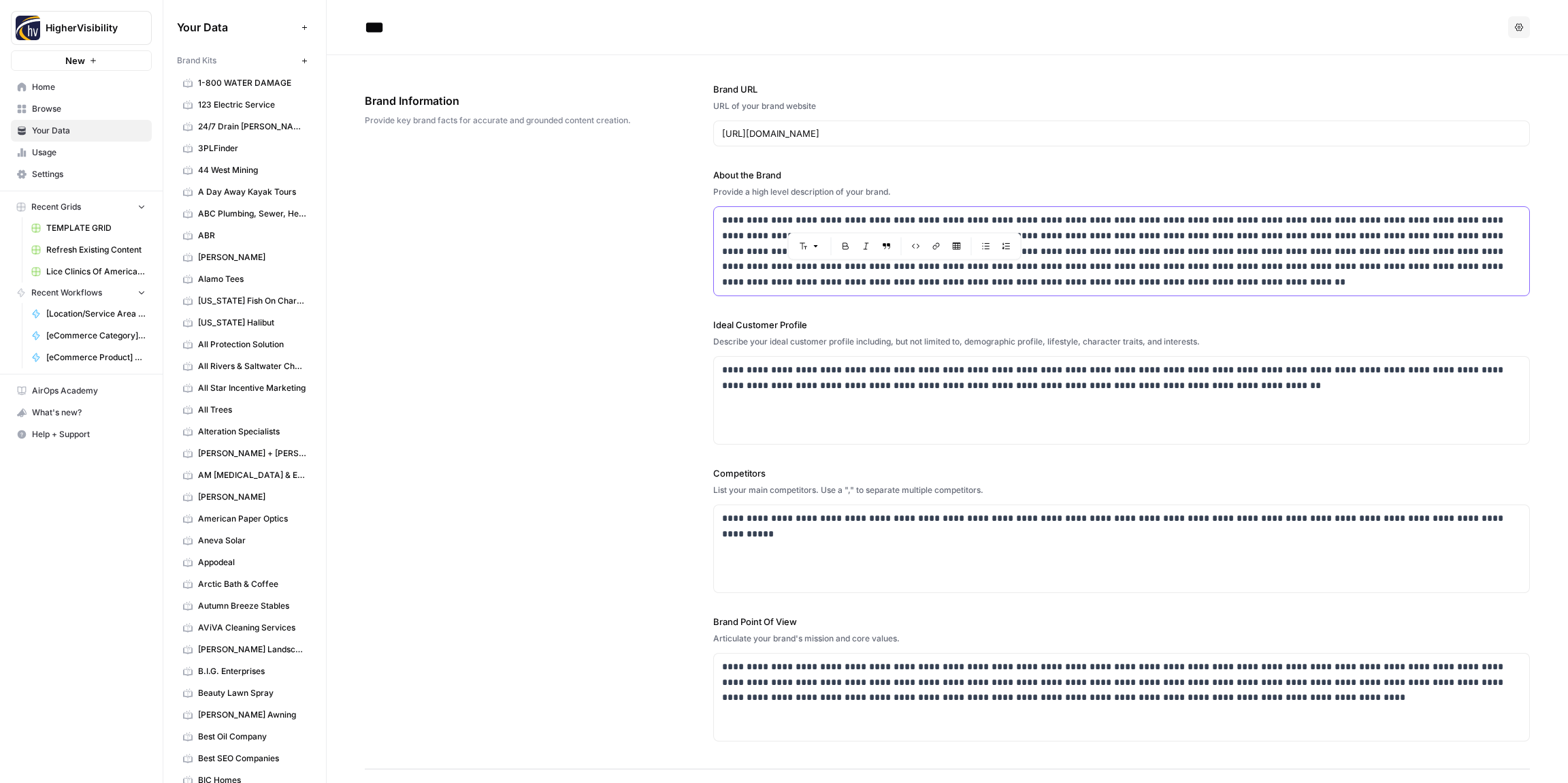
drag, startPoint x: 958, startPoint y: 220, endPoint x: 853, endPoint y: 222, distance: 105.0
click at [846, 220] on p "**********" at bounding box center [1121, 251] width 799 height 78
copy p "**********"
click at [524, 355] on div "**********" at bounding box center [947, 412] width 1165 height 714
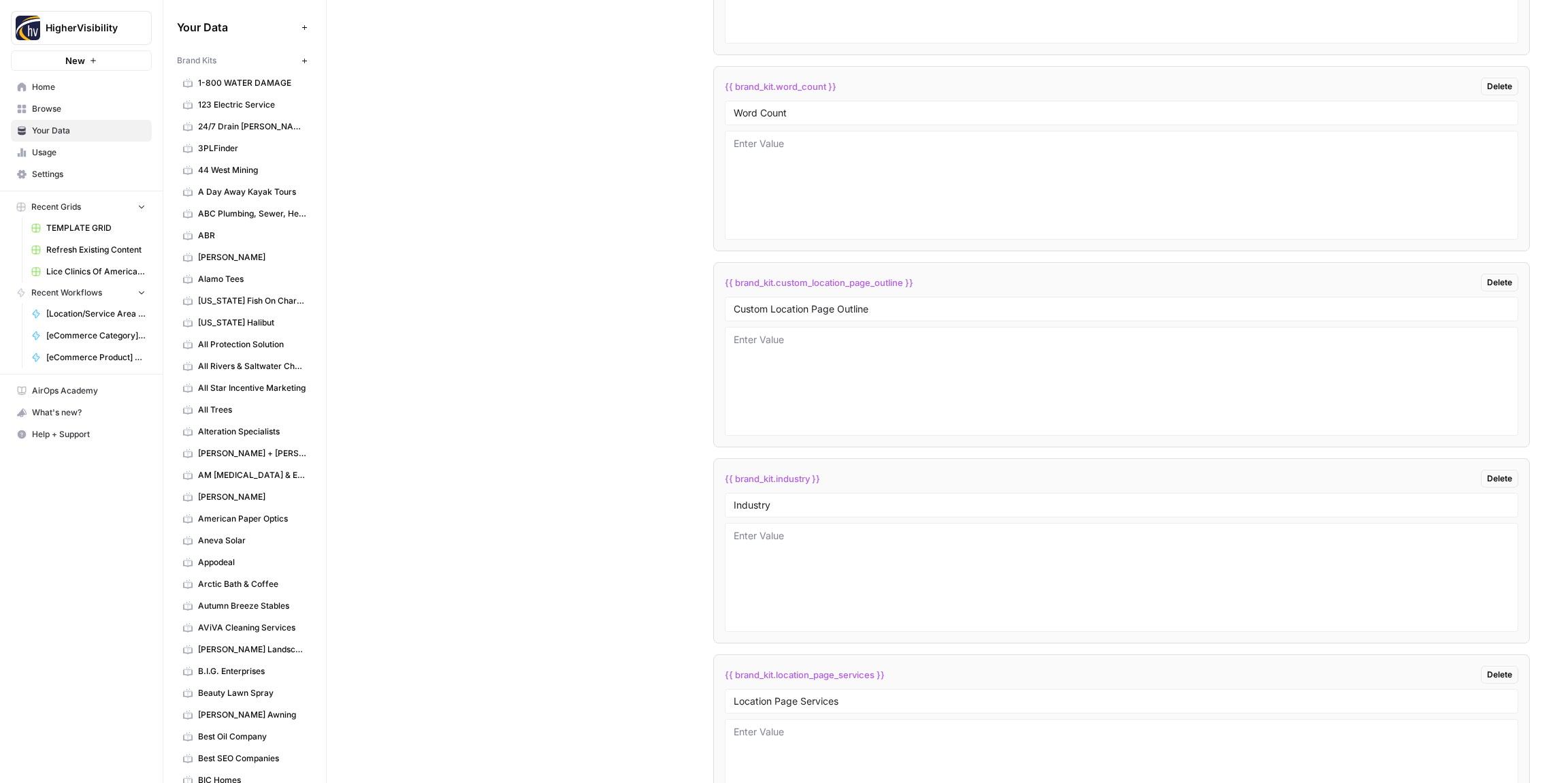
scroll to position [2735, 0]
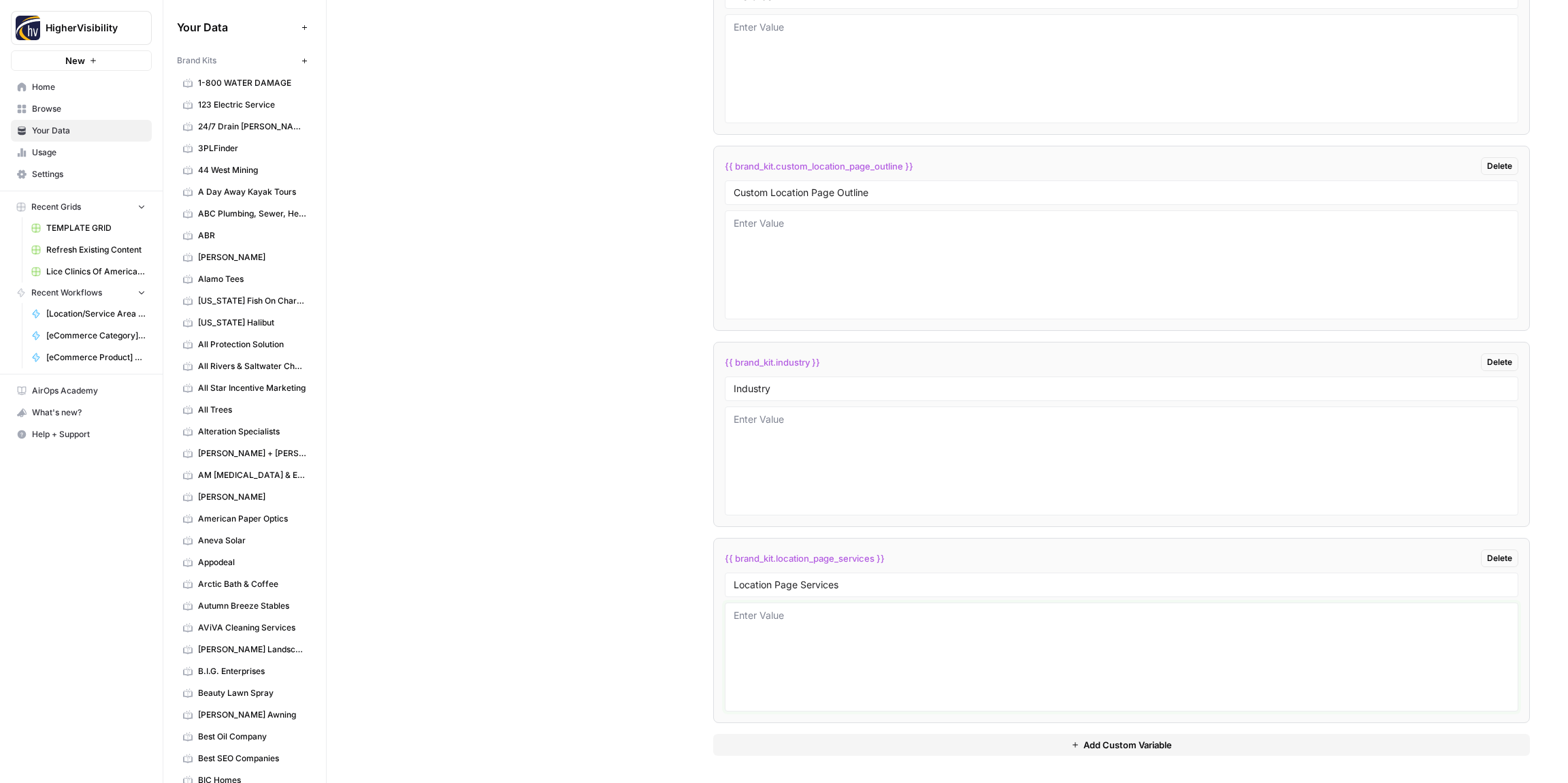
click at [776, 624] on textarea at bounding box center [1121, 657] width 776 height 97
paste textarea "office technology solutions"
drag, startPoint x: 814, startPoint y: 617, endPoint x: 838, endPoint y: 620, distance: 24.2
click at [761, 615] on textarea "office technology solutions" at bounding box center [1121, 657] width 776 height 97
type textarea "office solutions"
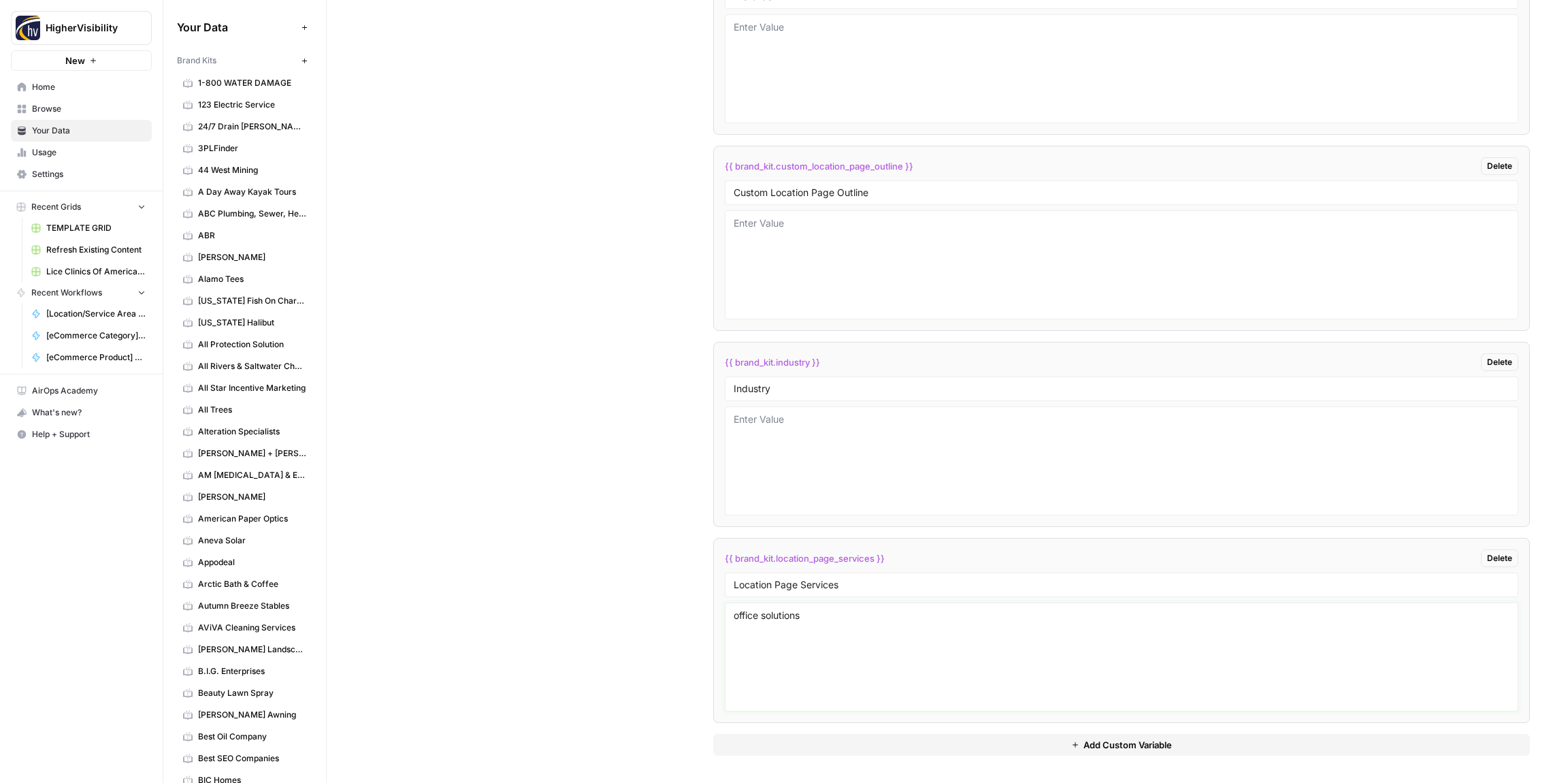
drag, startPoint x: 765, startPoint y: 609, endPoint x: 655, endPoint y: 608, distance: 110.0
click at [655, 608] on div "Custom Variables Create custom variables that will appear as global brand varia…" at bounding box center [947, 157] width 1165 height 1252
click at [796, 465] on textarea at bounding box center [1121, 461] width 776 height 97
paste textarea "office solutions"
type textarea "office solutions"
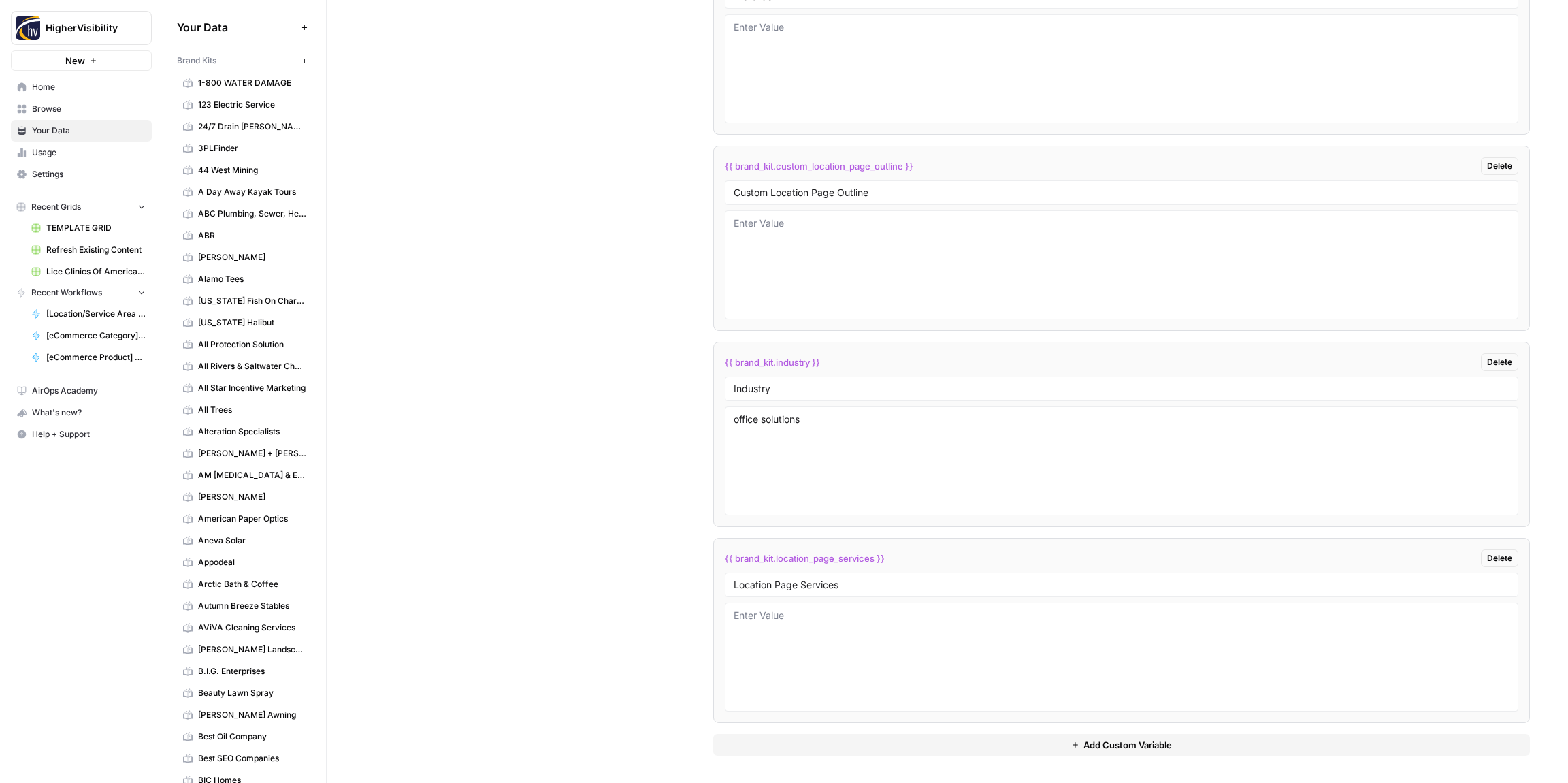
click at [625, 426] on div "Custom Variables Create custom variables that will appear as global brand varia…" at bounding box center [947, 157] width 1165 height 1252
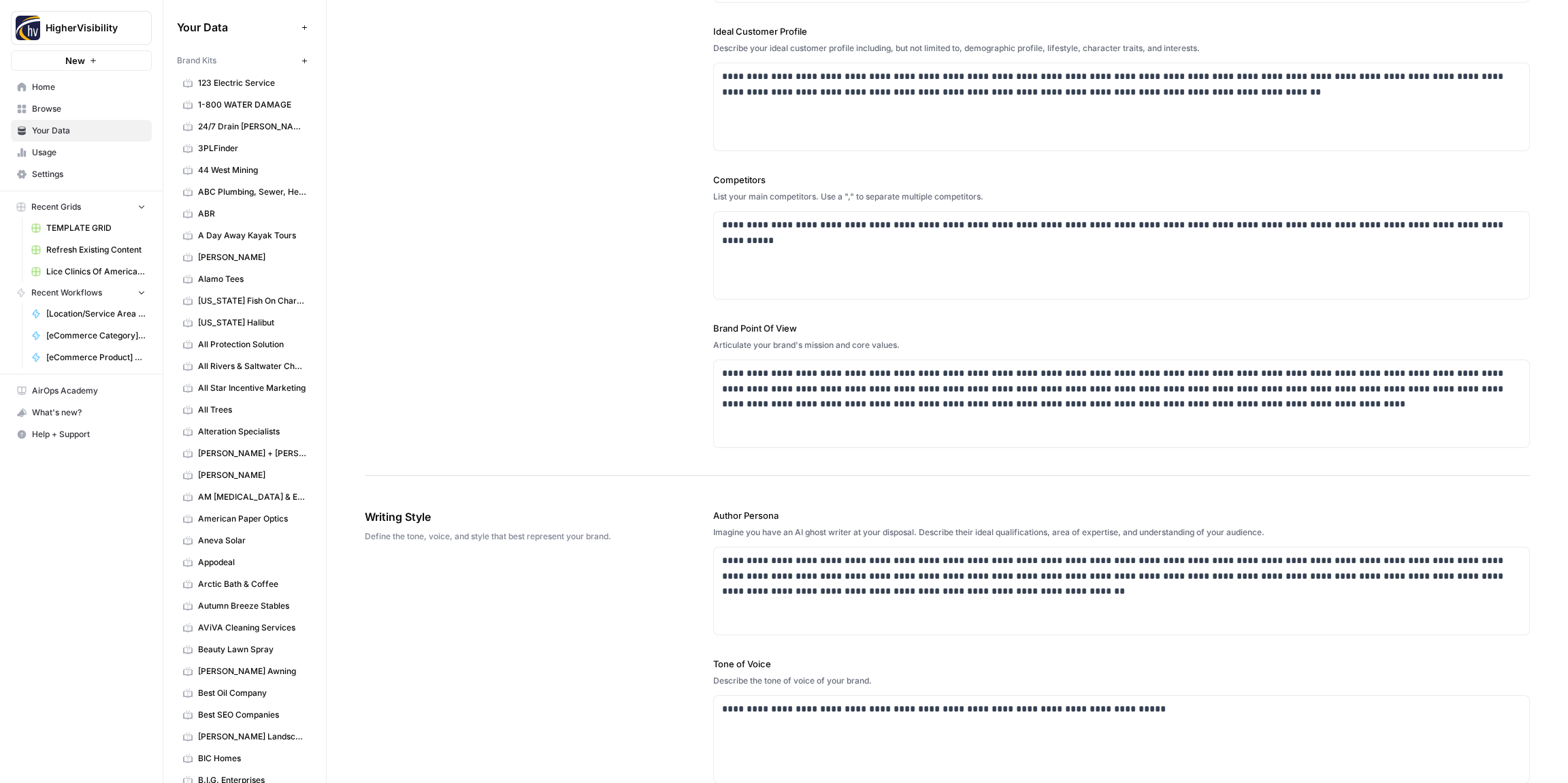
scroll to position [0, 0]
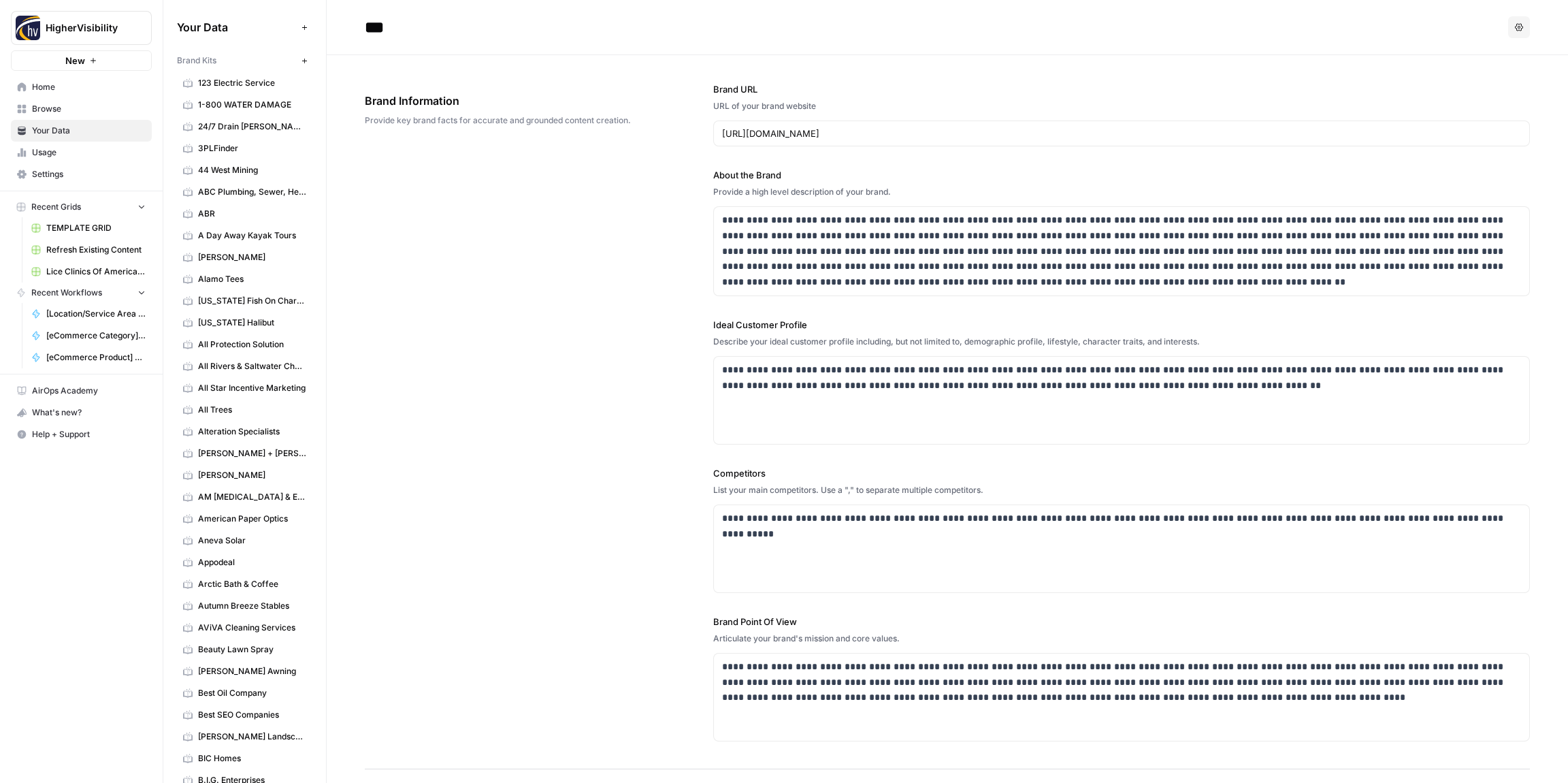
click at [302, 57] on icon "button" at bounding box center [305, 61] width 8 height 8
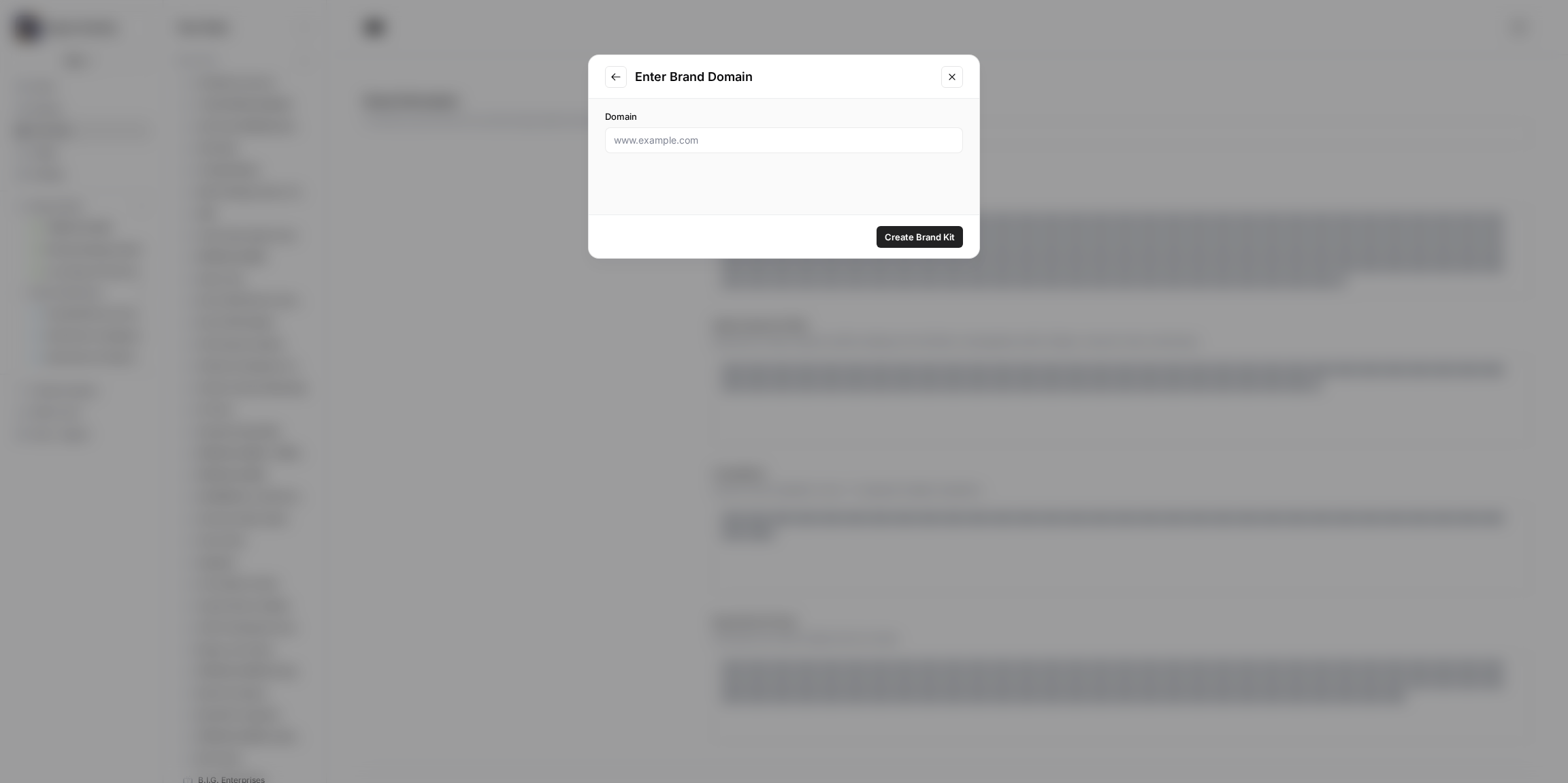
click at [688, 147] on div at bounding box center [784, 139] width 358 height 26
paste input "[URL][DOMAIN_NAME]"
type input "[URL][DOMAIN_NAME]"
click at [928, 240] on span "Create Brand Kit" at bounding box center [919, 237] width 70 height 13
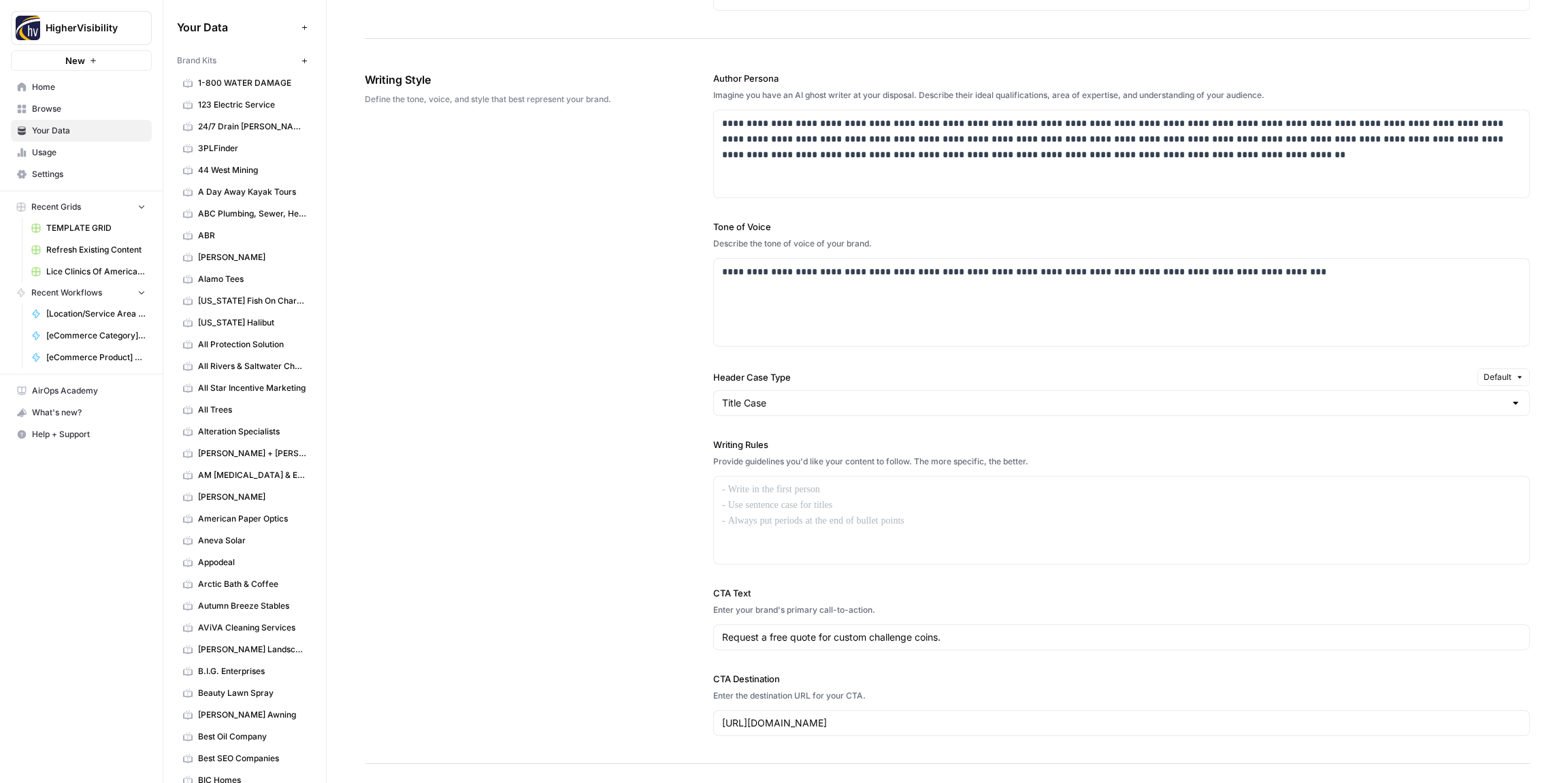
scroll to position [746, 0]
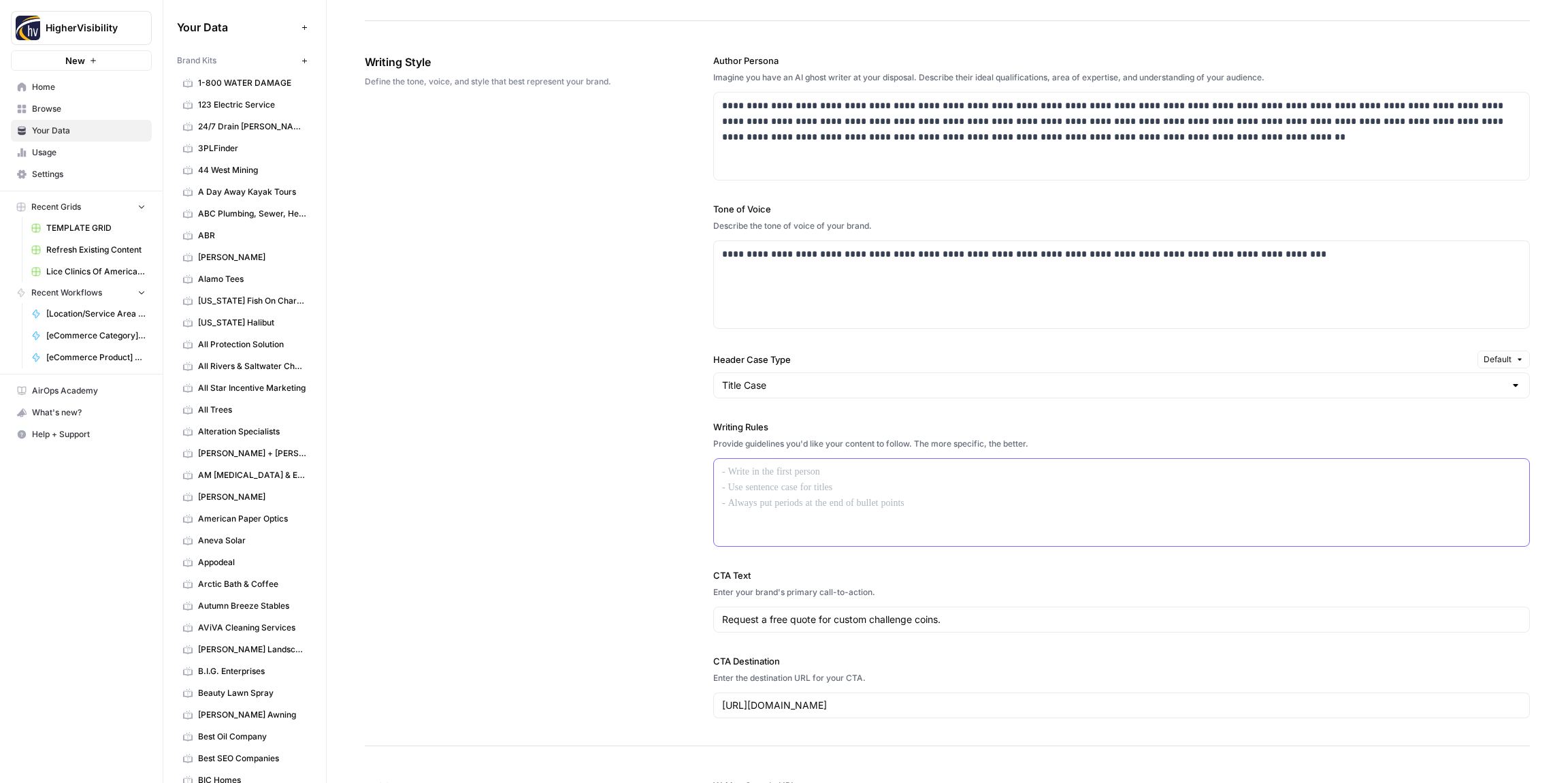
click at [762, 504] on div at bounding box center [1121, 502] width 815 height 88
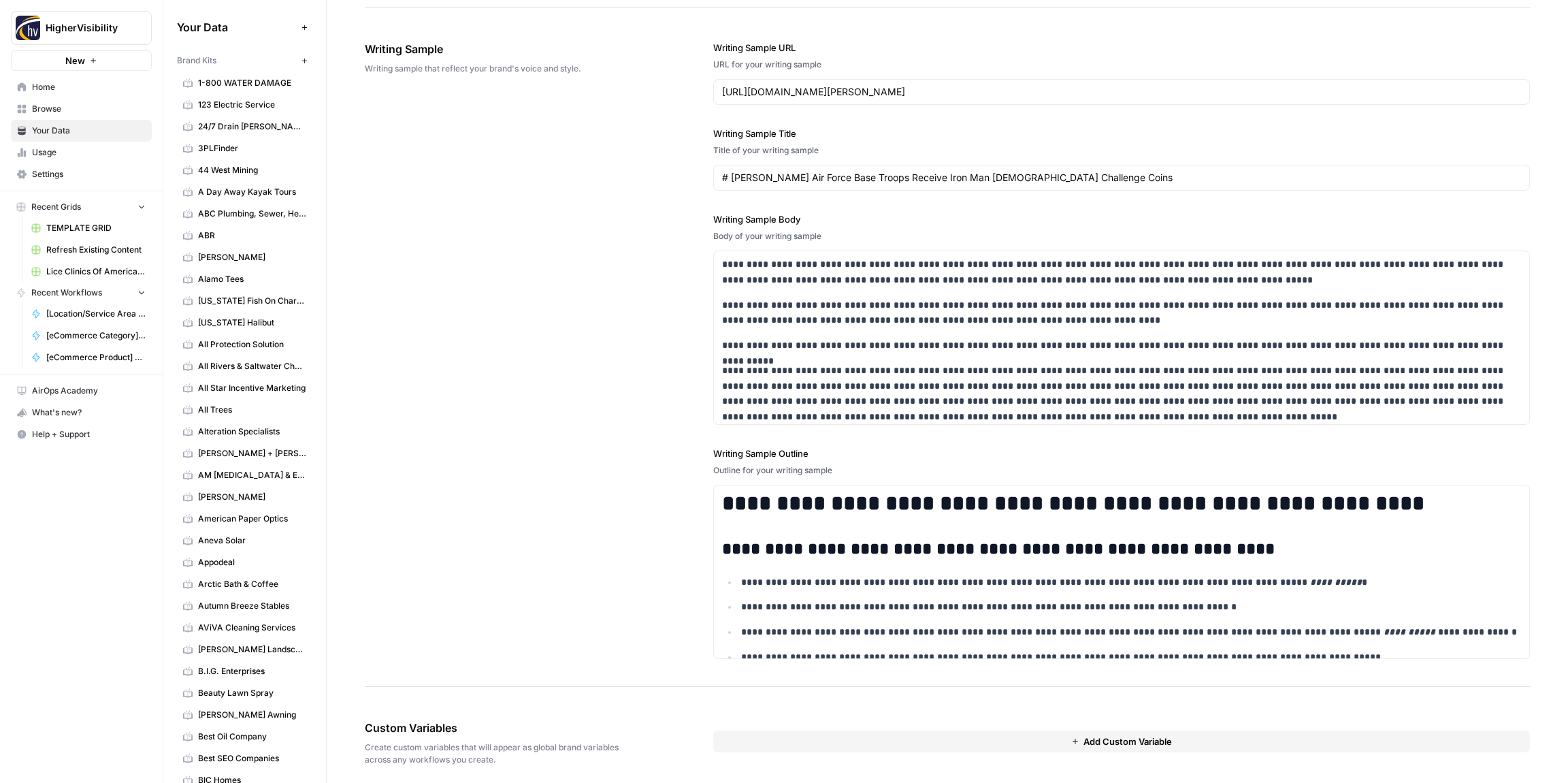
scroll to position [1581, 0]
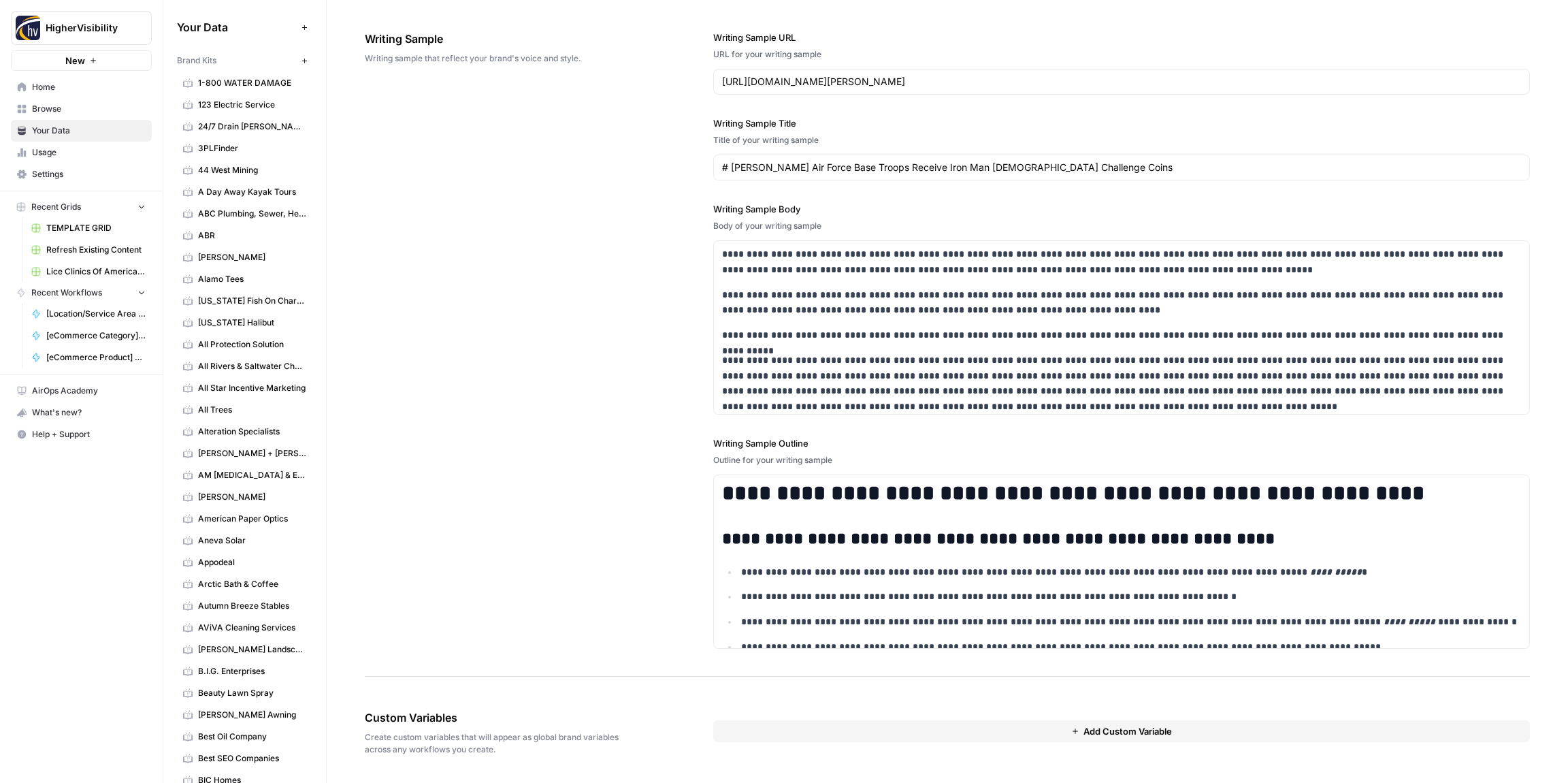
click at [834, 733] on button "Add Custom Variable" at bounding box center [1121, 731] width 816 height 22
click at [834, 733] on div "Custom Variable Delete" at bounding box center [1121, 730] width 793 height 17
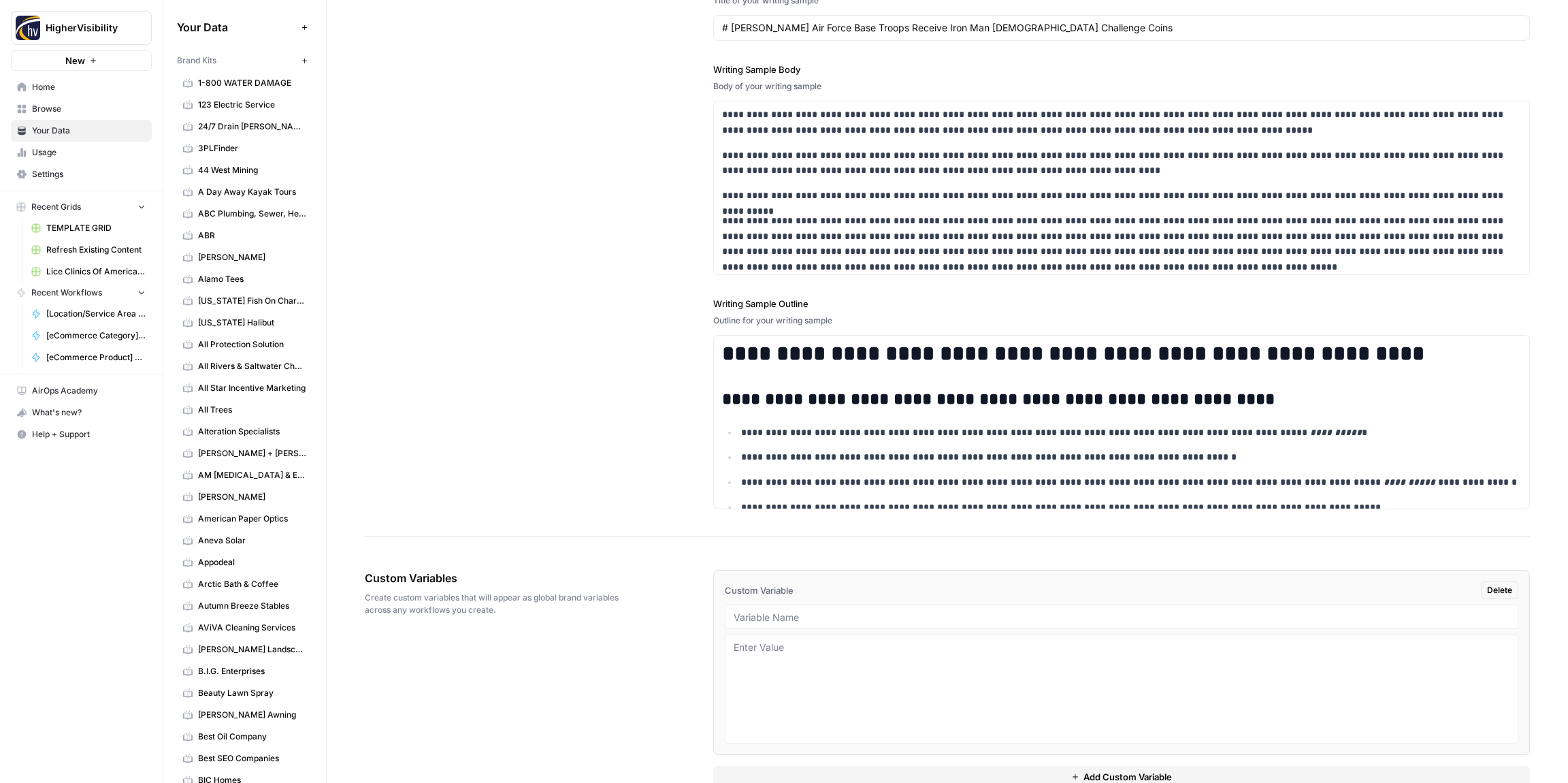
scroll to position [1753, 0]
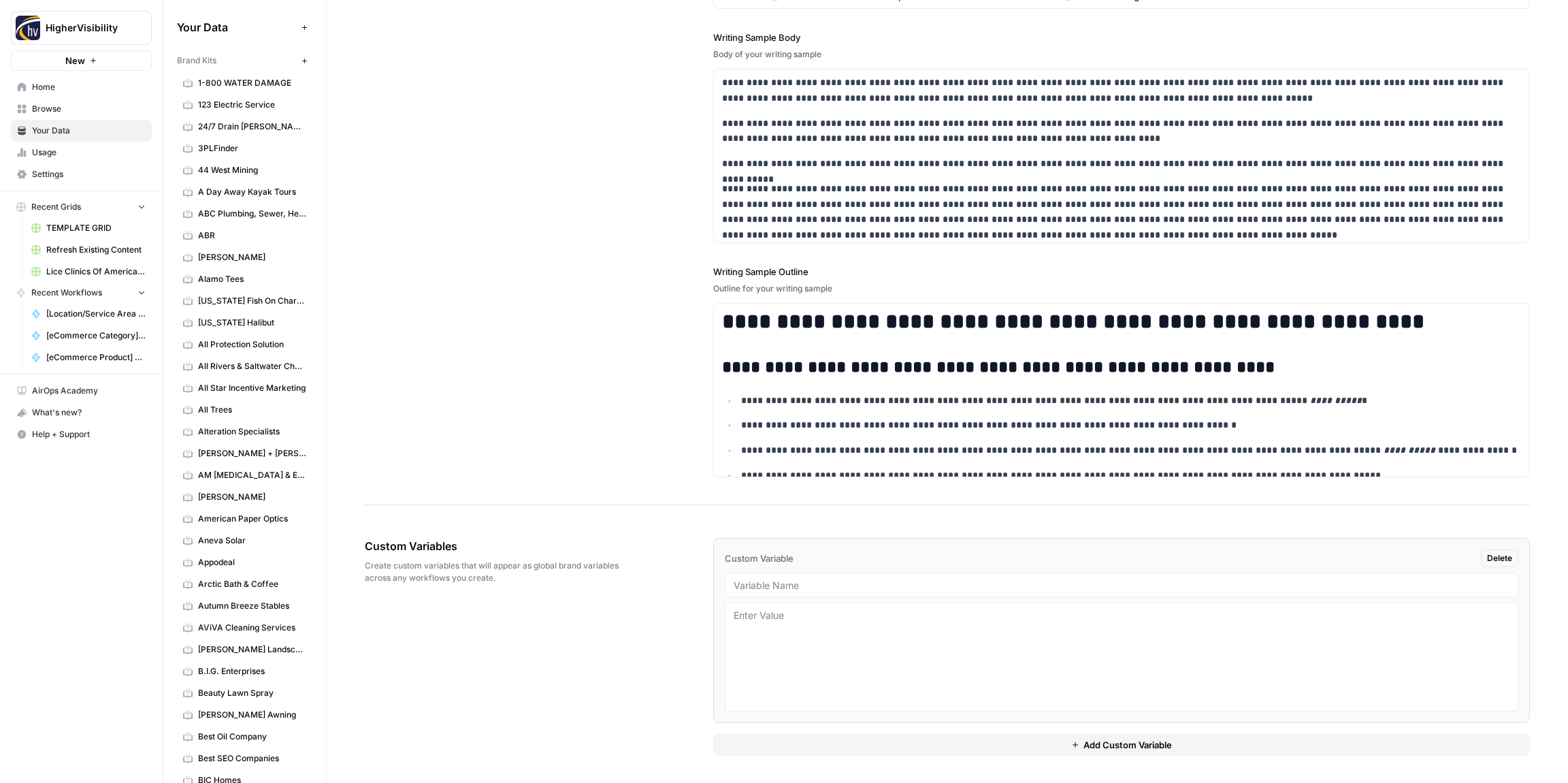
click at [751, 593] on div at bounding box center [1121, 584] width 793 height 24
click at [765, 586] on input "text" at bounding box center [1121, 585] width 776 height 13
paste input "Case Studies"
type input "Case Studies"
click at [818, 736] on button "Add Custom Variable" at bounding box center [1121, 745] width 816 height 22
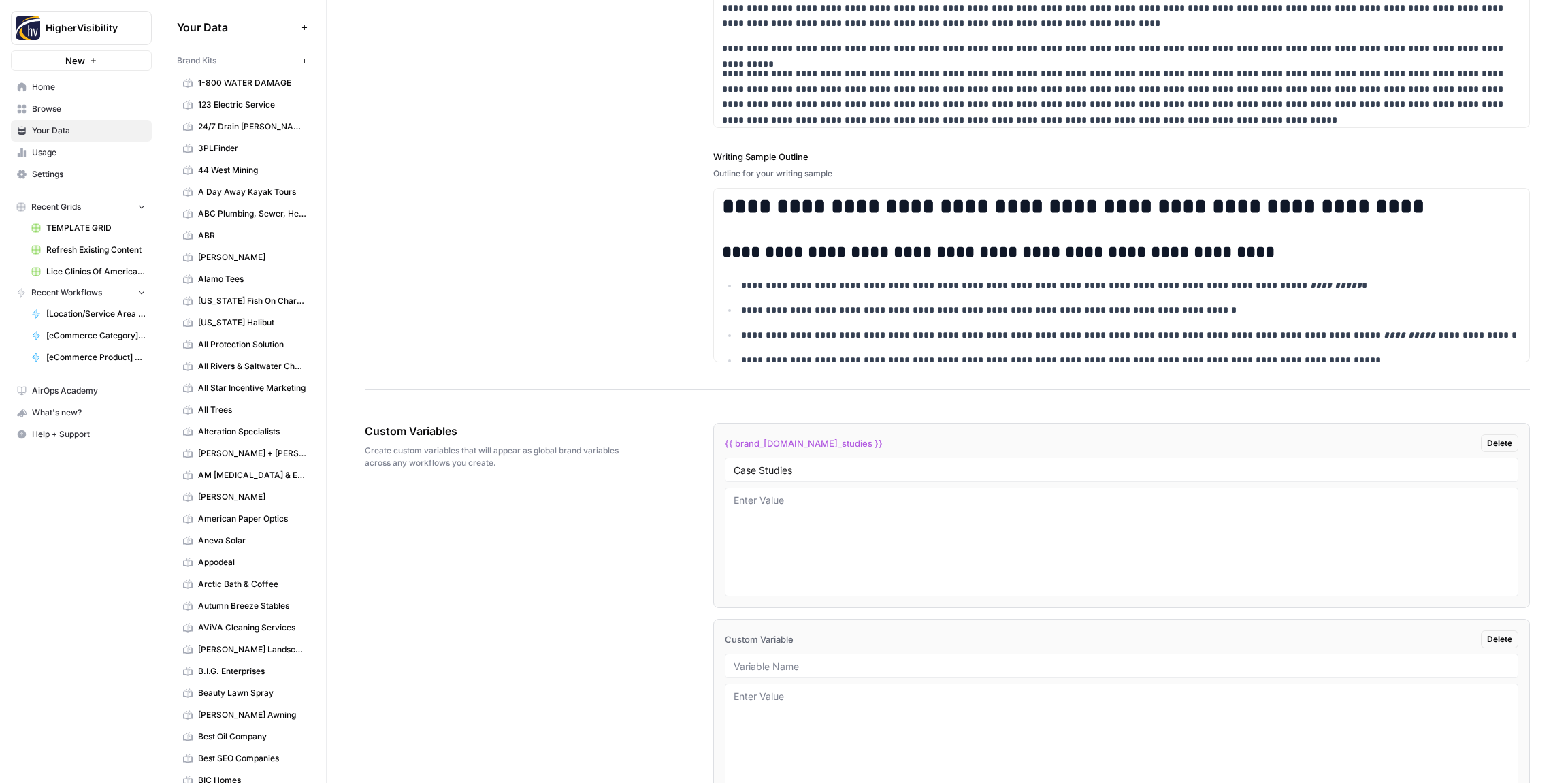
scroll to position [1949, 0]
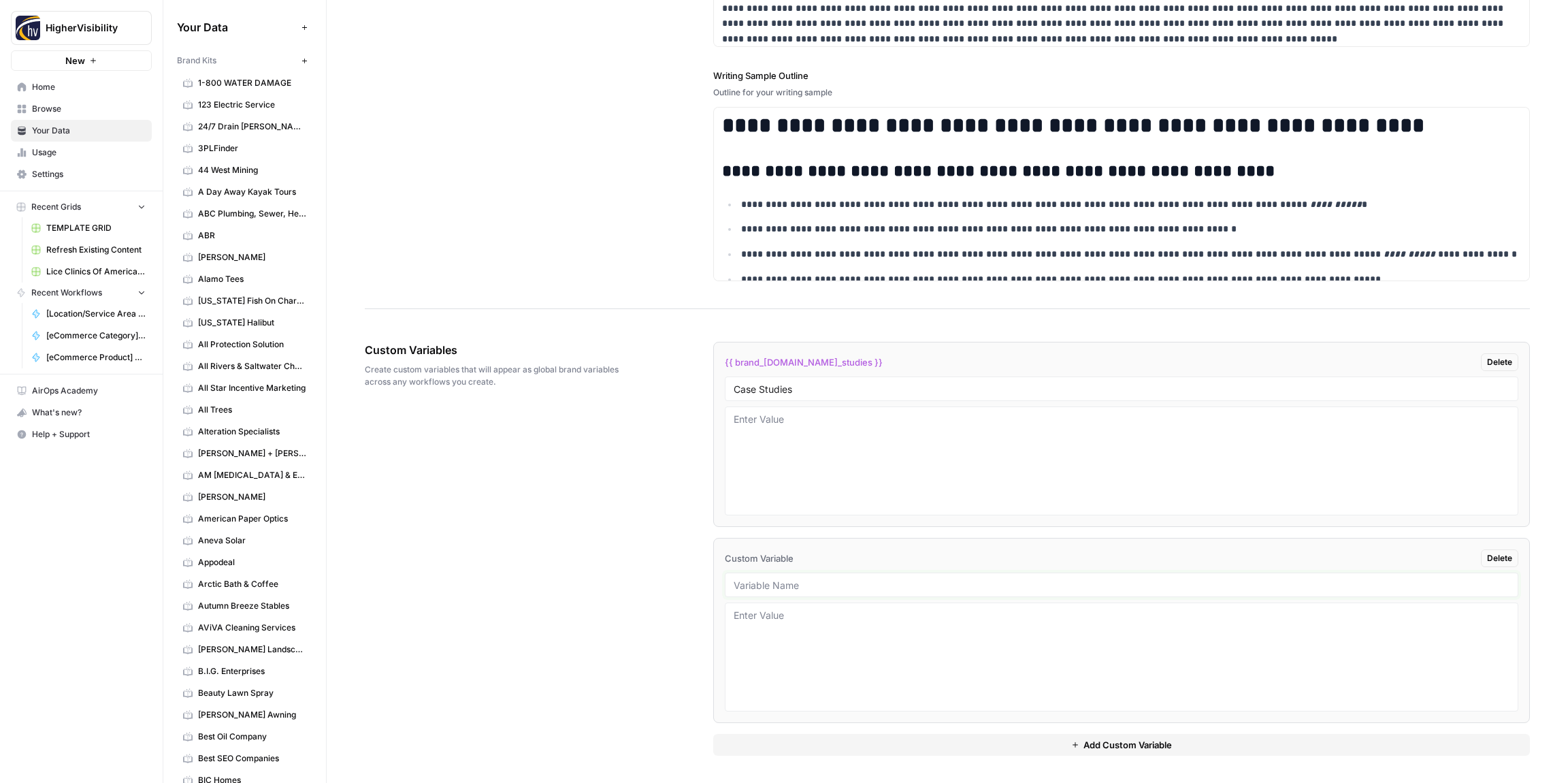
click at [779, 590] on input "text" at bounding box center [1121, 585] width 776 height 13
paste input "Testimonials"
type input "Testimonials"
click at [852, 742] on button "Add Custom Variable" at bounding box center [1121, 745] width 816 height 22
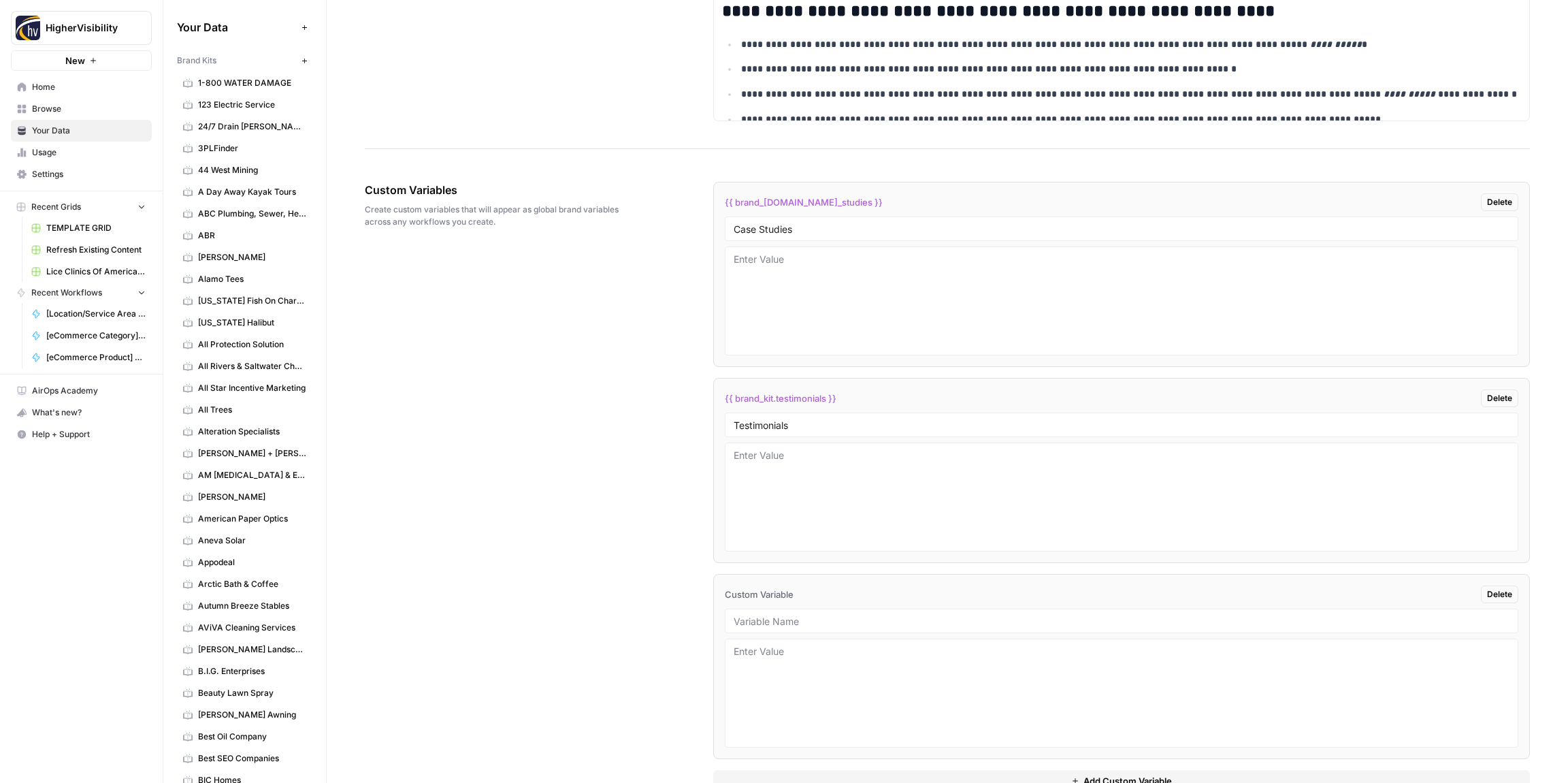
scroll to position [2145, 0]
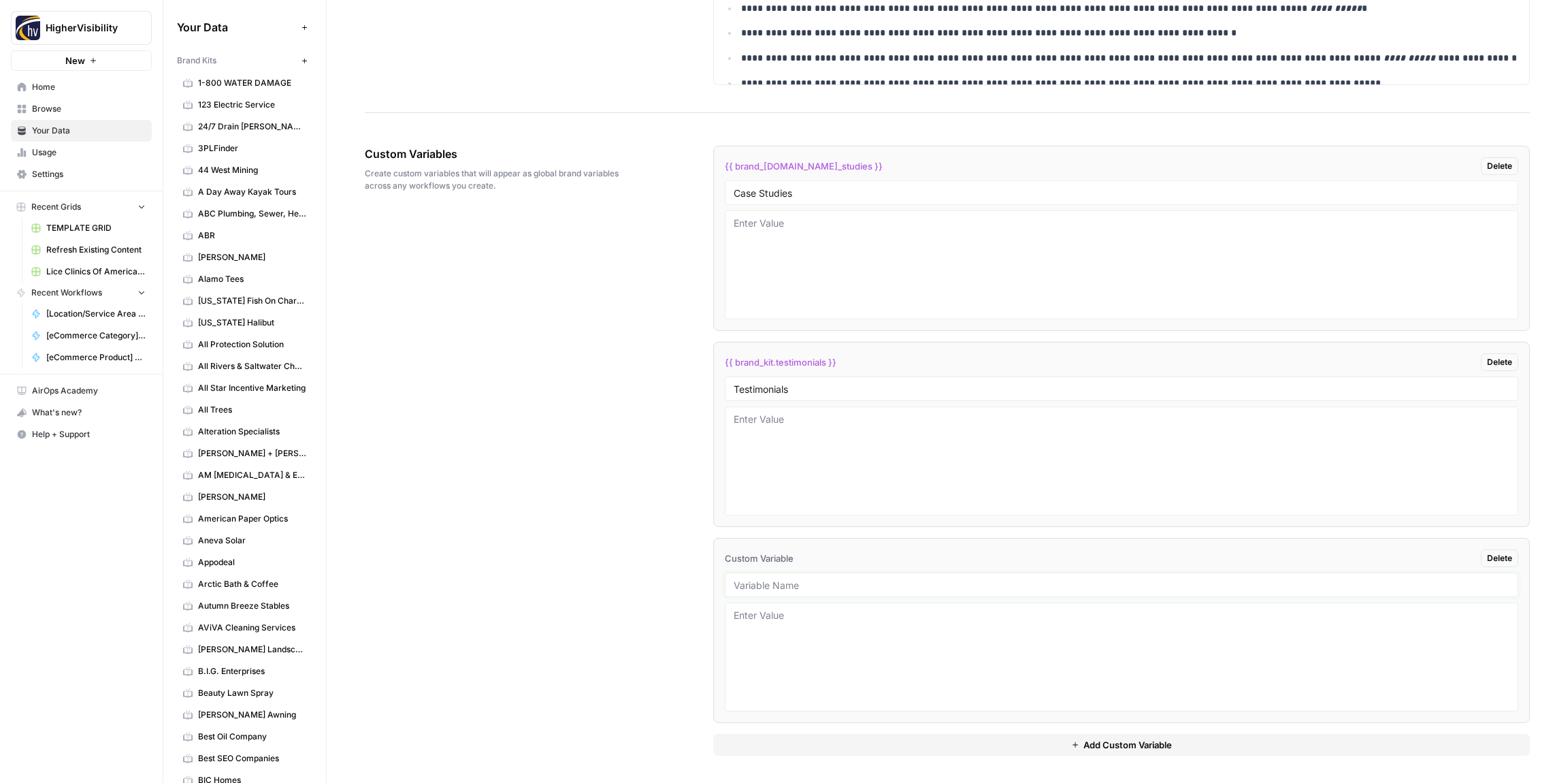
click at [860, 584] on input "text" at bounding box center [1121, 585] width 776 height 13
paste input "Word Count"
type input "Word Count"
click at [882, 742] on button "Add Custom Variable" at bounding box center [1121, 745] width 816 height 22
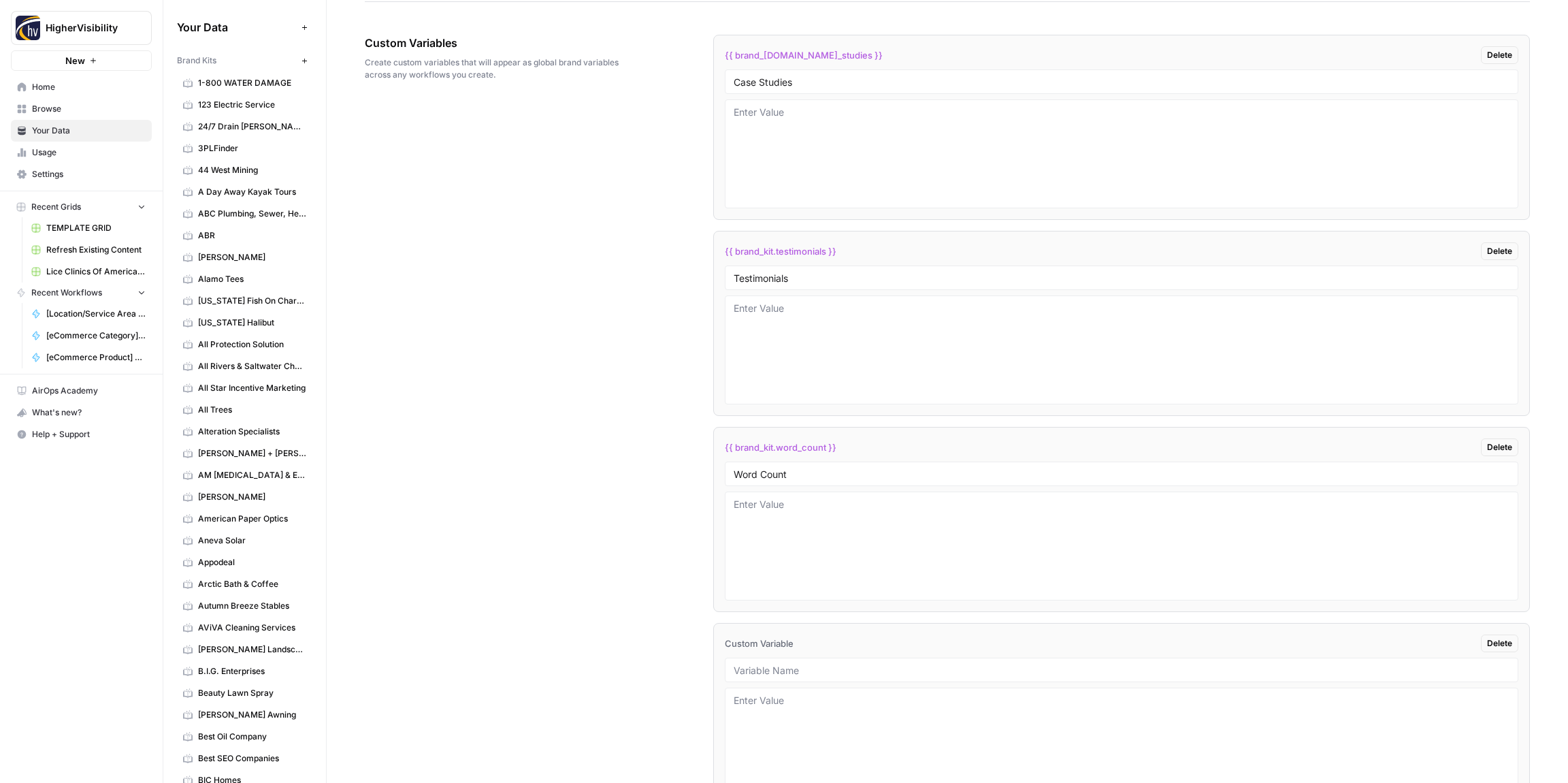
scroll to position [2340, 0]
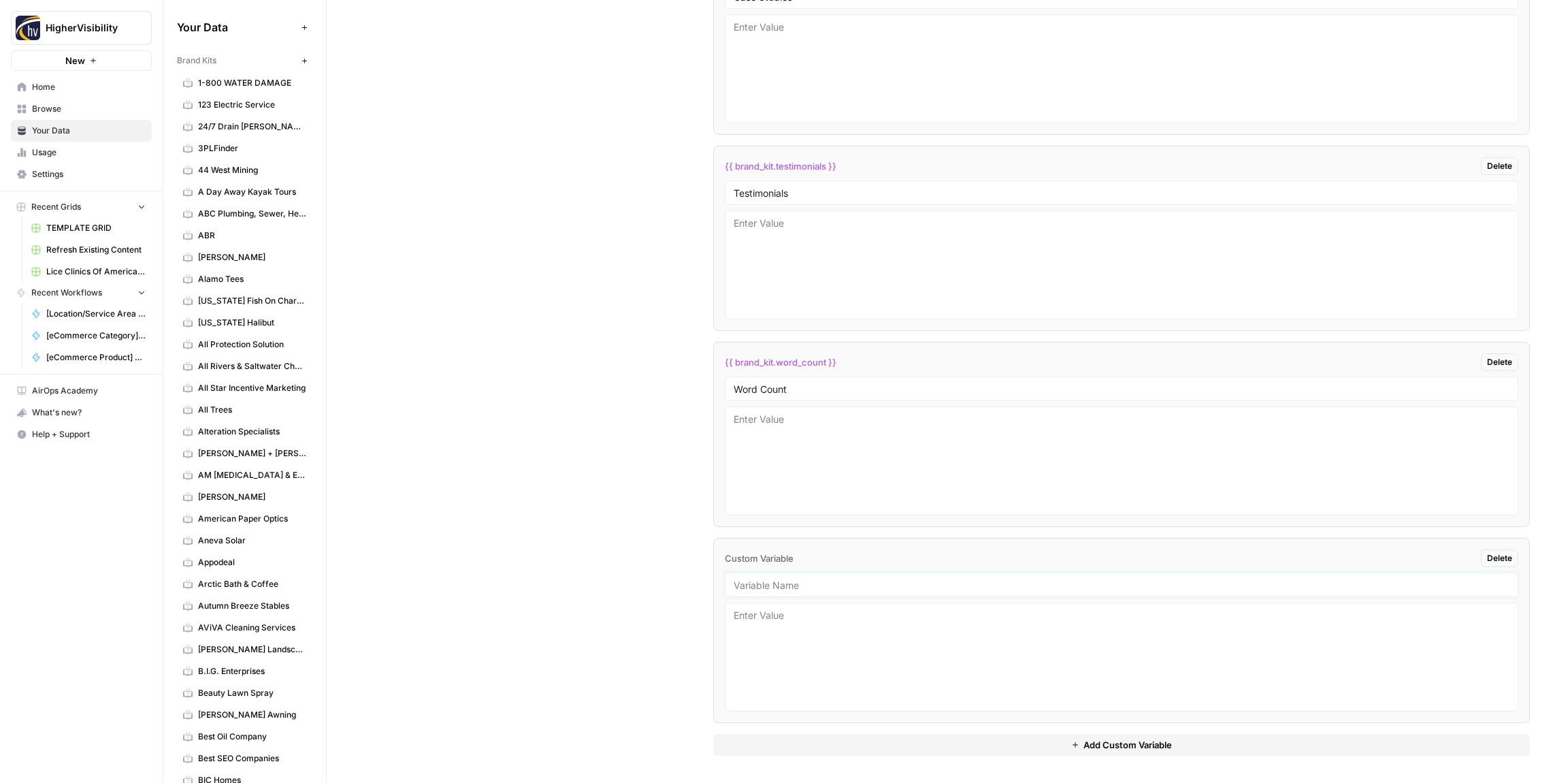
click at [789, 588] on input "text" at bounding box center [1121, 585] width 776 height 13
paste input "Custom Location Page Outline"
type input "Custom Location Page Outline"
click at [838, 742] on button "Add Custom Variable" at bounding box center [1121, 745] width 816 height 22
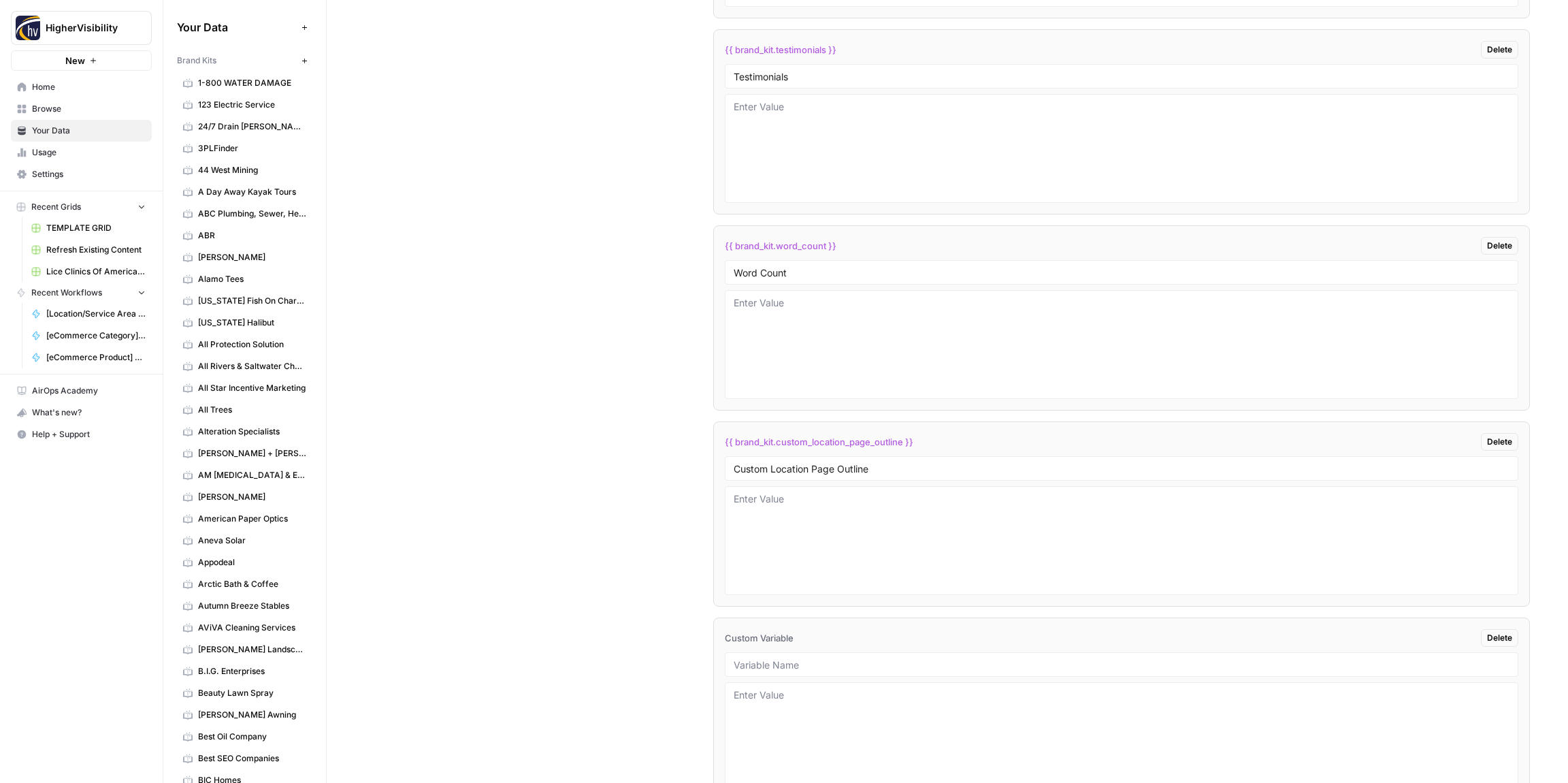
scroll to position [2537, 0]
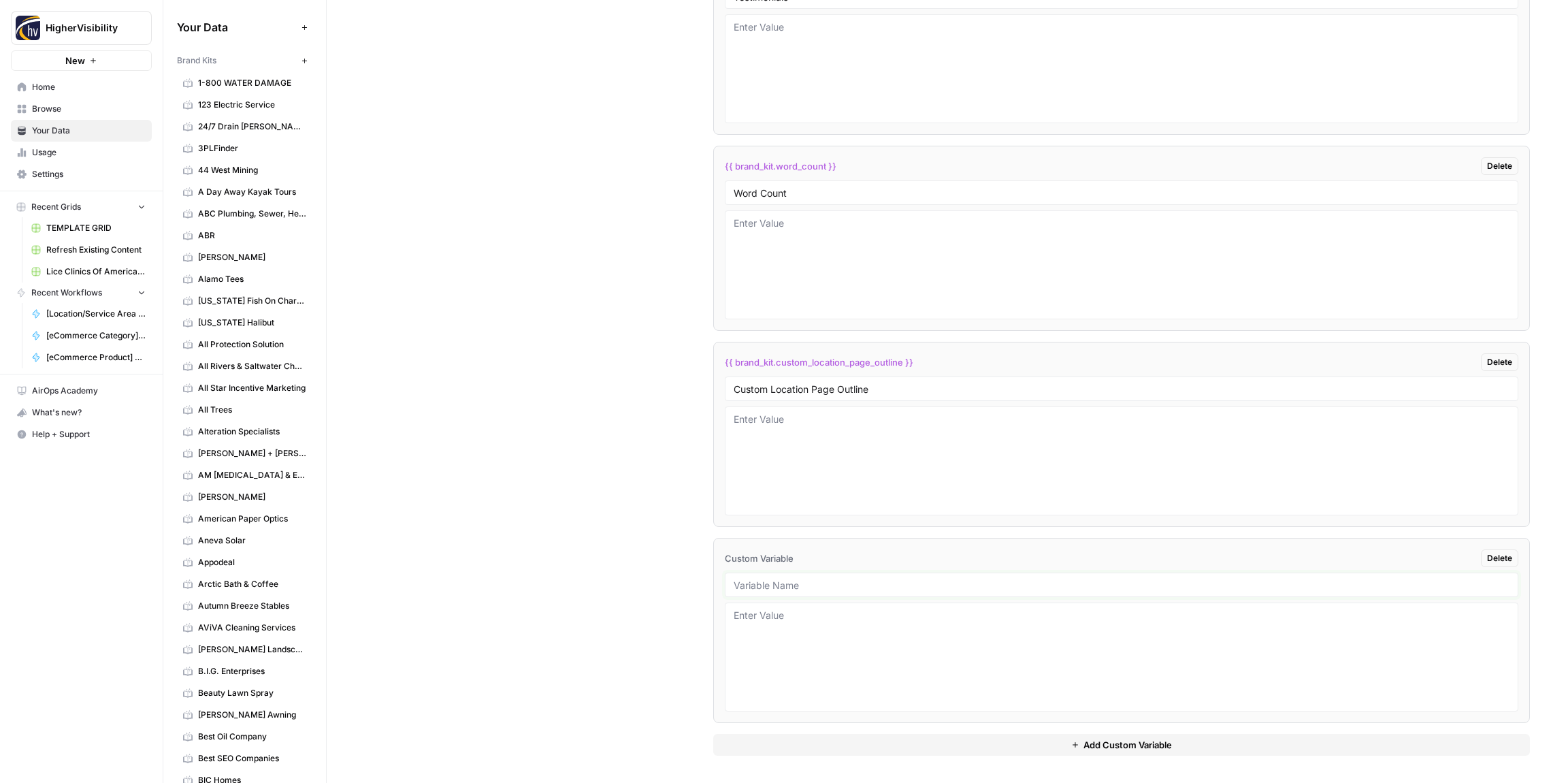
click at [828, 585] on input "text" at bounding box center [1121, 585] width 776 height 13
paste input "Industry"
type input "Industry"
click at [884, 746] on button "Add Custom Variable" at bounding box center [1121, 745] width 816 height 22
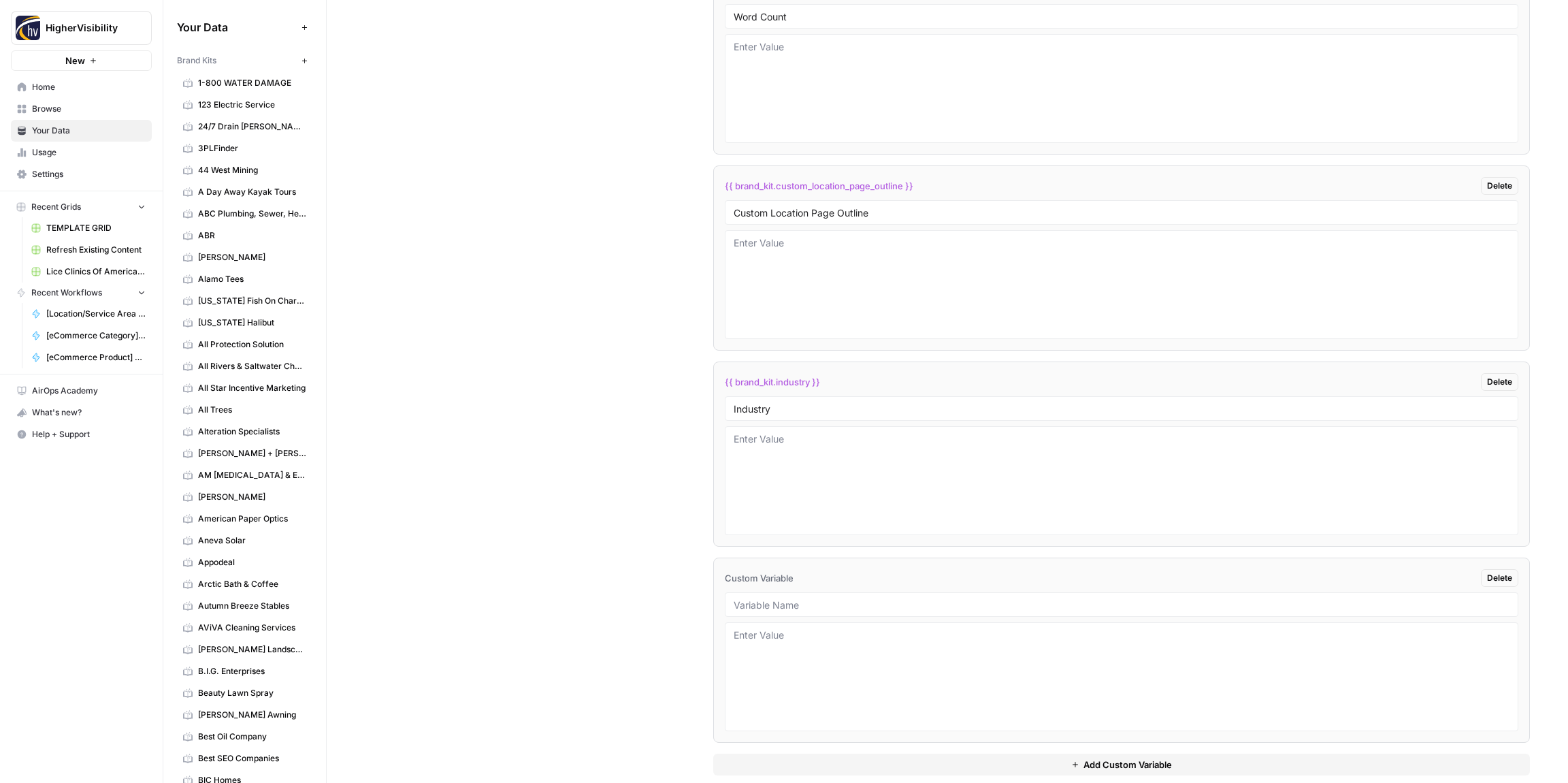
scroll to position [2733, 0]
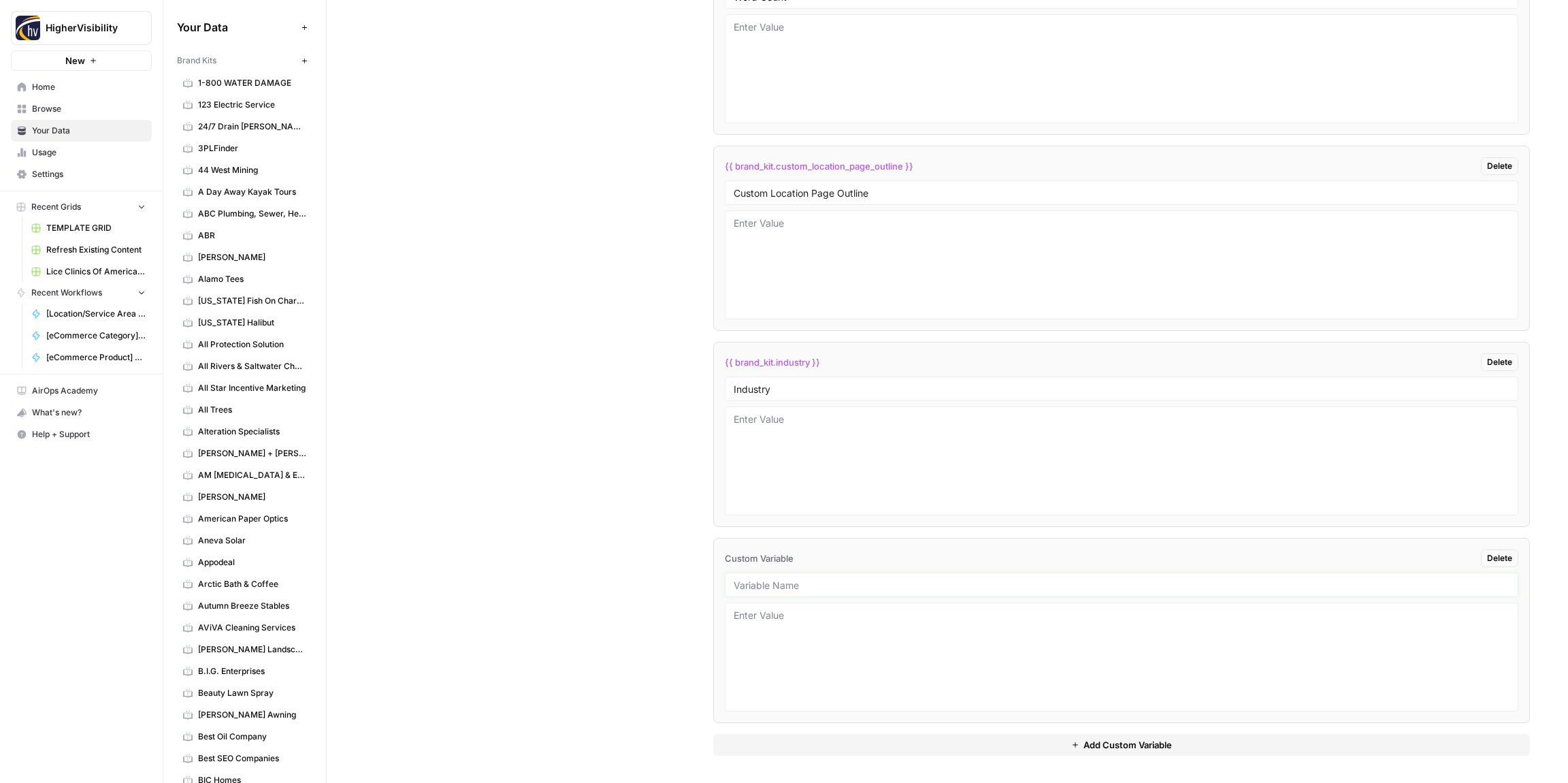
click at [763, 586] on input "text" at bounding box center [1121, 585] width 776 height 13
paste input "Location Page Services"
type input "Location Page Services"
click at [652, 554] on div "Custom Variables Create custom variables that will appear as global brand varia…" at bounding box center [947, 157] width 1165 height 1252
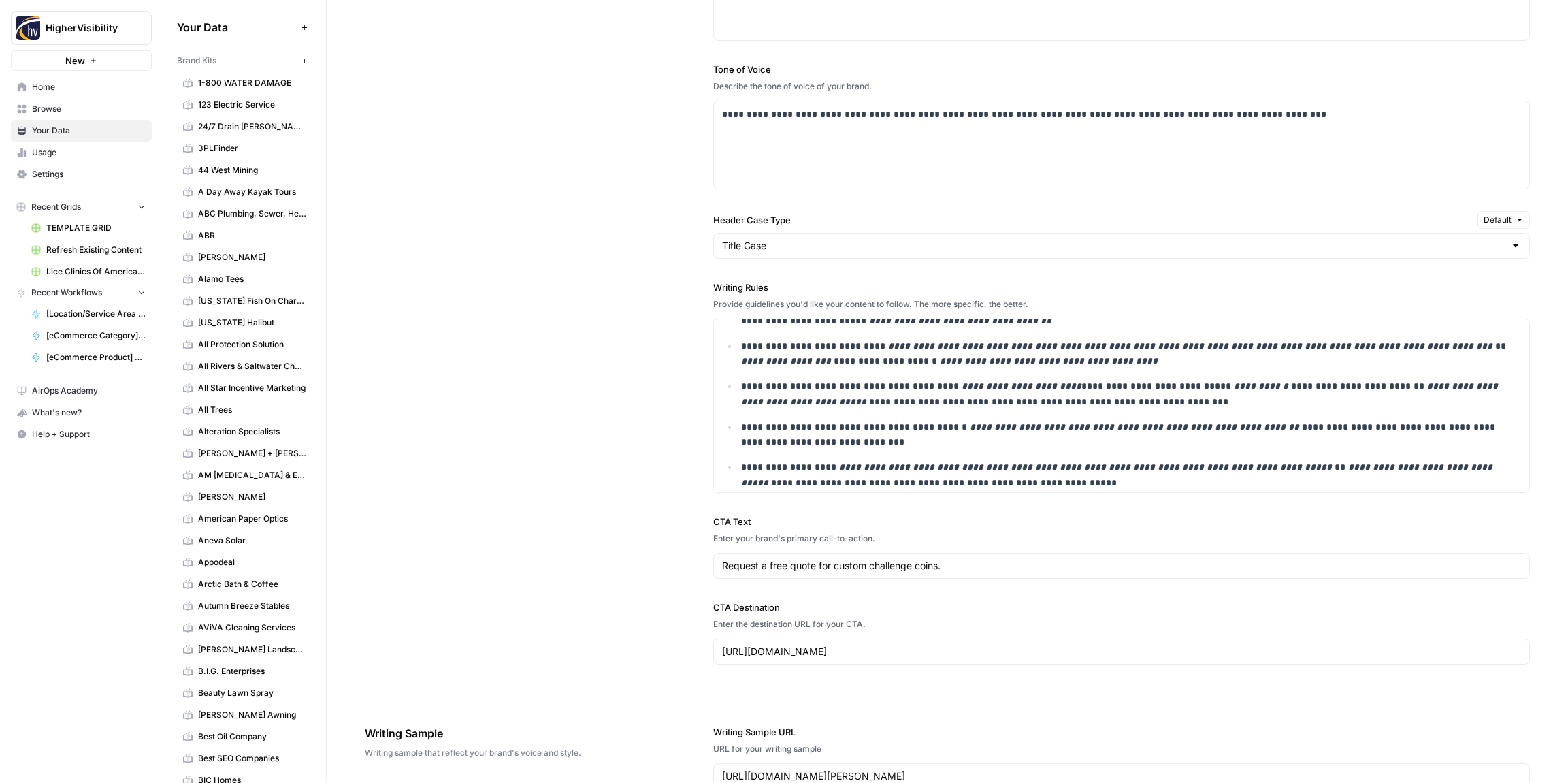
scroll to position [0, 0]
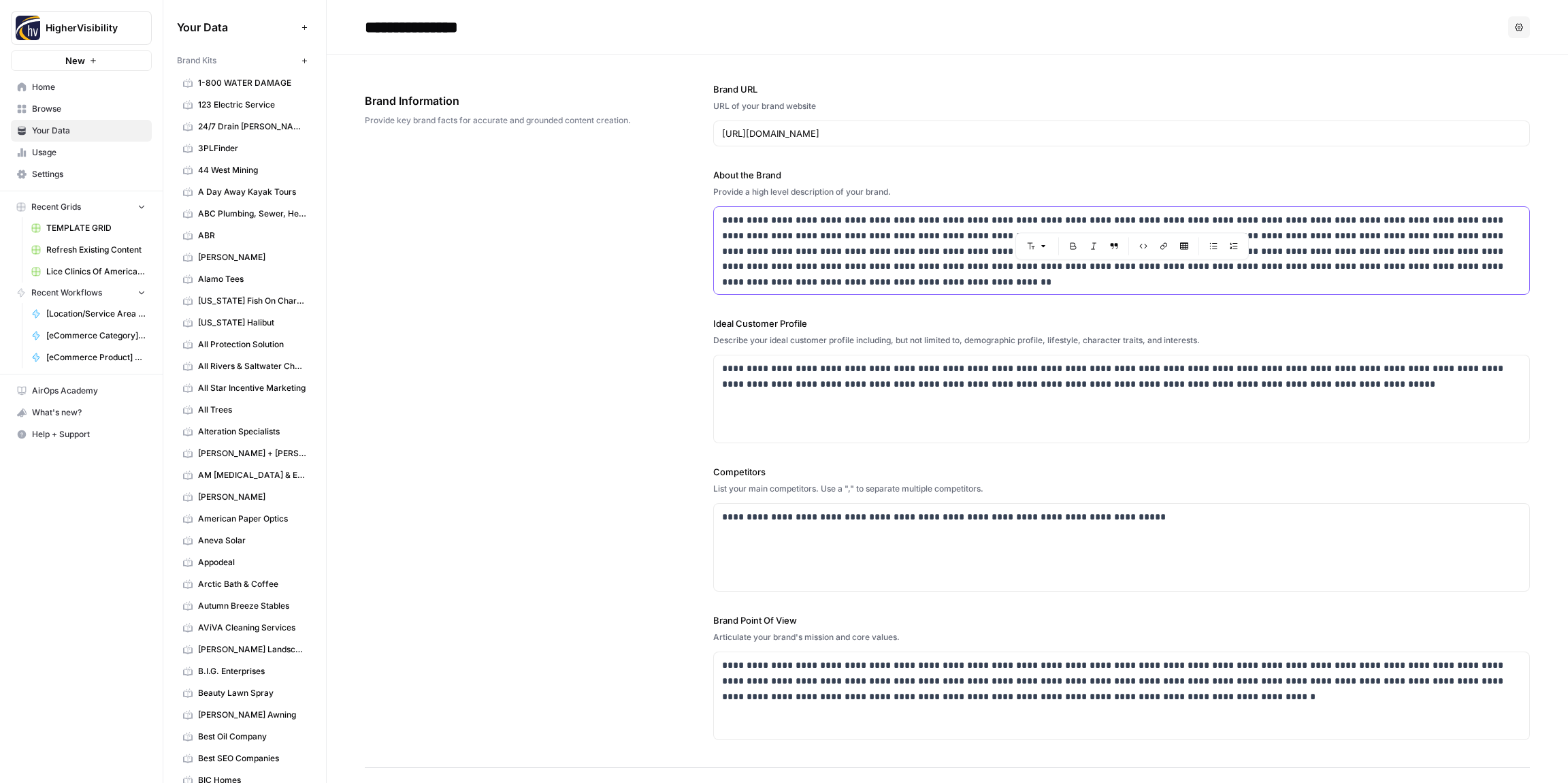
drag, startPoint x: 1131, startPoint y: 218, endPoint x: 1119, endPoint y: 220, distance: 12.2
click at [1119, 220] on p "**********" at bounding box center [1121, 243] width 799 height 62
copy p "*****"
click at [675, 249] on div "**********" at bounding box center [947, 411] width 1165 height 713
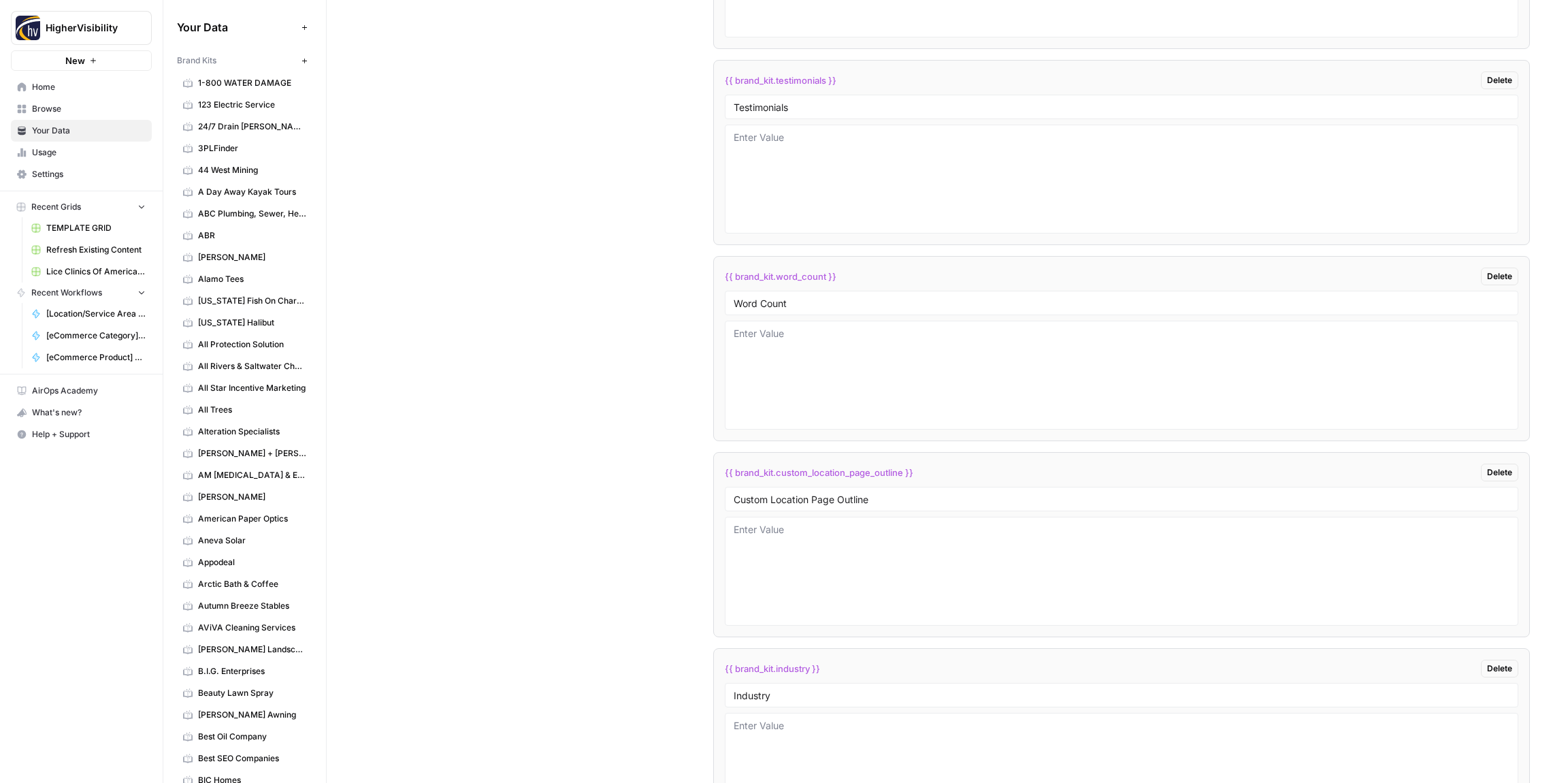
scroll to position [2733, 0]
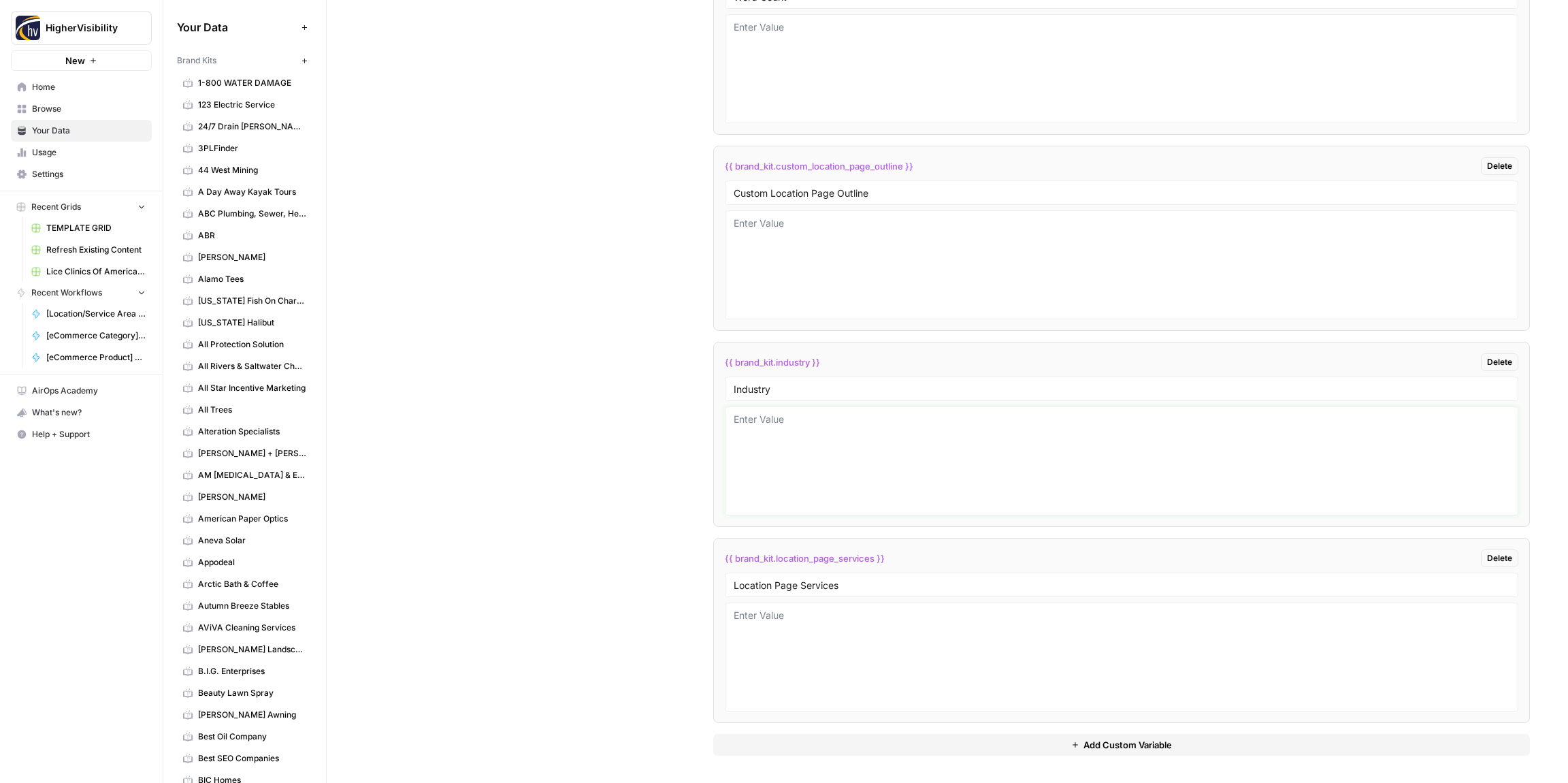
click at [833, 431] on textarea at bounding box center [1121, 461] width 776 height 97
paste textarea "coins"
type textarea "coins"
click at [637, 392] on div "Custom Variables Create custom variables that will appear as global brand varia…" at bounding box center [947, 157] width 1165 height 1252
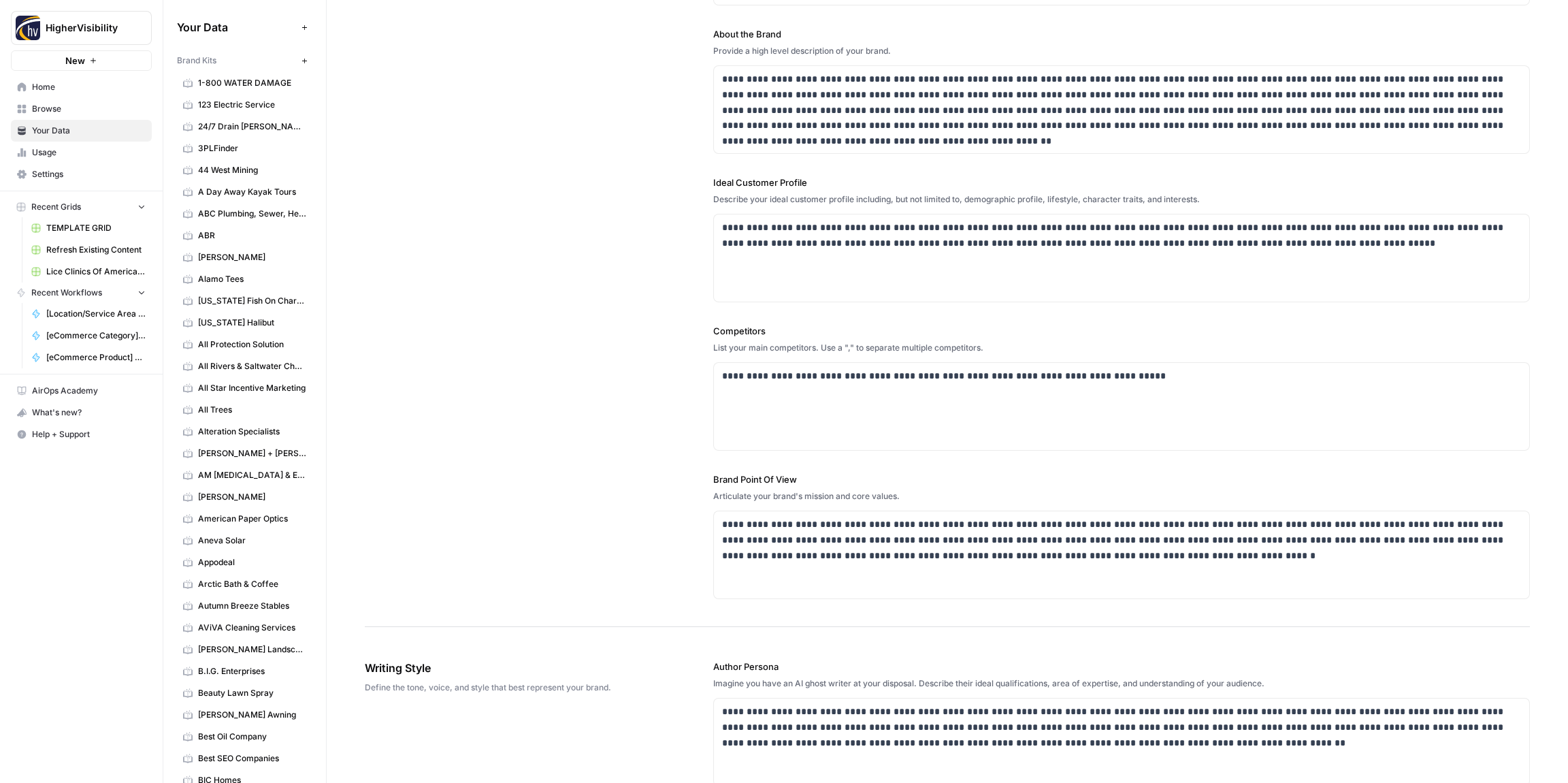
scroll to position [0, 0]
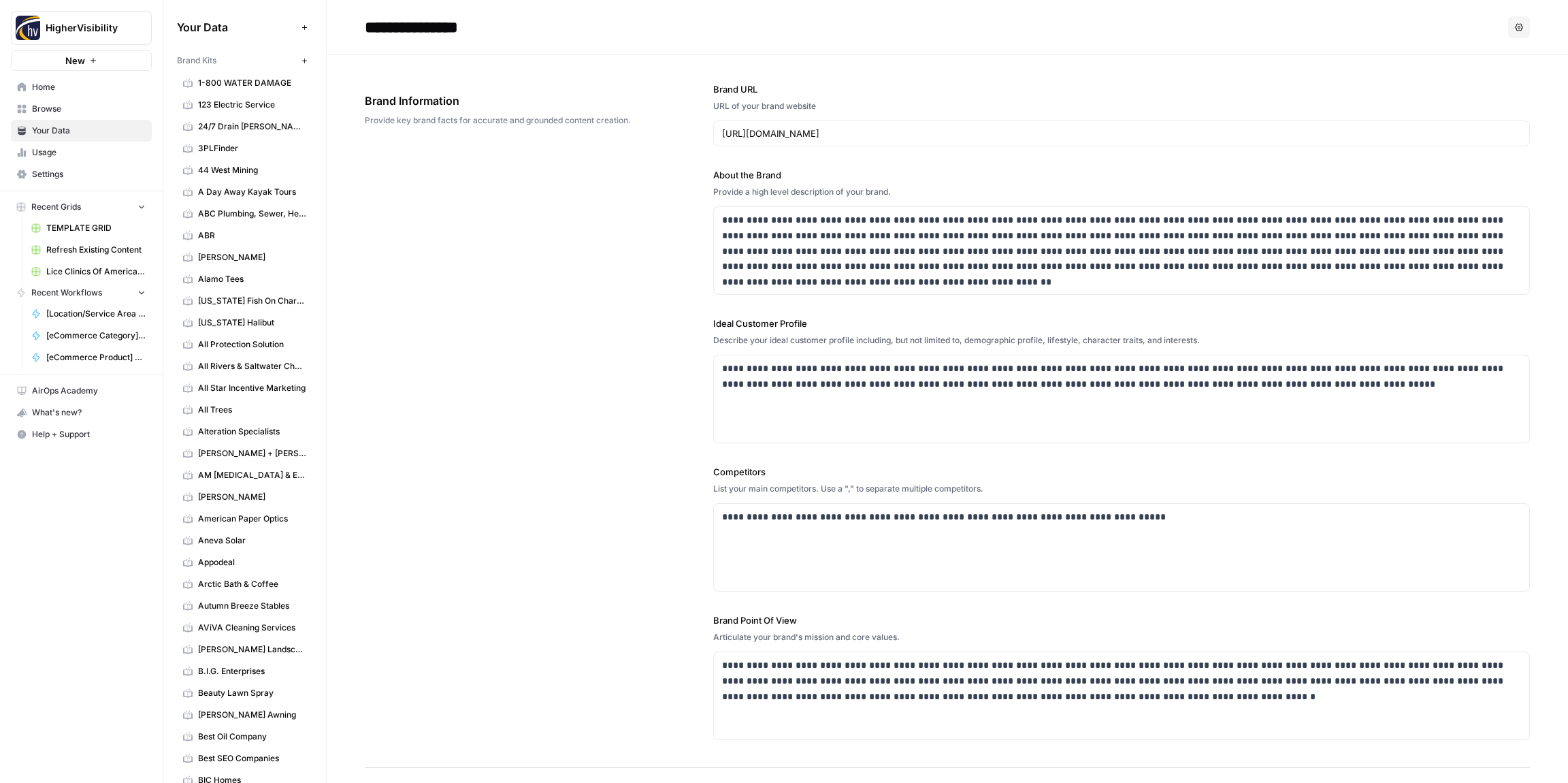
click at [306, 59] on icon "button" at bounding box center [305, 61] width 8 height 8
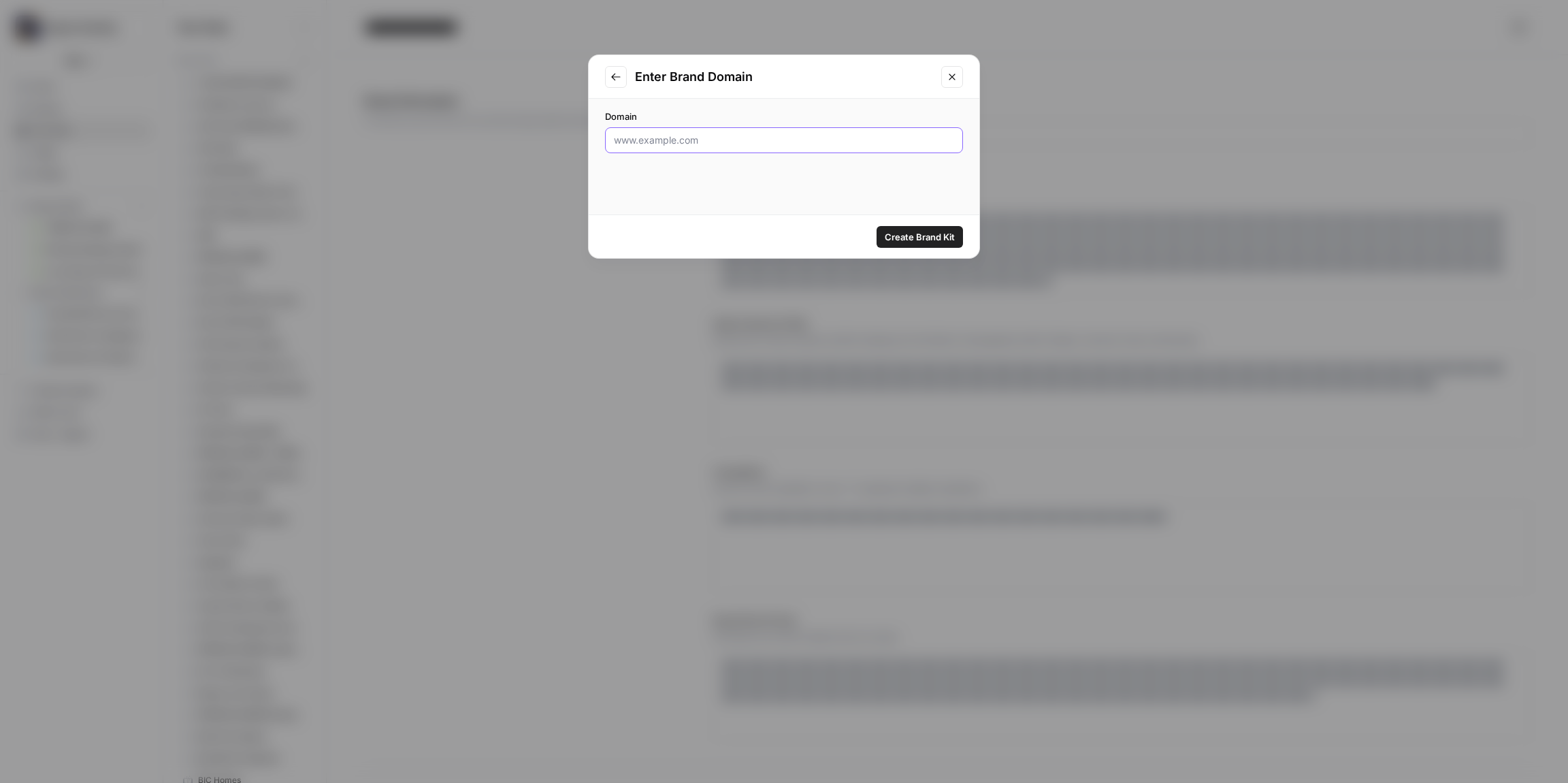
click at [802, 144] on input "Domain" at bounding box center [784, 140] width 340 height 13
paste input "[URL][DOMAIN_NAME]"
type input "[URL][DOMAIN_NAME]"
click at [901, 233] on span "Create Brand Kit" at bounding box center [919, 237] width 70 height 13
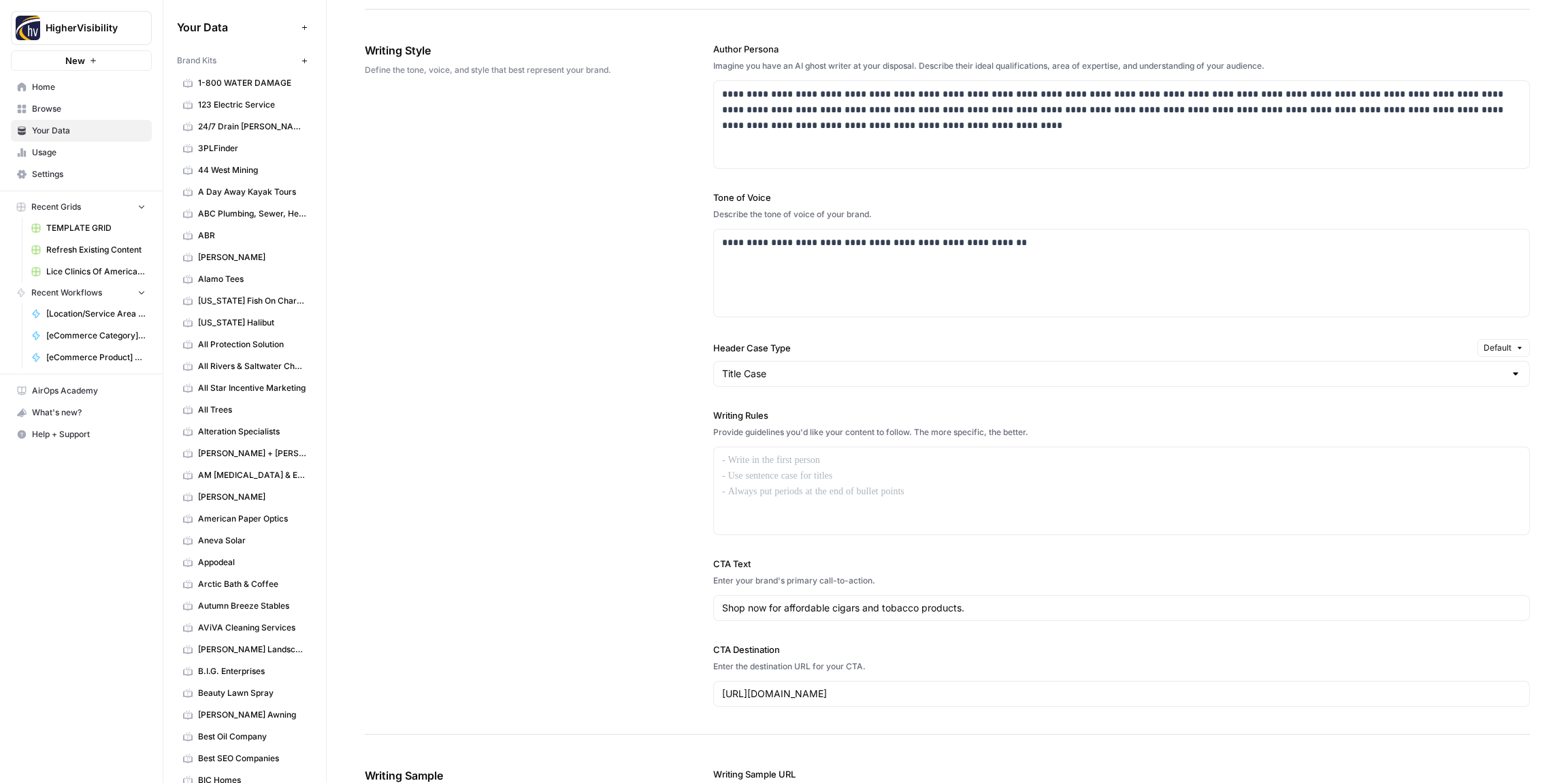
scroll to position [771, 0]
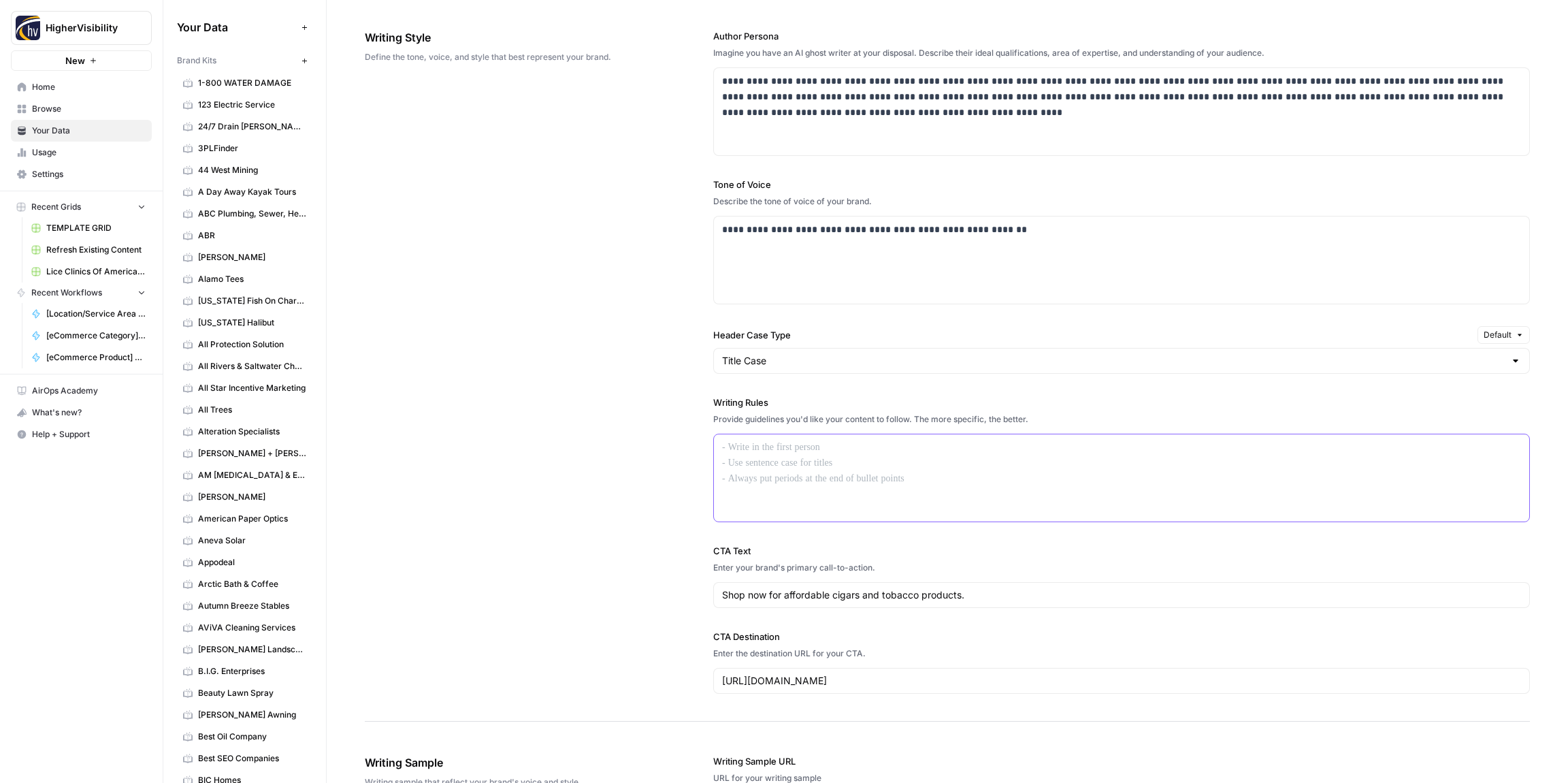
click at [773, 473] on div at bounding box center [1121, 478] width 815 height 88
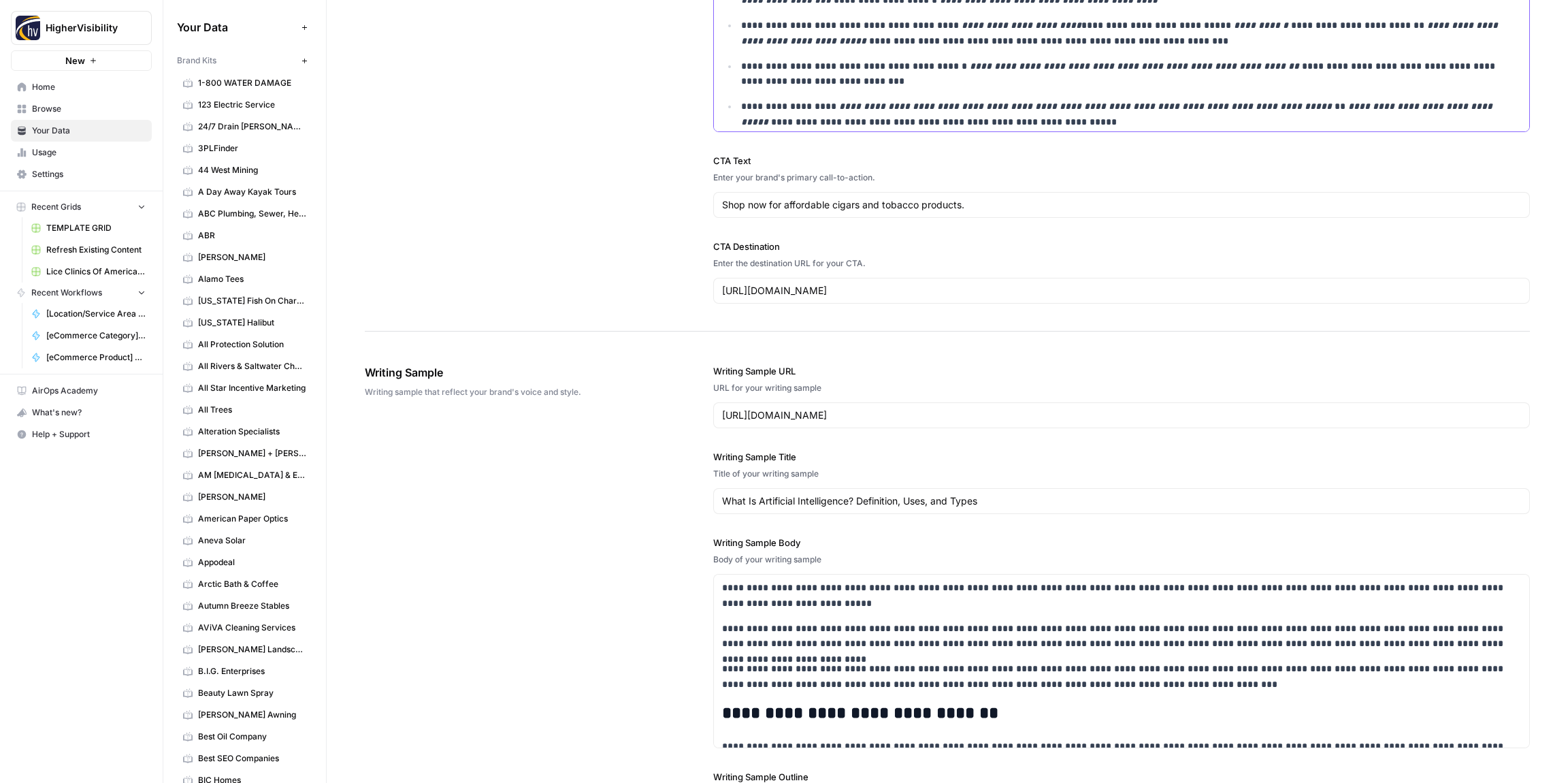
scroll to position [1581, 0]
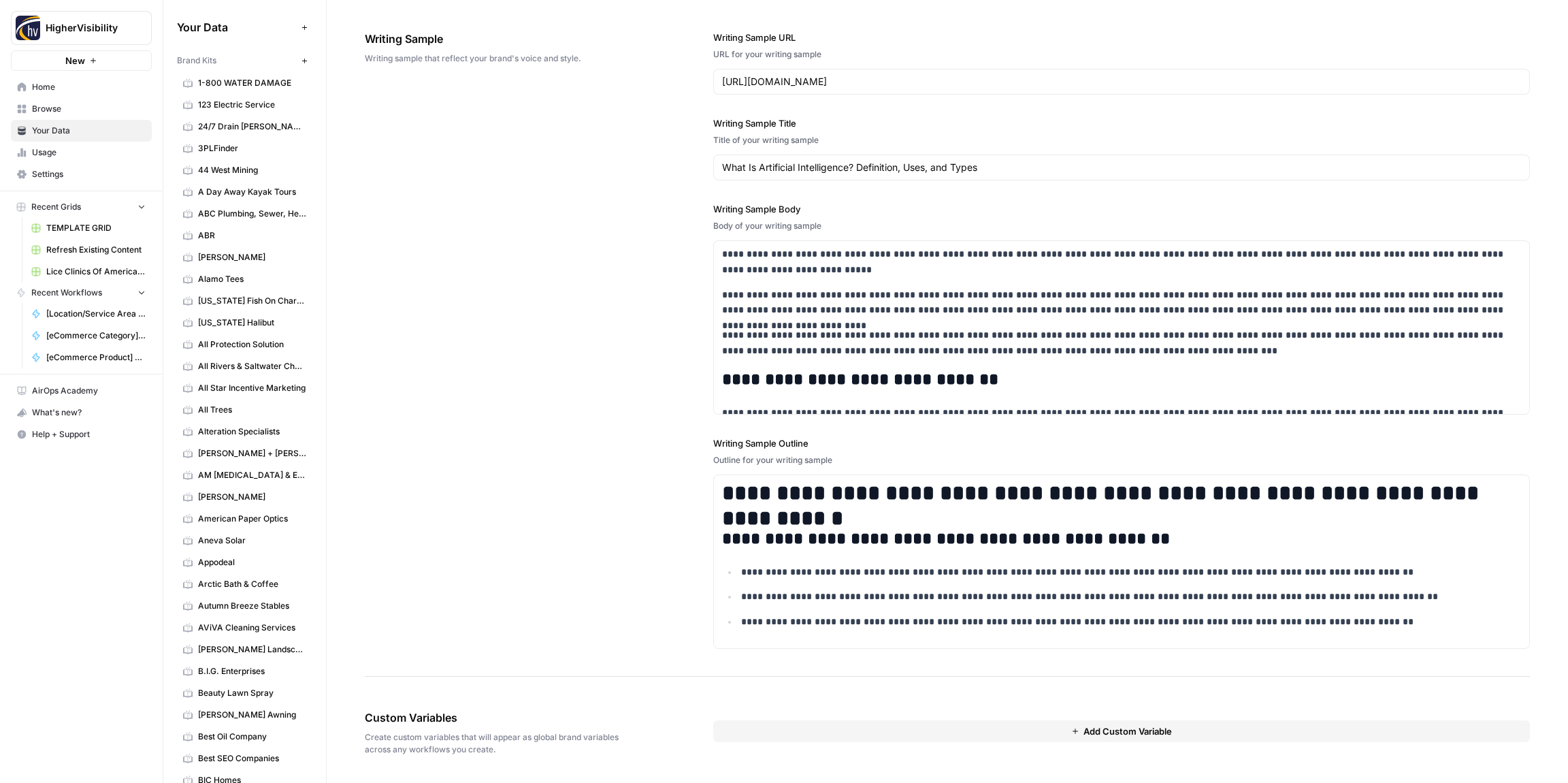
click at [918, 730] on button "Add Custom Variable" at bounding box center [1121, 731] width 816 height 22
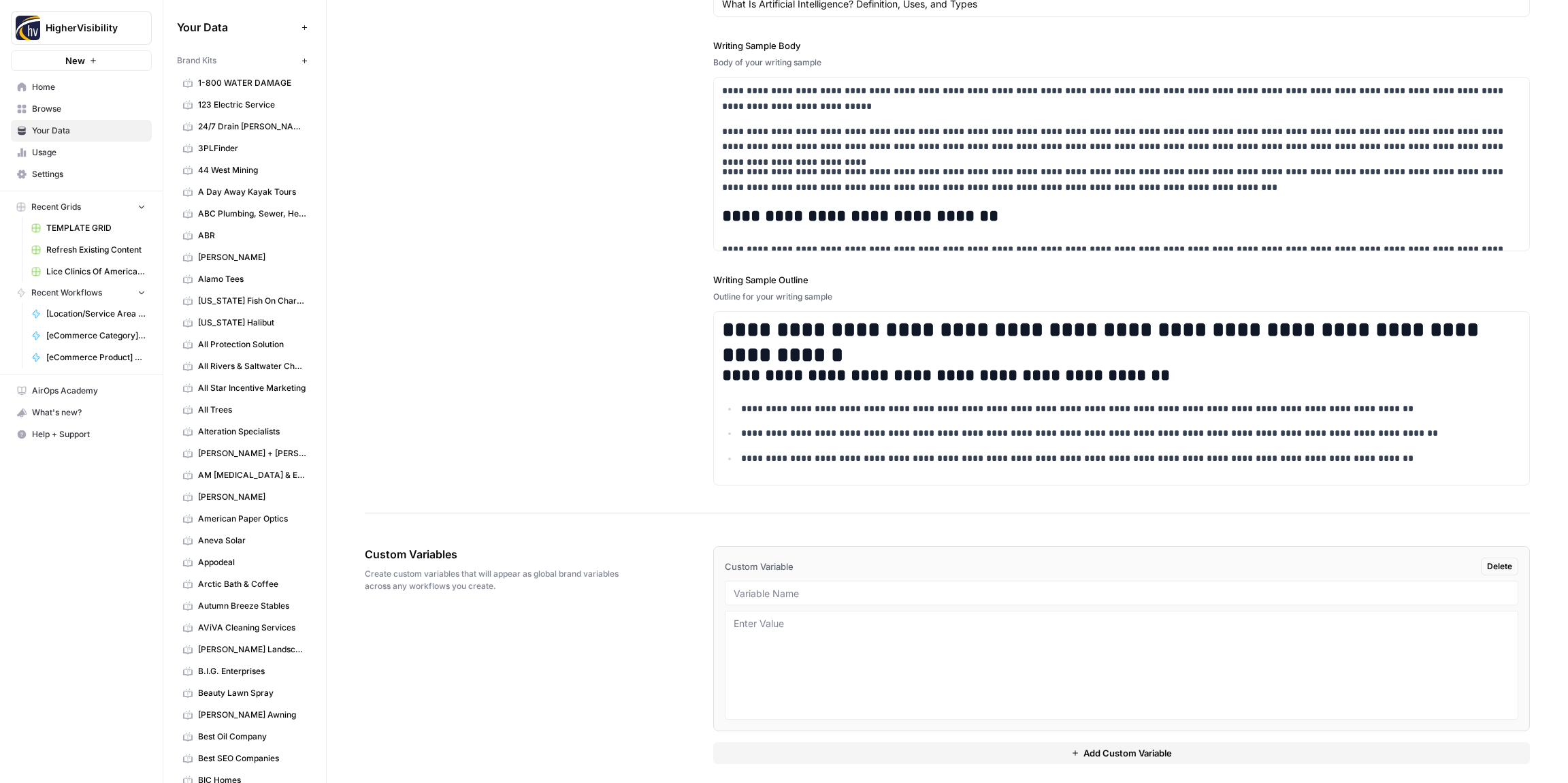
scroll to position [1753, 0]
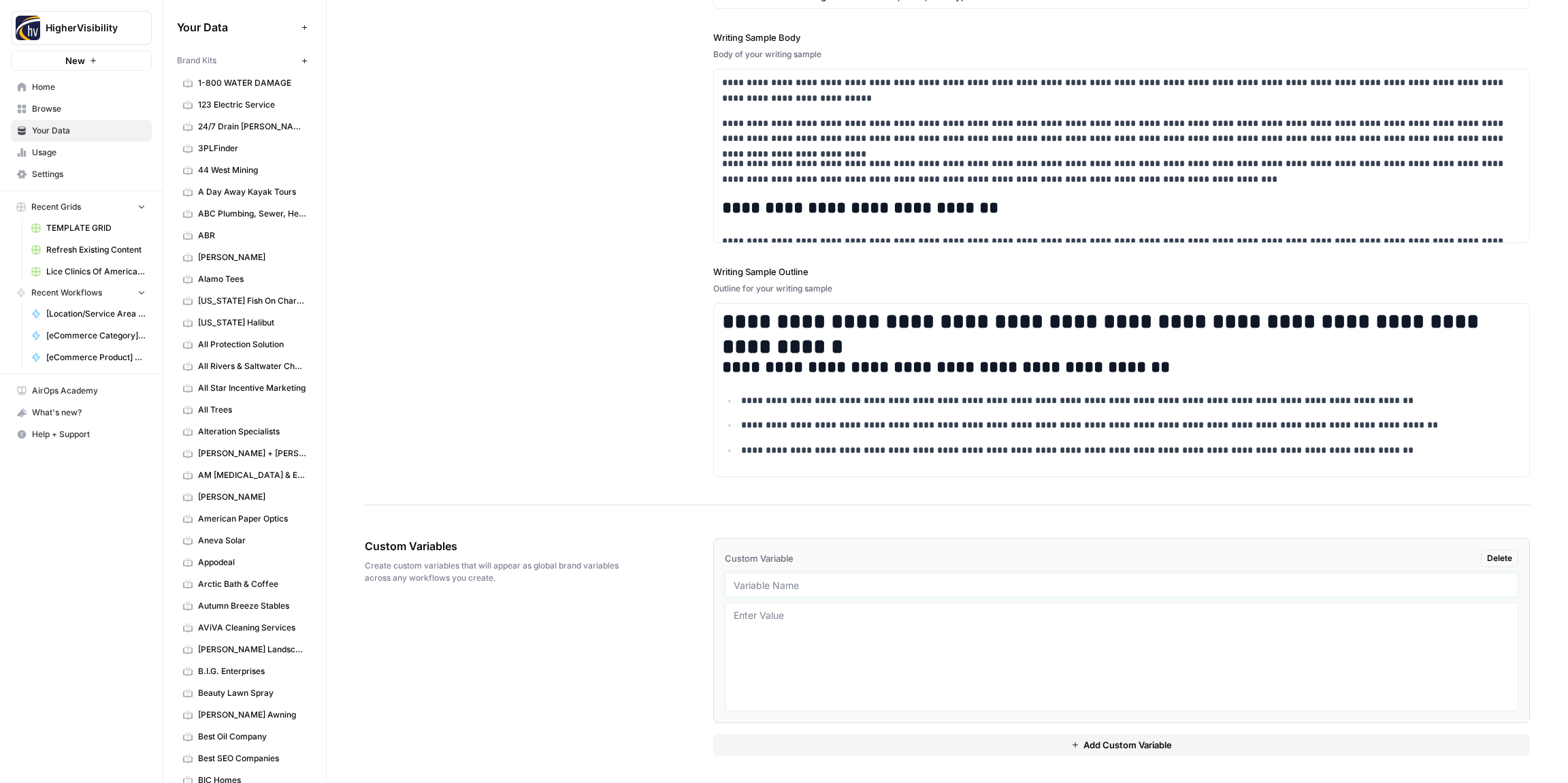
click at [767, 584] on input "text" at bounding box center [1121, 585] width 776 height 13
paste input "Case Studies"
type input "Case Studies"
click at [811, 749] on button "Add Custom Variable" at bounding box center [1121, 745] width 816 height 22
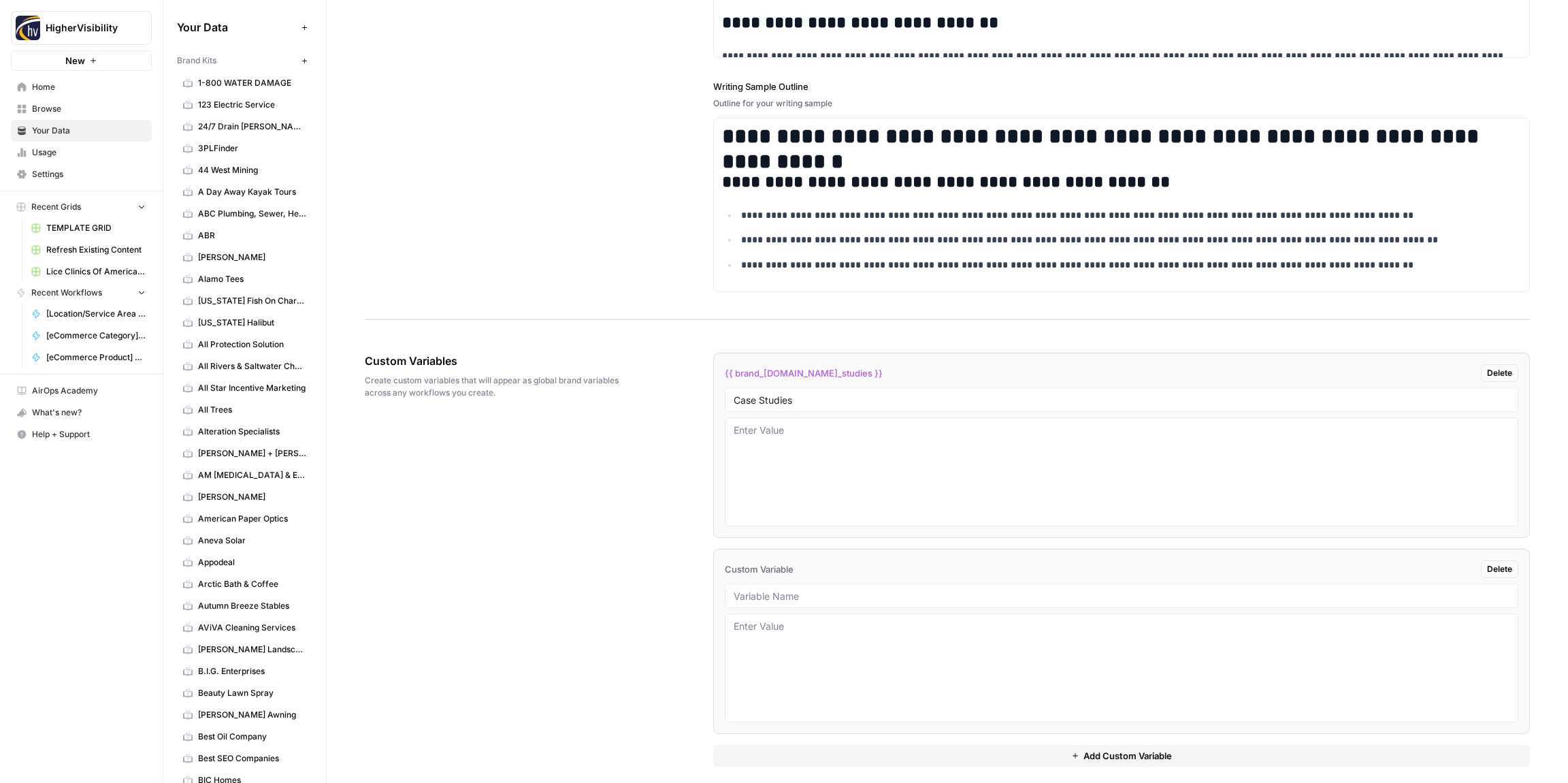
scroll to position [1949, 0]
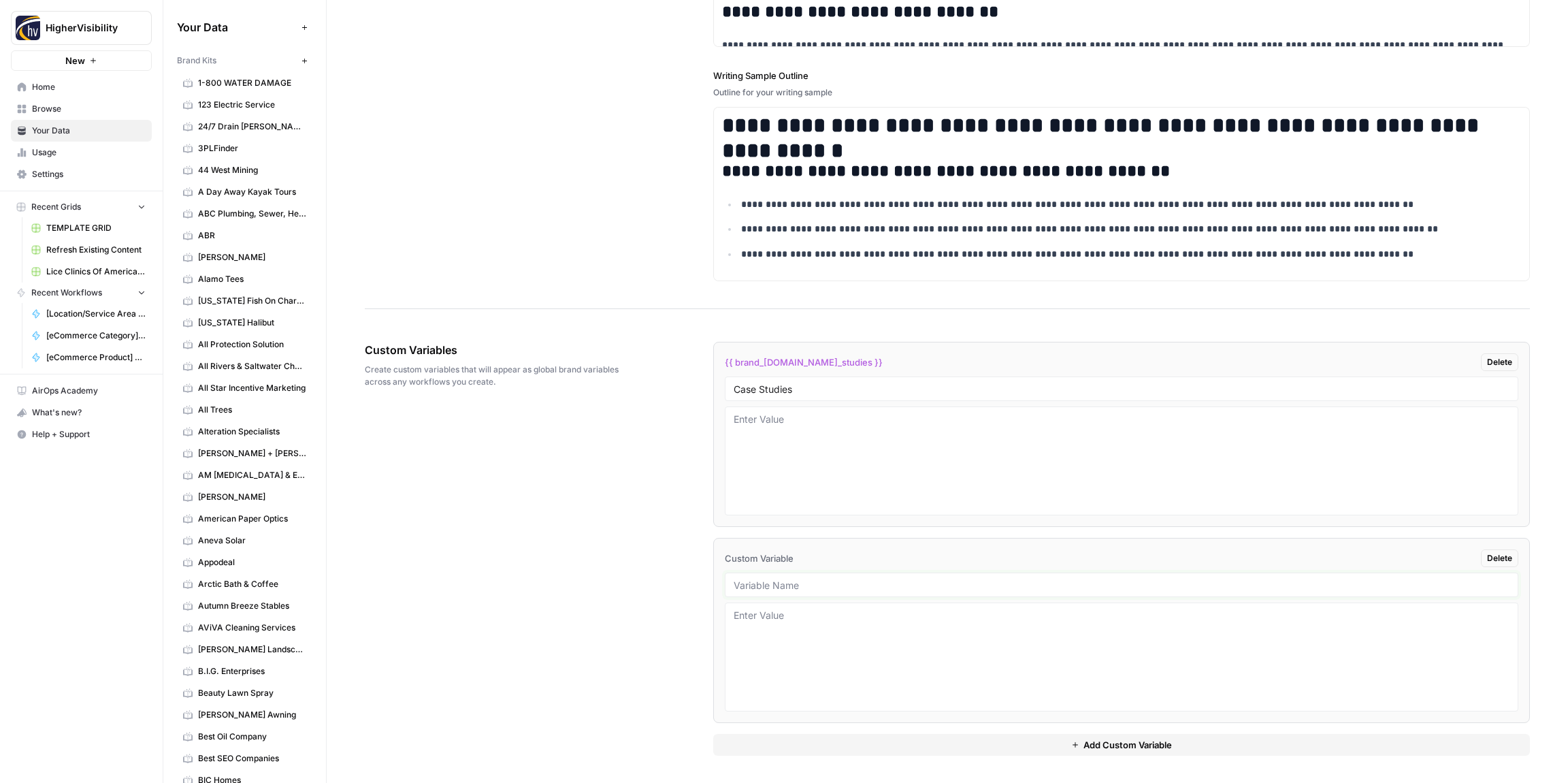
drag, startPoint x: 826, startPoint y: 585, endPoint x: 818, endPoint y: 579, distance: 10.0
click at [823, 584] on input "text" at bounding box center [1121, 585] width 776 height 13
paste input "Testimonials"
type input "Testimonials"
click at [846, 751] on button "Add Custom Variable" at bounding box center [1121, 745] width 816 height 22
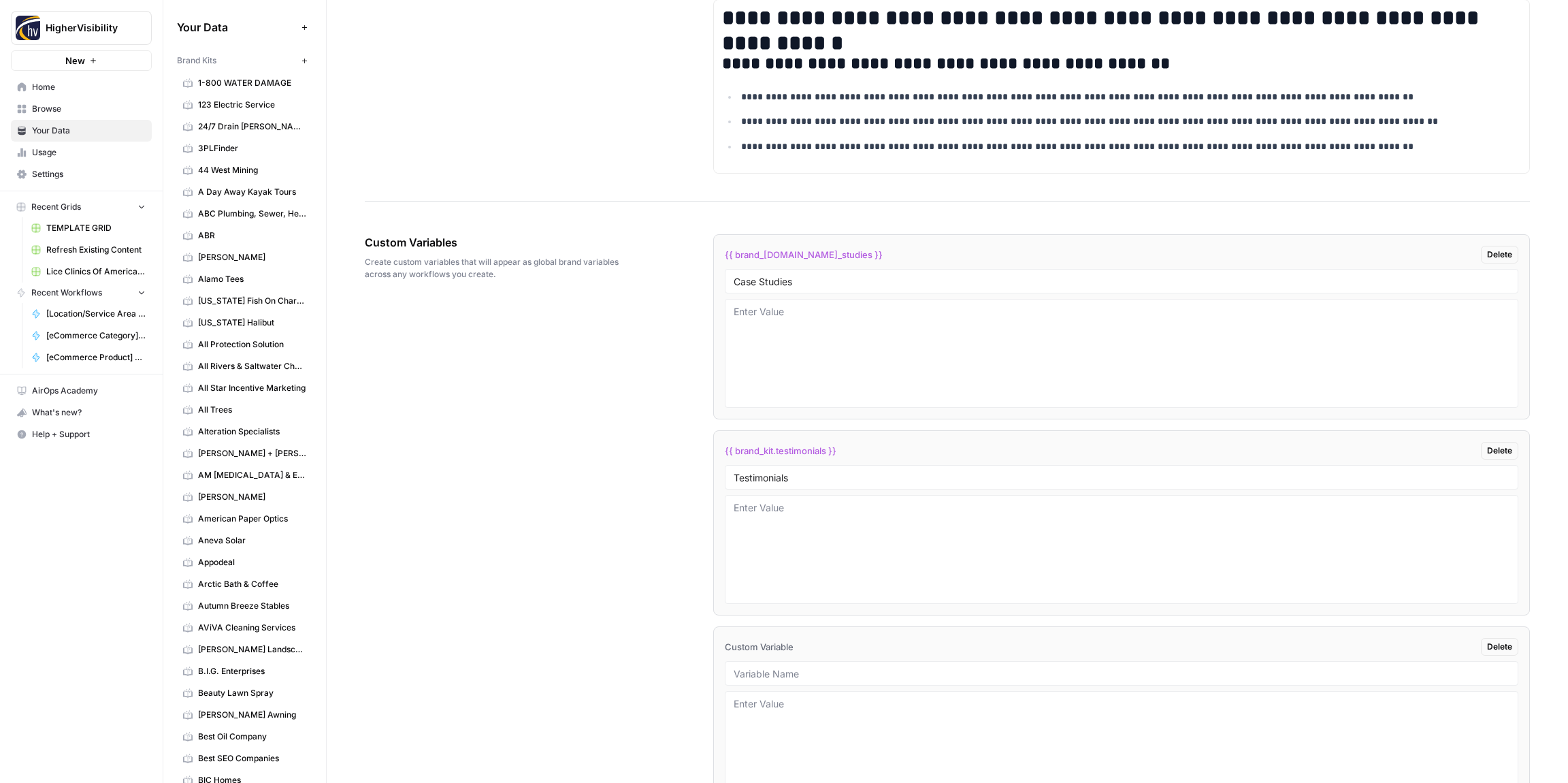
scroll to position [2145, 0]
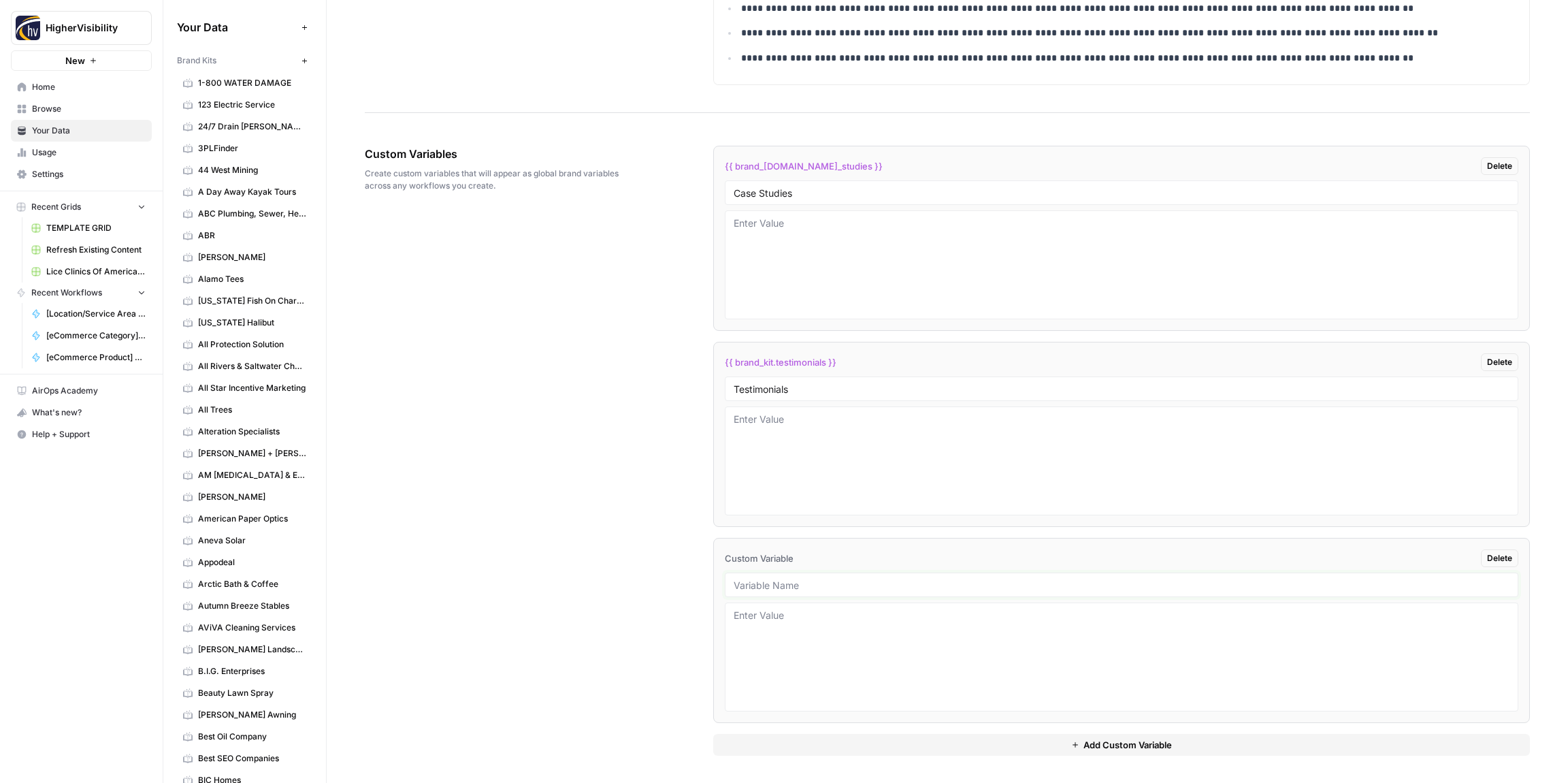
click at [823, 584] on input "text" at bounding box center [1121, 585] width 776 height 13
paste input "Word Count"
type input "Word Count"
click at [833, 740] on button "Add Custom Variable" at bounding box center [1121, 745] width 816 height 22
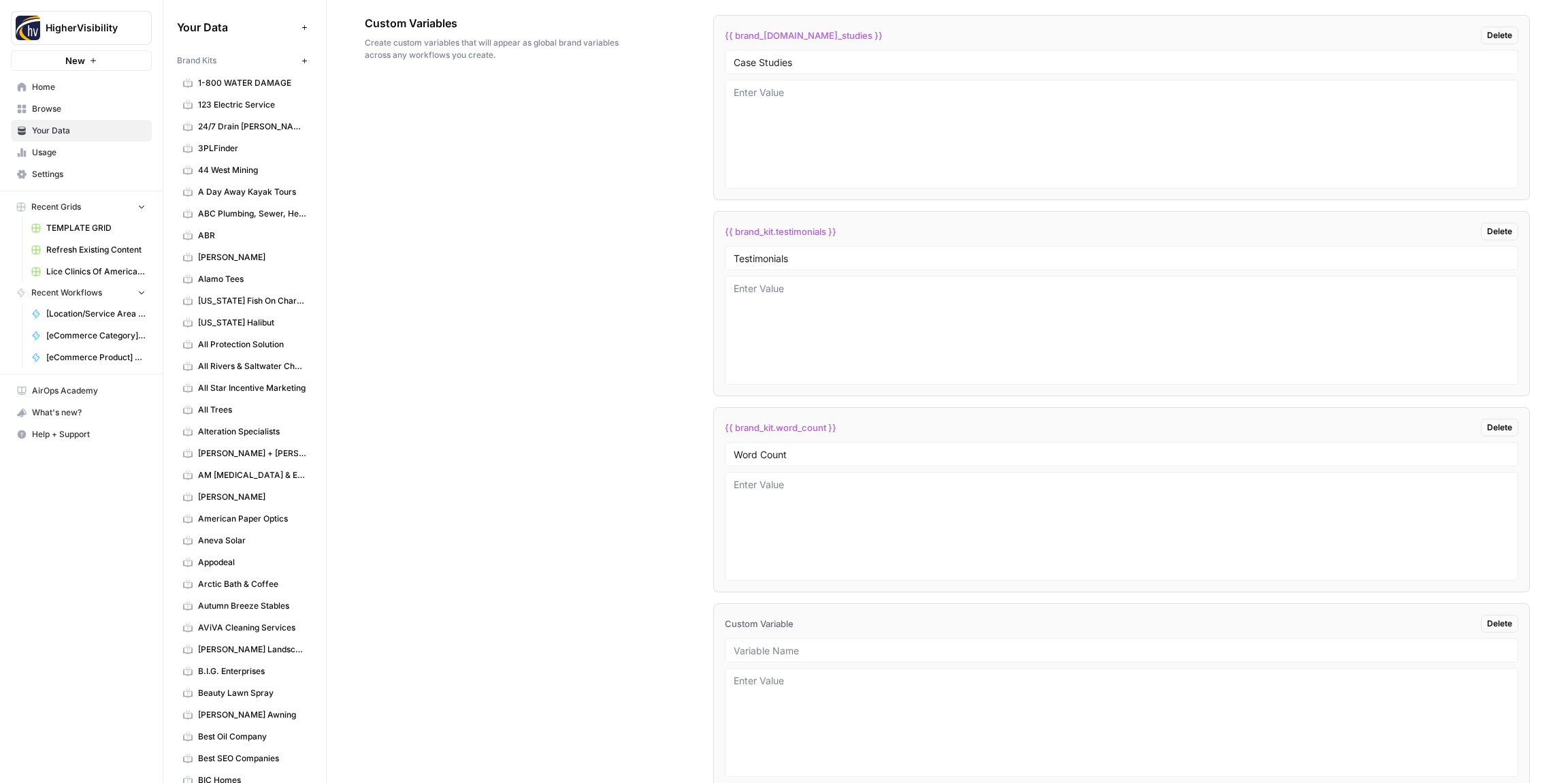
scroll to position [2340, 0]
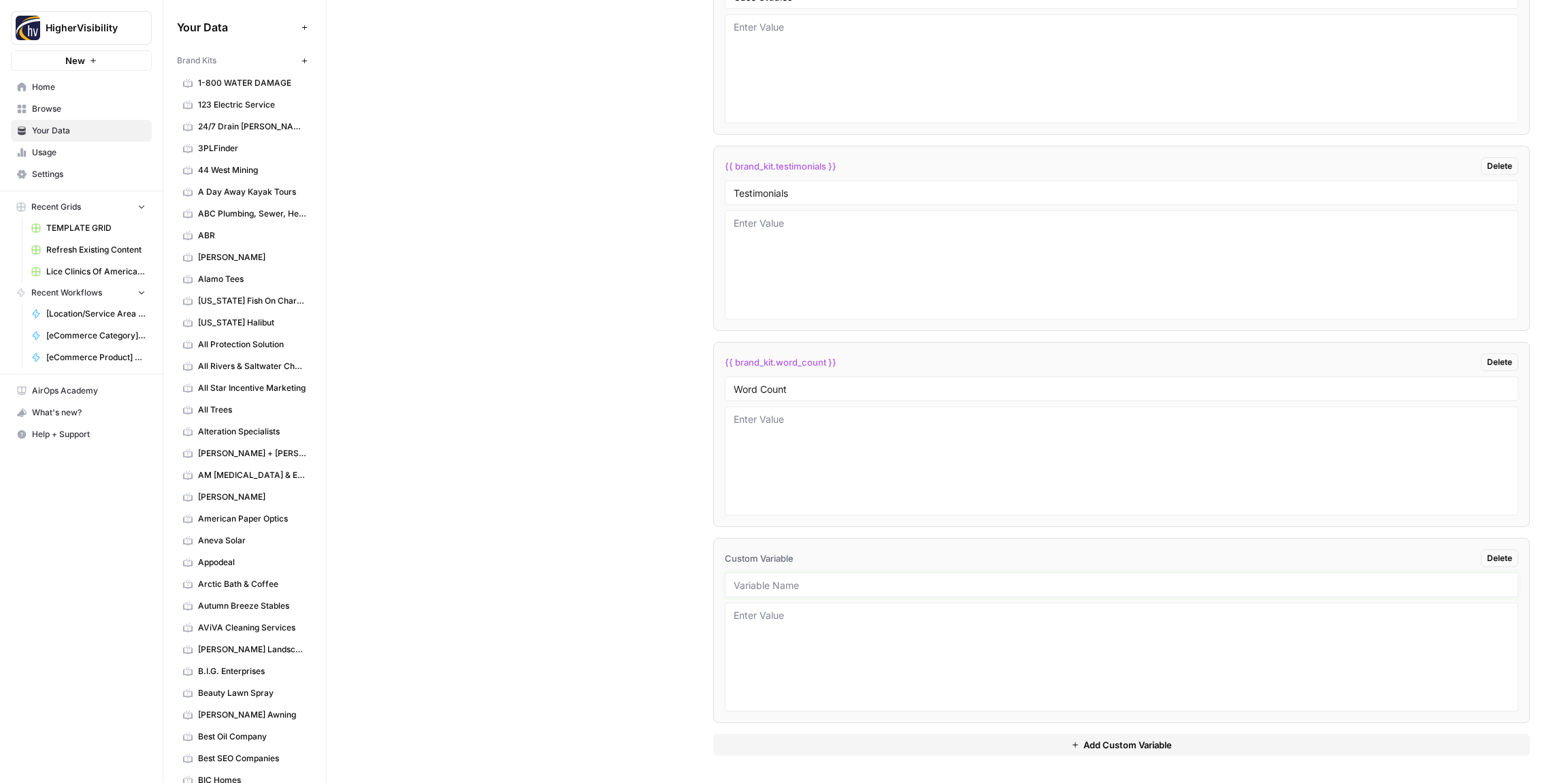
click at [823, 585] on input "text" at bounding box center [1121, 585] width 776 height 13
paste input "Custom Location Page Outline"
type input "Custom Location Page Outline"
drag, startPoint x: 839, startPoint y: 749, endPoint x: 727, endPoint y: 683, distance: 130.0
click at [839, 749] on button "Add Custom Variable" at bounding box center [1121, 745] width 816 height 22
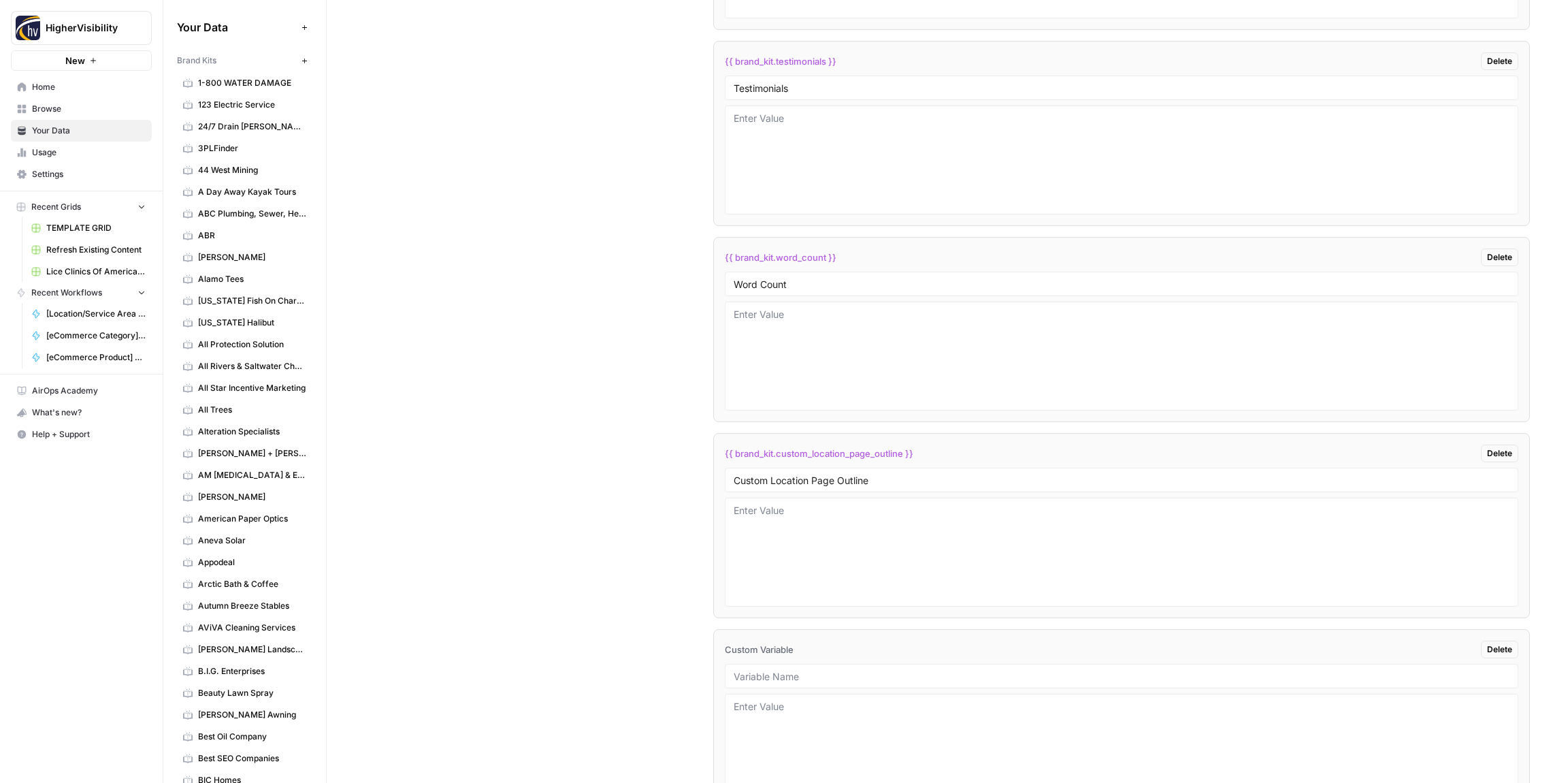
scroll to position [2483, 0]
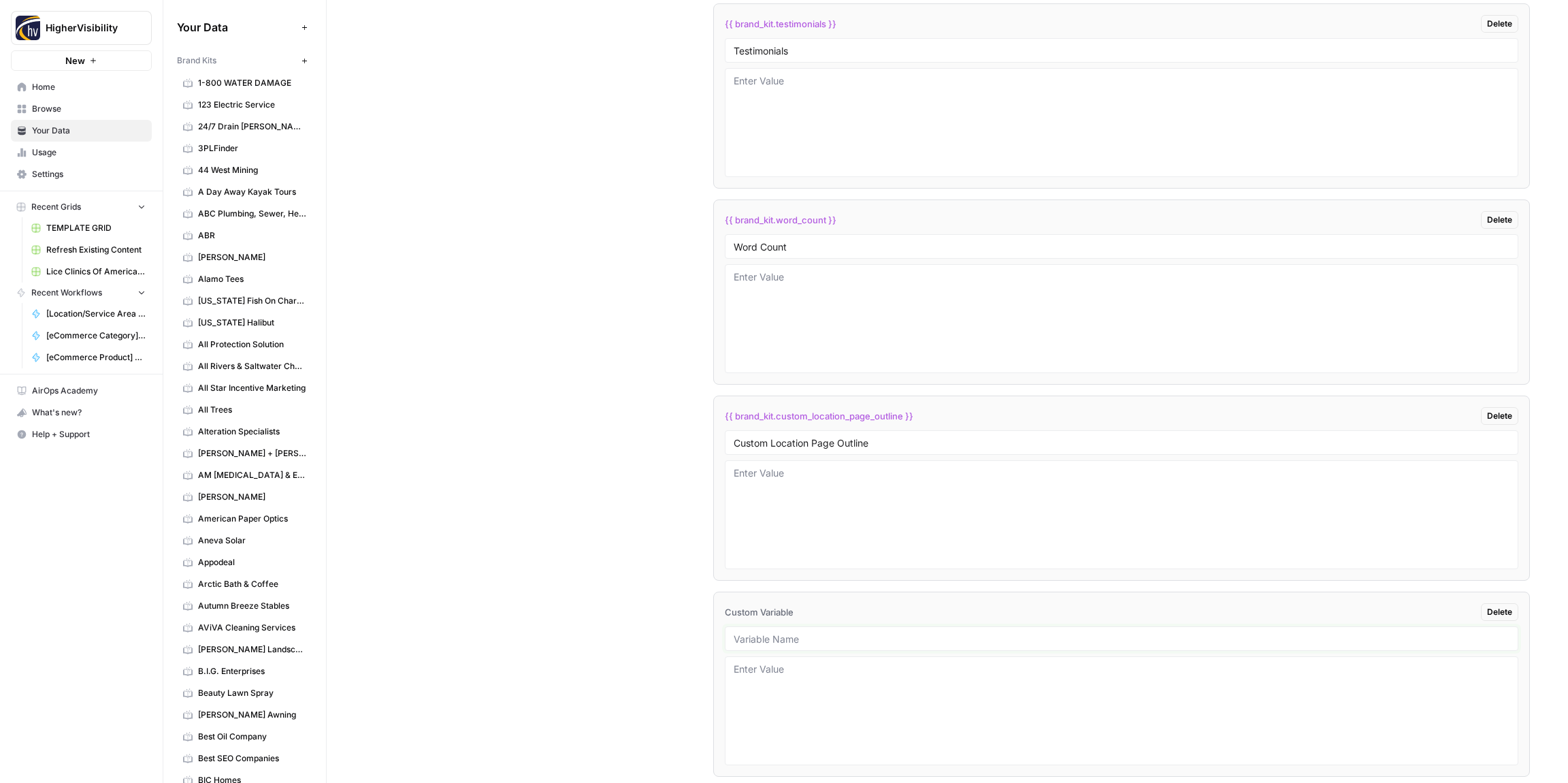
click at [770, 640] on input "text" at bounding box center [1121, 639] width 776 height 13
paste input "Industry"
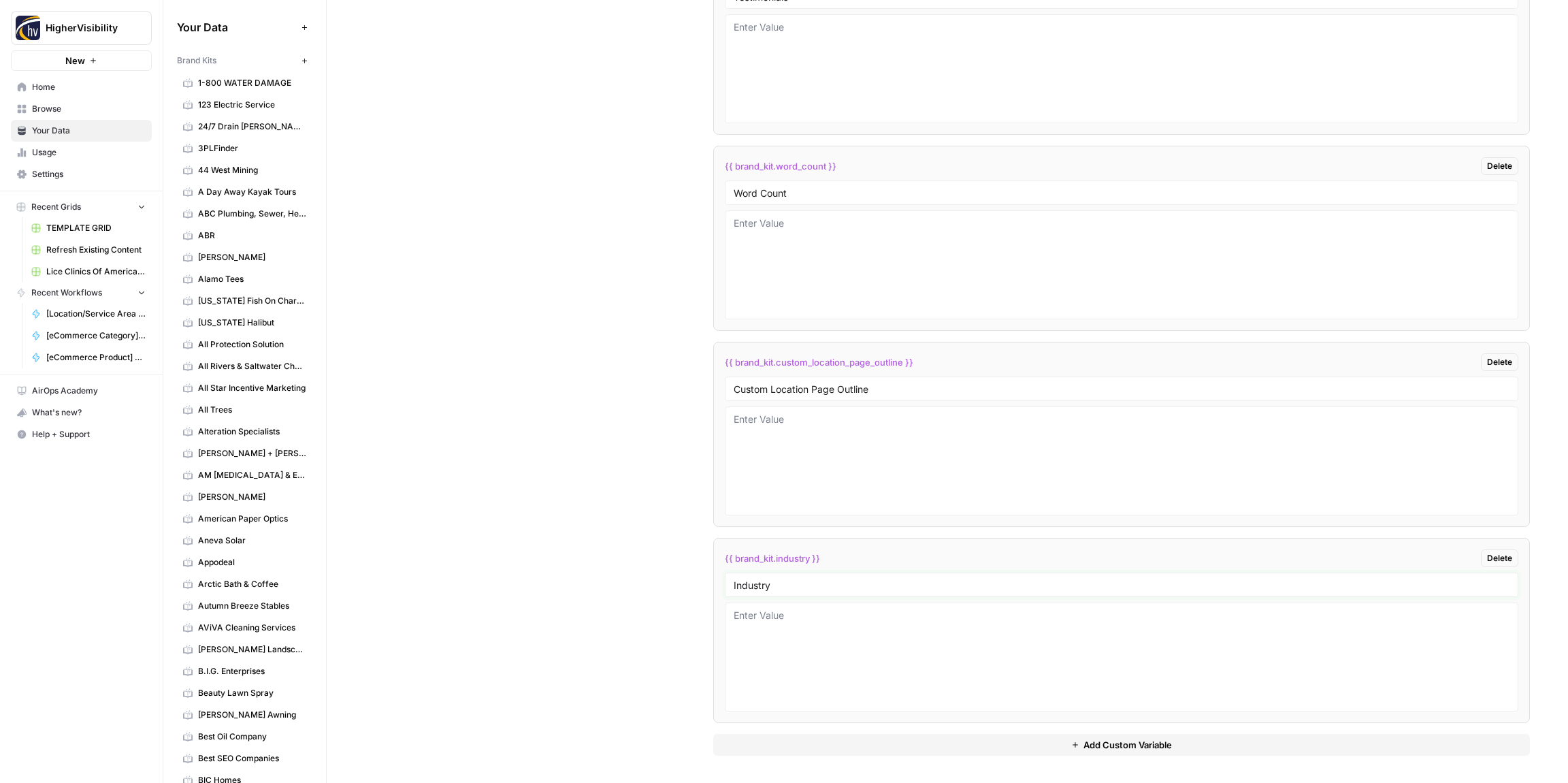
type input "Industry"
click at [783, 740] on button "Add Custom Variable" at bounding box center [1121, 745] width 816 height 22
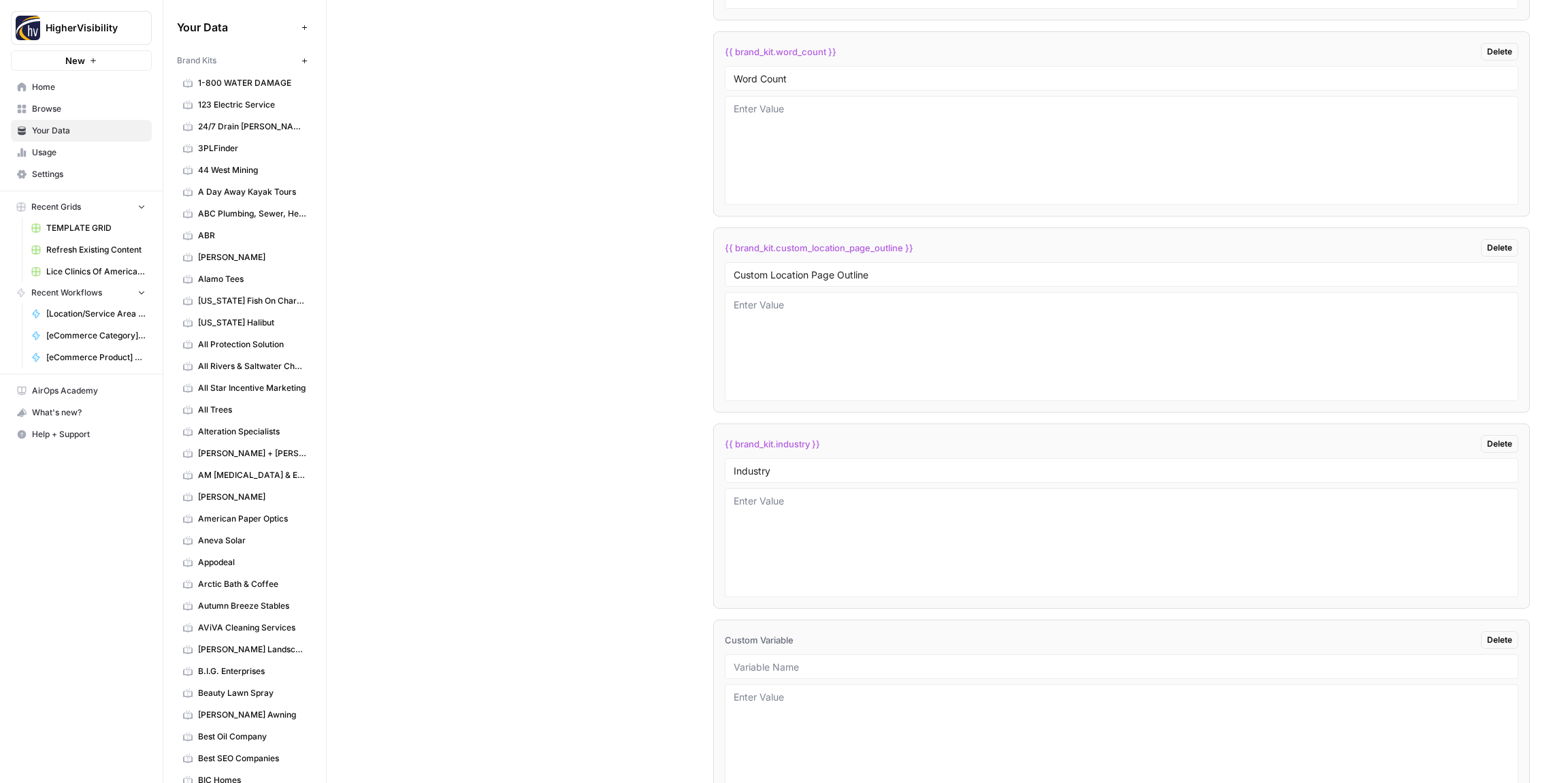
scroll to position [2733, 0]
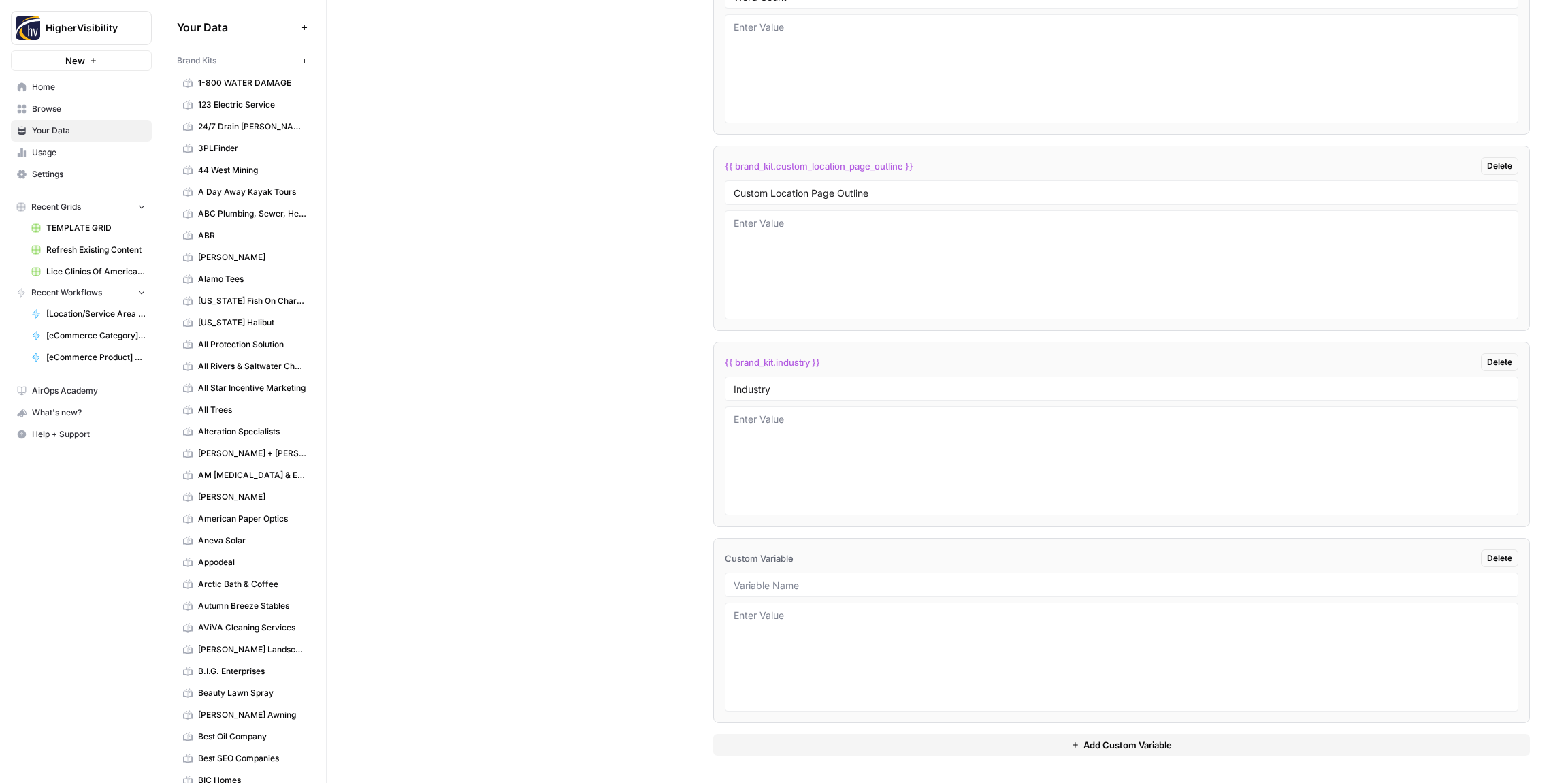
click at [779, 577] on div at bounding box center [1121, 584] width 793 height 24
click at [768, 581] on input "text" at bounding box center [1121, 585] width 776 height 13
paste input "Location Page Services"
type input "Location Page Services"
click at [684, 548] on div "Custom Variables Create custom variables that will appear as global brand varia…" at bounding box center [947, 157] width 1165 height 1252
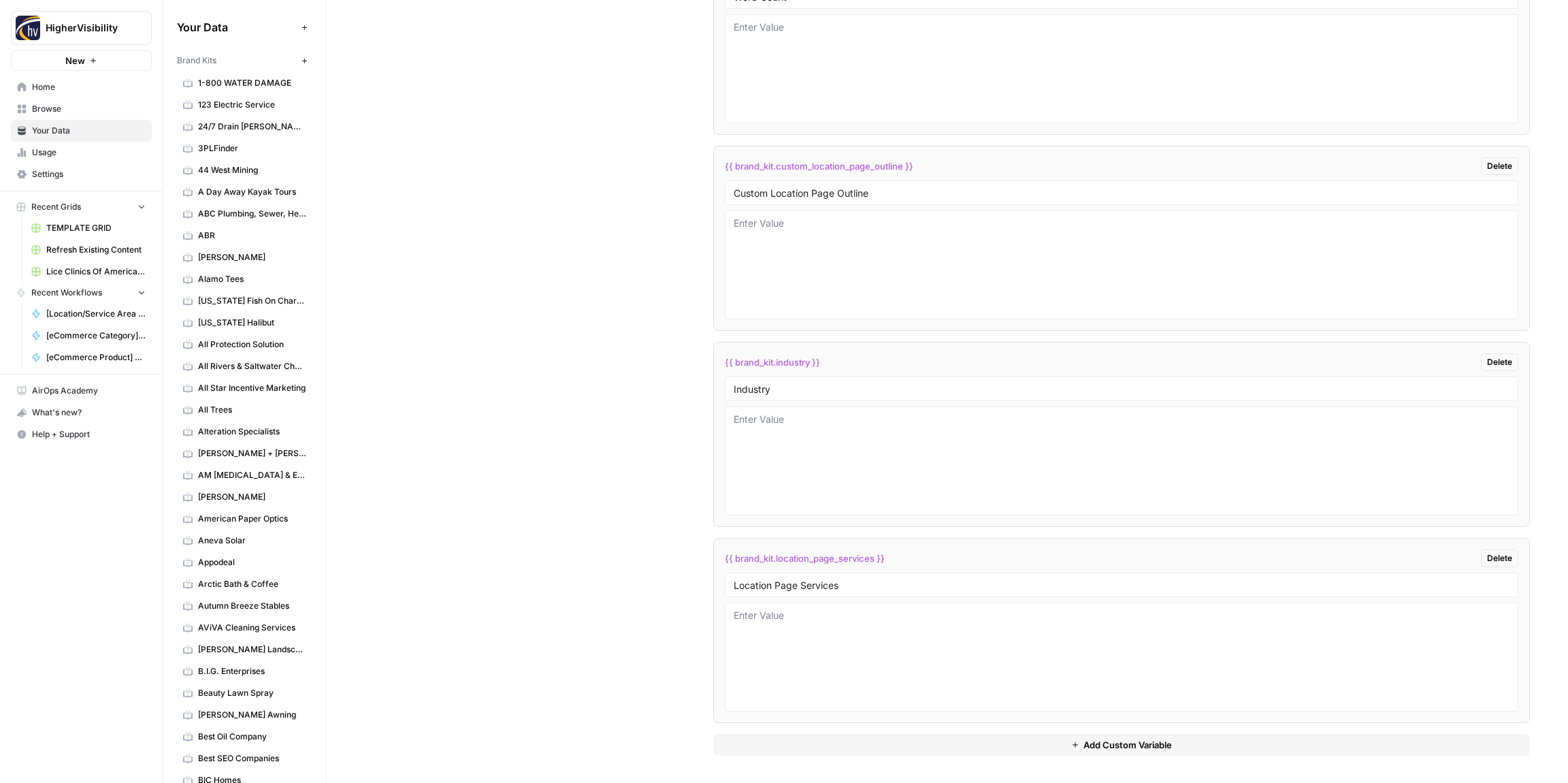
click at [718, 433] on li "{{ brand_kit.industry }} Delete Industry" at bounding box center [1121, 434] width 816 height 186
click at [751, 429] on textarea at bounding box center [1121, 461] width 776 height 97
type textarea "Cigars"
click at [633, 388] on div "Custom Variables Create custom variables that will appear as global brand varia…" at bounding box center [947, 157] width 1165 height 1252
click at [301, 60] on icon "button" at bounding box center [305, 61] width 8 height 8
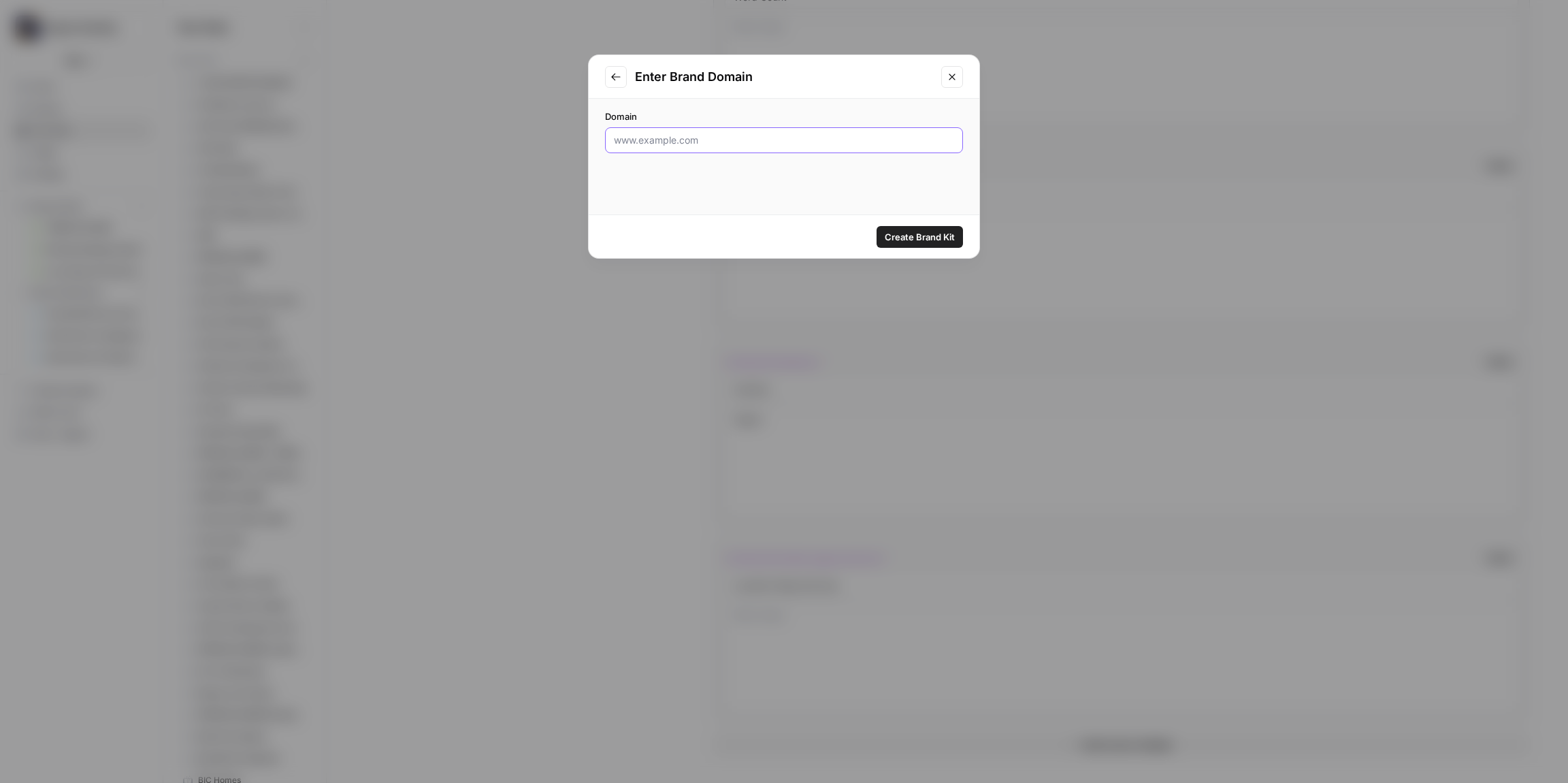
click at [682, 144] on input "Domain" at bounding box center [784, 140] width 340 height 13
paste input "[URL][DOMAIN_NAME]"
type input "[URL][DOMAIN_NAME]"
click at [896, 241] on span "Create Brand Kit" at bounding box center [919, 237] width 70 height 13
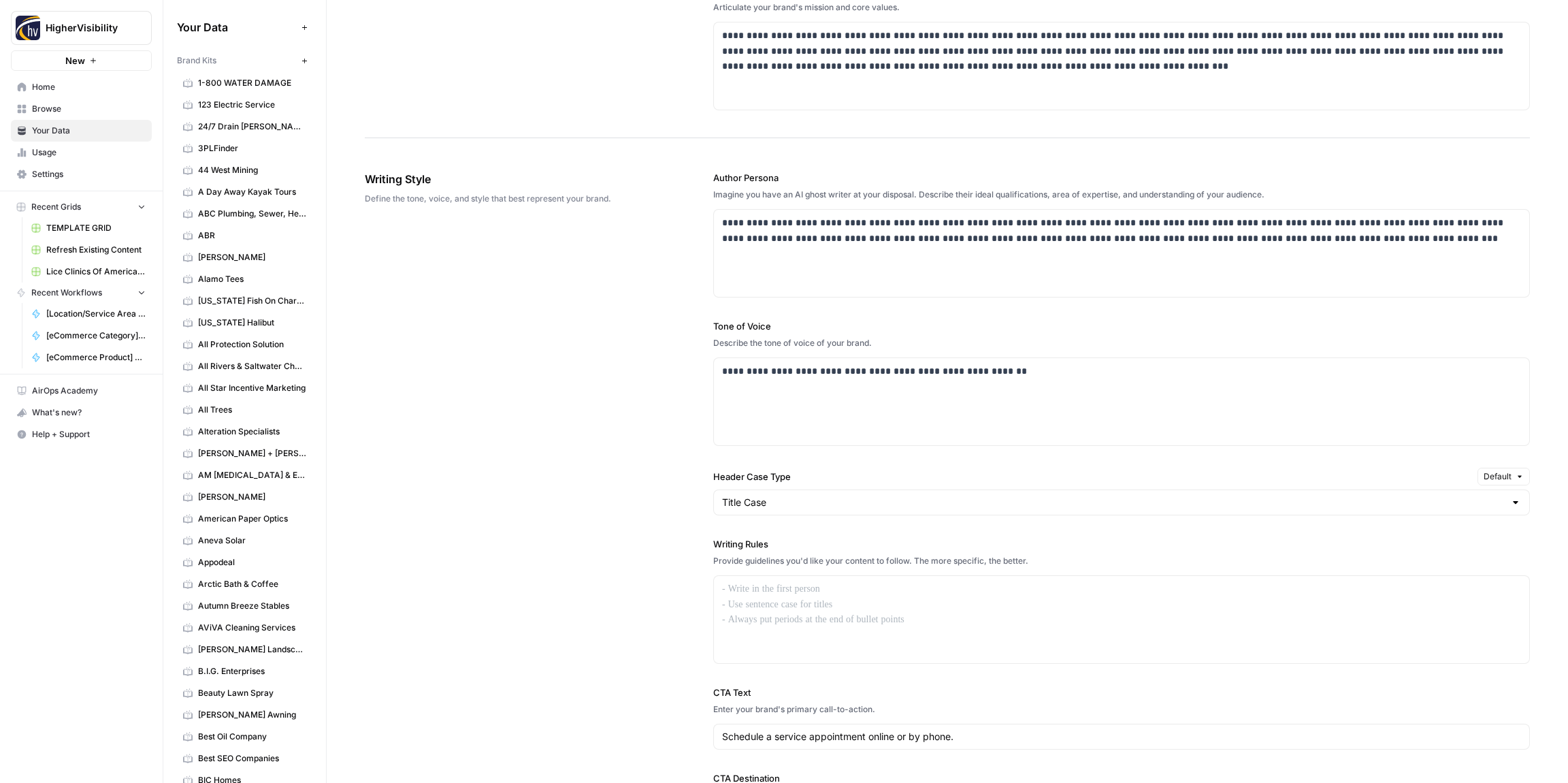
scroll to position [669, 0]
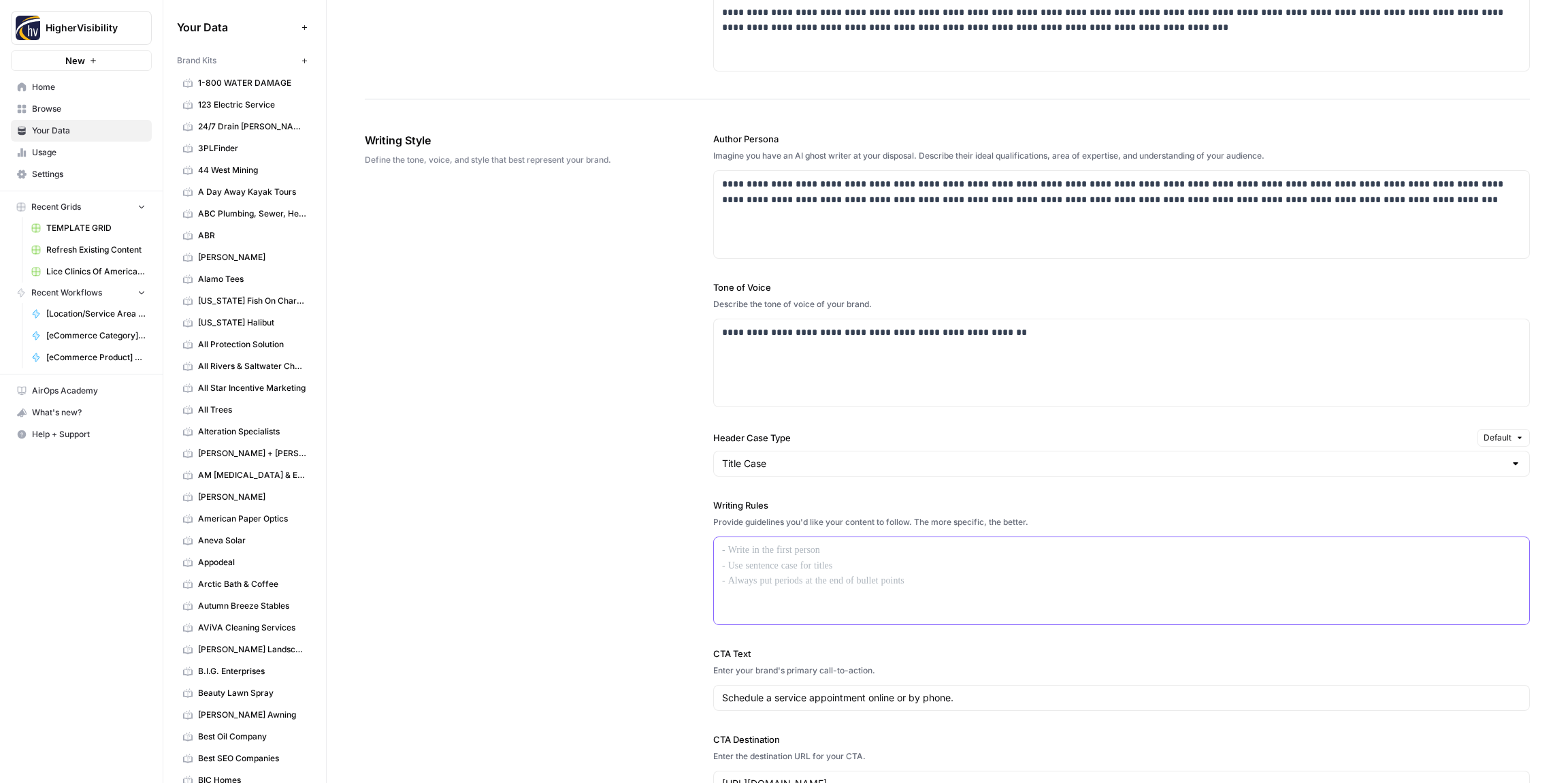
click at [794, 576] on div at bounding box center [1121, 580] width 815 height 88
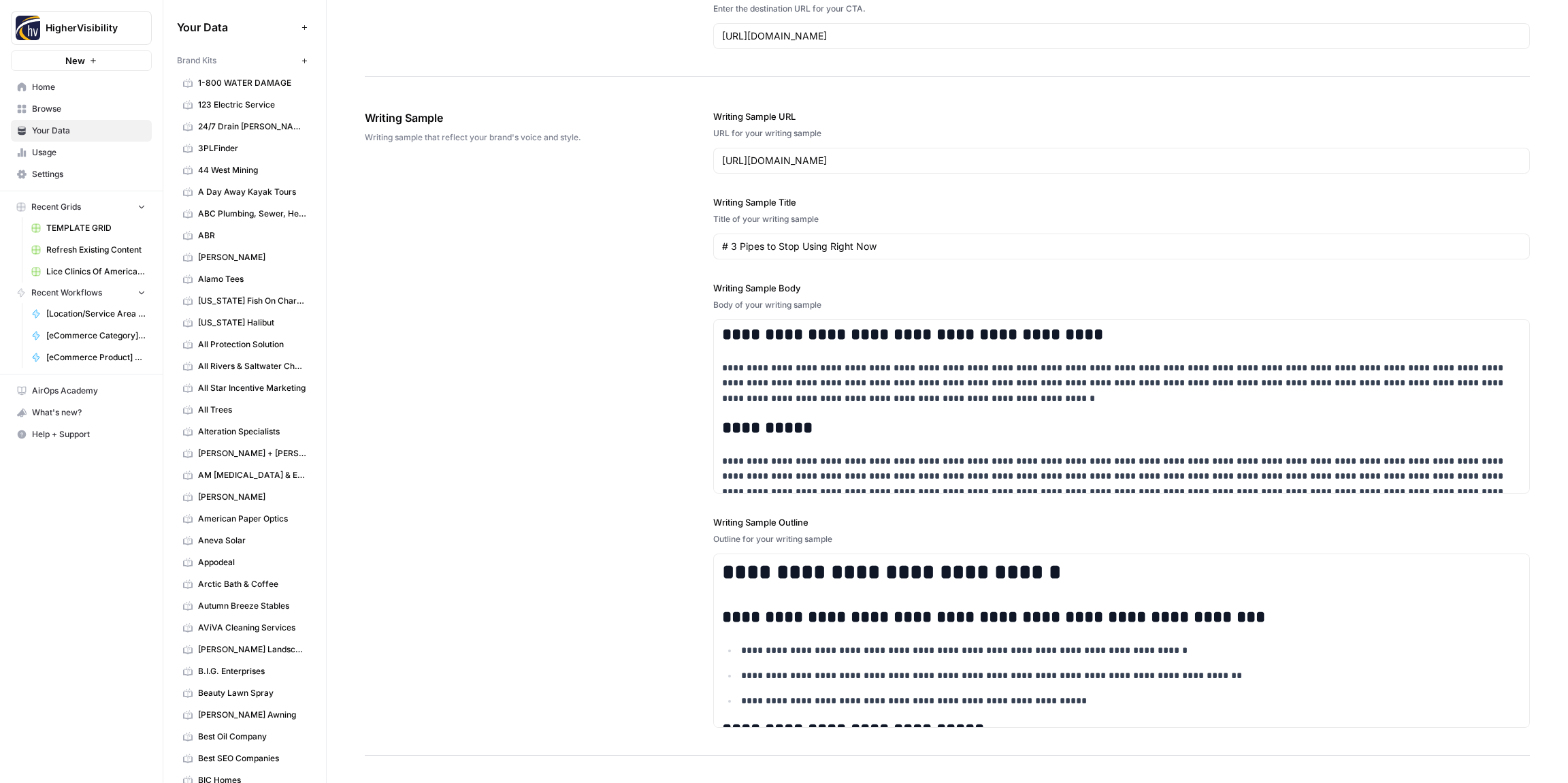
scroll to position [1582, 0]
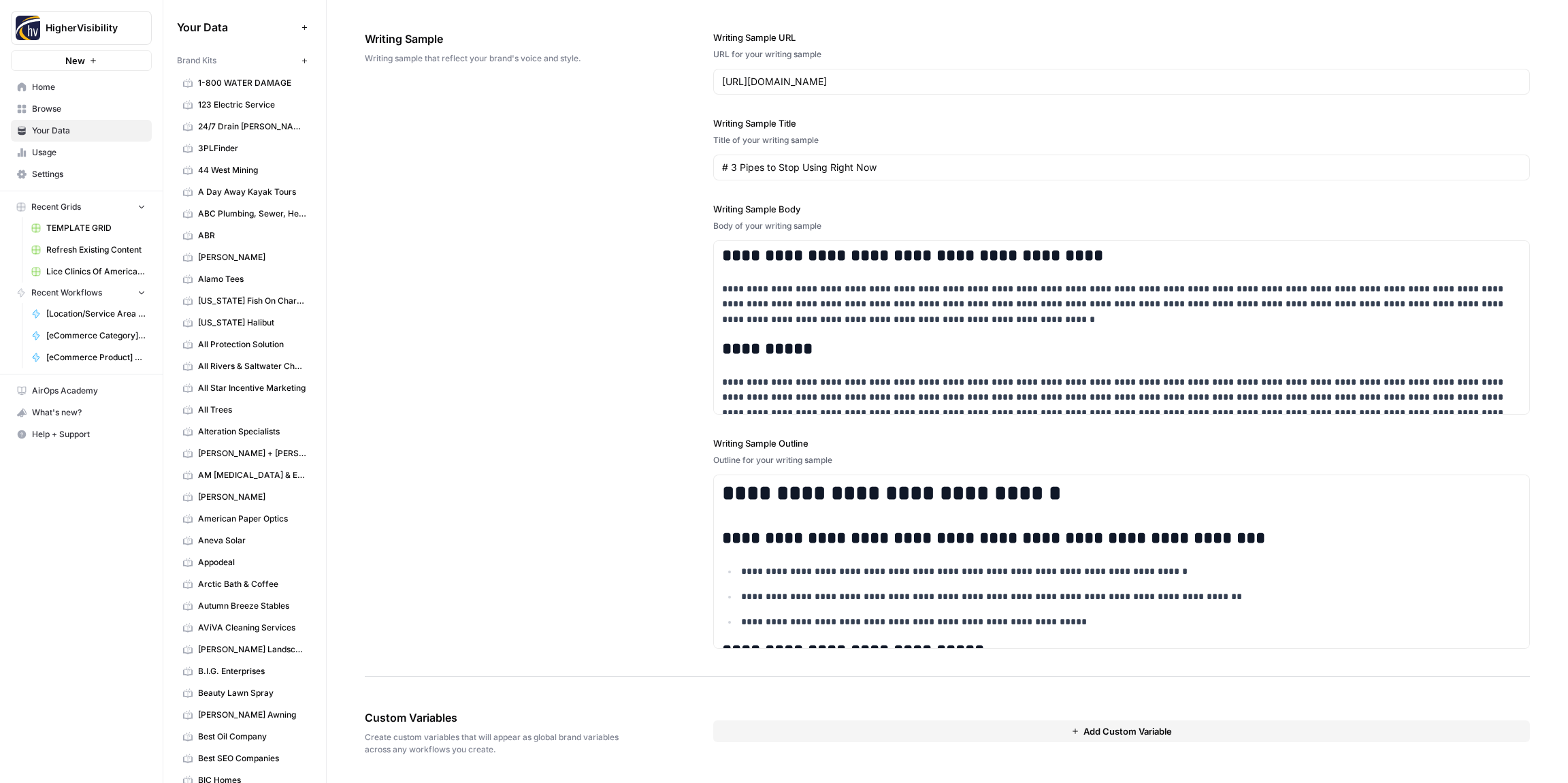
click at [789, 736] on button "Add Custom Variable" at bounding box center [1121, 731] width 816 height 22
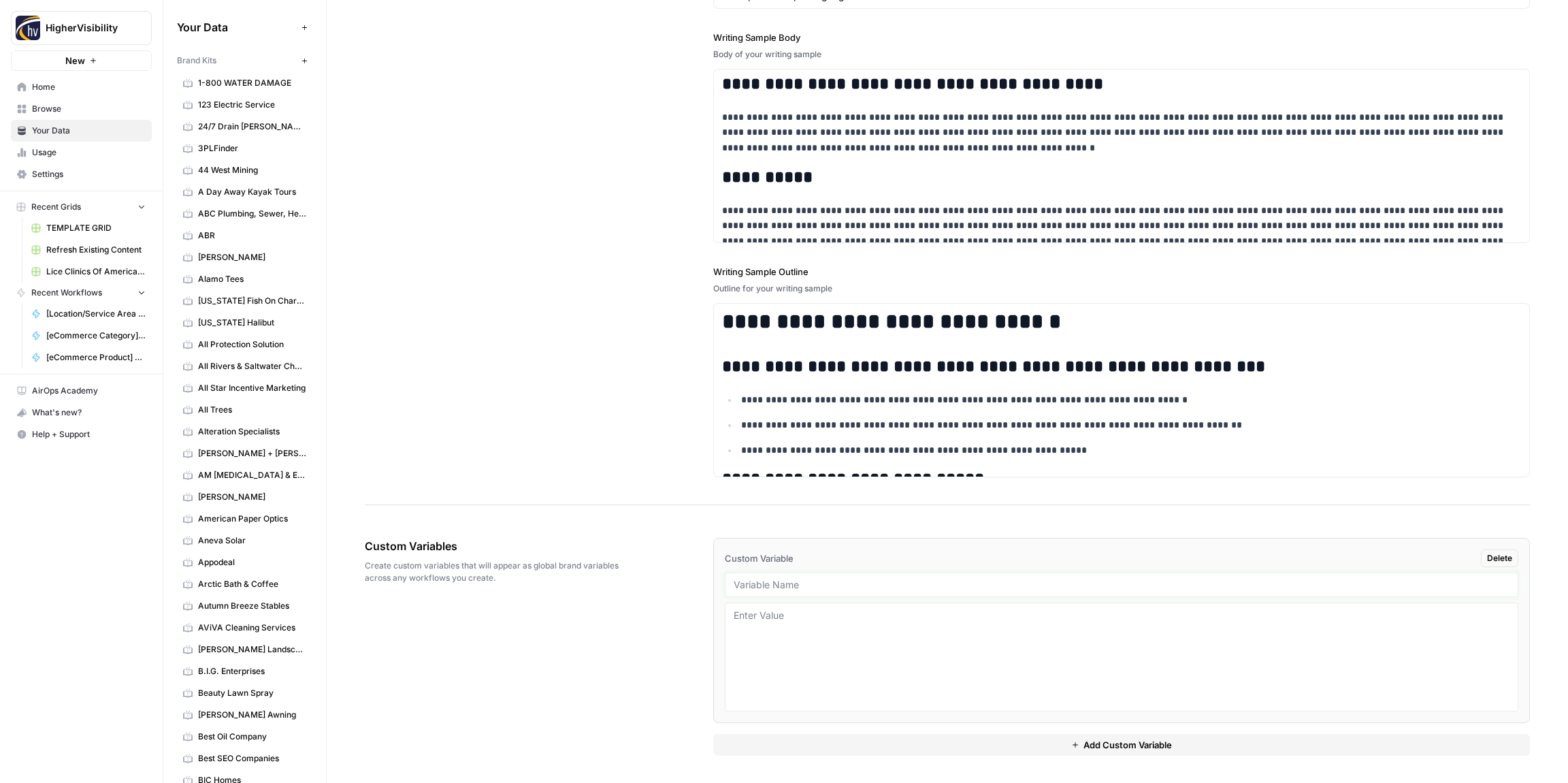
click at [751, 589] on input "text" at bounding box center [1121, 585] width 776 height 13
paste input "Case Studies"
type input "Case Studies"
click at [768, 739] on button "Add Custom Variable" at bounding box center [1121, 745] width 816 height 22
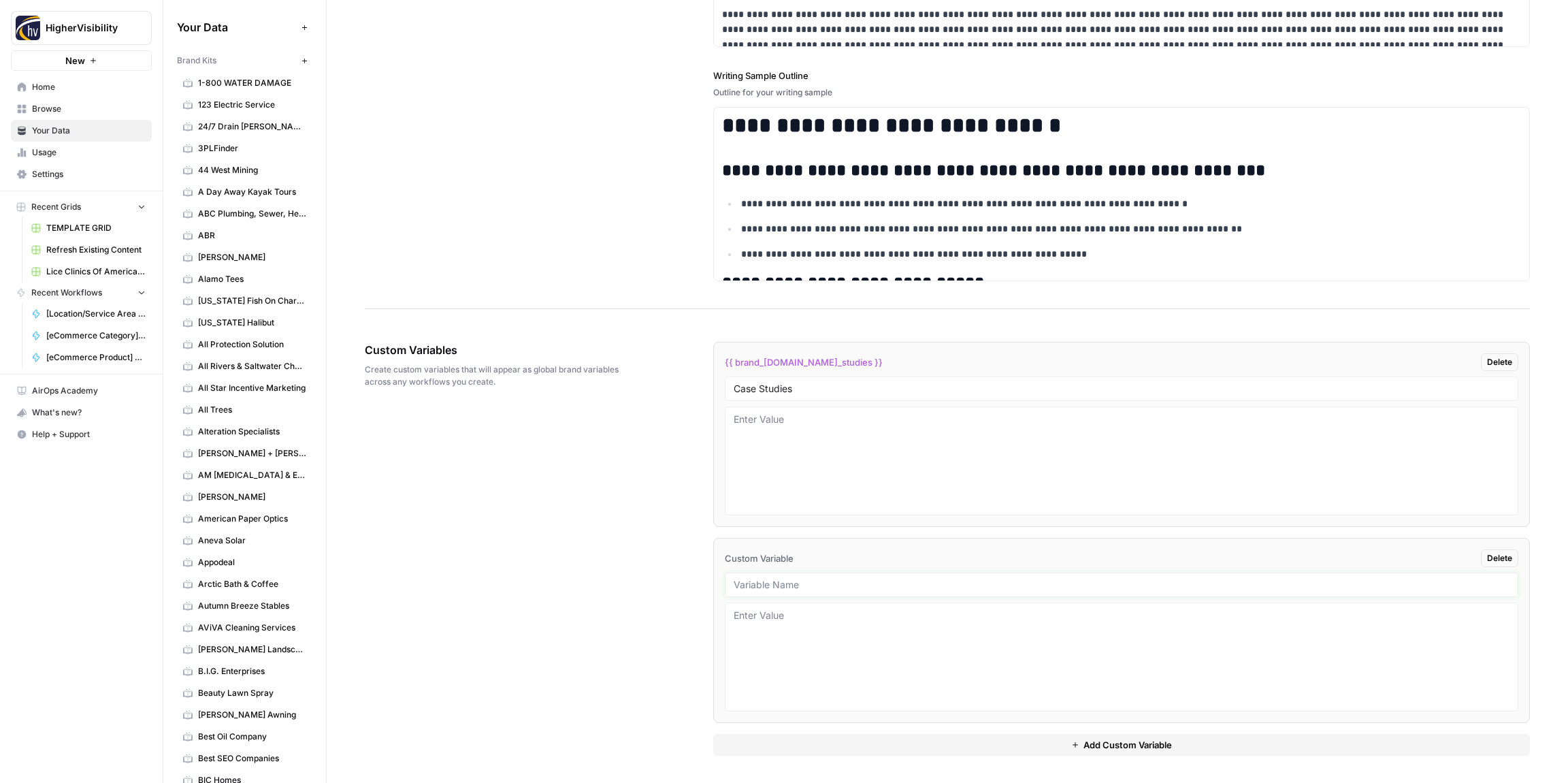
click at [769, 586] on input "text" at bounding box center [1121, 585] width 776 height 13
paste input "Testimonials"
type input "Testimonials"
click at [846, 746] on button "Add Custom Variable" at bounding box center [1121, 745] width 816 height 22
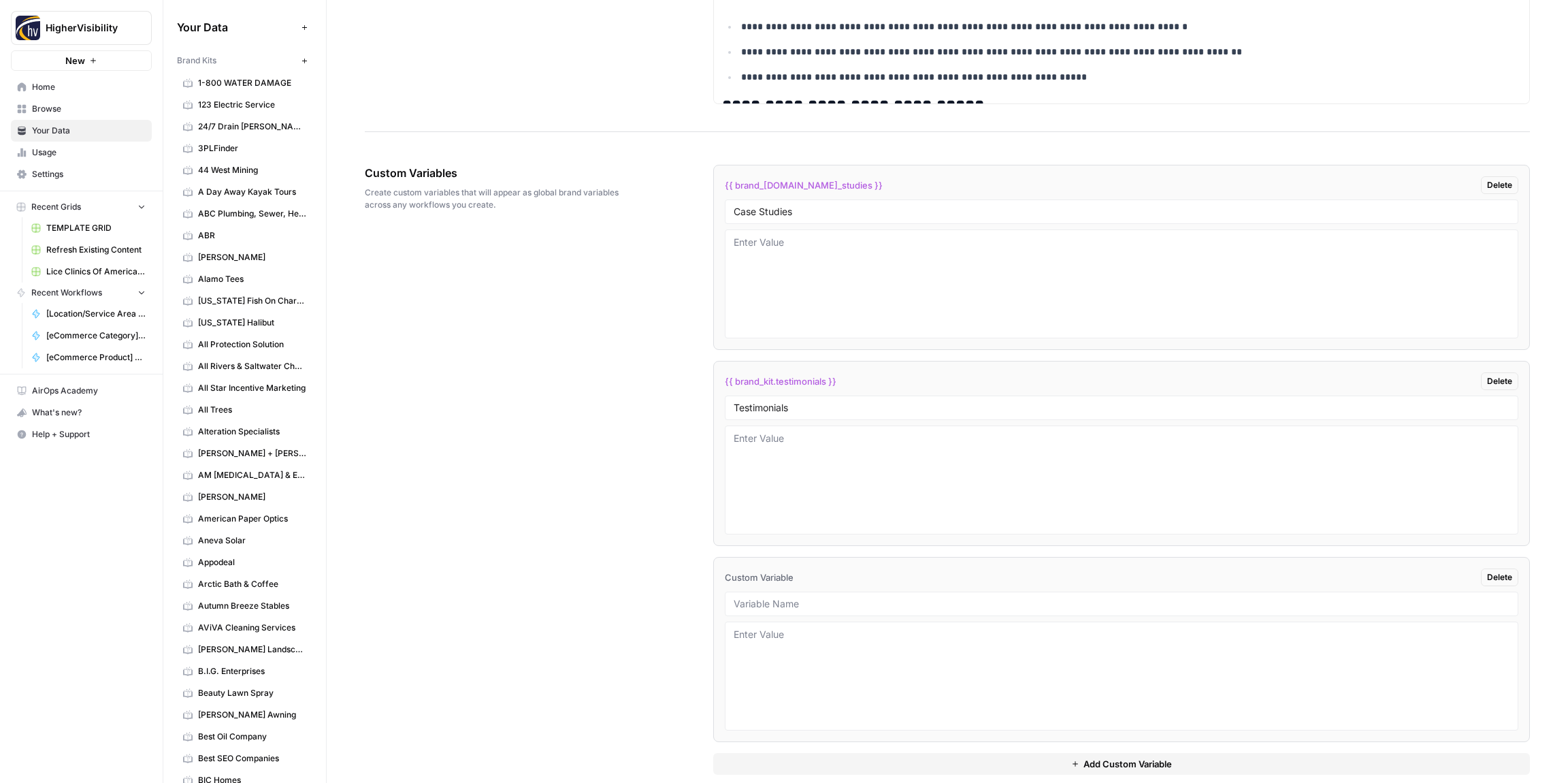
scroll to position [2146, 0]
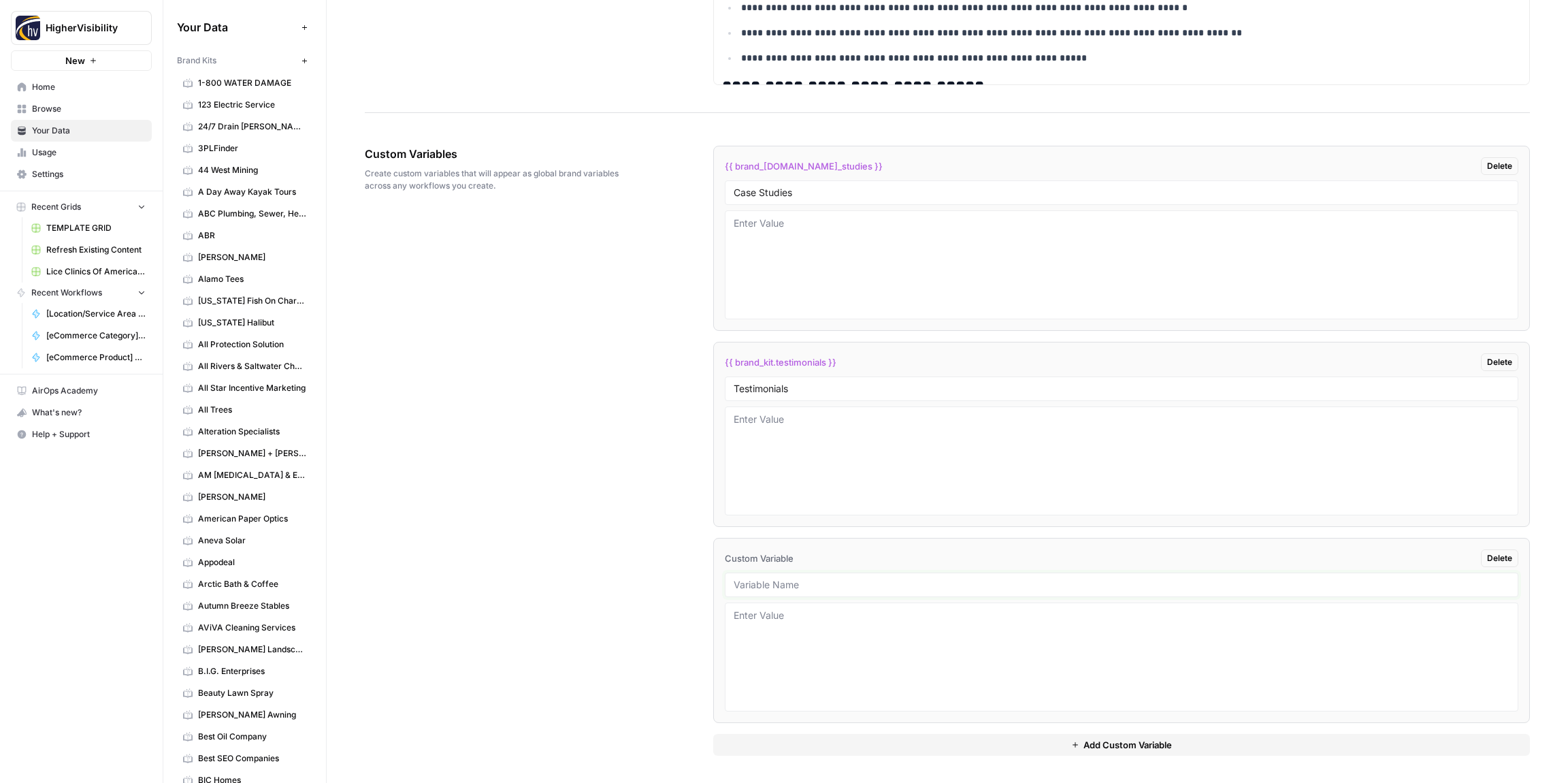
click at [809, 586] on input "text" at bounding box center [1121, 585] width 776 height 13
paste input "Word Count"
type input "Word Count"
drag, startPoint x: 812, startPoint y: 745, endPoint x: 800, endPoint y: 710, distance: 37.0
click at [812, 745] on button "Add Custom Variable" at bounding box center [1121, 745] width 816 height 22
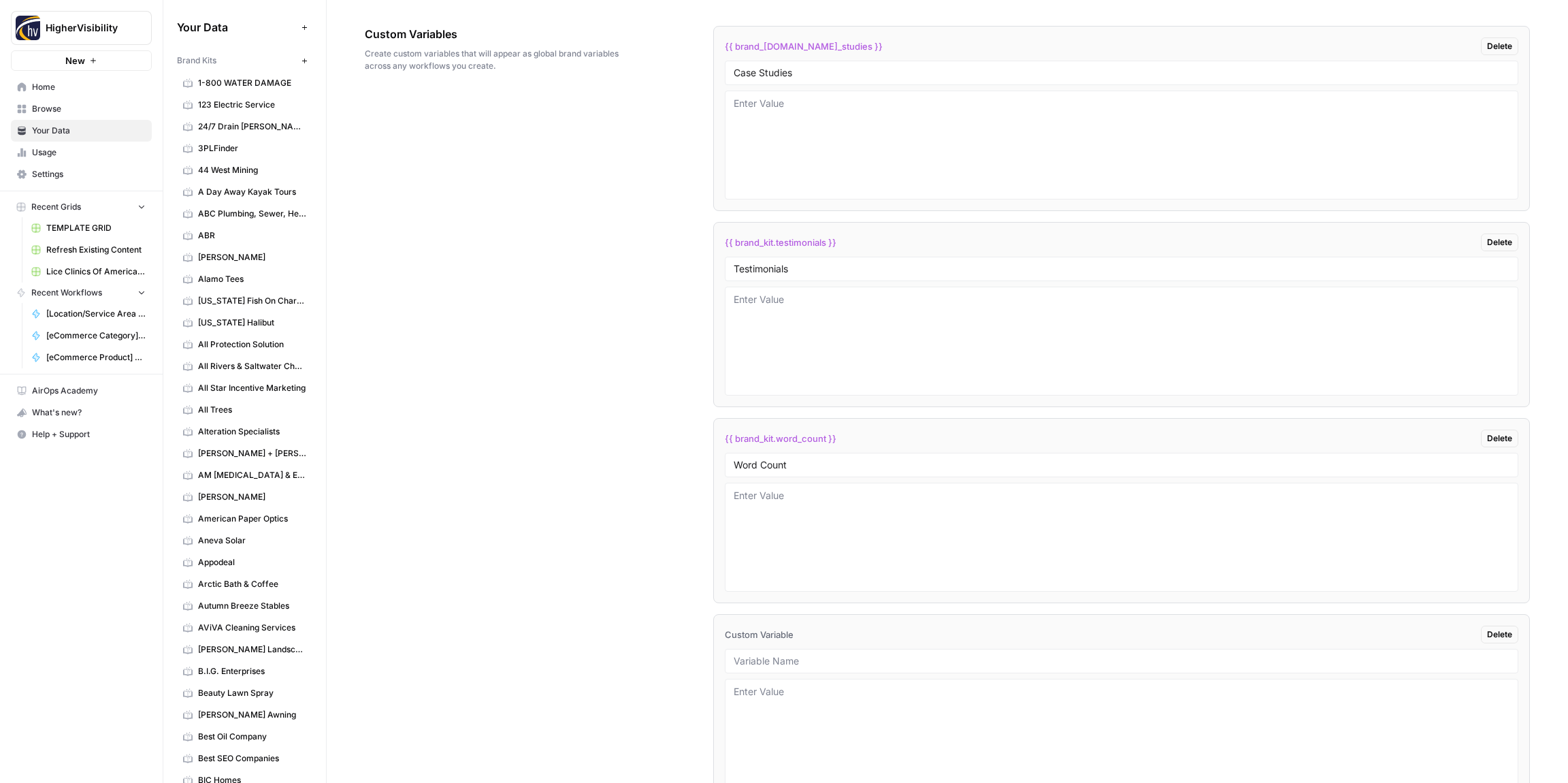
scroll to position [2342, 0]
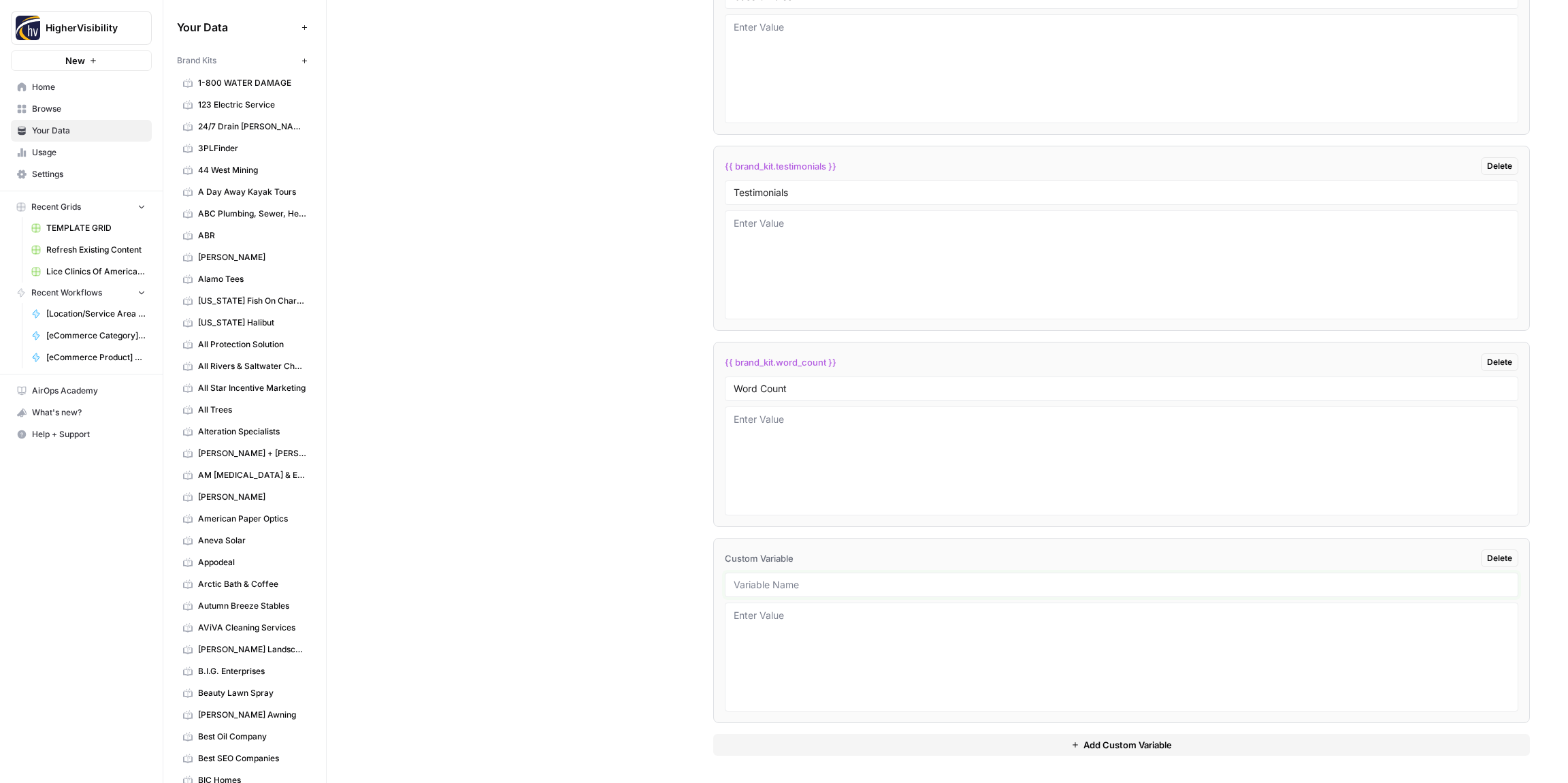
drag, startPoint x: 779, startPoint y: 589, endPoint x: 772, endPoint y: 586, distance: 7.6
click at [779, 589] on input "text" at bounding box center [1121, 585] width 776 height 13
paste input "Custom Location Page Outline"
type input "Custom Location Page Outline"
click at [778, 740] on button "Add Custom Variable" at bounding box center [1121, 745] width 816 height 22
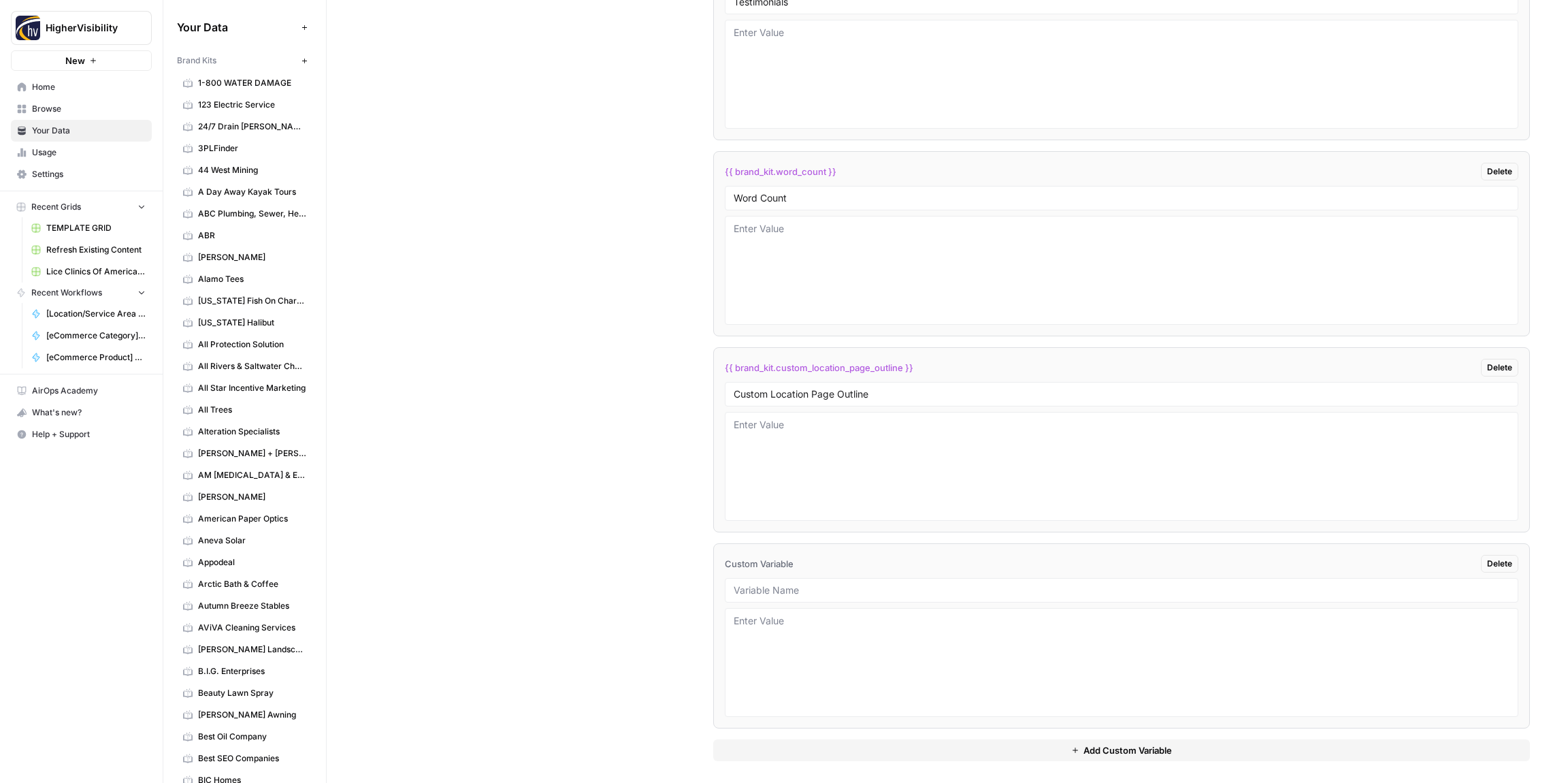
scroll to position [2538, 0]
click at [777, 587] on input "text" at bounding box center [1121, 585] width 776 height 13
paste input "Industry"
type input "Industry"
click at [779, 745] on button "Add Custom Variable" at bounding box center [1121, 745] width 816 height 22
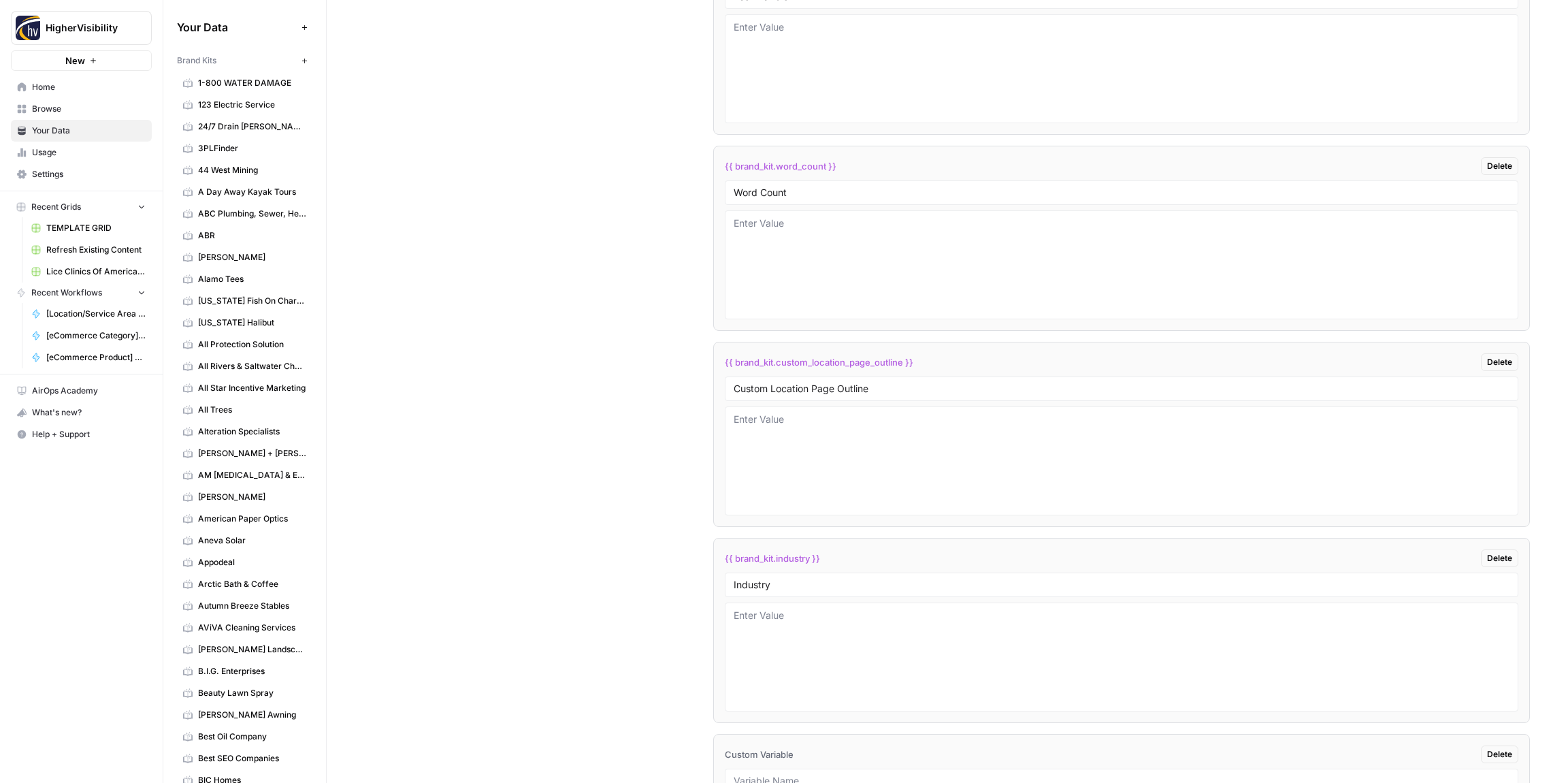
click at [779, 745] on div "Custom Variable Delete" at bounding box center [1121, 754] width 793 height 17
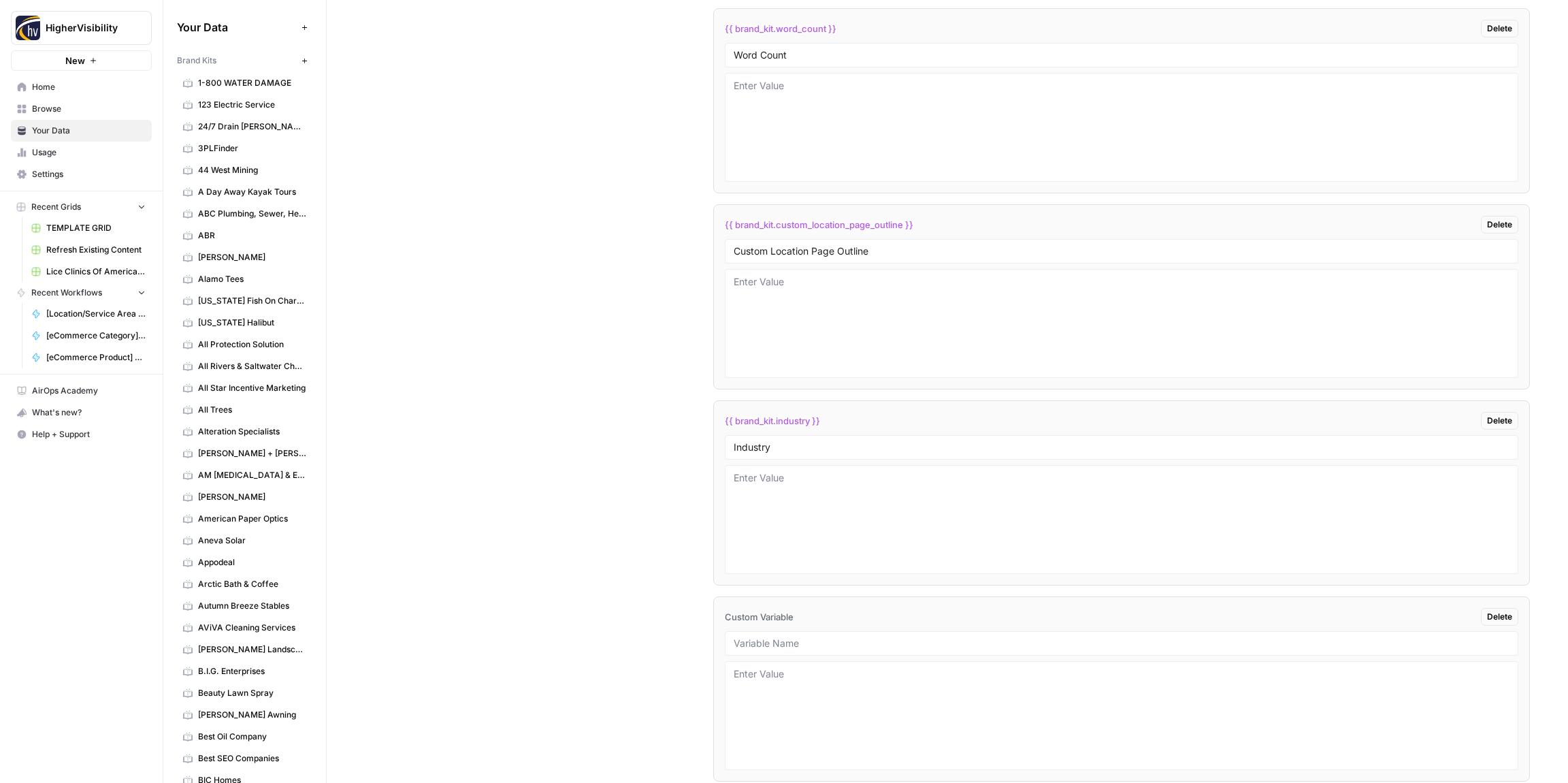
scroll to position [2735, 0]
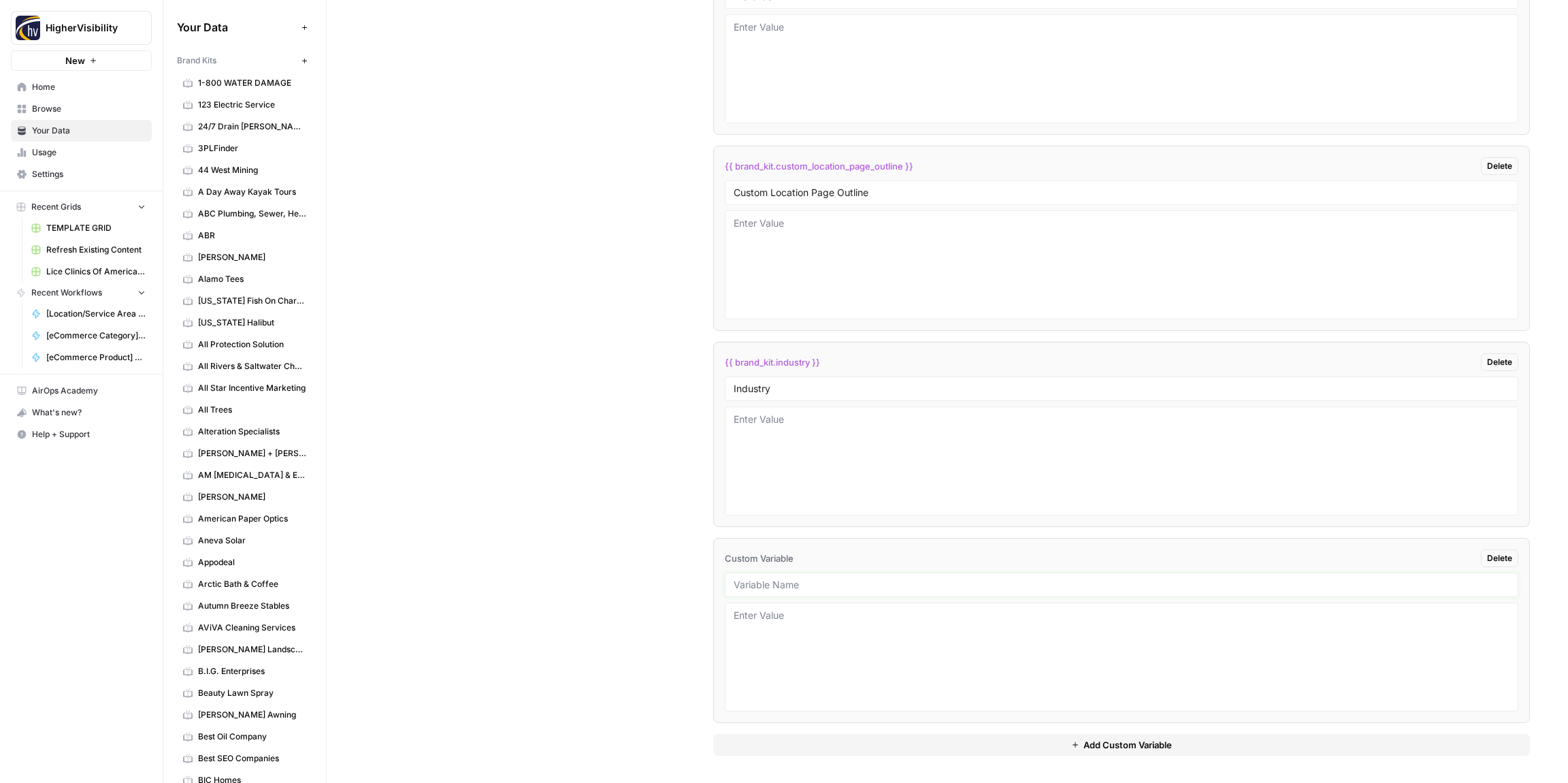
click at [751, 579] on input "text" at bounding box center [1121, 585] width 776 height 13
paste input "Location Page Services"
type input "Location Page Services"
click at [652, 574] on div "Custom Variables Create custom variables that will appear as global brand varia…" at bounding box center [947, 157] width 1165 height 1252
click at [817, 486] on textarea at bounding box center [1121, 461] width 776 height 97
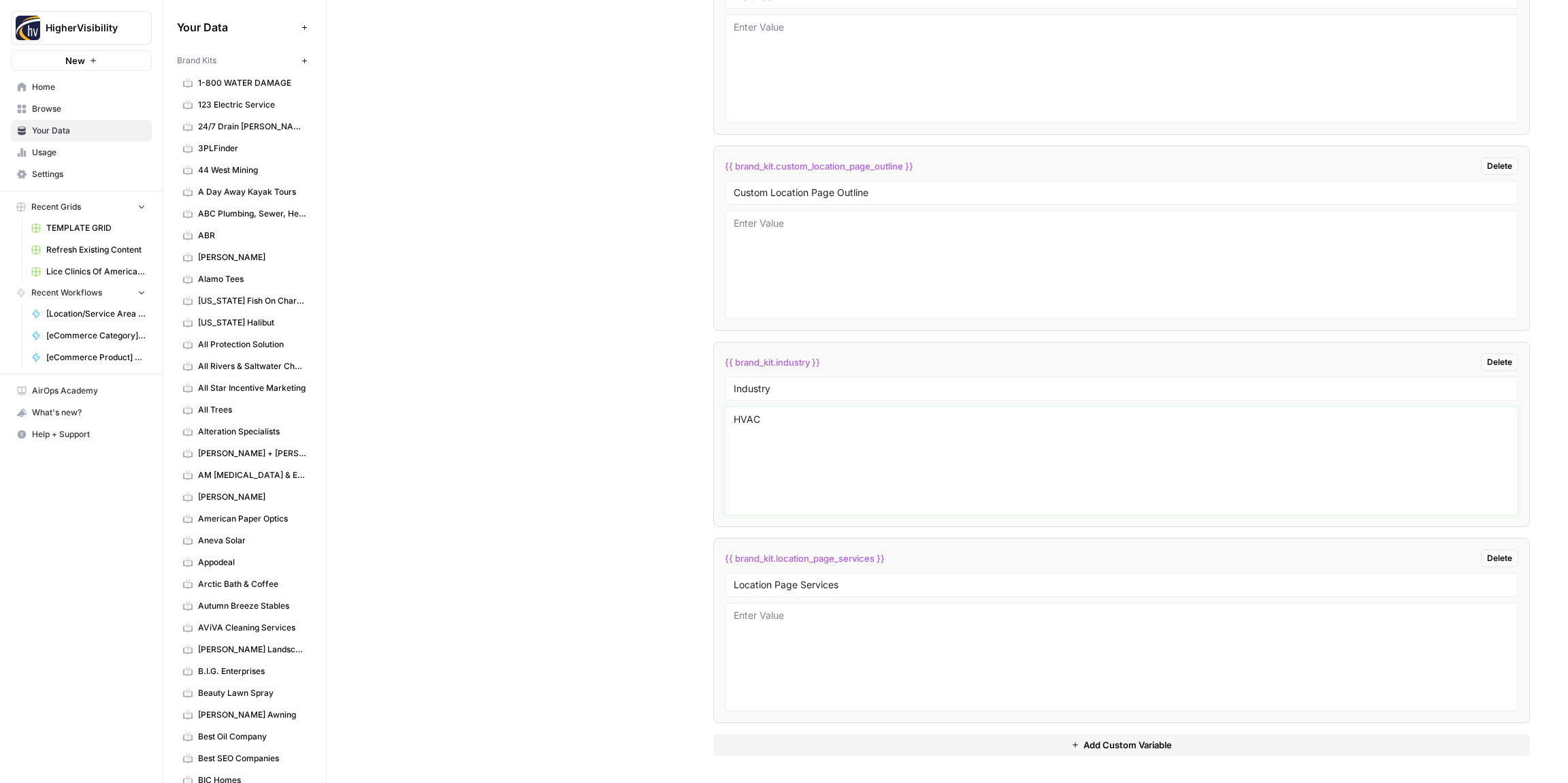
type textarea "HVAC"
click at [679, 481] on div "Custom Variables Create custom variables that will appear as global brand varia…" at bounding box center [947, 157] width 1165 height 1252
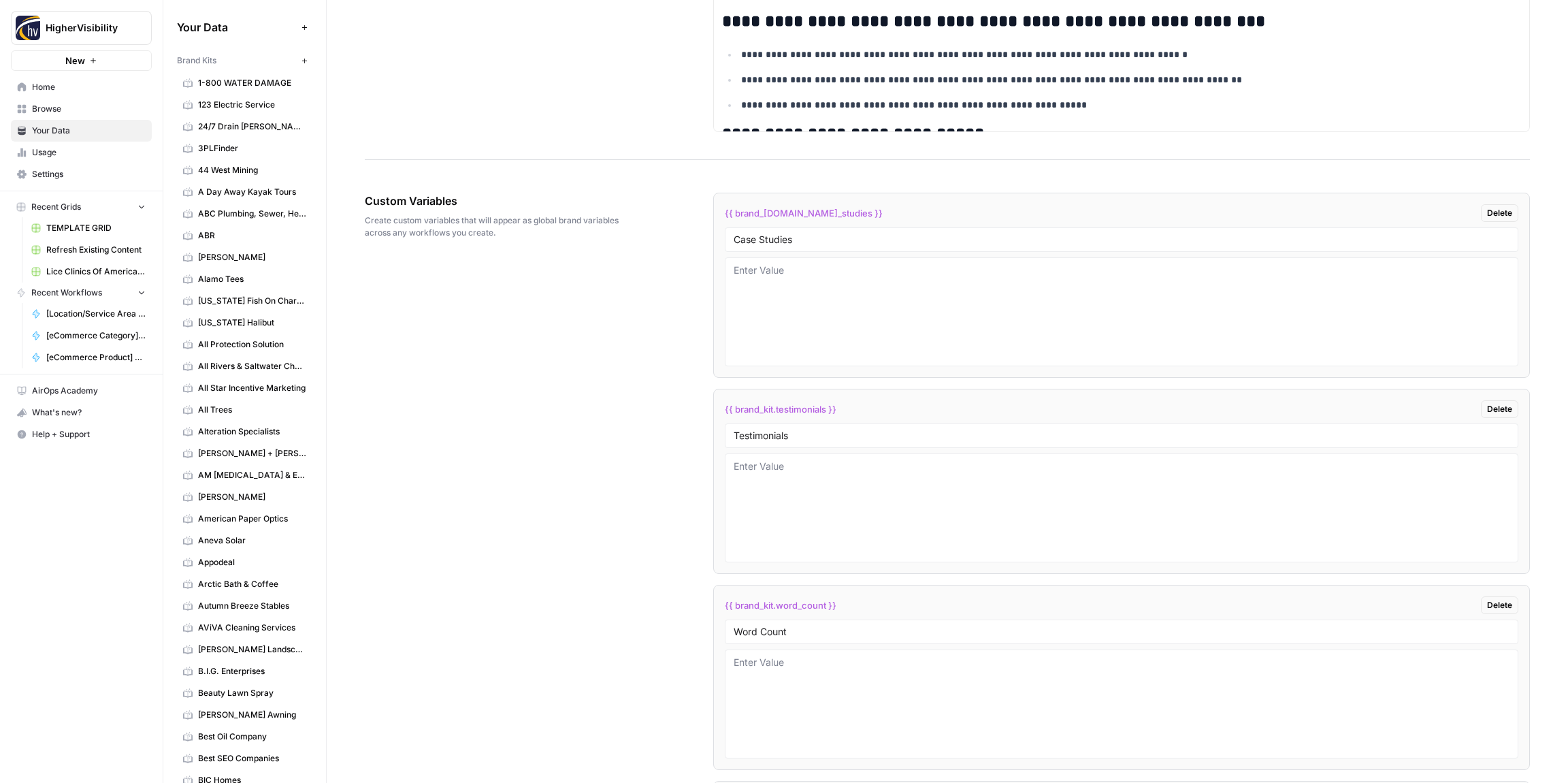
scroll to position [2012, 0]
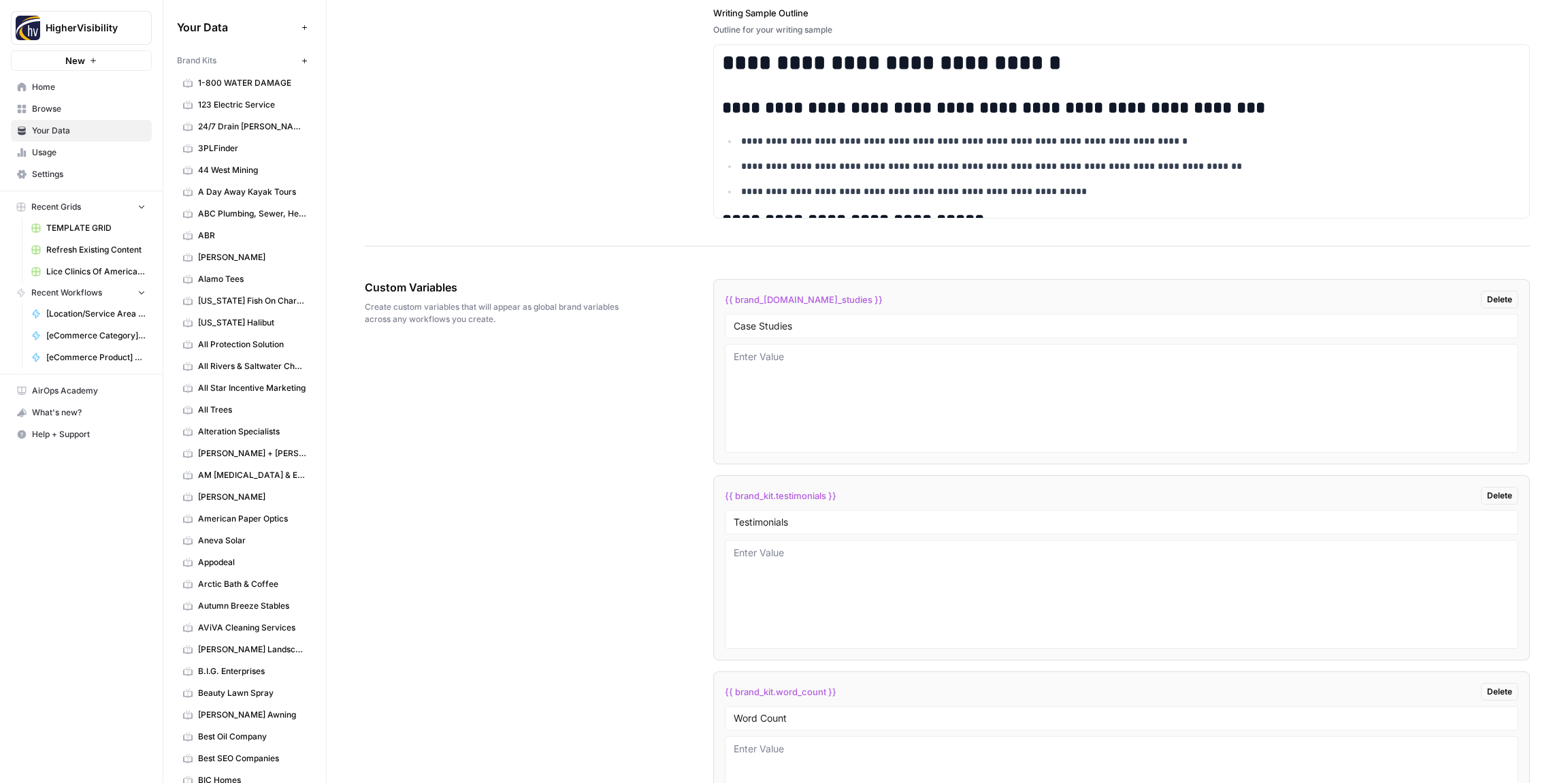
click at [304, 60] on icon "button" at bounding box center [304, 60] width 5 height 5
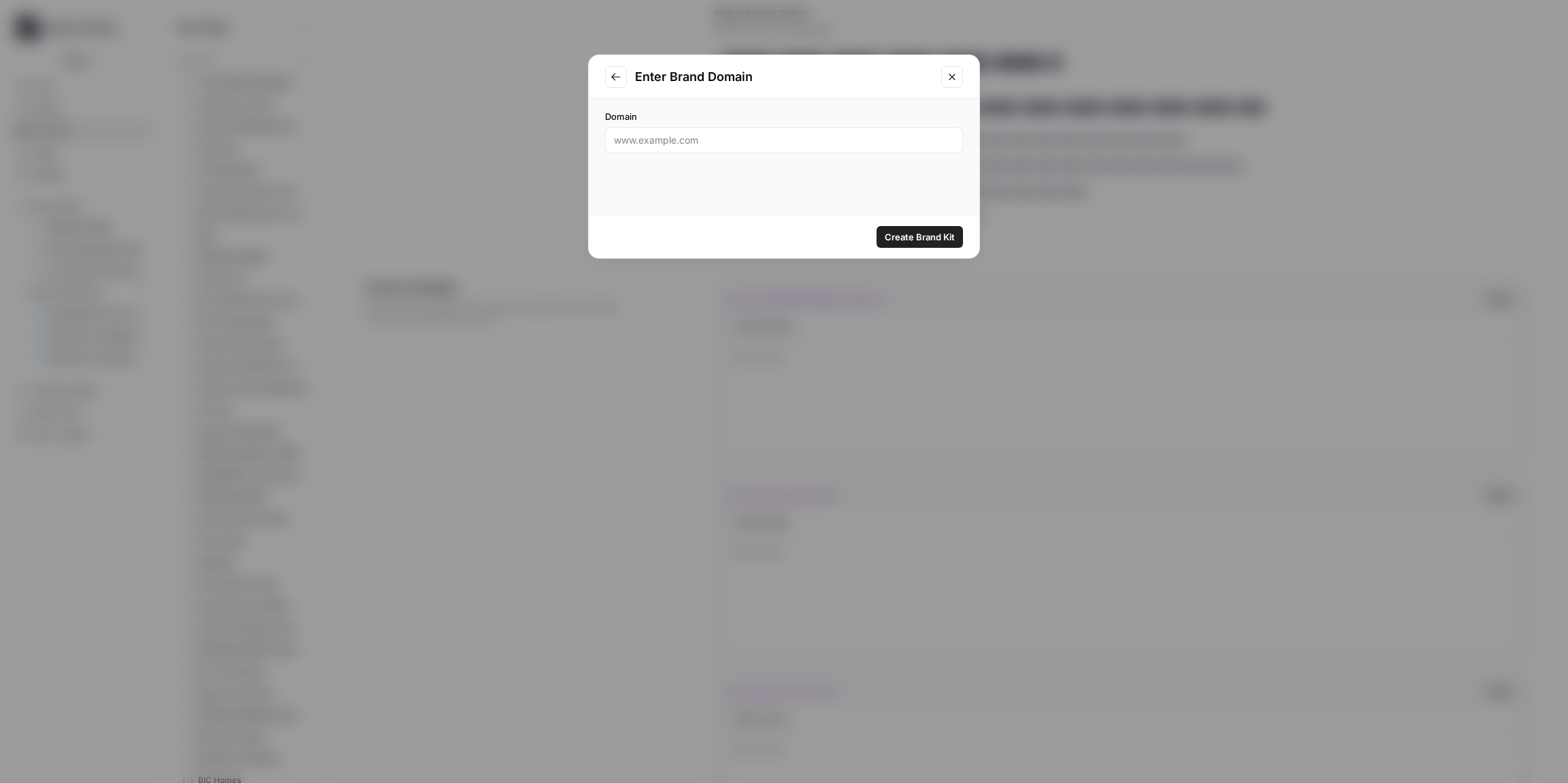
click at [656, 132] on div at bounding box center [784, 139] width 358 height 26
paste input "[URL][DOMAIN_NAME]"
type input "[URL][DOMAIN_NAME]"
click at [916, 235] on span "Create Brand Kit" at bounding box center [919, 237] width 70 height 13
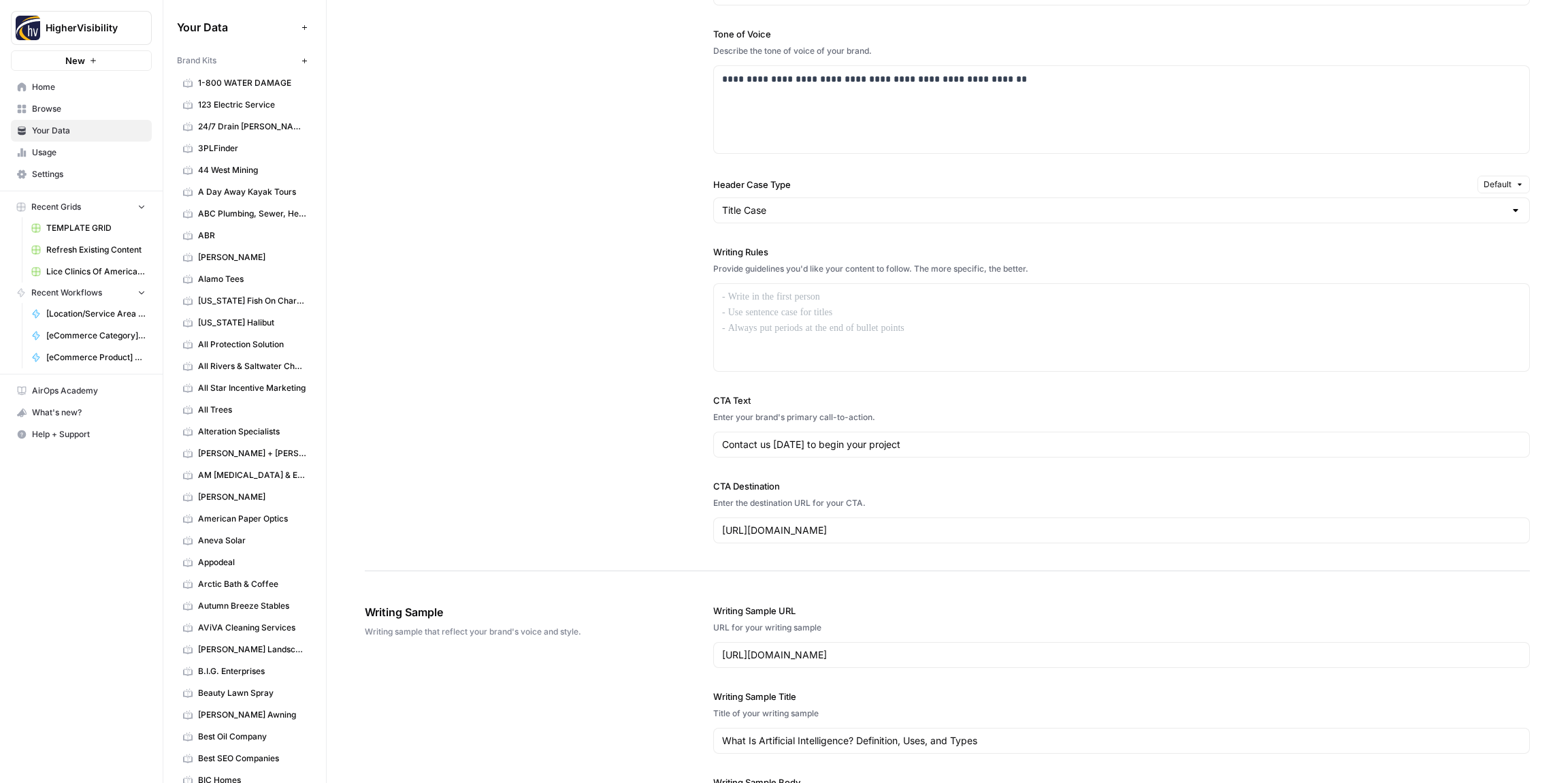
scroll to position [941, 0]
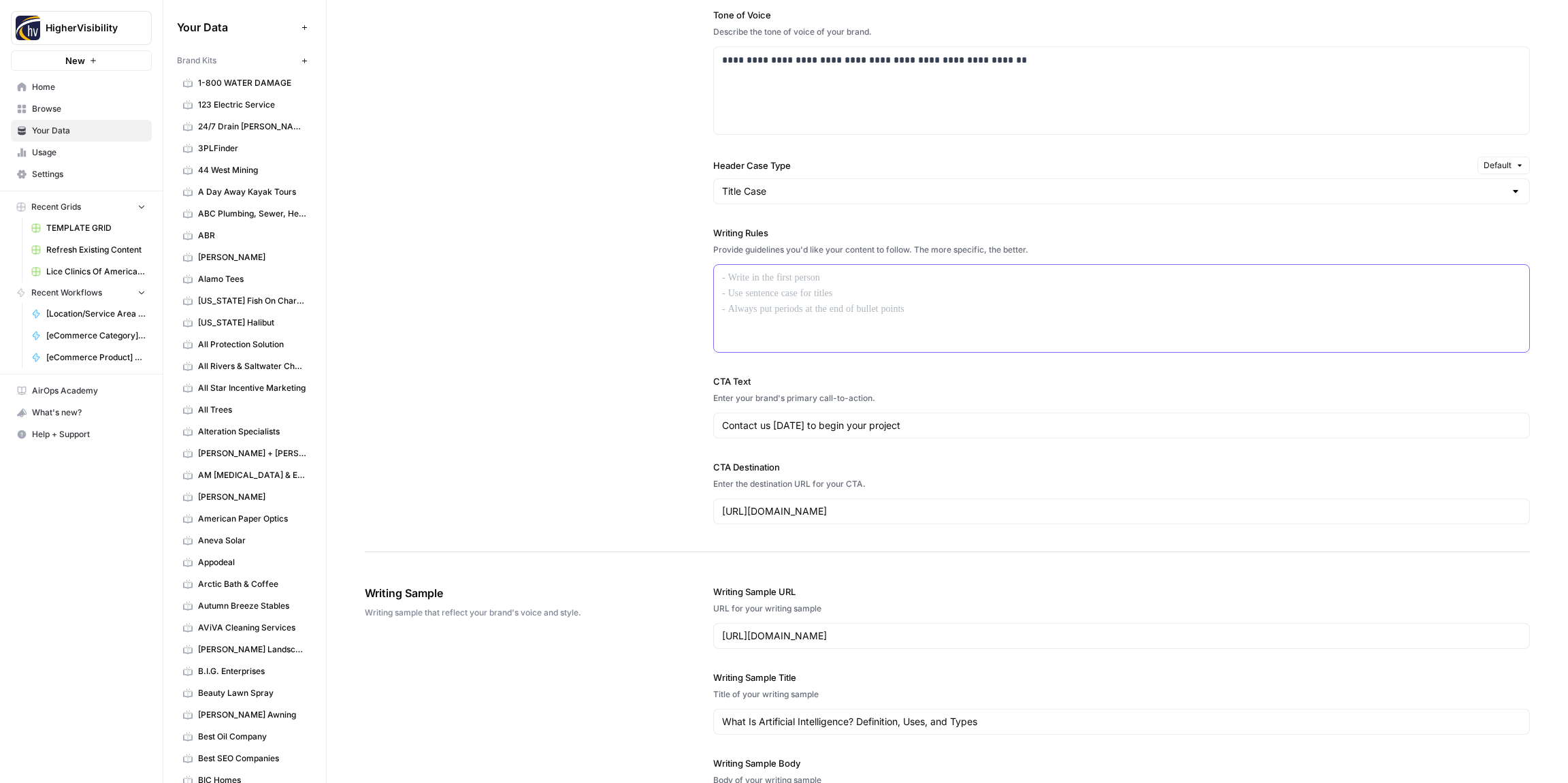
click at [777, 314] on div at bounding box center [1121, 308] width 815 height 88
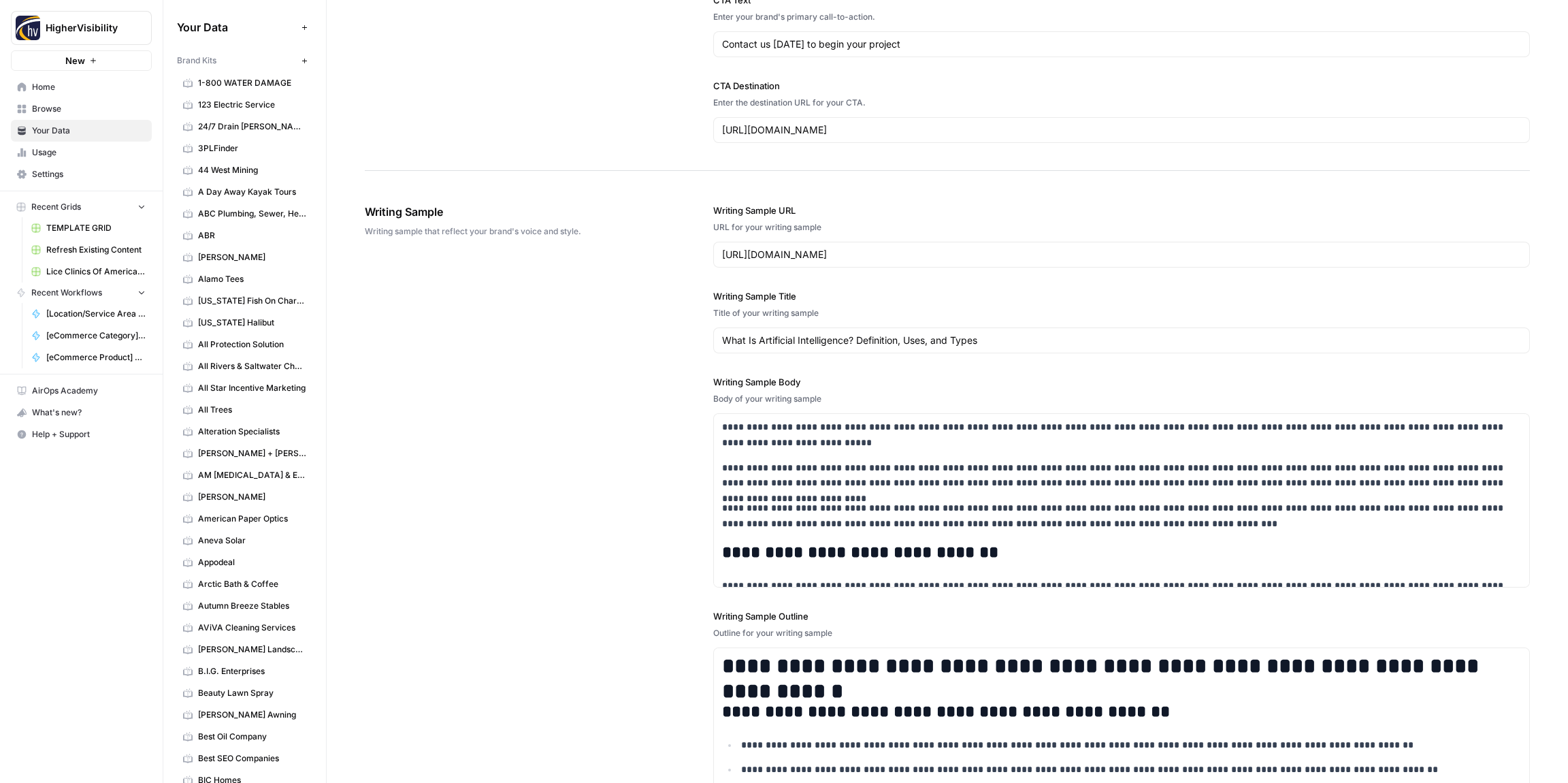
scroll to position [1581, 0]
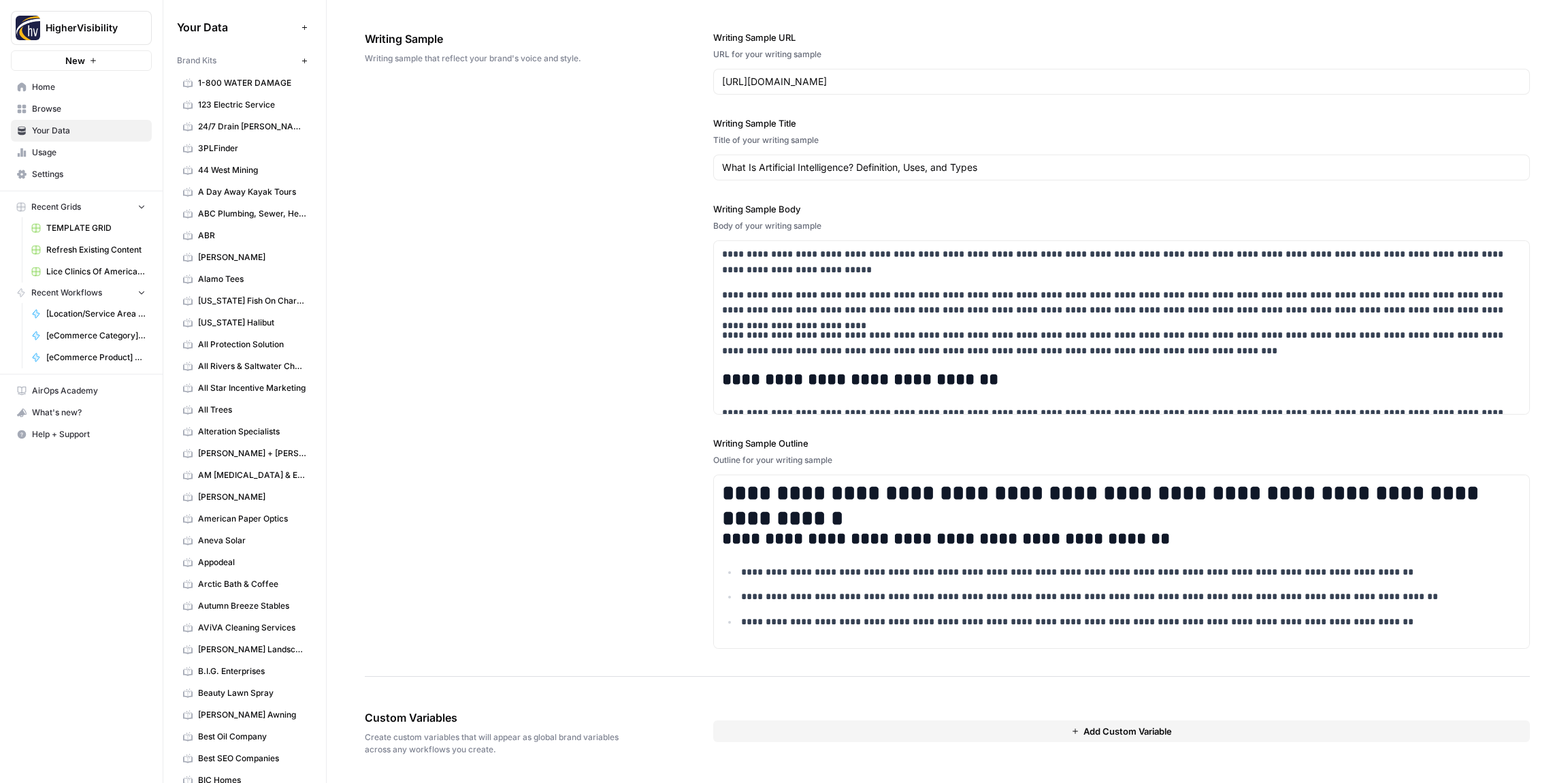
click at [746, 735] on button "Add Custom Variable" at bounding box center [1121, 731] width 816 height 22
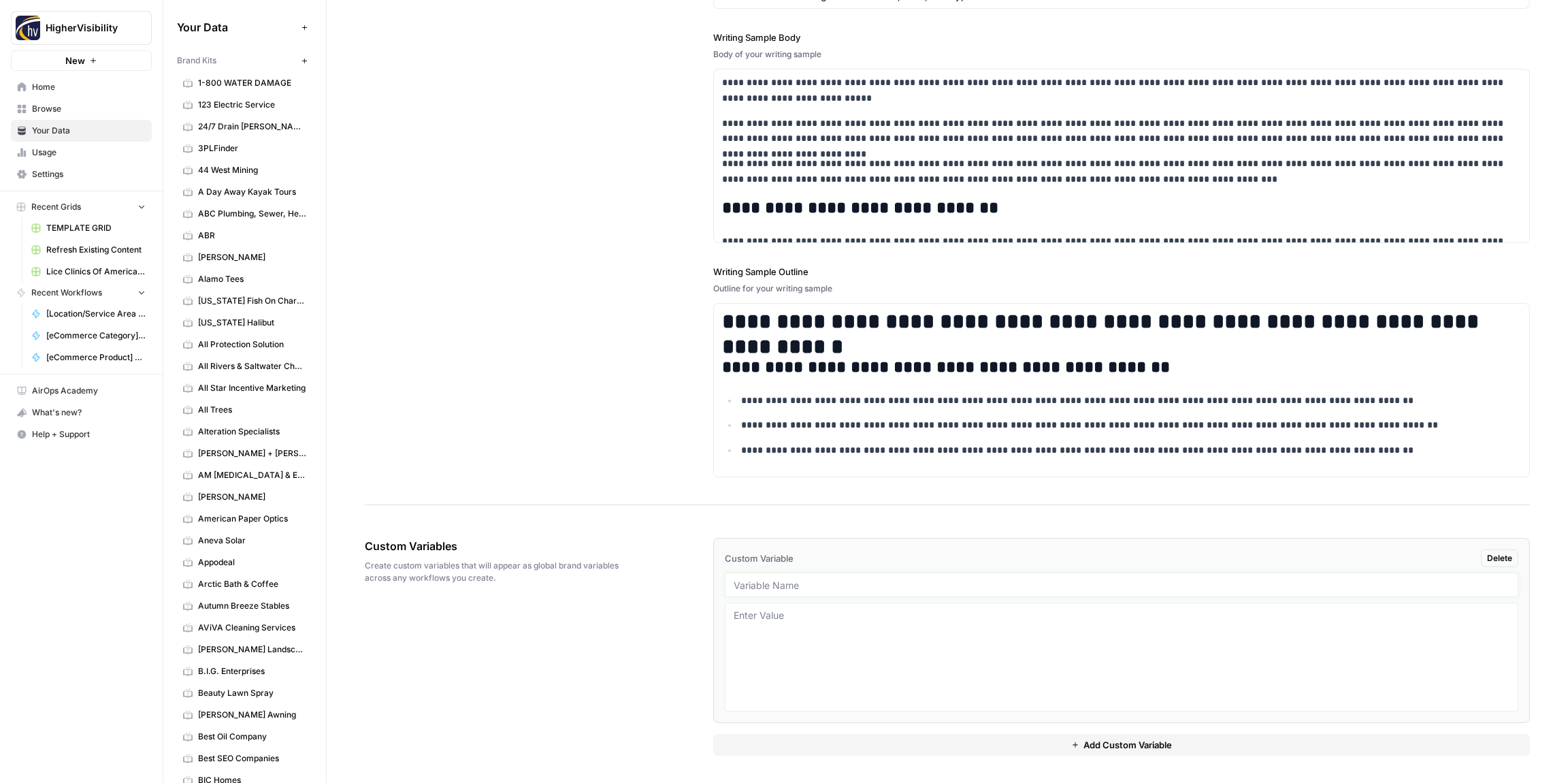
click at [793, 585] on input "text" at bounding box center [1121, 585] width 776 height 13
paste input "Case Studies"
type input "Case Studies"
drag, startPoint x: 793, startPoint y: 744, endPoint x: 758, endPoint y: 696, distance: 59.4
click at [793, 744] on button "Add Custom Variable" at bounding box center [1121, 745] width 816 height 22
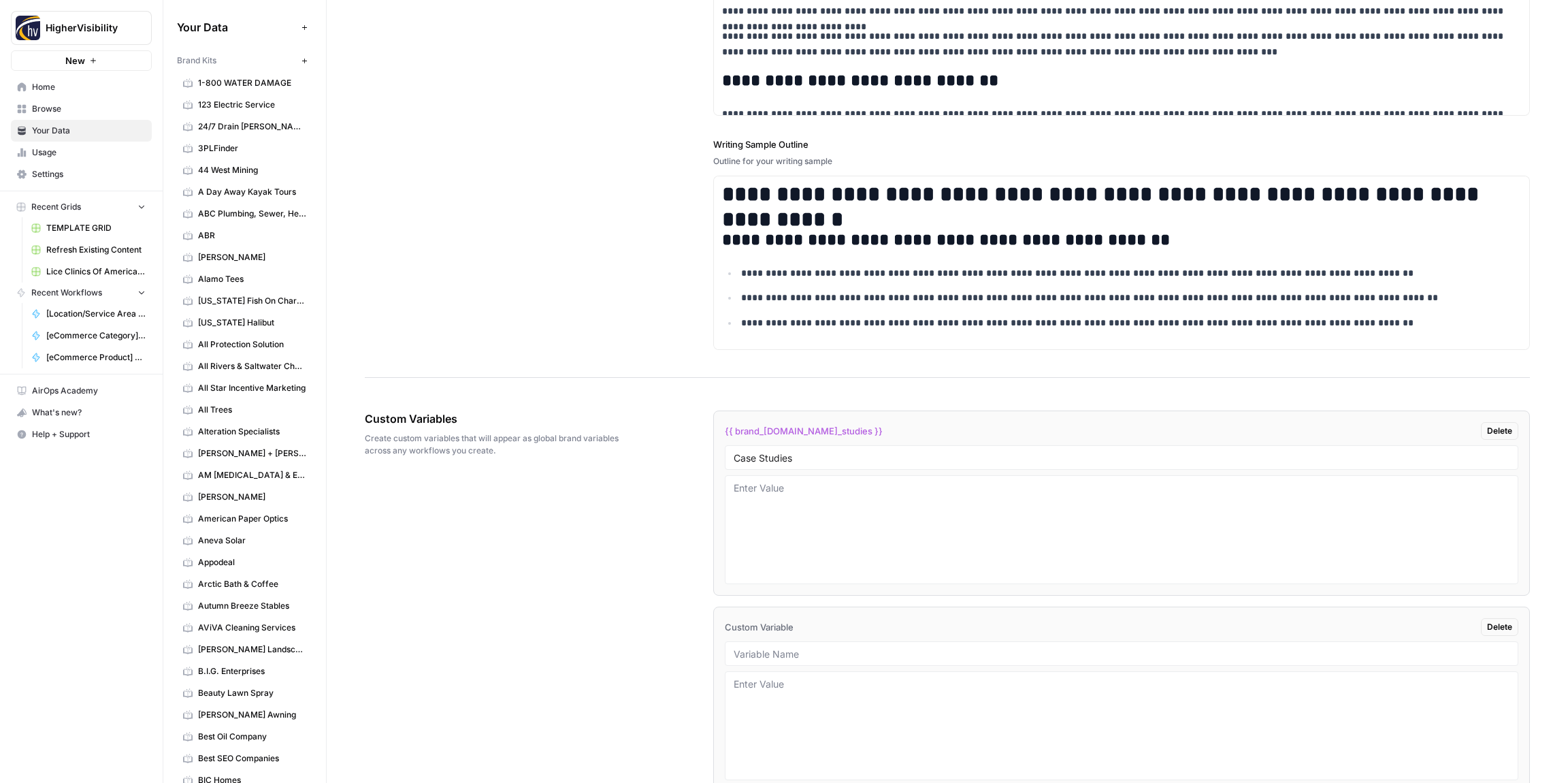
scroll to position [1949, 0]
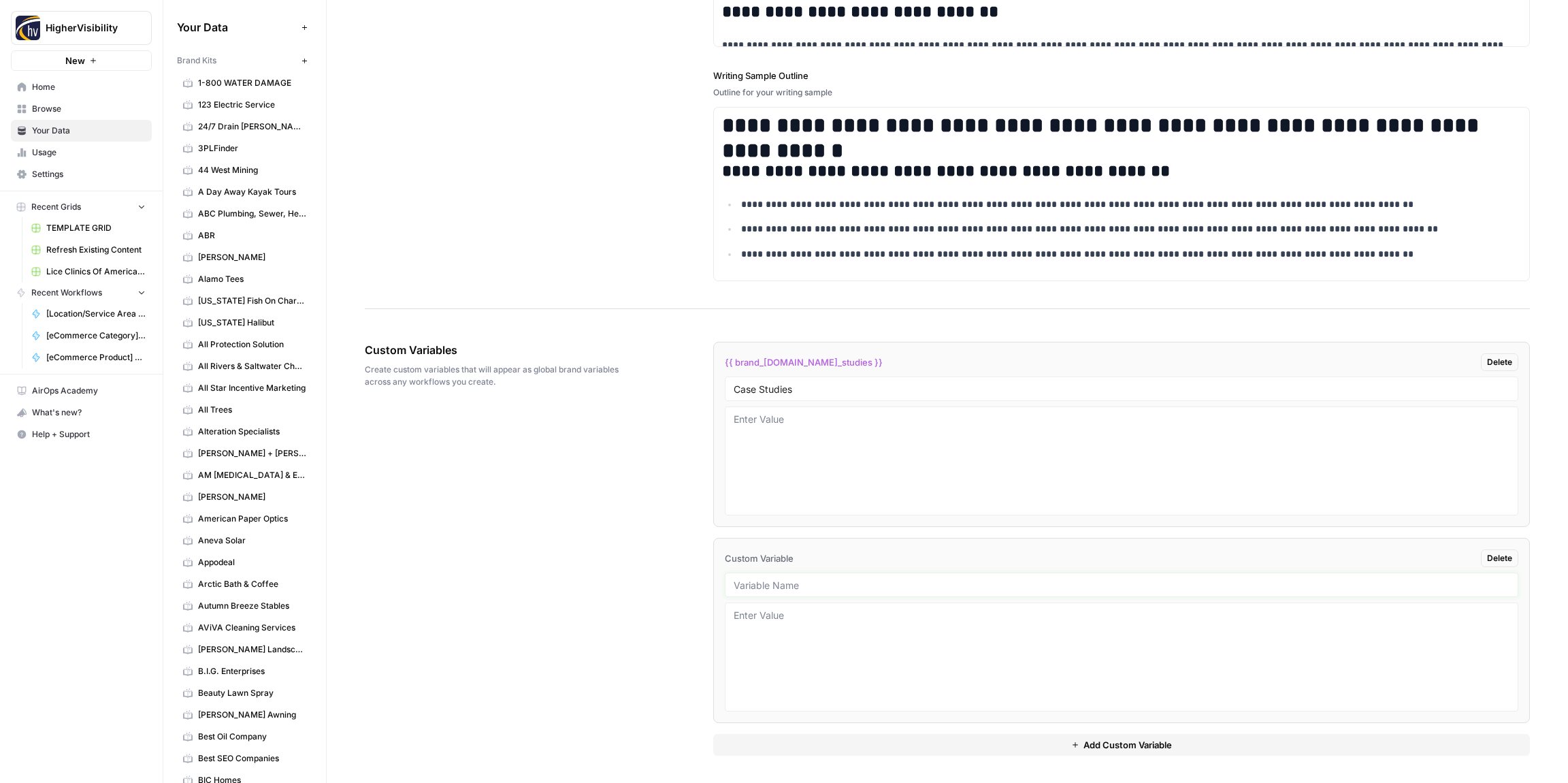
click at [761, 584] on input "text" at bounding box center [1121, 585] width 776 height 13
paste input "Testimonials"
type input "Testimonials"
click at [758, 740] on button "Add Custom Variable" at bounding box center [1121, 745] width 816 height 22
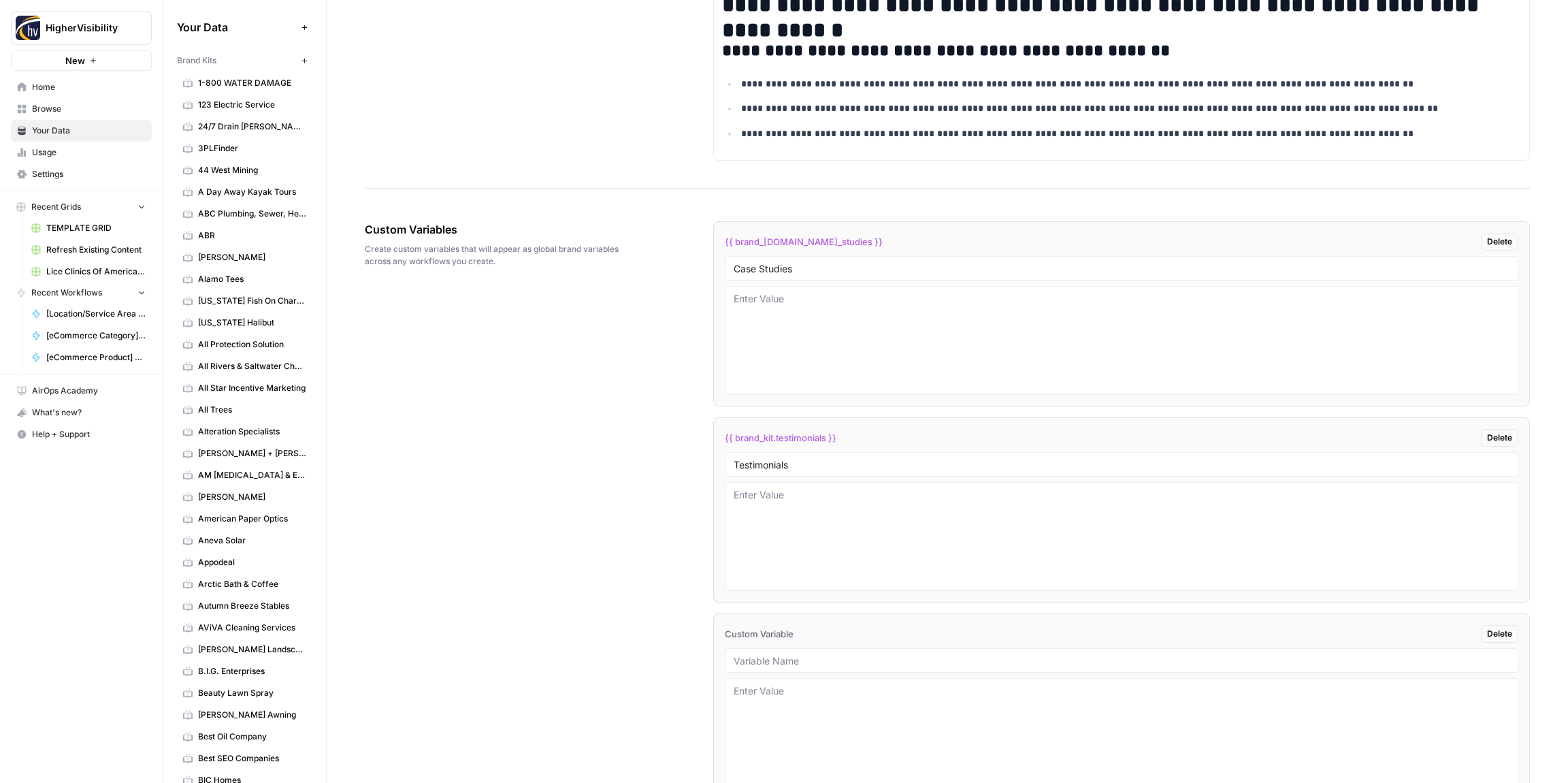
scroll to position [2145, 0]
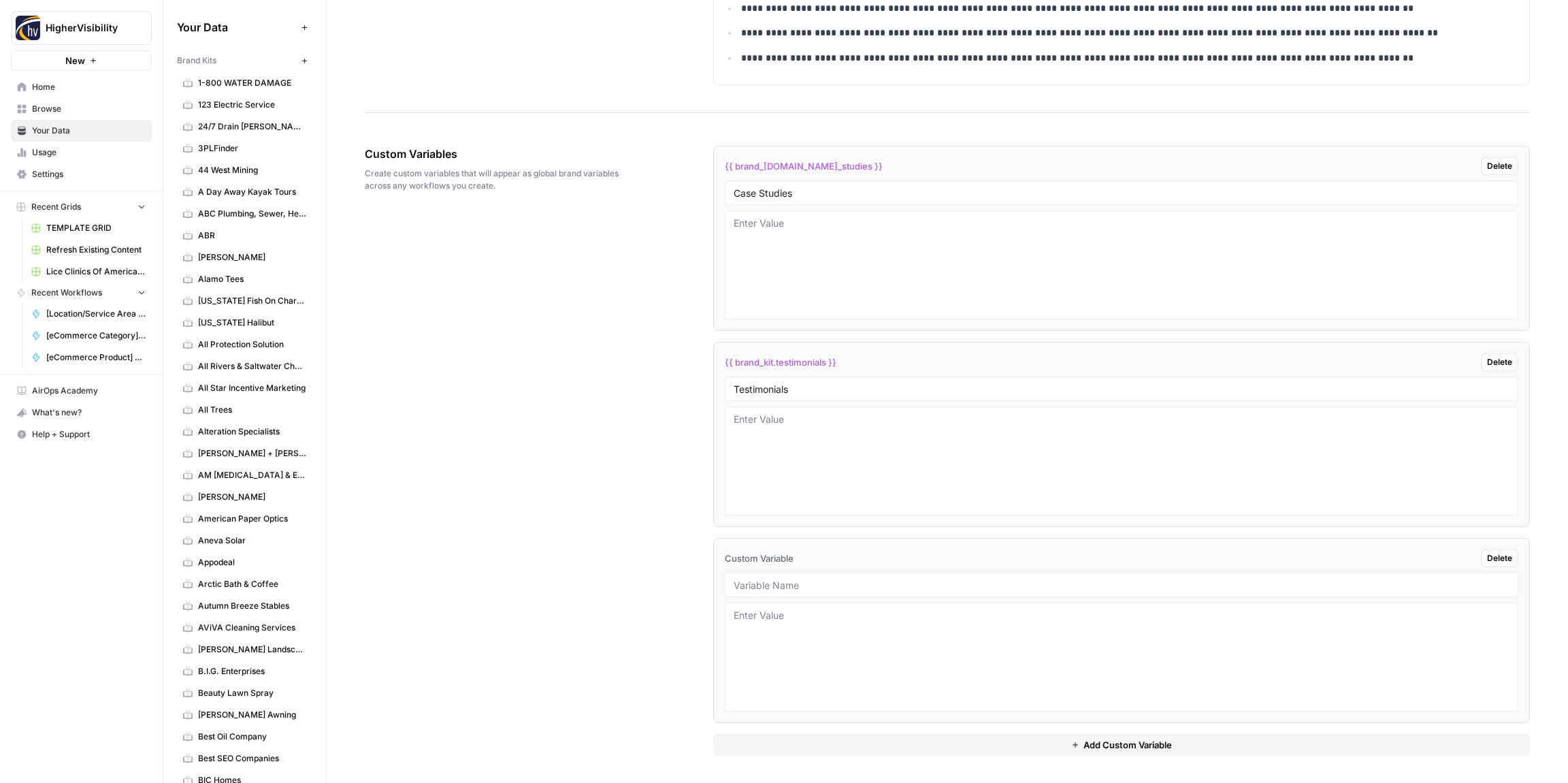
click at [798, 587] on input "text" at bounding box center [1121, 585] width 776 height 13
paste input "Word Count"
type input "Word Count"
click at [816, 741] on button "Add Custom Variable" at bounding box center [1121, 745] width 816 height 22
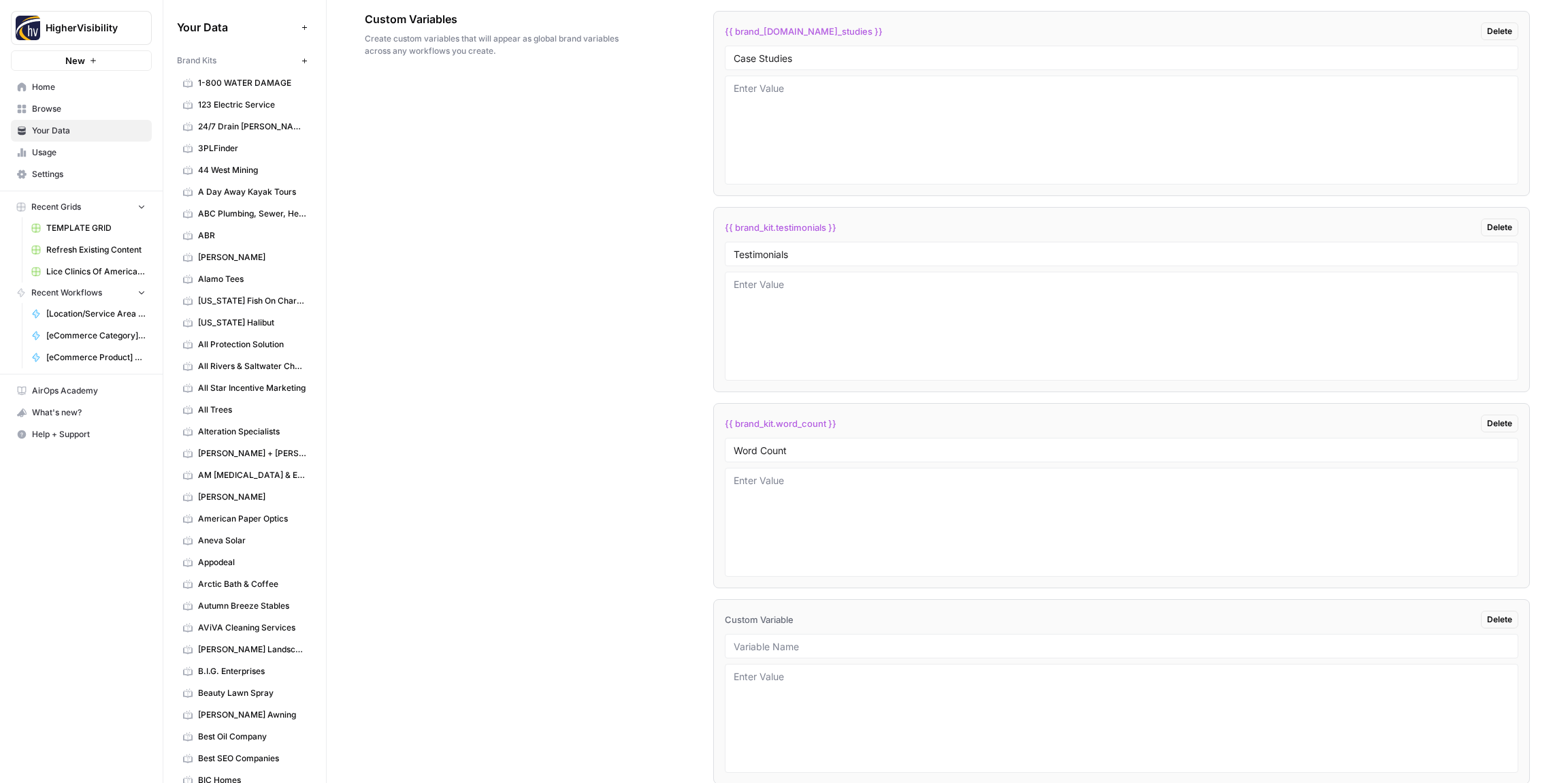
scroll to position [2340, 0]
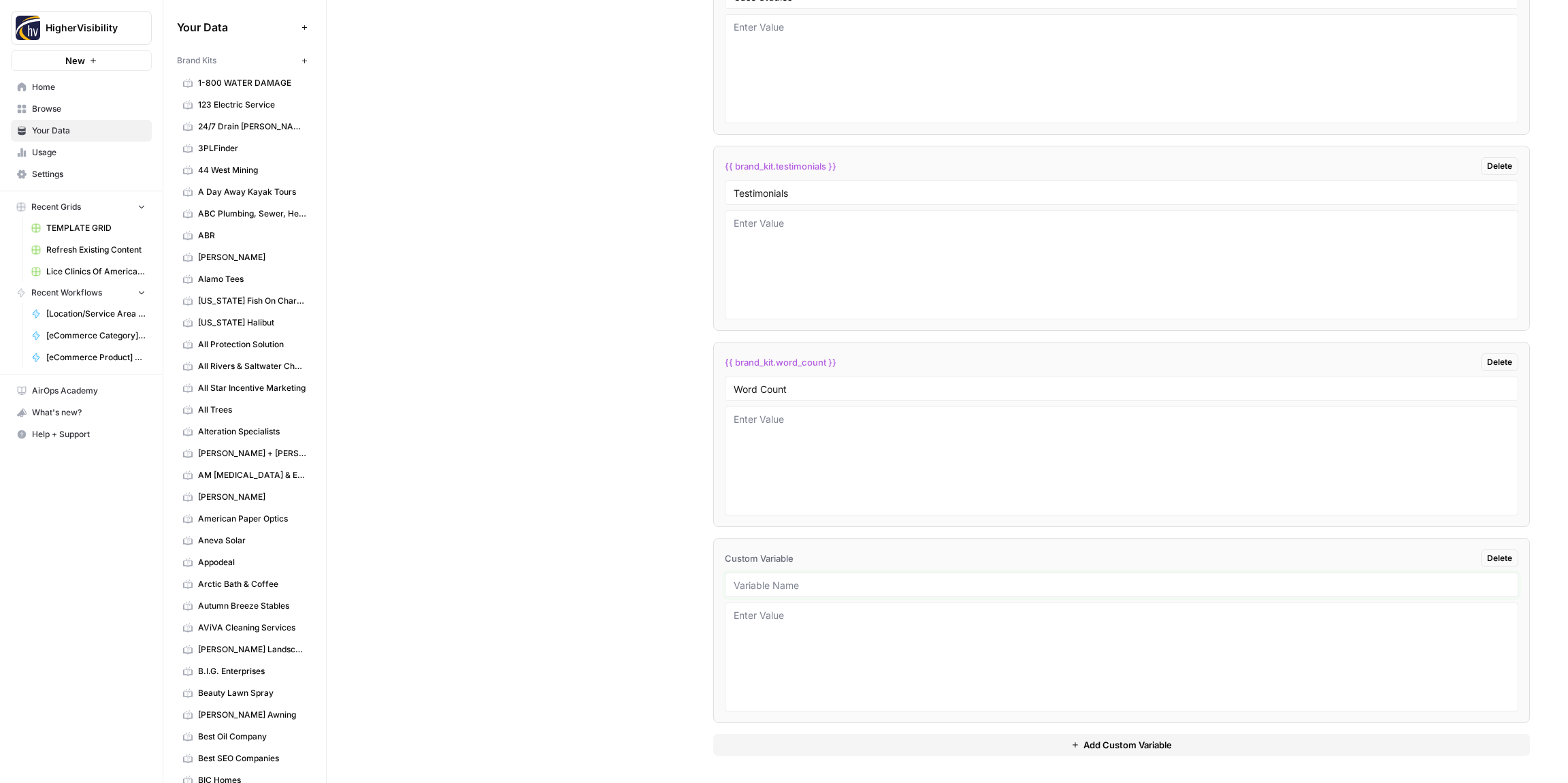
click at [768, 584] on input "text" at bounding box center [1121, 585] width 776 height 13
paste input "Custom Location Page Outline"
type input "Custom Location Page Outline"
drag, startPoint x: 821, startPoint y: 742, endPoint x: 811, endPoint y: 722, distance: 22.4
click at [820, 742] on button "Add Custom Variable" at bounding box center [1121, 745] width 816 height 22
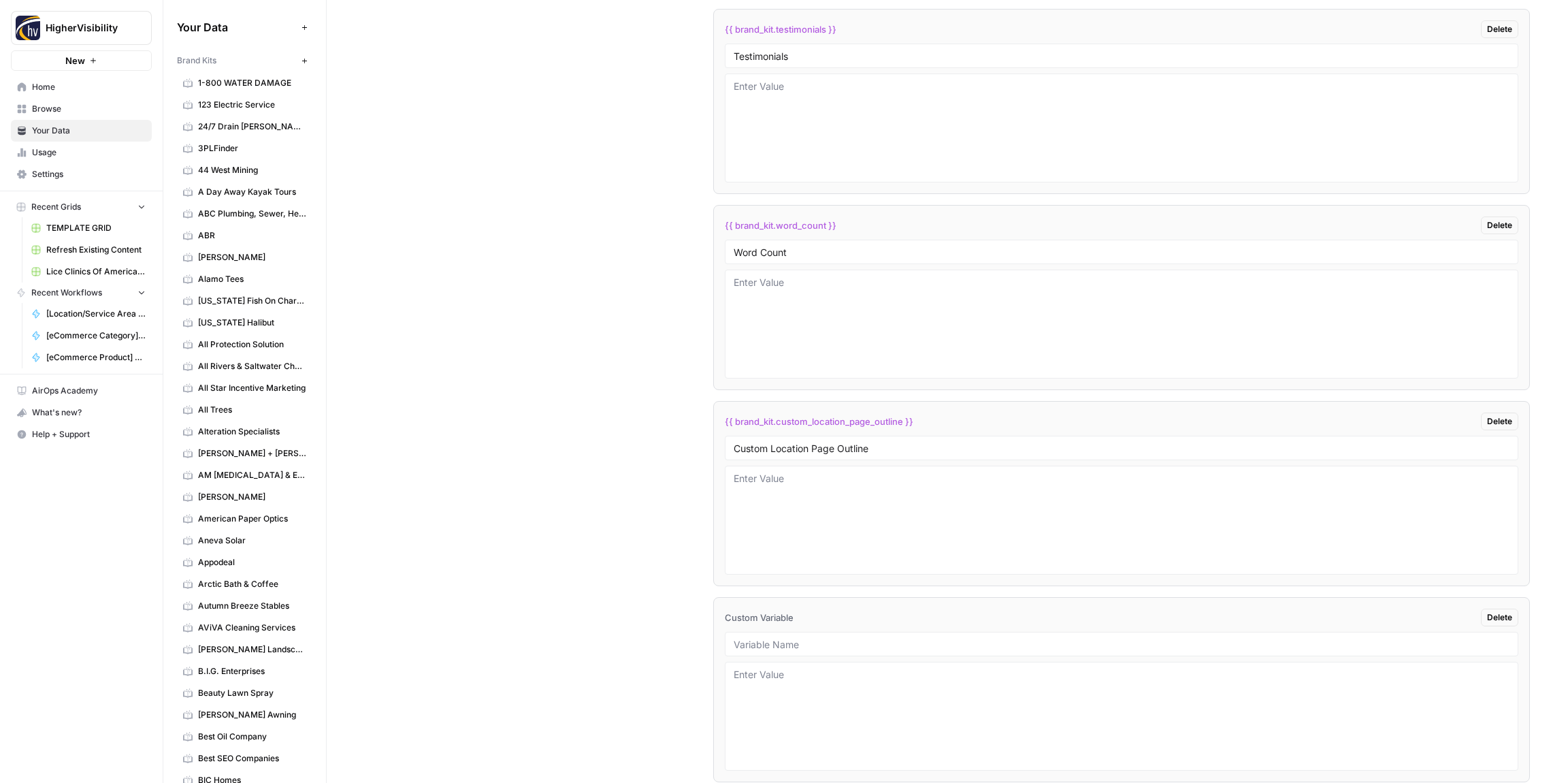
scroll to position [2537, 0]
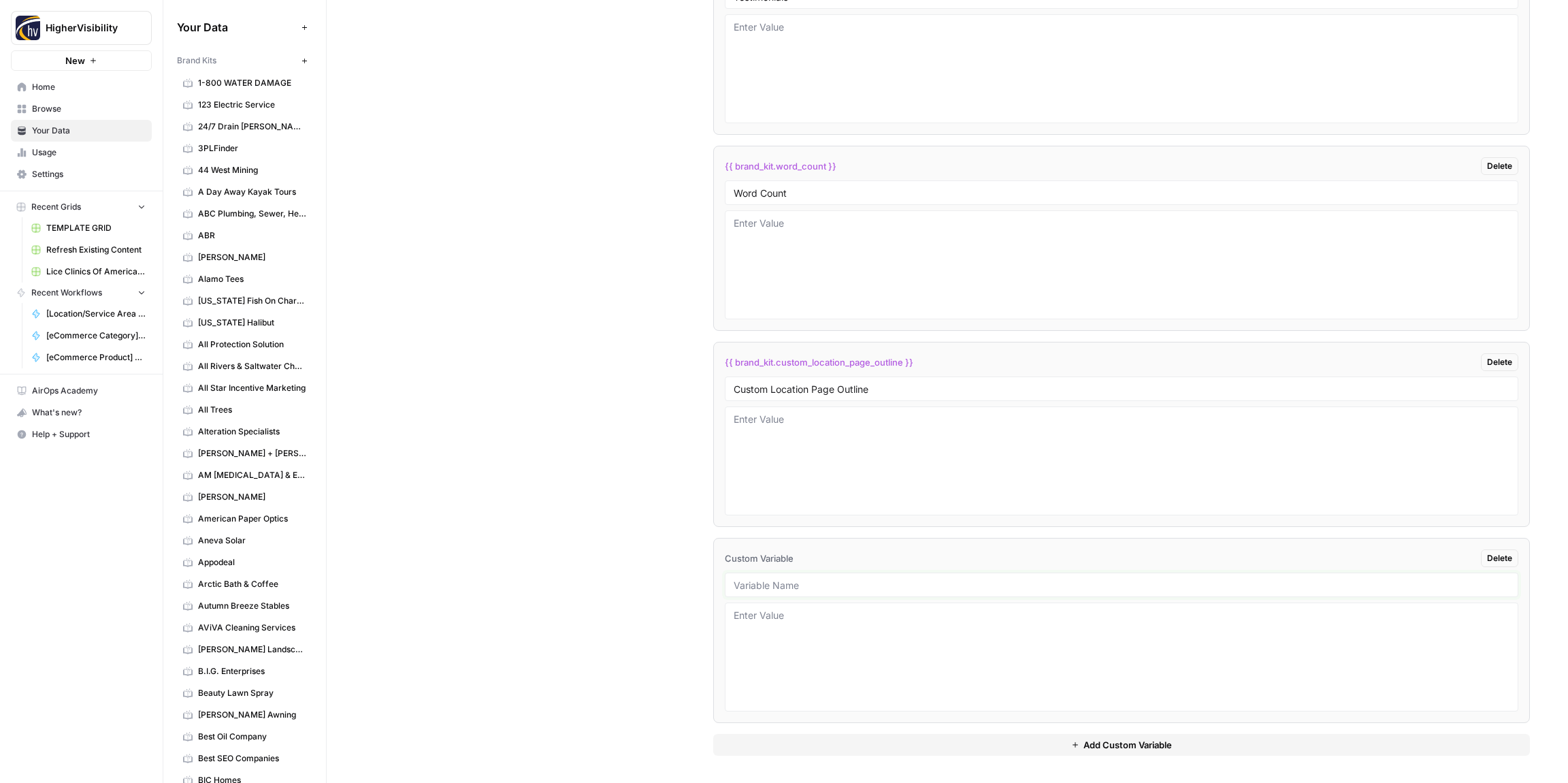
click at [757, 585] on input "text" at bounding box center [1121, 585] width 776 height 13
paste input "Industry"
type input "Industry"
click at [760, 750] on button "Add Custom Variable" at bounding box center [1121, 745] width 816 height 22
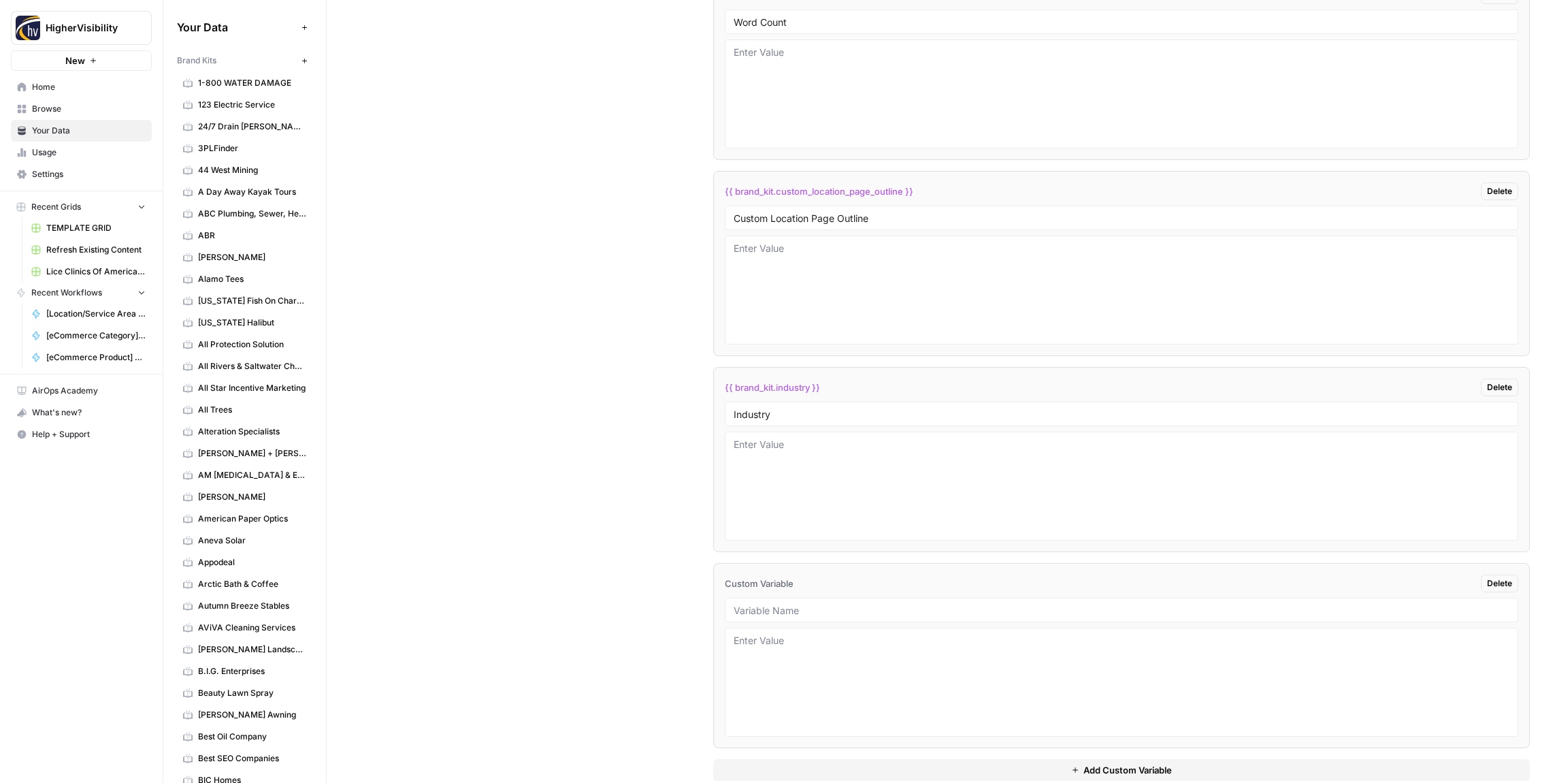
scroll to position [2733, 0]
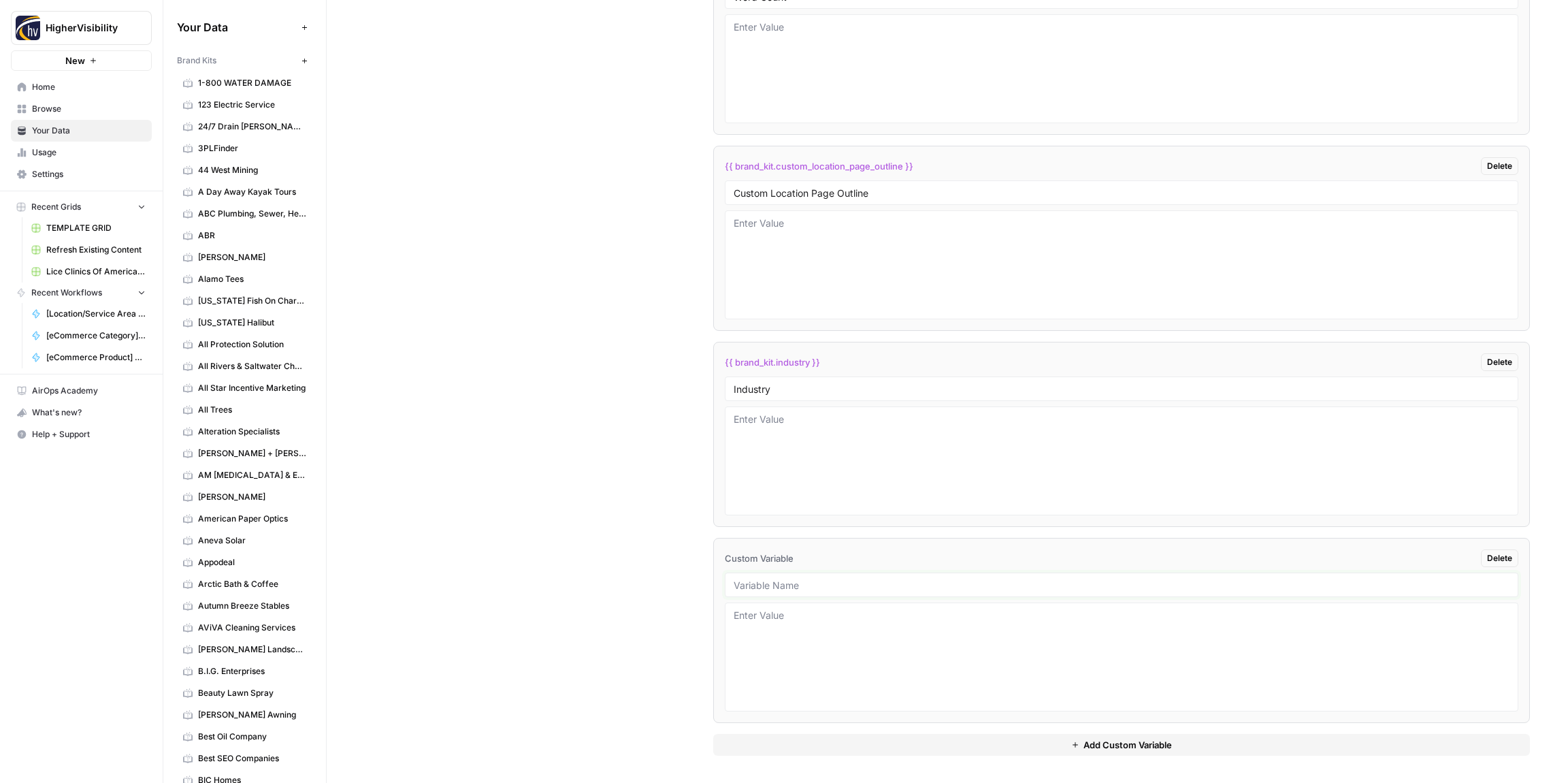
click at [793, 584] on input "text" at bounding box center [1121, 585] width 776 height 13
paste input "Location Page Services"
type input "Location Page Services"
click at [649, 588] on div "Custom Variables Create custom variables that will appear as global brand varia…" at bounding box center [947, 157] width 1165 height 1252
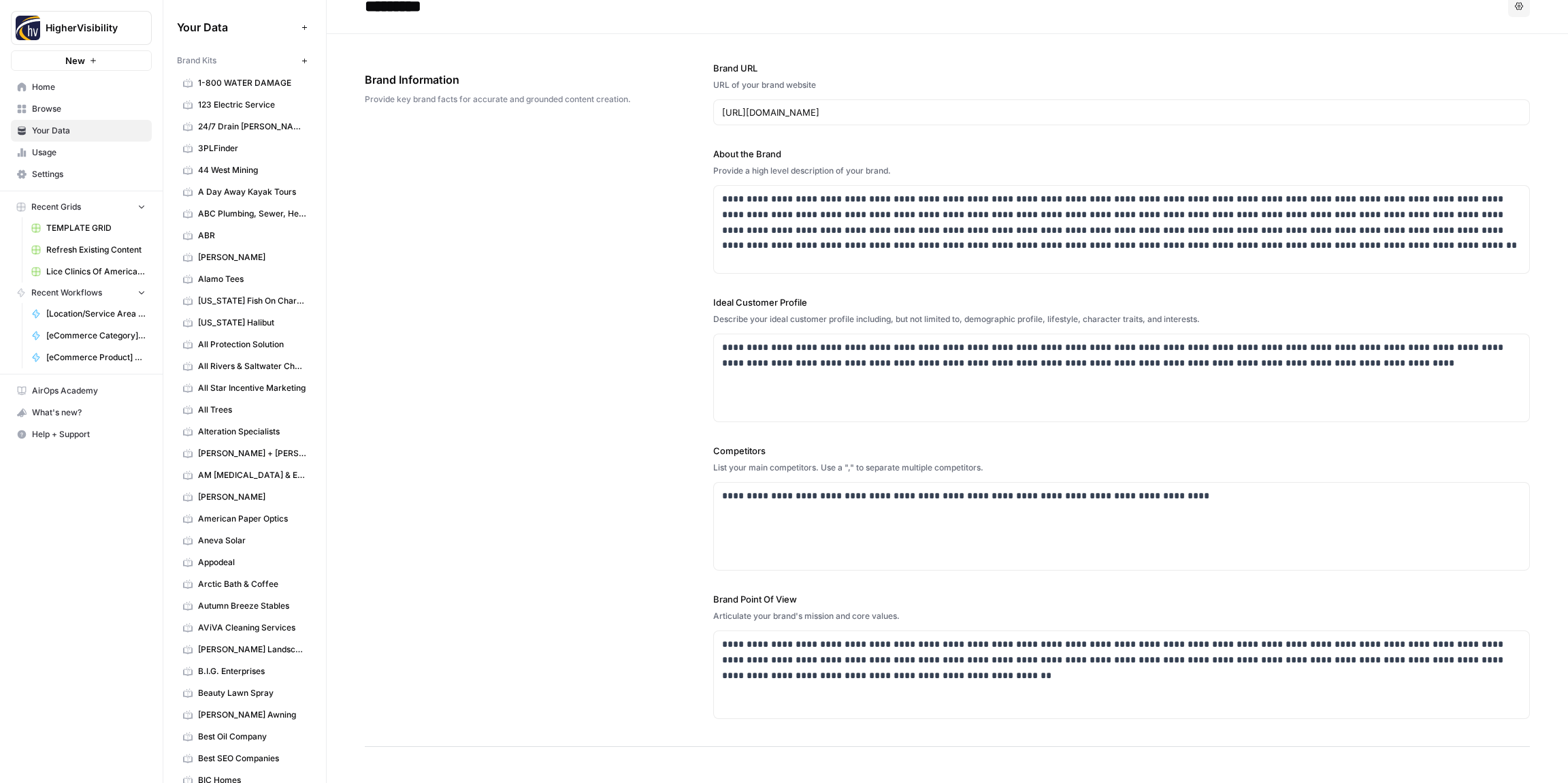
scroll to position [0, 0]
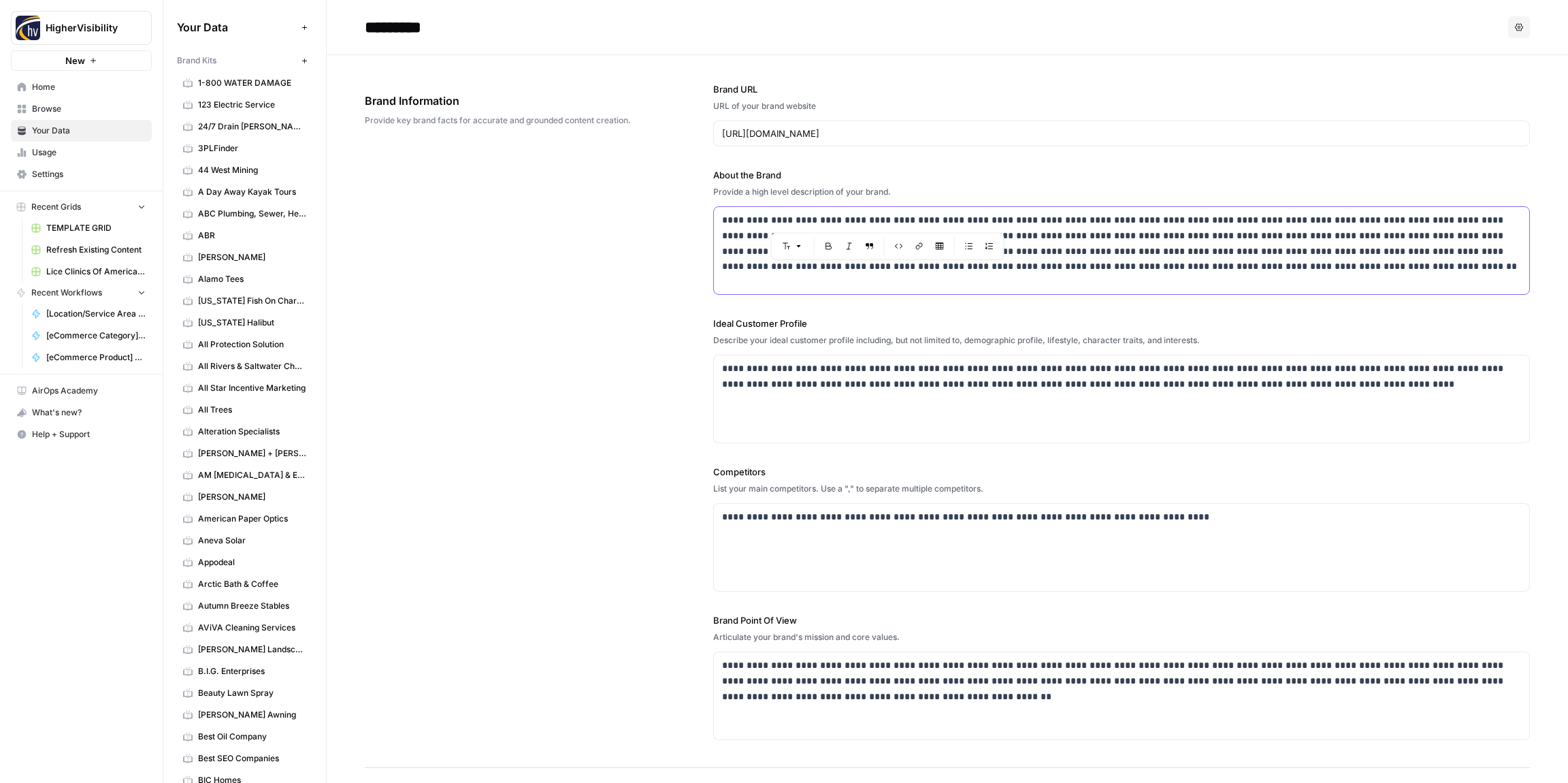
drag, startPoint x: 923, startPoint y: 220, endPoint x: 853, endPoint y: 219, distance: 70.0
click at [854, 219] on p "**********" at bounding box center [1121, 243] width 799 height 62
copy p "**********"
click at [562, 295] on div "**********" at bounding box center [947, 411] width 1165 height 713
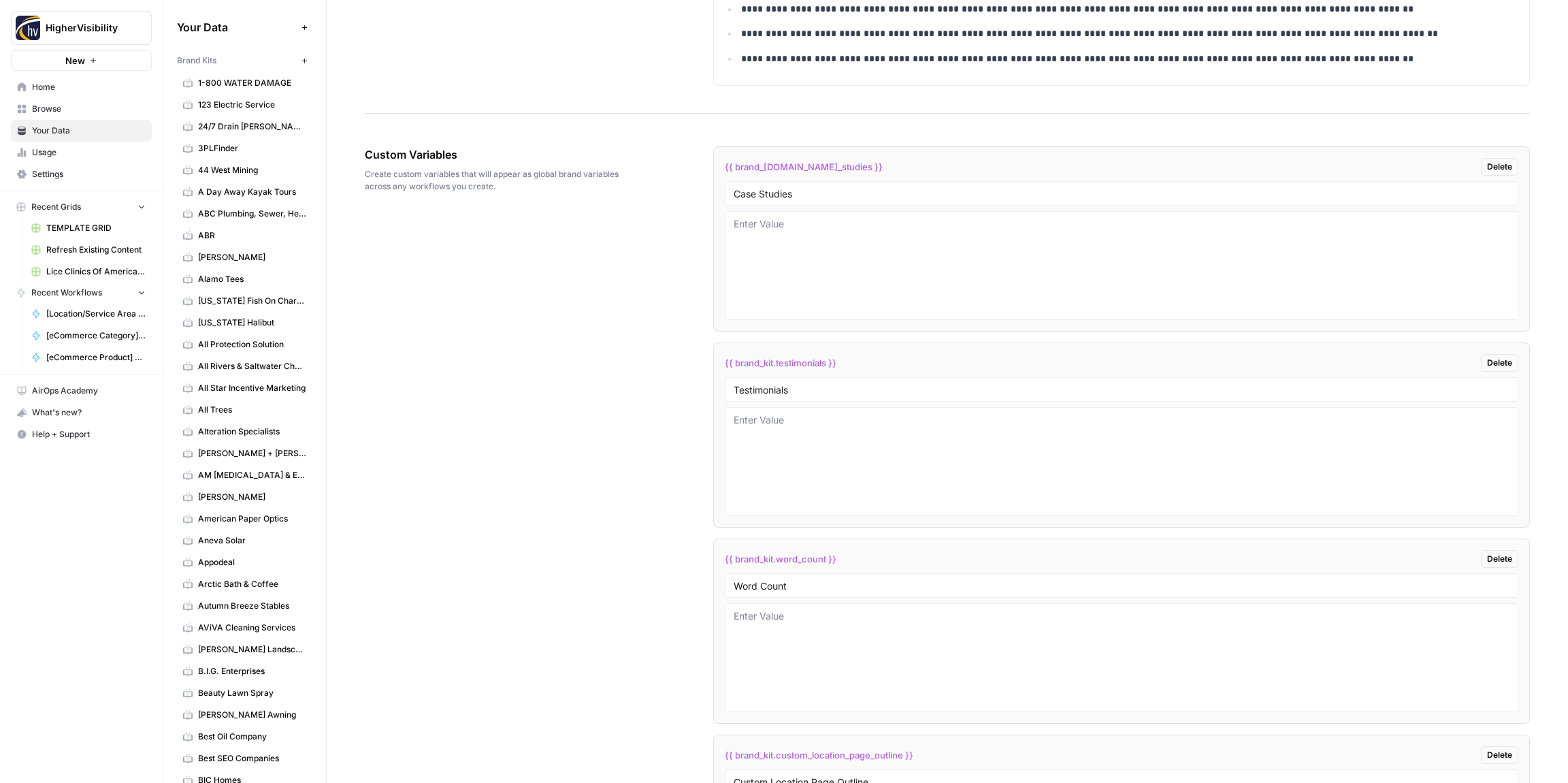
scroll to position [2733, 0]
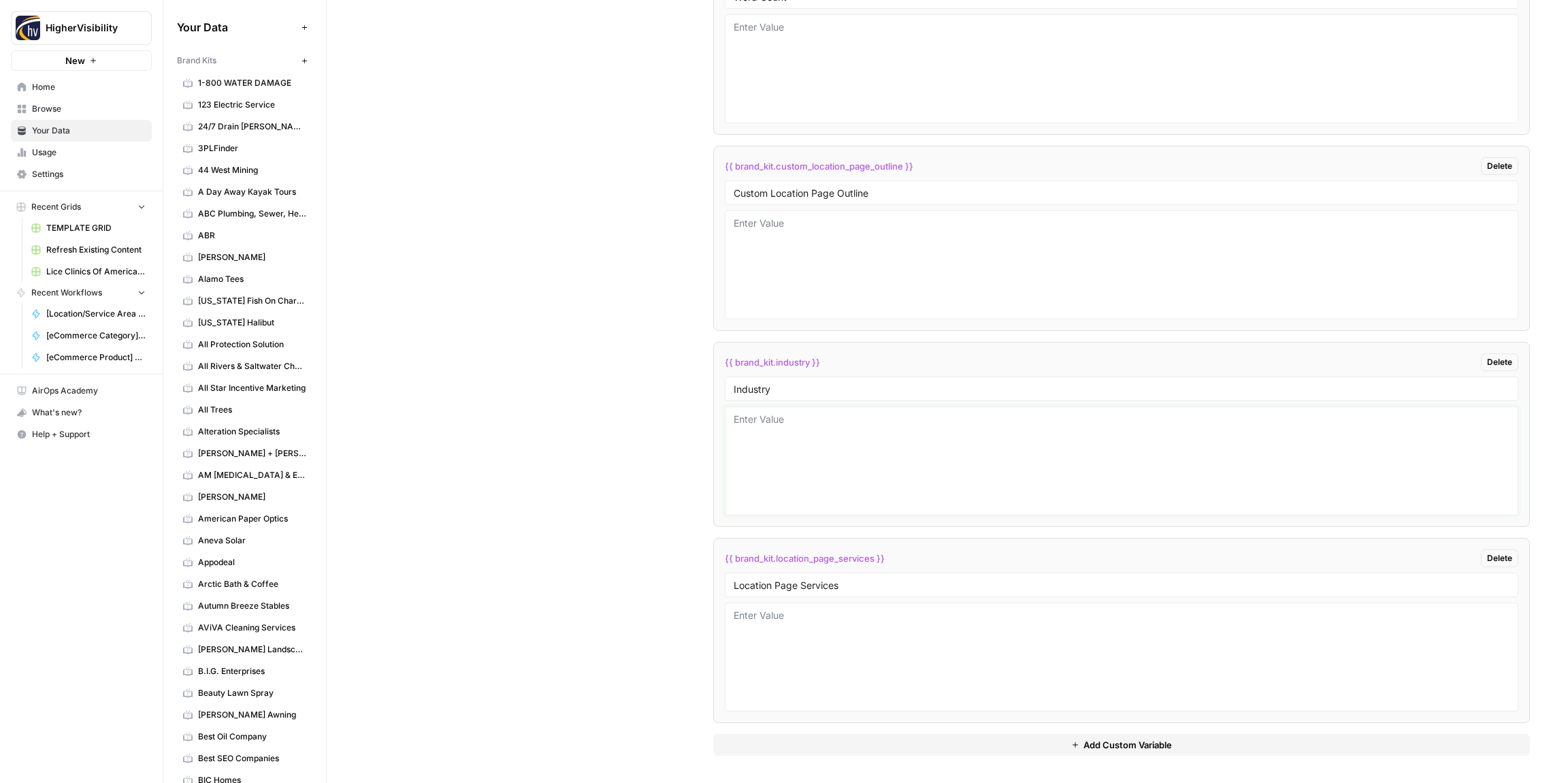
click at [807, 430] on textarea at bounding box center [1121, 461] width 776 height 97
paste textarea "creative agency"
type textarea "creative agency"
click at [633, 403] on div "Custom Variables Create custom variables that will appear as global brand varia…" at bounding box center [947, 157] width 1165 height 1252
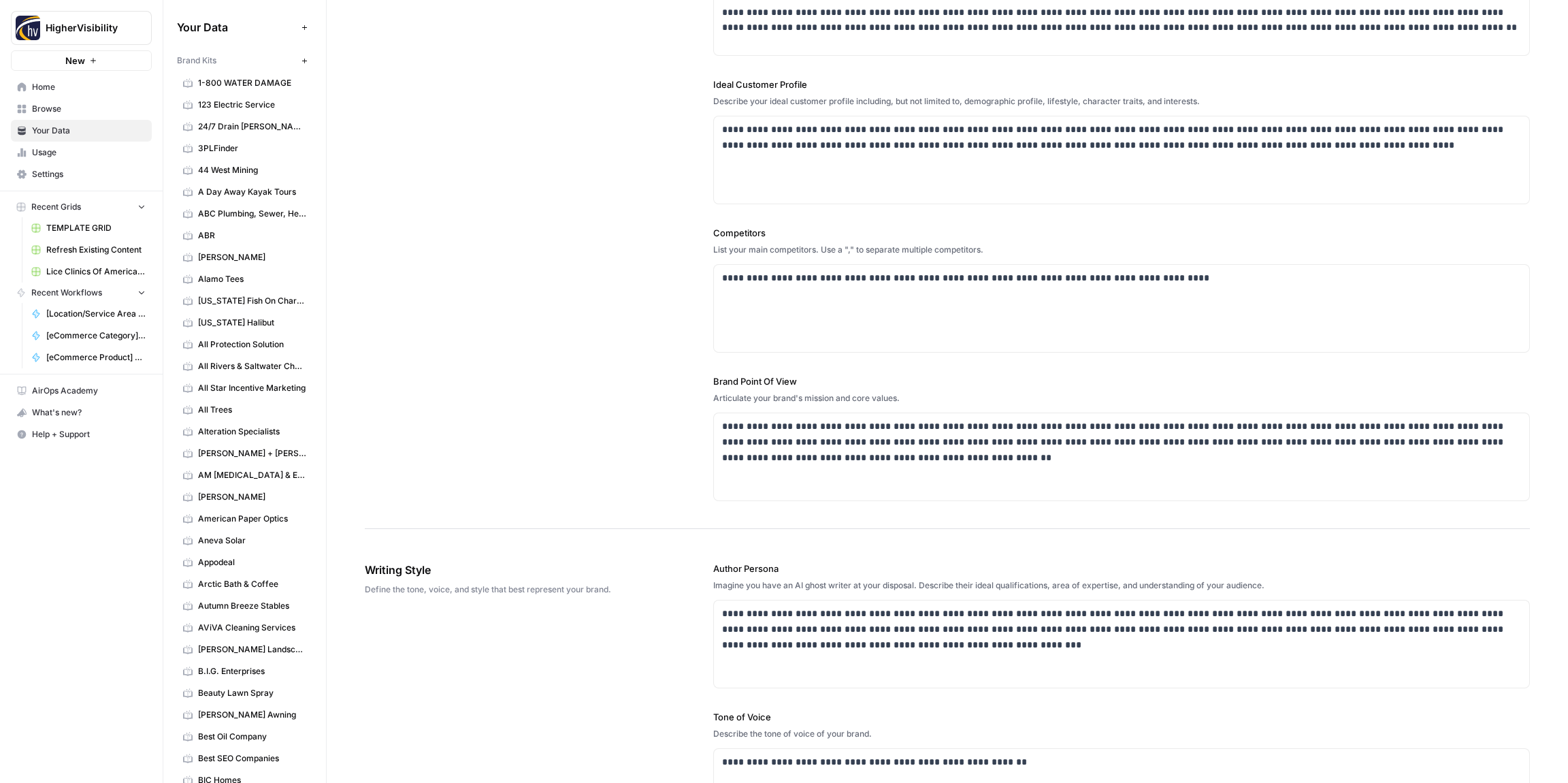
scroll to position [0, 0]
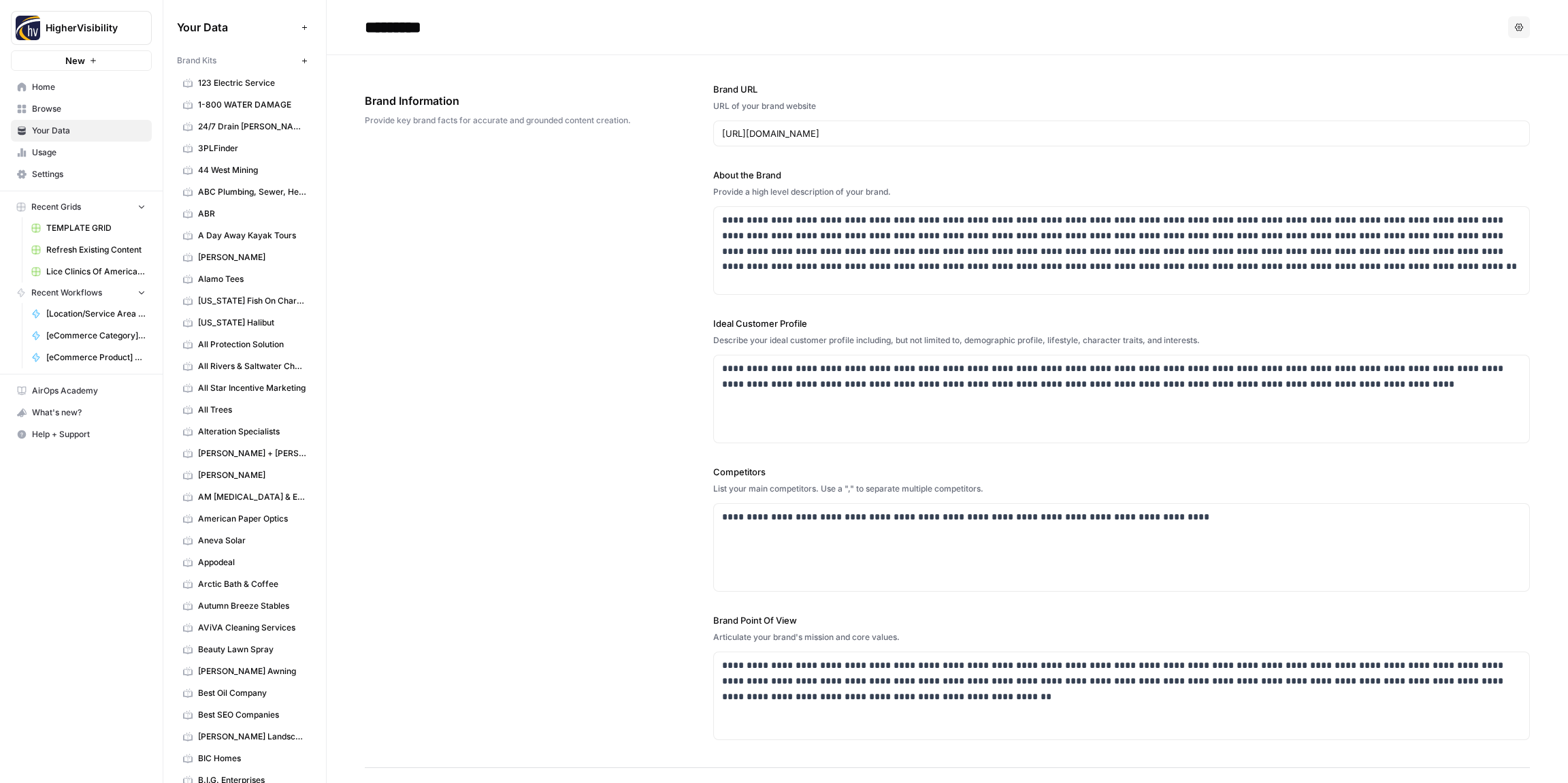
click at [425, 28] on input "*********" at bounding box center [468, 27] width 217 height 27
click at [445, 24] on input "*********" at bounding box center [468, 27] width 217 height 27
type input "**********"
click at [468, 173] on div "**********" at bounding box center [947, 411] width 1165 height 713
click at [305, 62] on icon "button" at bounding box center [305, 61] width 8 height 8
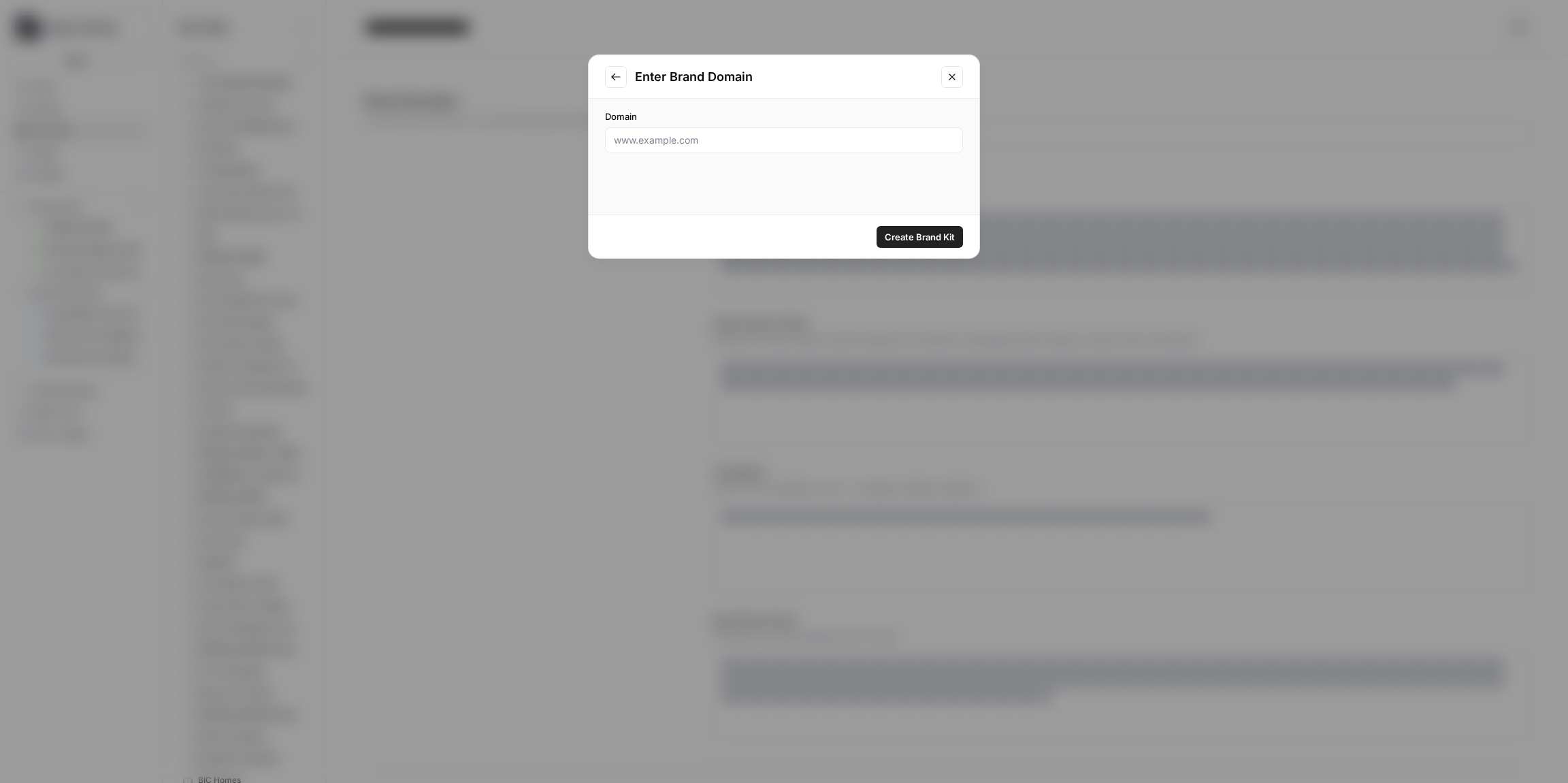
click at [683, 147] on div at bounding box center [784, 139] width 358 height 26
paste input "[URL][DOMAIN_NAME]"
type input "[URL][DOMAIN_NAME]"
click at [916, 239] on span "Create Brand Kit" at bounding box center [919, 237] width 70 height 13
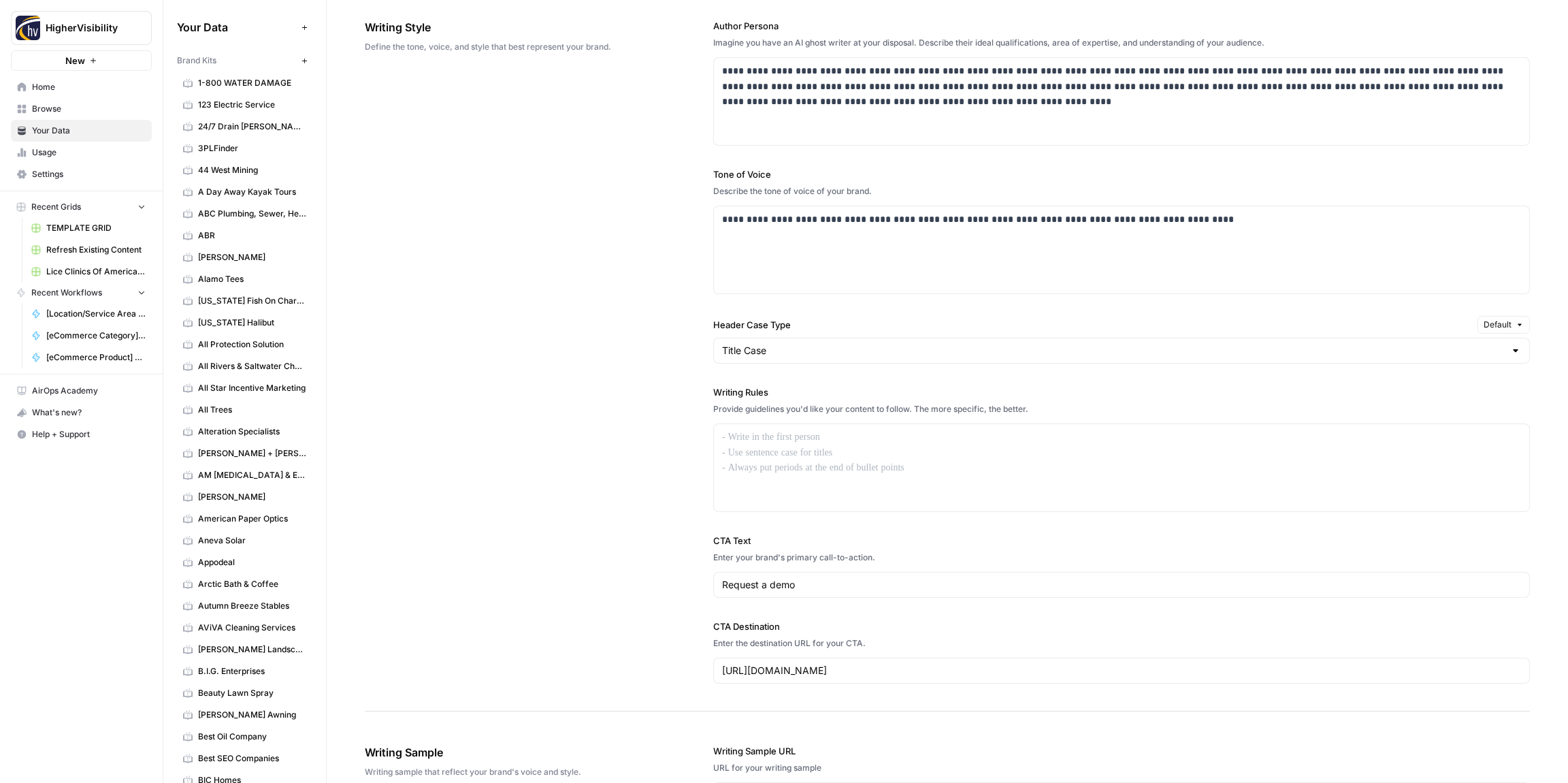
scroll to position [807, 0]
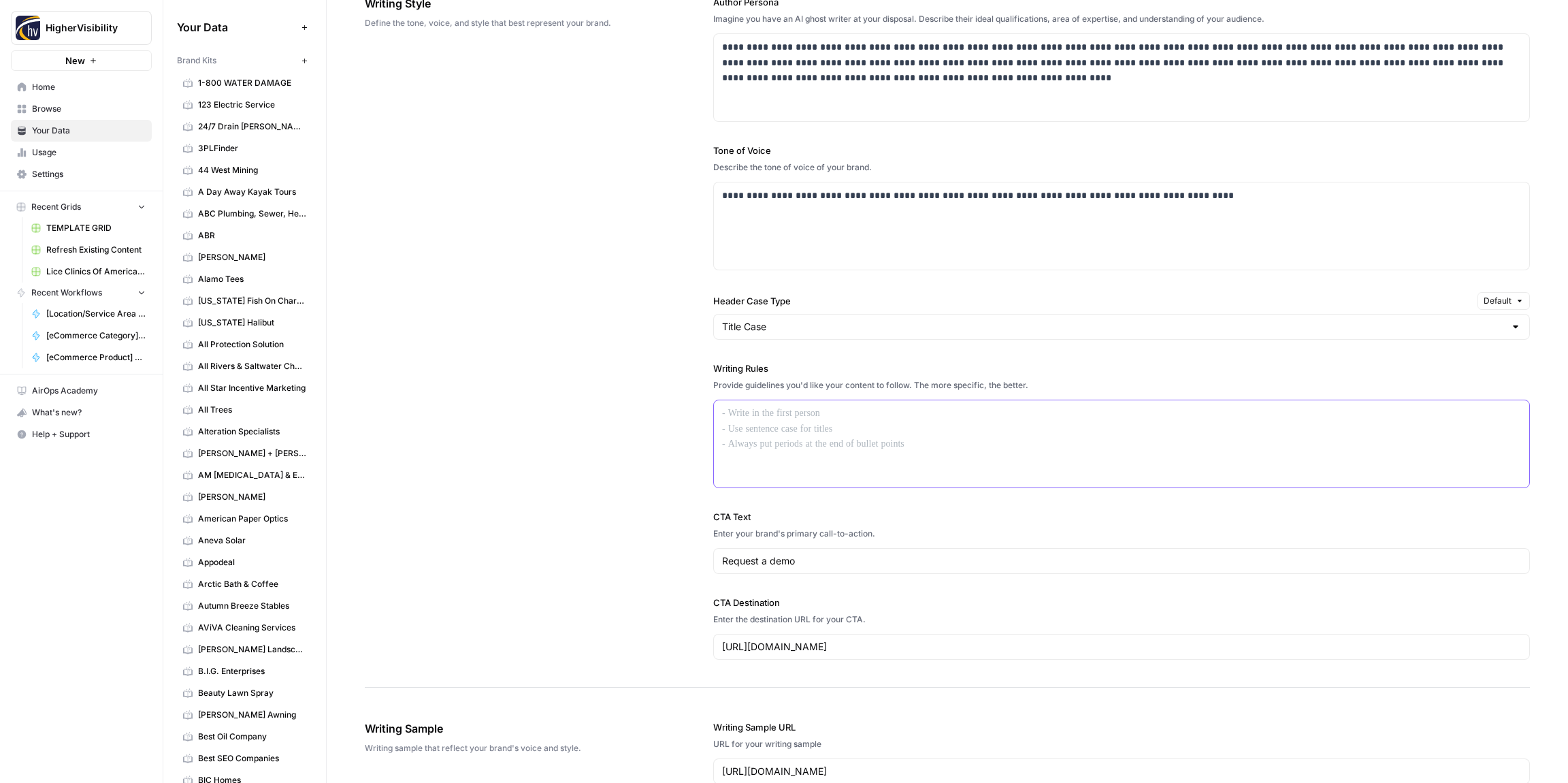
click at [765, 424] on div at bounding box center [1121, 443] width 815 height 88
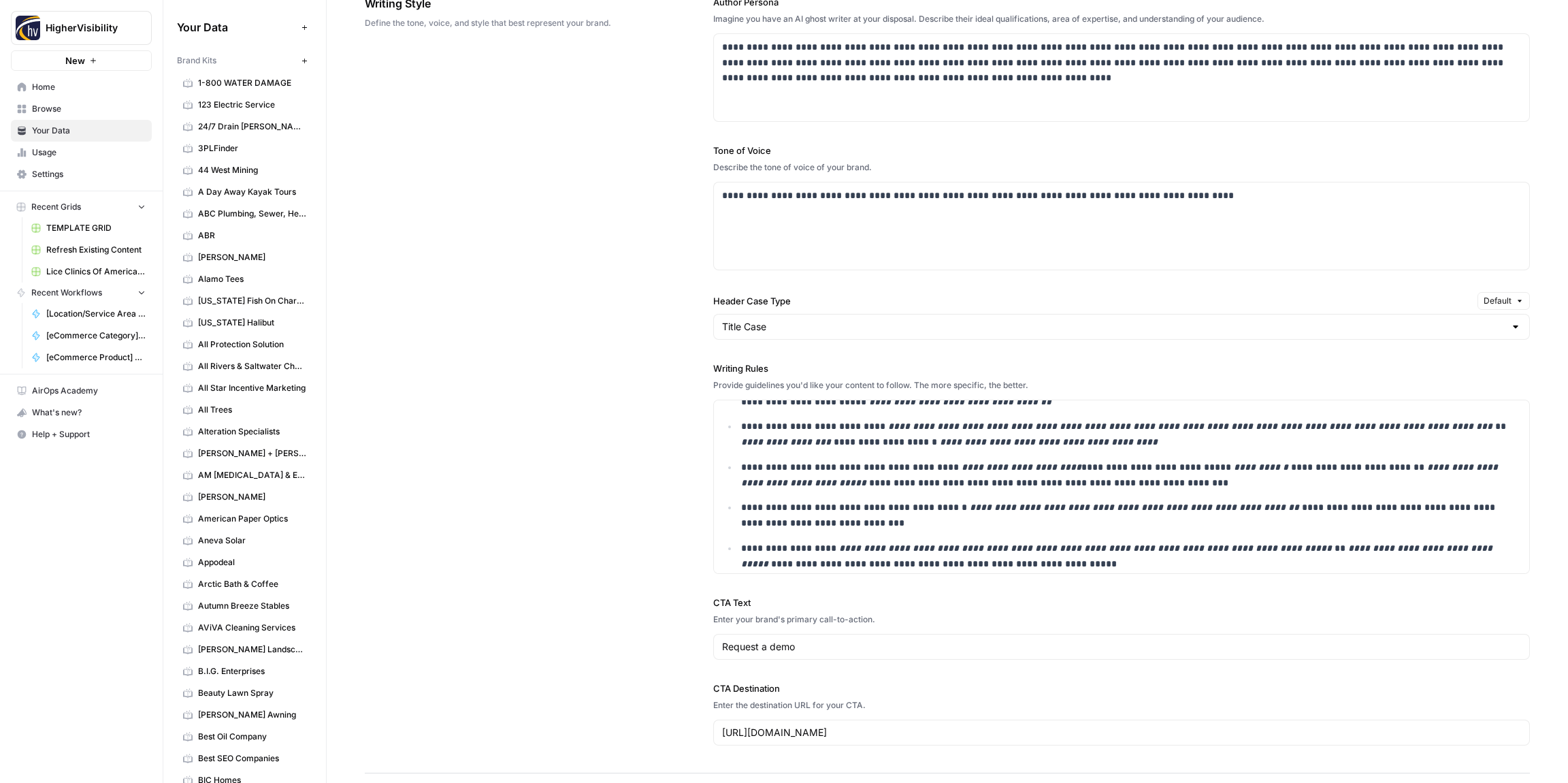
click at [649, 420] on div "**********" at bounding box center [947, 370] width 1165 height 805
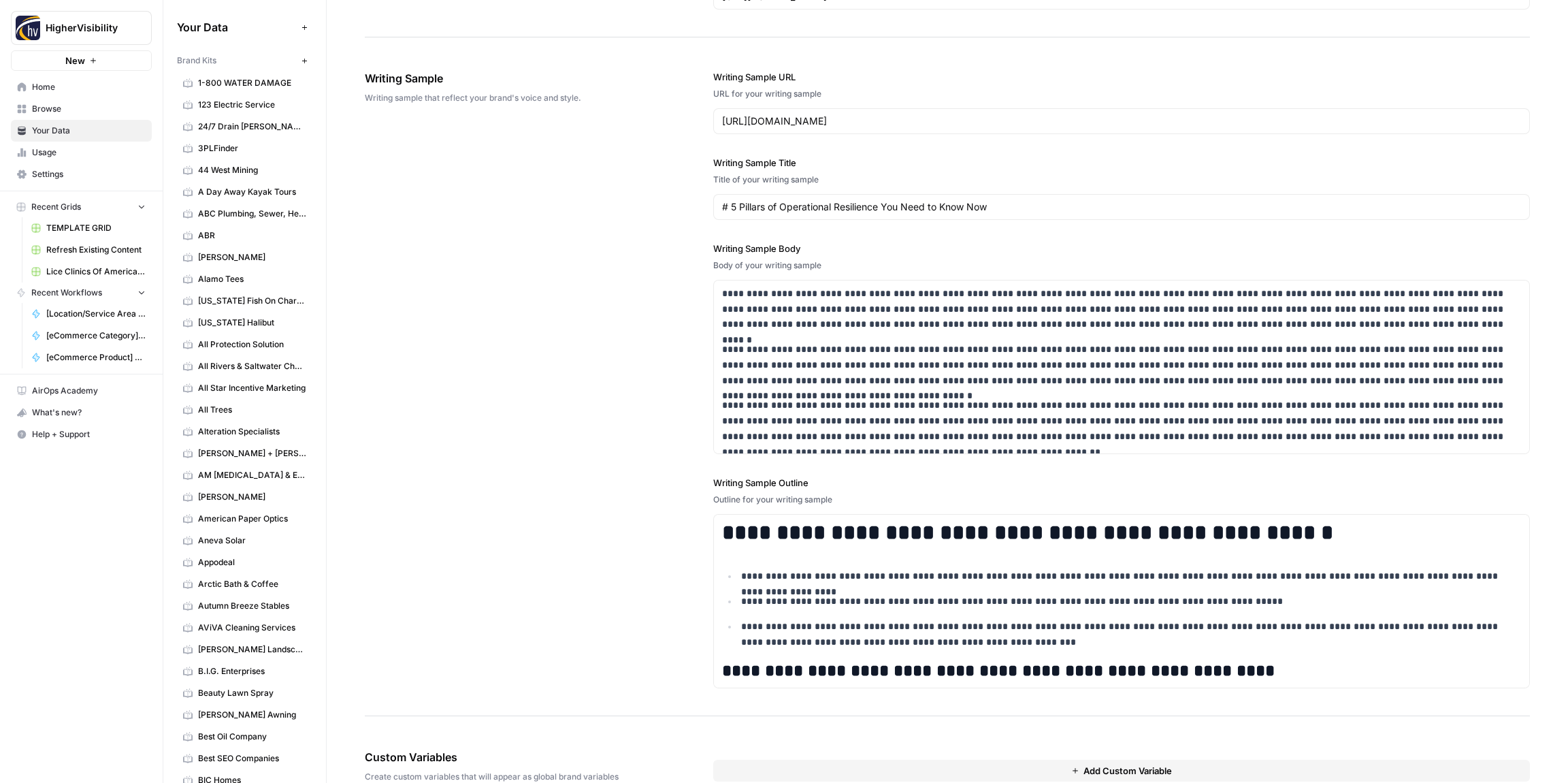
scroll to position [1582, 0]
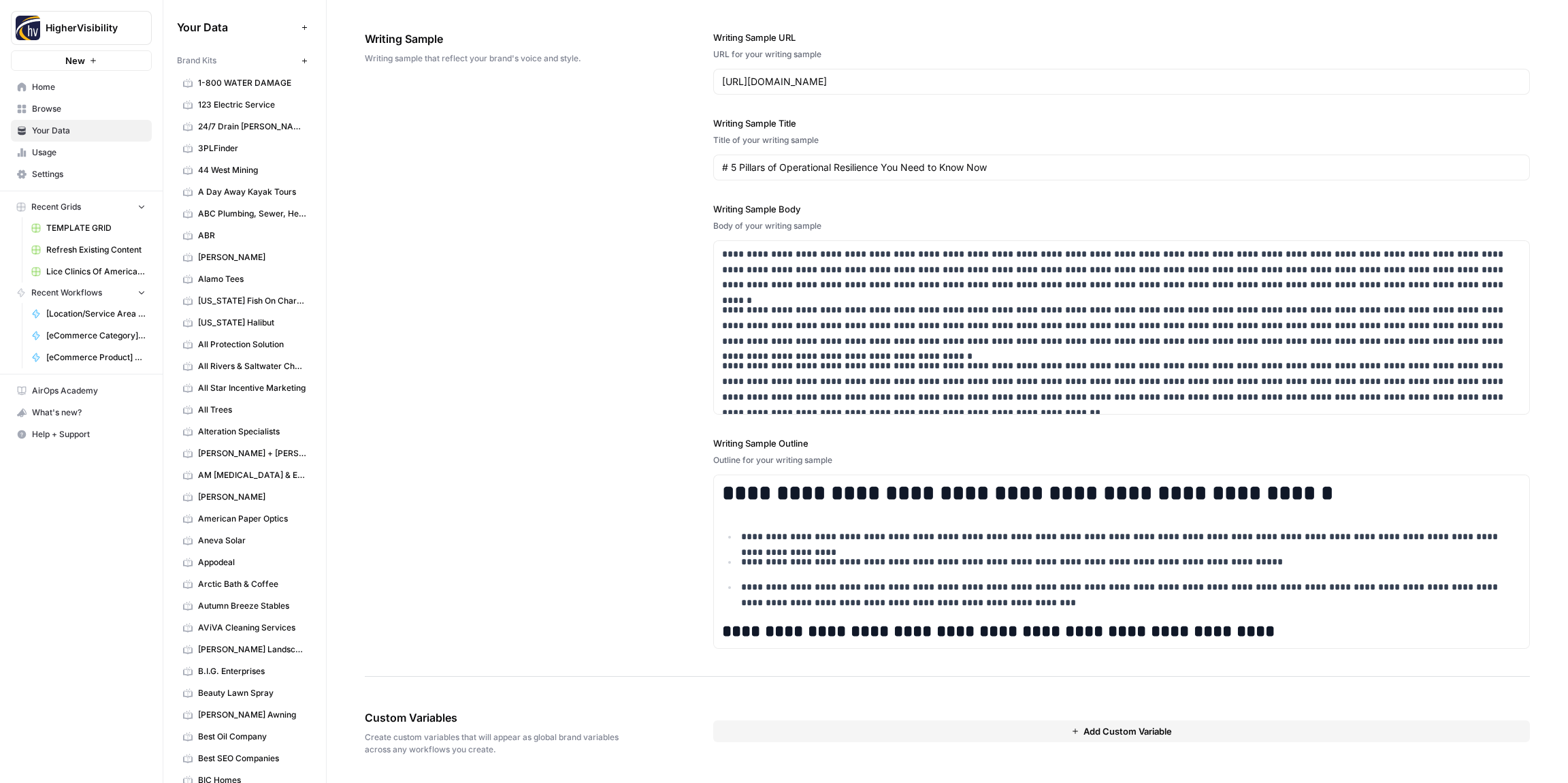
click at [980, 735] on button "Add Custom Variable" at bounding box center [1121, 731] width 816 height 22
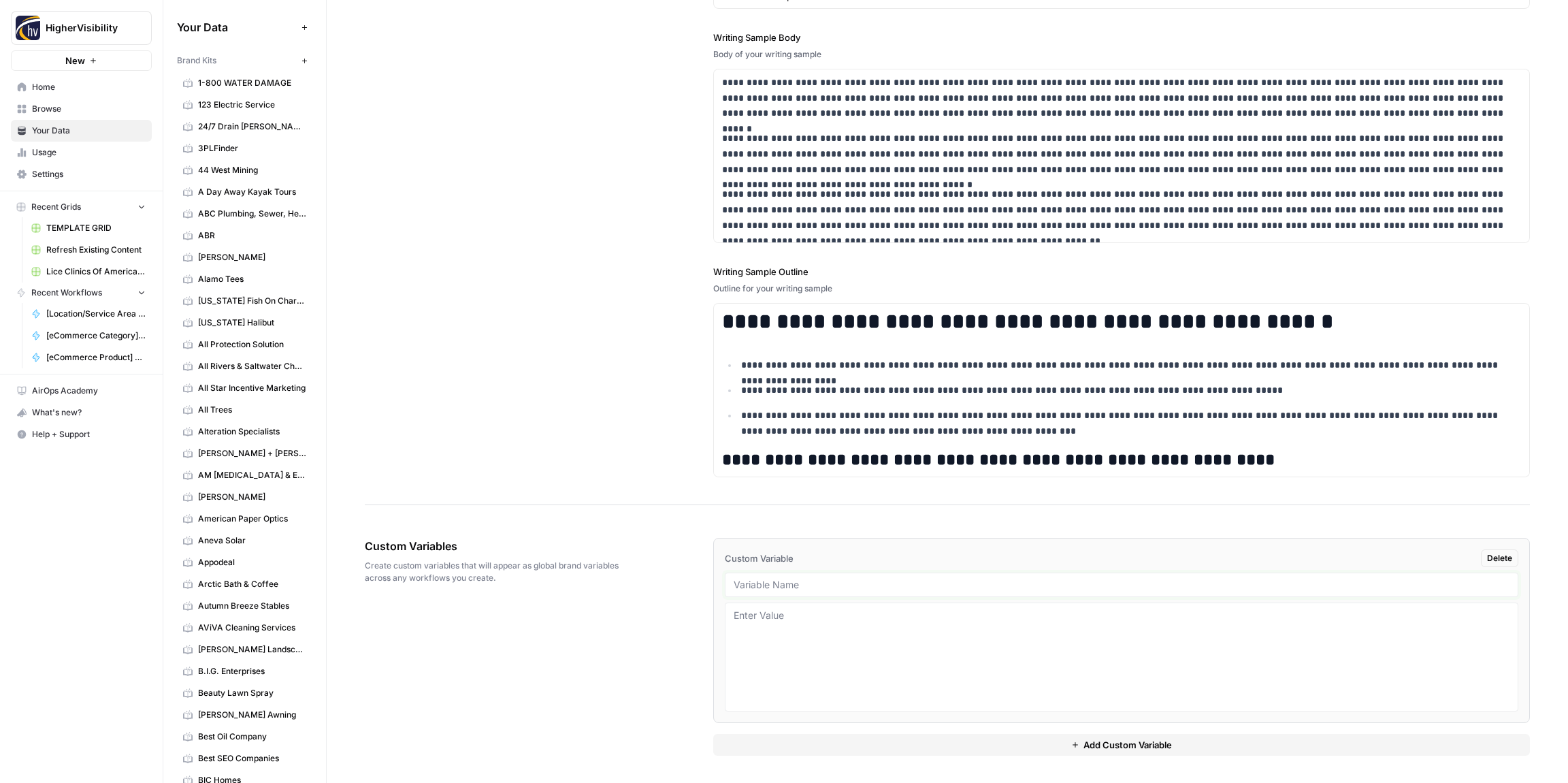
click at [743, 581] on input "text" at bounding box center [1121, 585] width 776 height 13
paste input "Case Studies"
type input "Case Studies"
click at [807, 743] on button "Add Custom Variable" at bounding box center [1121, 745] width 816 height 22
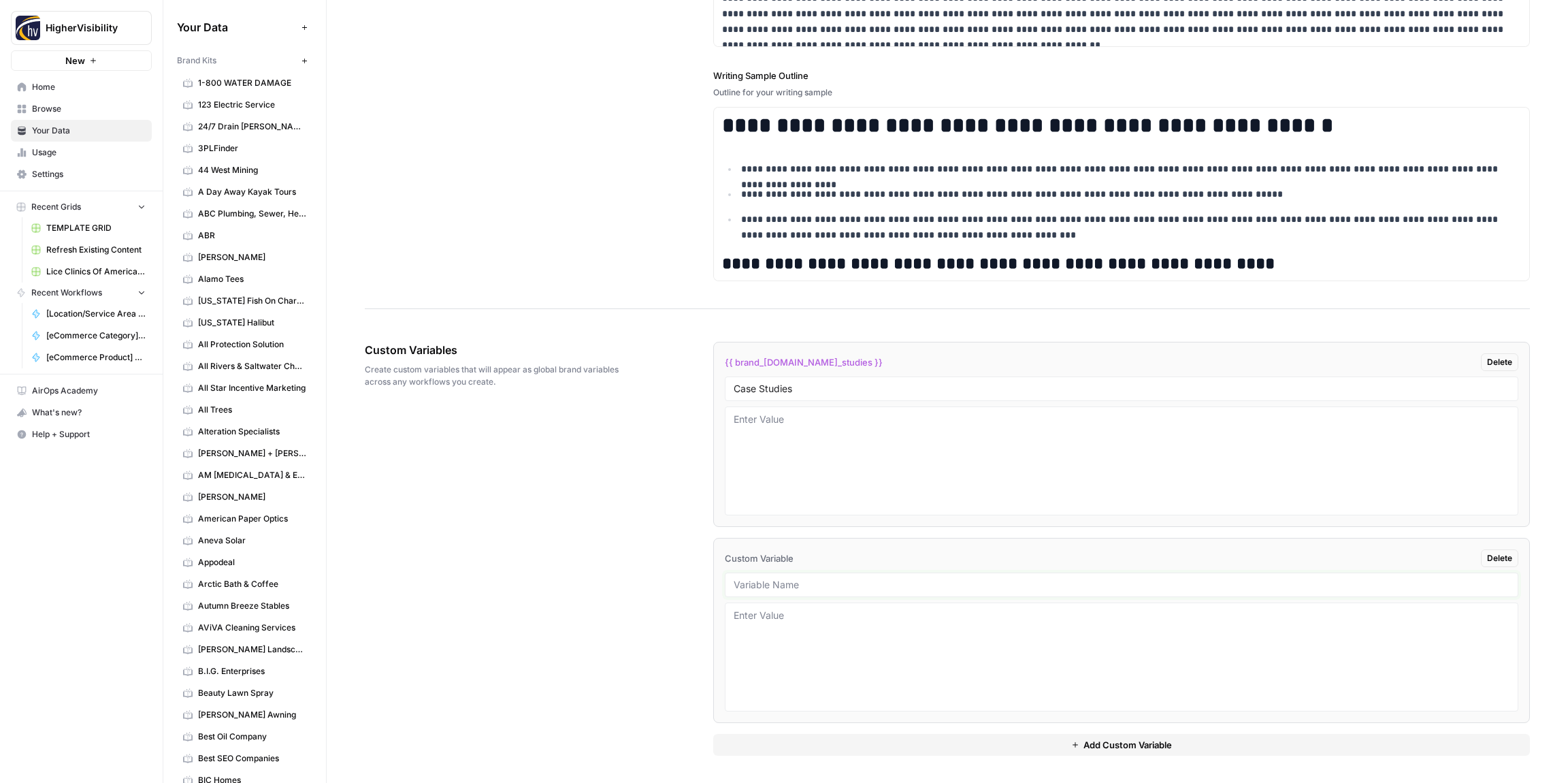
click at [770, 587] on input "text" at bounding box center [1121, 585] width 776 height 13
paste input "Testimonials"
type input "Testimonials"
click at [862, 740] on button "Add Custom Variable" at bounding box center [1121, 745] width 816 height 22
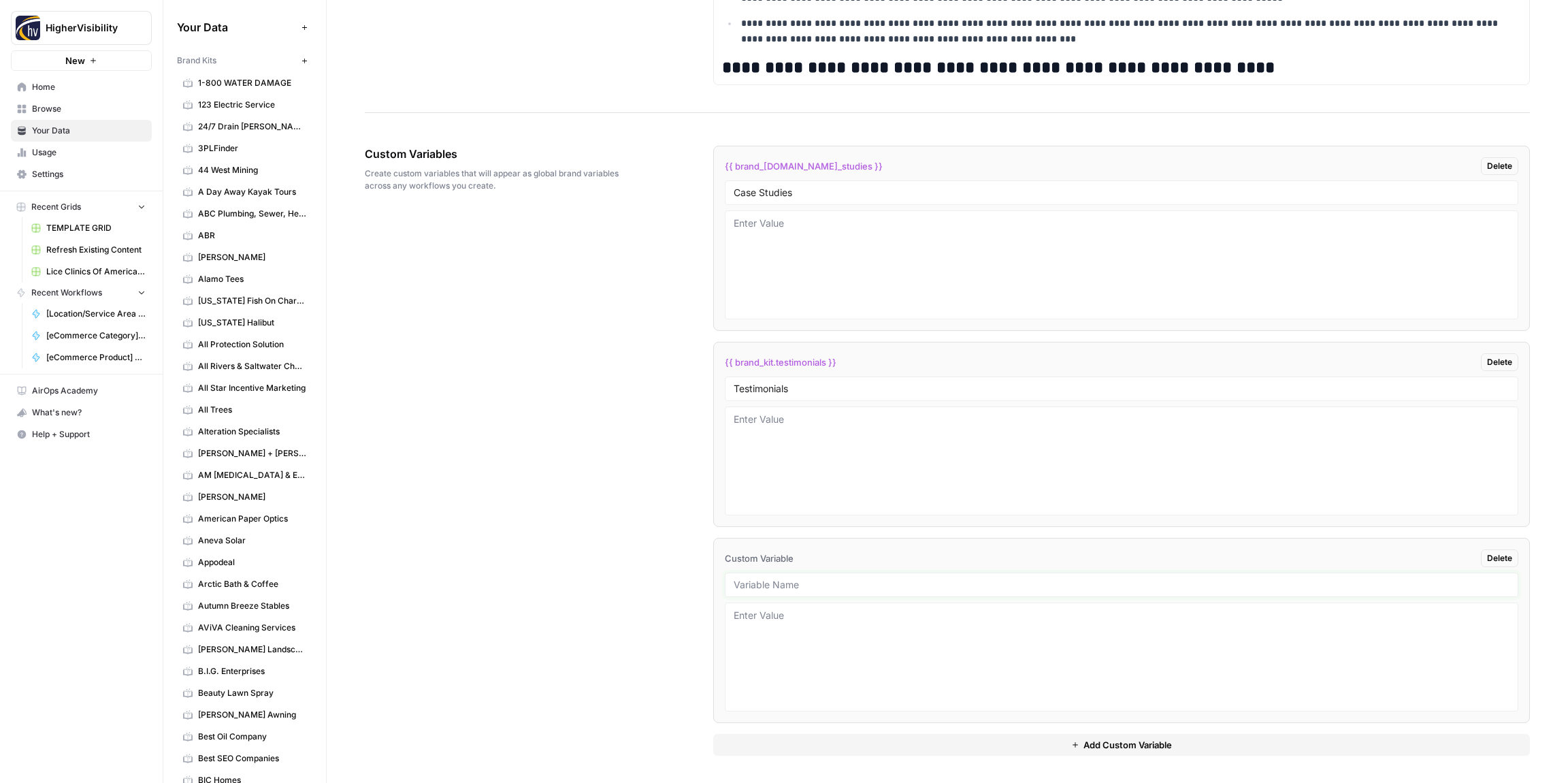
click at [783, 584] on input "text" at bounding box center [1121, 585] width 776 height 13
paste input "Word Count"
type input "Word Count"
drag, startPoint x: 916, startPoint y: 738, endPoint x: 847, endPoint y: 694, distance: 81.8
click at [915, 738] on button "Add Custom Variable" at bounding box center [1121, 745] width 816 height 22
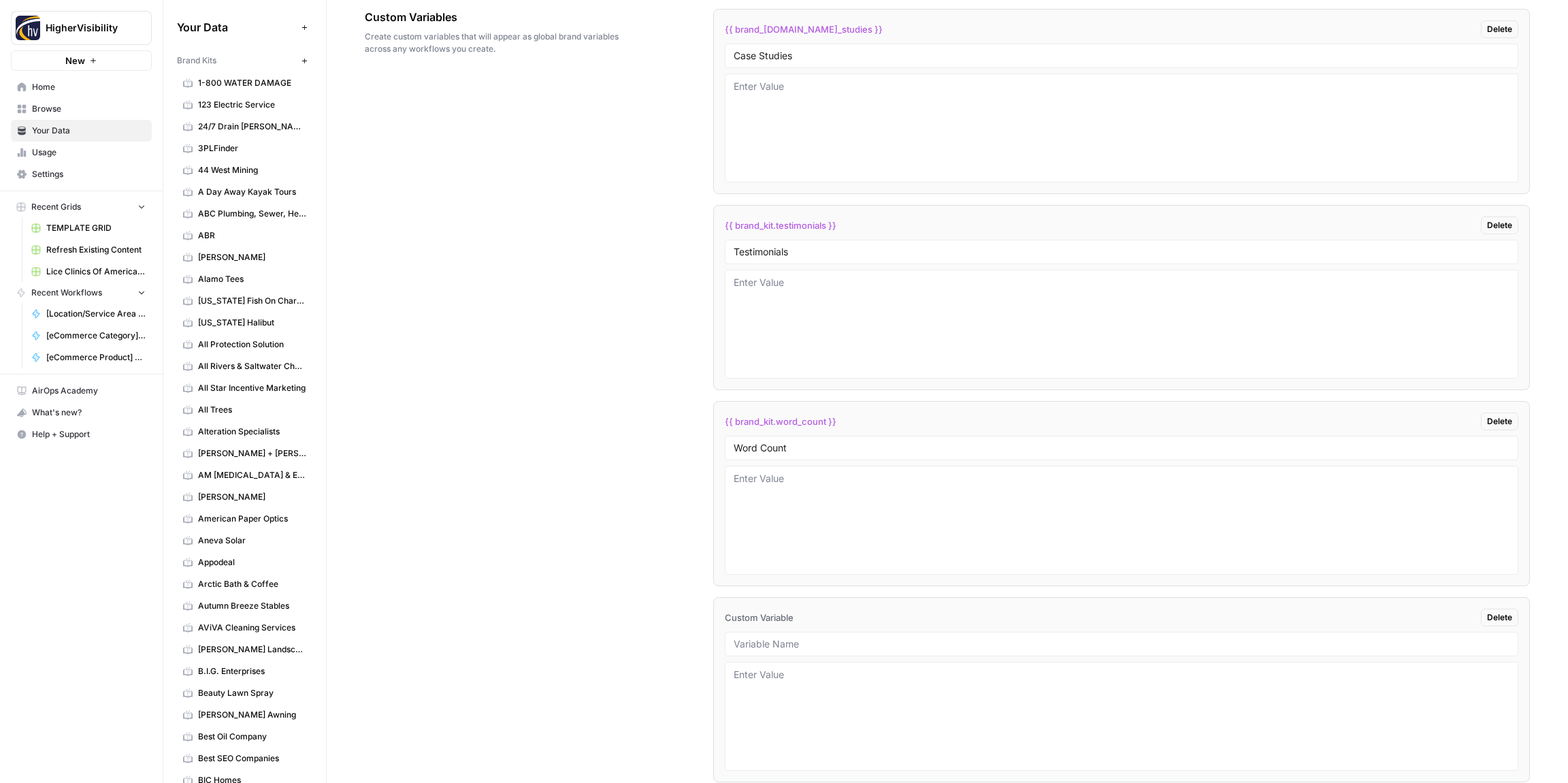
scroll to position [2342, 0]
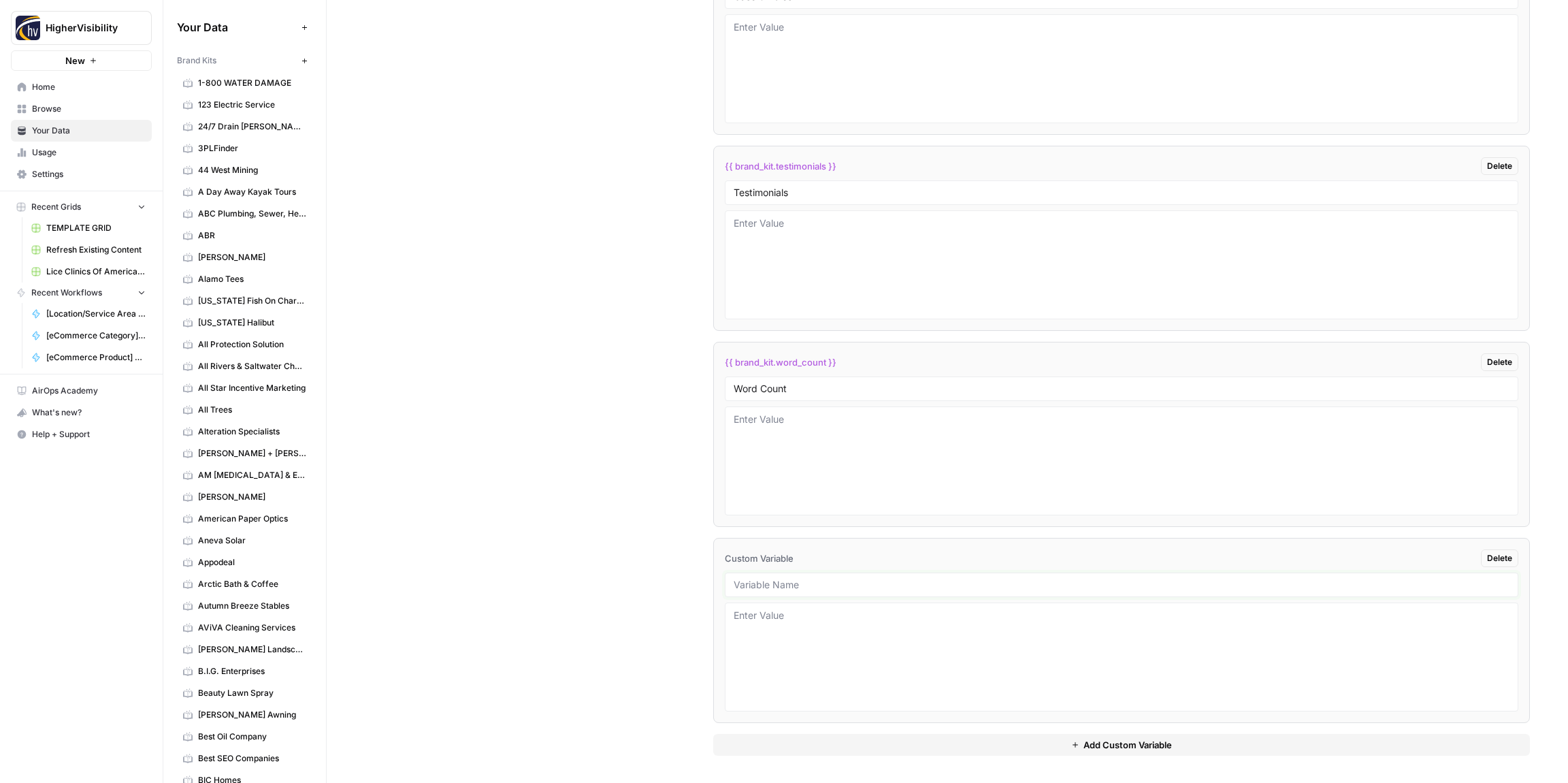
click at [775, 589] on input "text" at bounding box center [1121, 585] width 776 height 13
paste input "Custom Location Page Outline"
type input "Custom Location Page Outline"
drag, startPoint x: 920, startPoint y: 751, endPoint x: 908, endPoint y: 721, distance: 32.3
click at [919, 751] on button "Add Custom Variable" at bounding box center [1121, 745] width 816 height 22
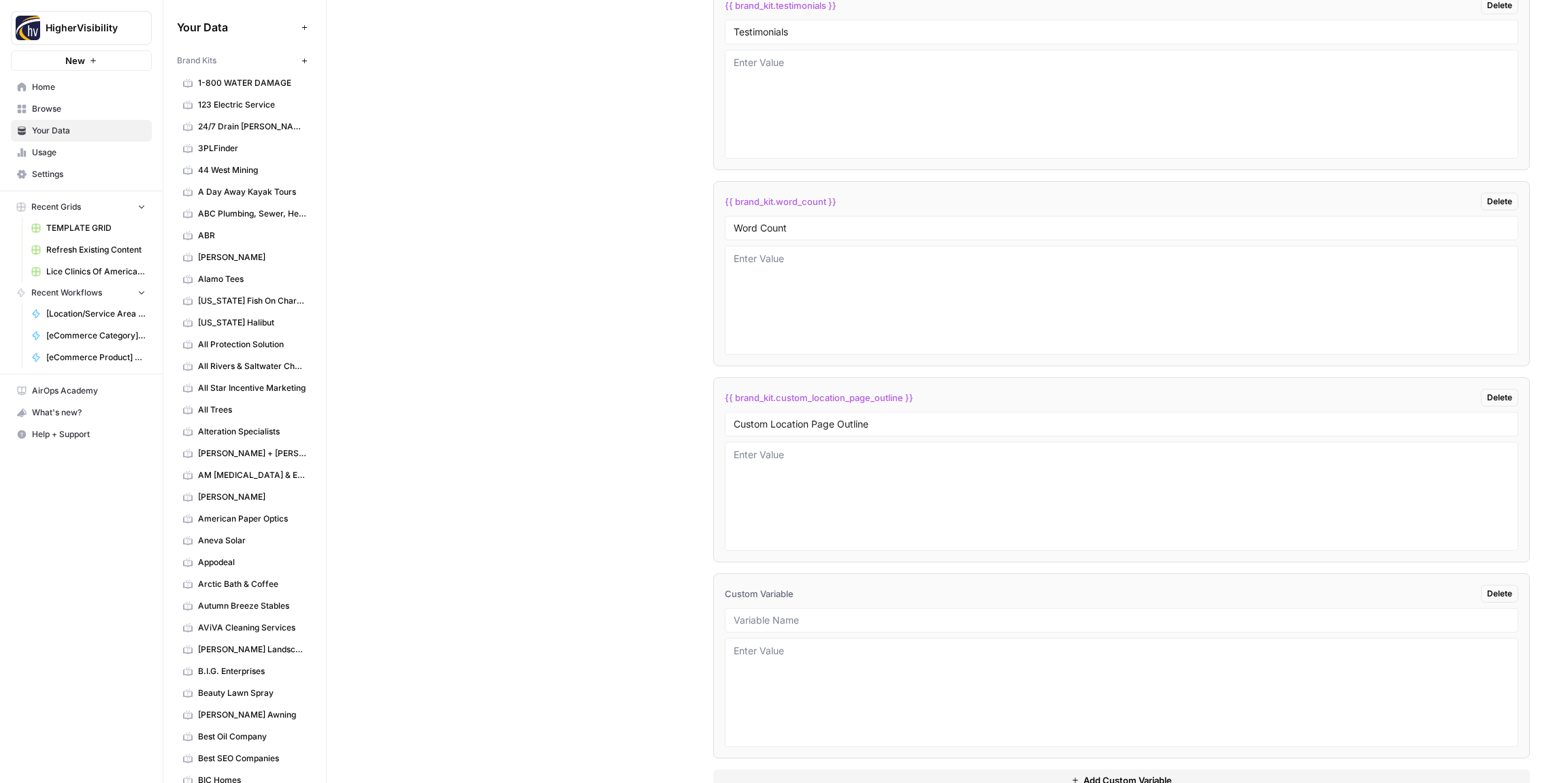
scroll to position [2538, 0]
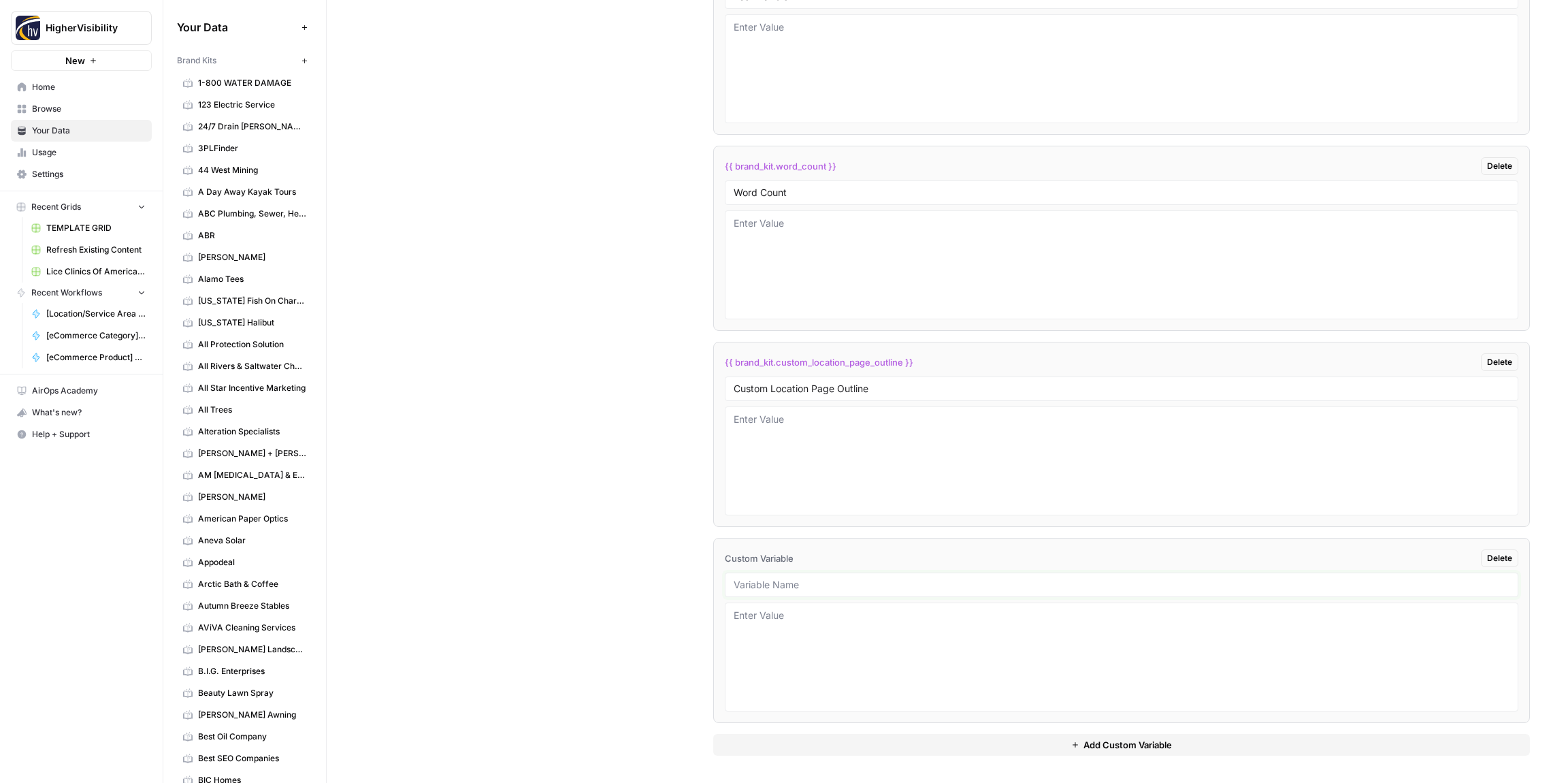
click at [780, 582] on input "text" at bounding box center [1121, 585] width 776 height 13
paste input "Industry"
type input "Industry"
click at [807, 746] on button "Add Custom Variable" at bounding box center [1121, 745] width 816 height 22
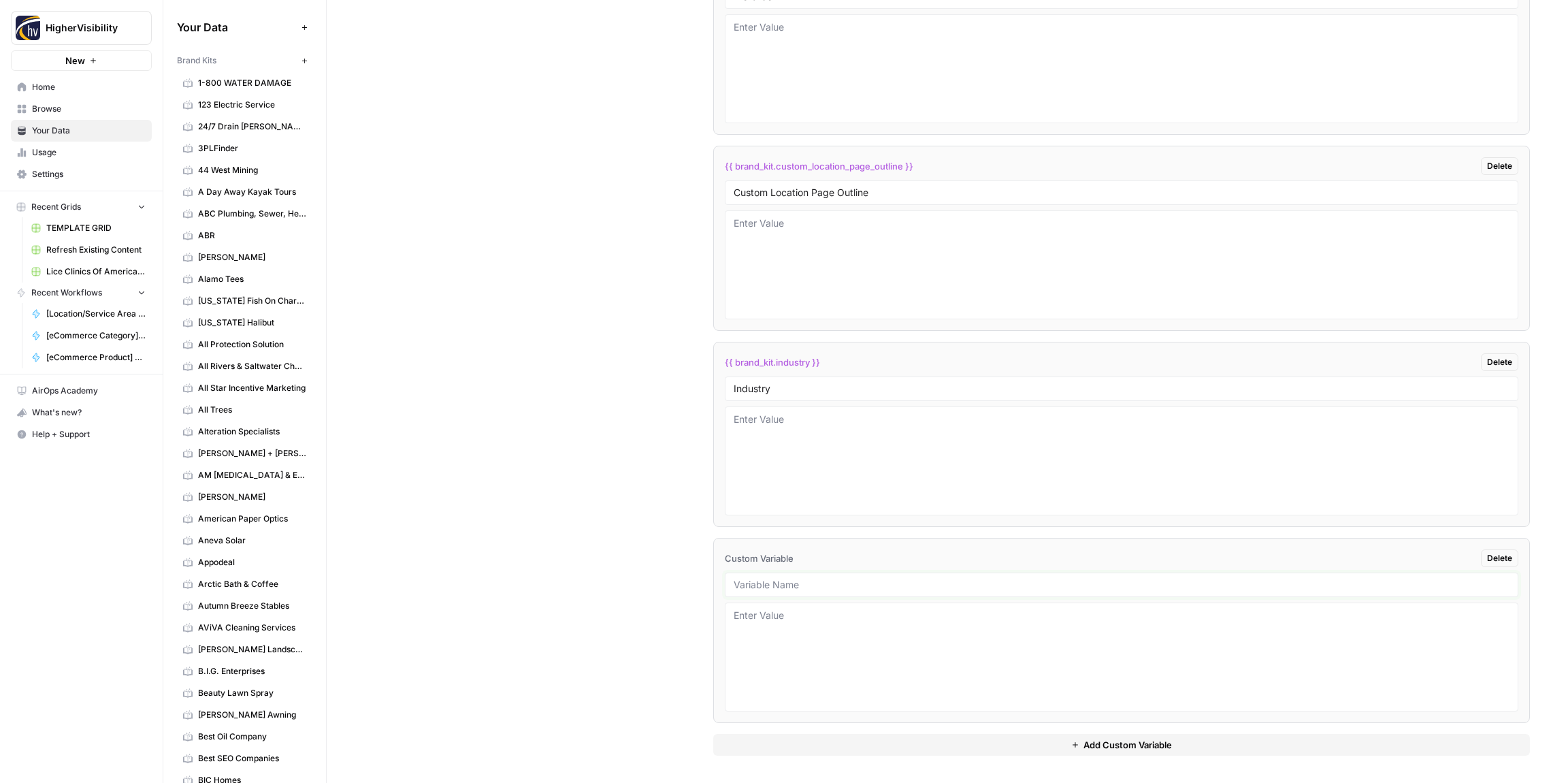
click at [758, 589] on input "text" at bounding box center [1121, 585] width 776 height 13
paste input "Location Page Services"
type input "Location Page Services"
click at [644, 565] on div "Custom Variables Create custom variables that will appear as global brand varia…" at bounding box center [947, 157] width 1165 height 1252
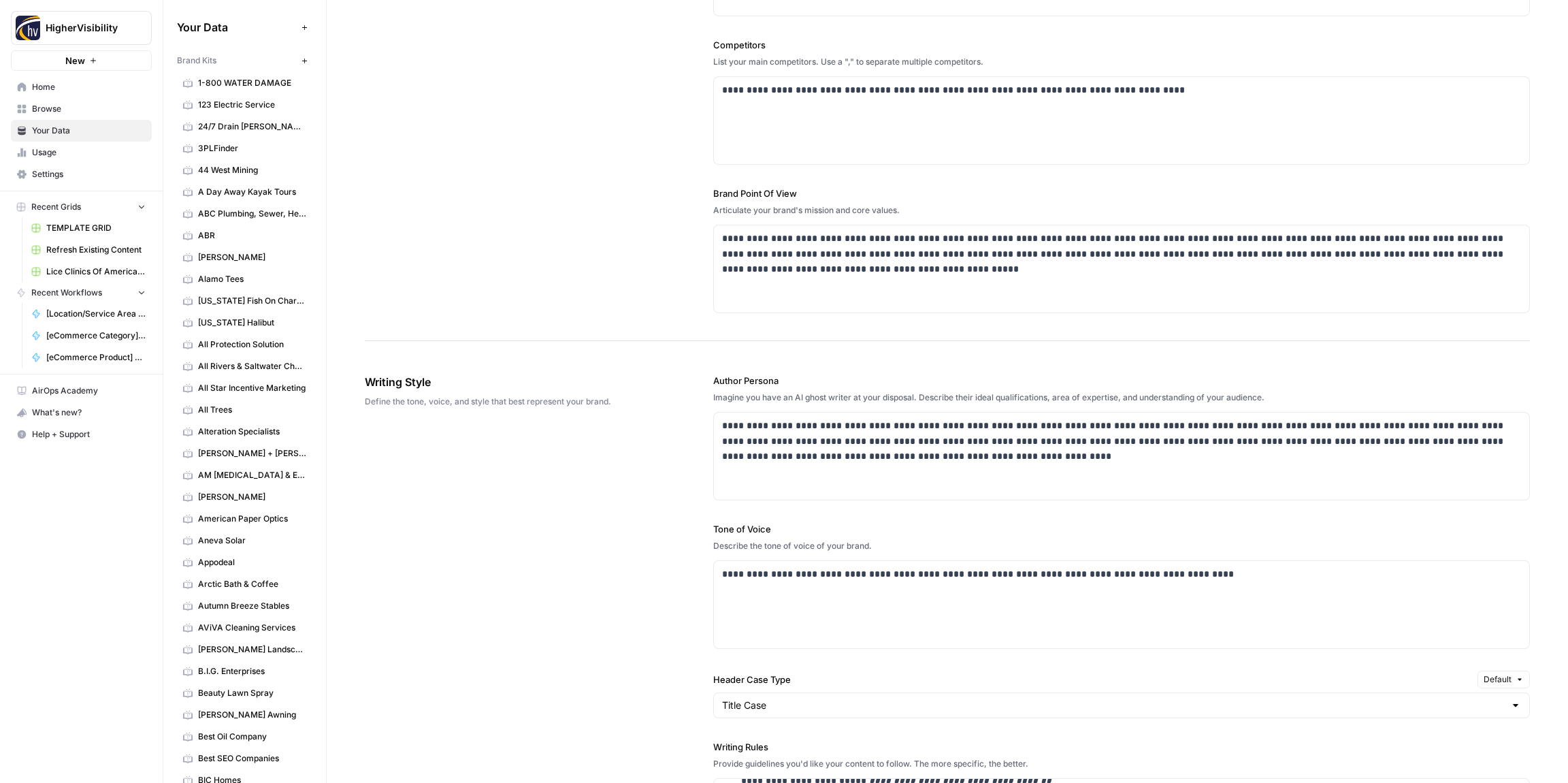
scroll to position [0, 0]
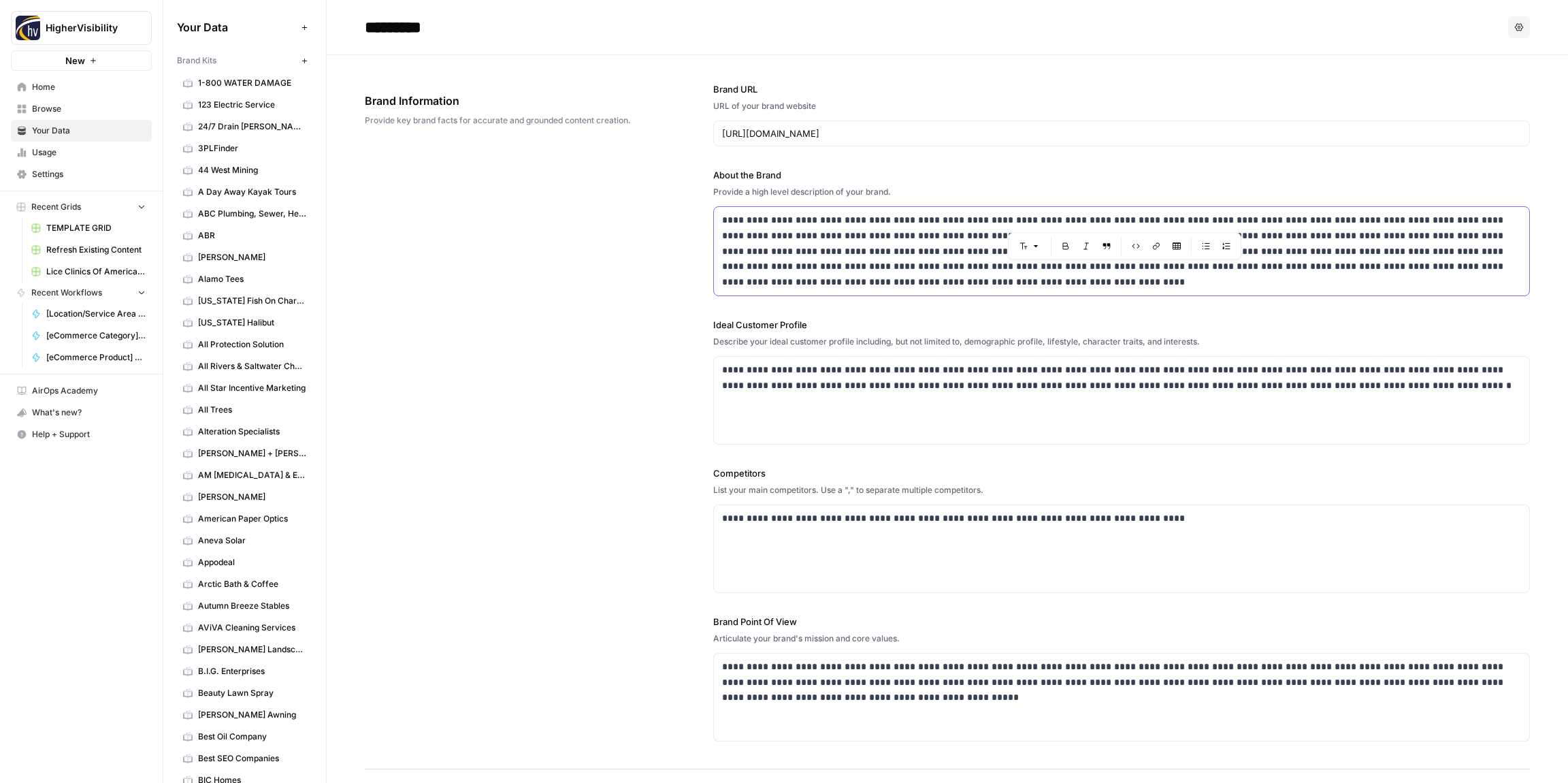
drag, startPoint x: 1068, startPoint y: 220, endPoint x: 1182, endPoint y: 222, distance: 114.0
click at [1182, 222] on p "**********" at bounding box center [1121, 251] width 799 height 78
copy p "**********"
click at [566, 296] on div "**********" at bounding box center [947, 412] width 1165 height 714
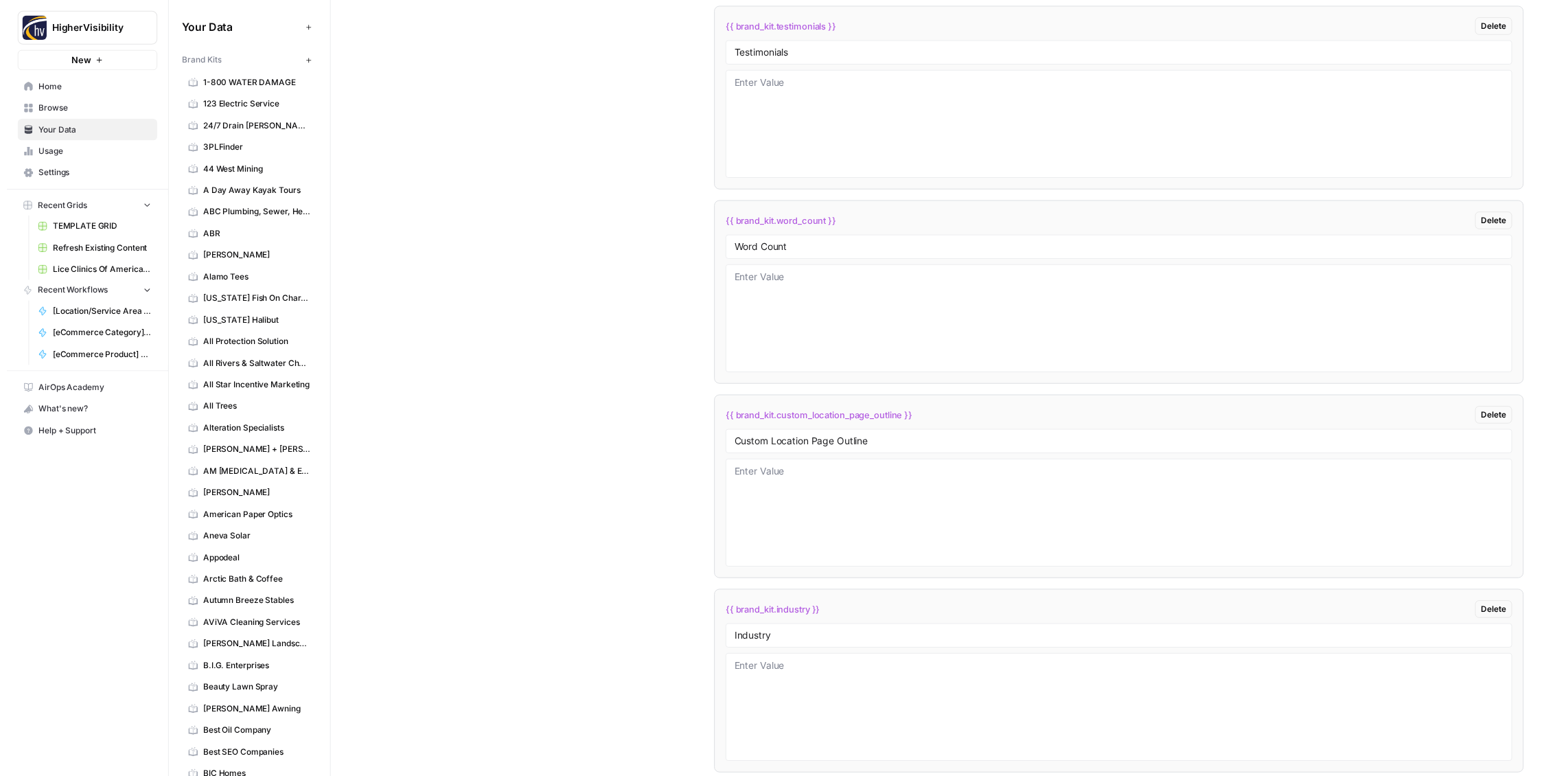
scroll to position [2758, 0]
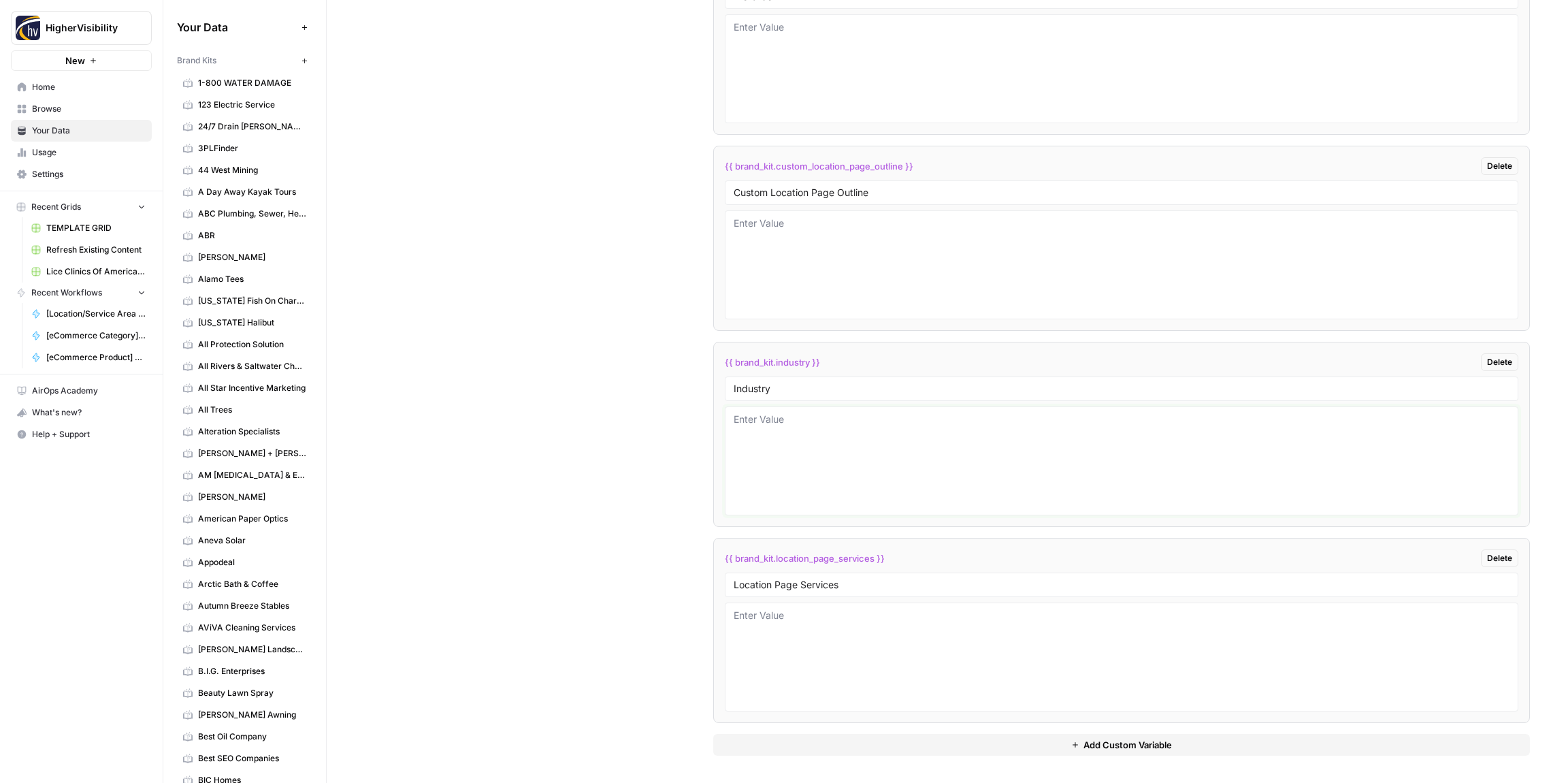
click at [800, 455] on textarea at bounding box center [1121, 461] width 776 height 97
paste textarea "risk management software"
type textarea "risk management software"
click at [599, 446] on div "Custom Variables Create custom variables that will appear as global brand varia…" at bounding box center [947, 157] width 1165 height 1252
